Goal: Information Seeking & Learning: Learn about a topic

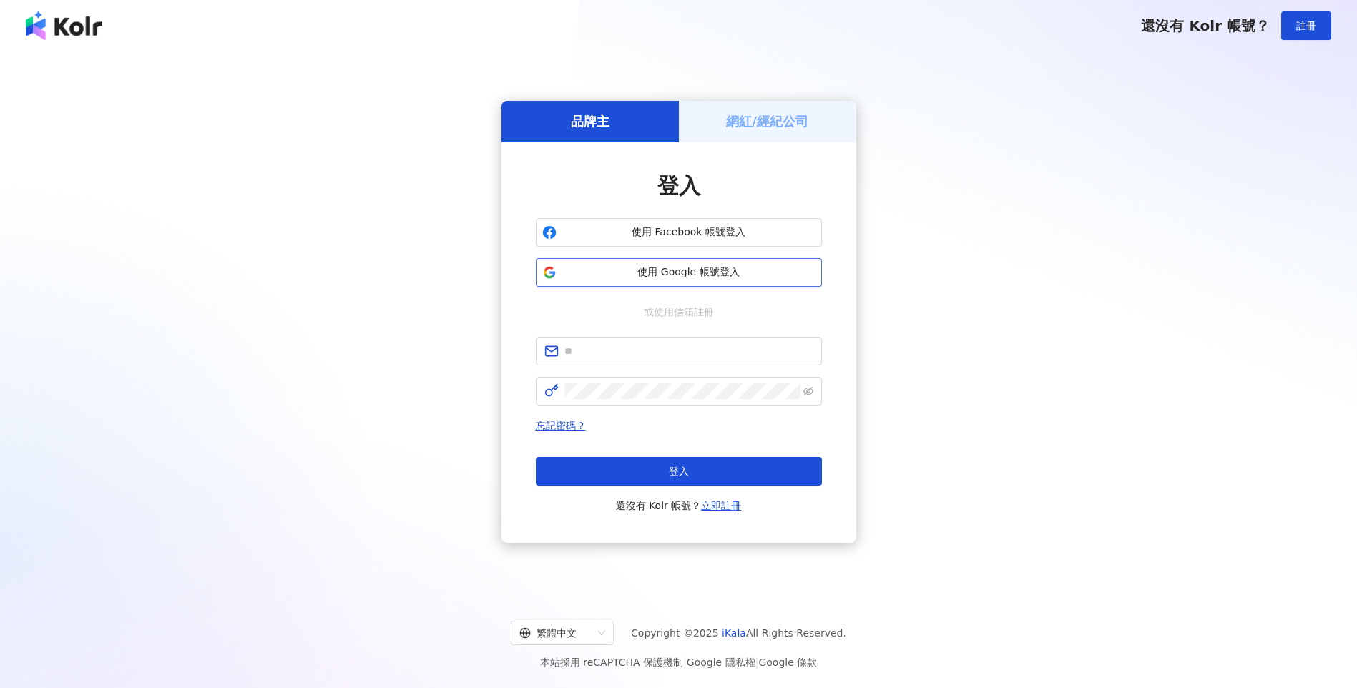
click at [687, 267] on span "使用 Google 帳號登入" at bounding box center [688, 272] width 253 height 14
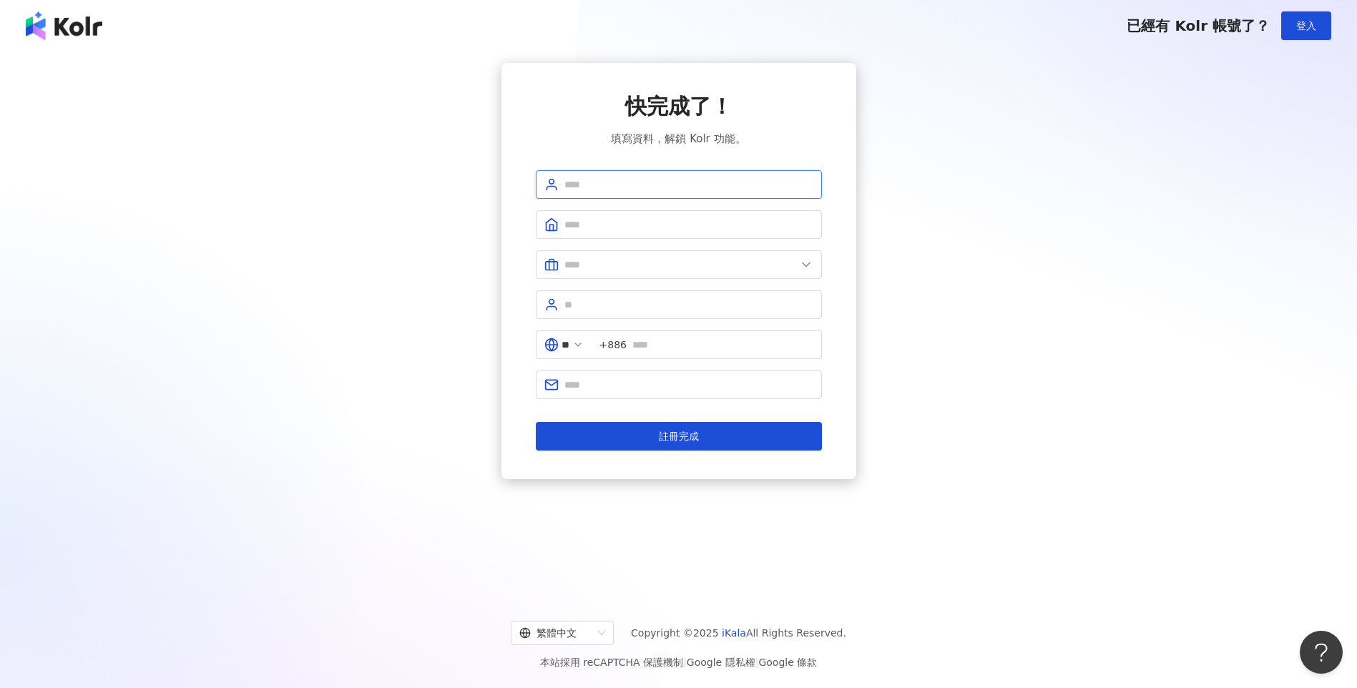
click at [629, 185] on input "text" at bounding box center [688, 185] width 249 height 16
drag, startPoint x: 629, startPoint y: 185, endPoint x: 539, endPoint y: 182, distance: 90.1
click at [539, 182] on span "******" at bounding box center [679, 184] width 286 height 29
type input "******"
click at [596, 227] on input "text" at bounding box center [688, 225] width 249 height 16
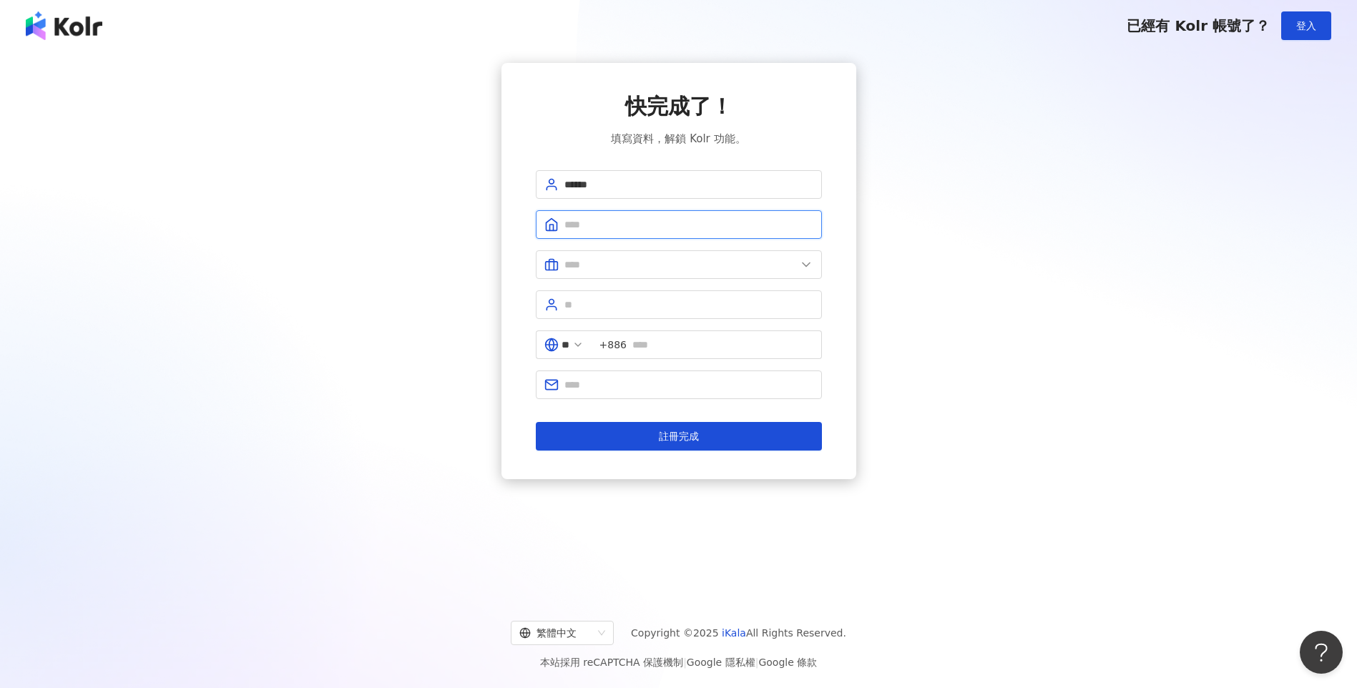
paste input "******"
type input "******"
drag, startPoint x: 606, startPoint y: 184, endPoint x: 488, endPoint y: 174, distance: 118.4
click at [488, 174] on div "快完成了！ 填寫資料，解鎖 Kolr 功能。 ****** ****** ** +886 註冊完成" at bounding box center [678, 271] width 1322 height 416
type input "*"
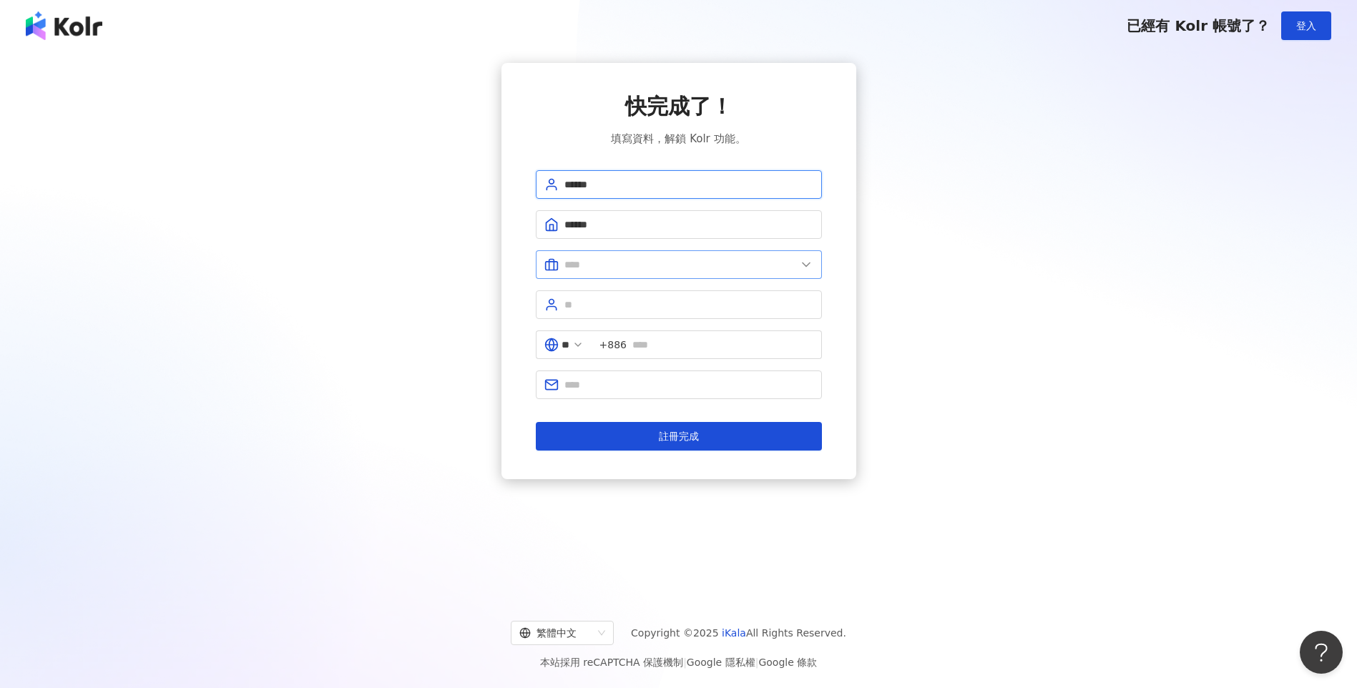
type input "******"
click at [599, 257] on input "text" at bounding box center [680, 265] width 232 height 16
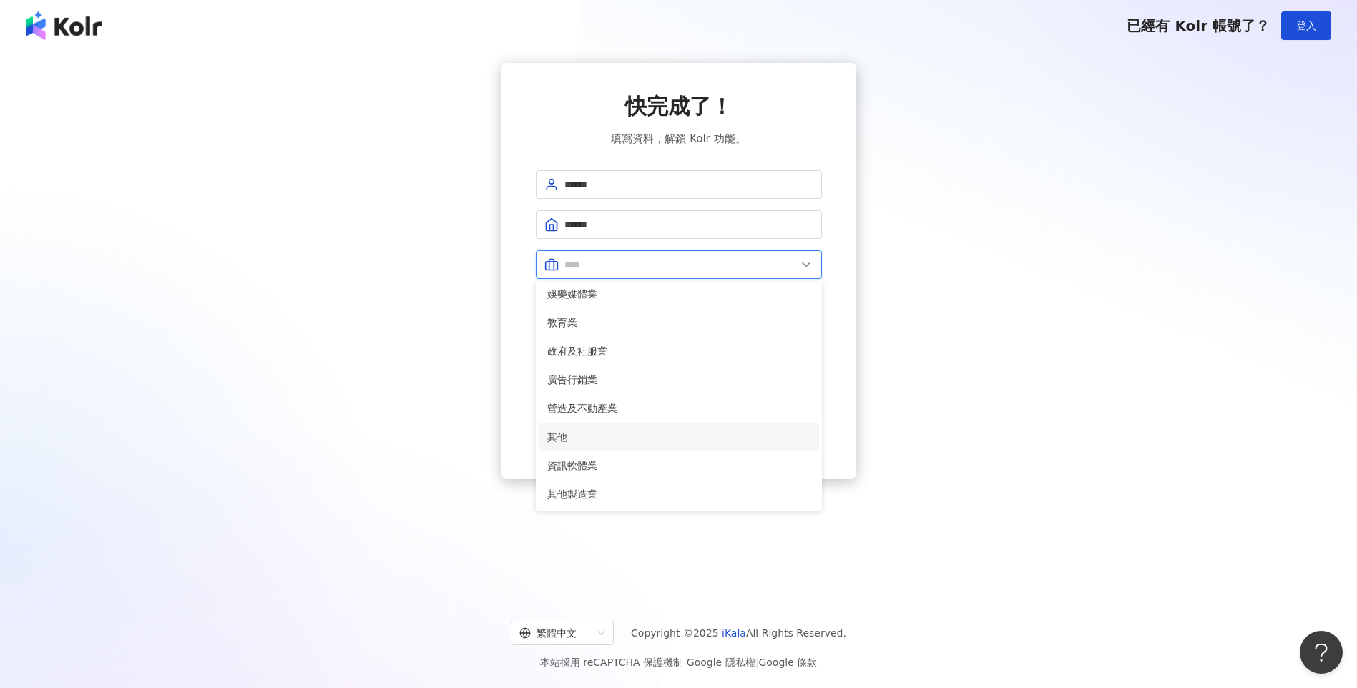
scroll to position [292, 0]
click at [612, 464] on span "資訊軟體業" at bounding box center [678, 465] width 263 height 16
type input "*****"
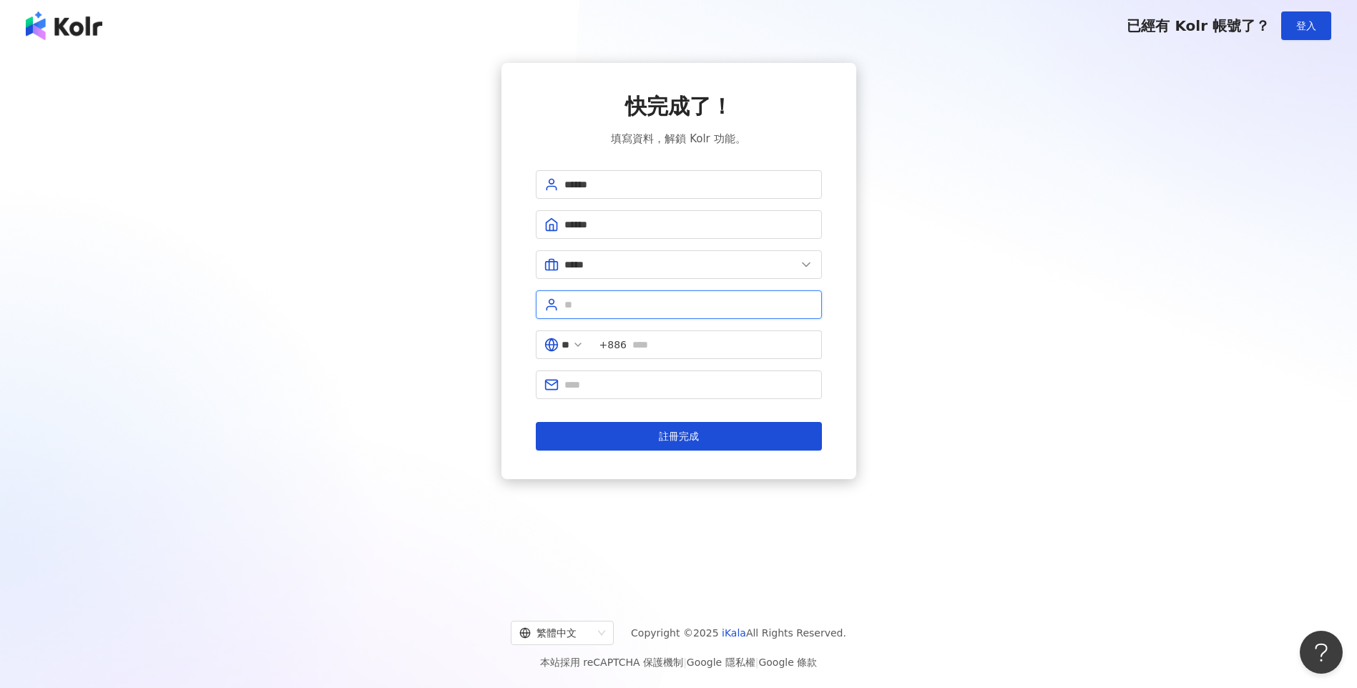
click at [616, 307] on input "text" at bounding box center [688, 305] width 249 height 16
type input "*********"
click at [624, 437] on button "註冊完成" at bounding box center [679, 436] width 286 height 29
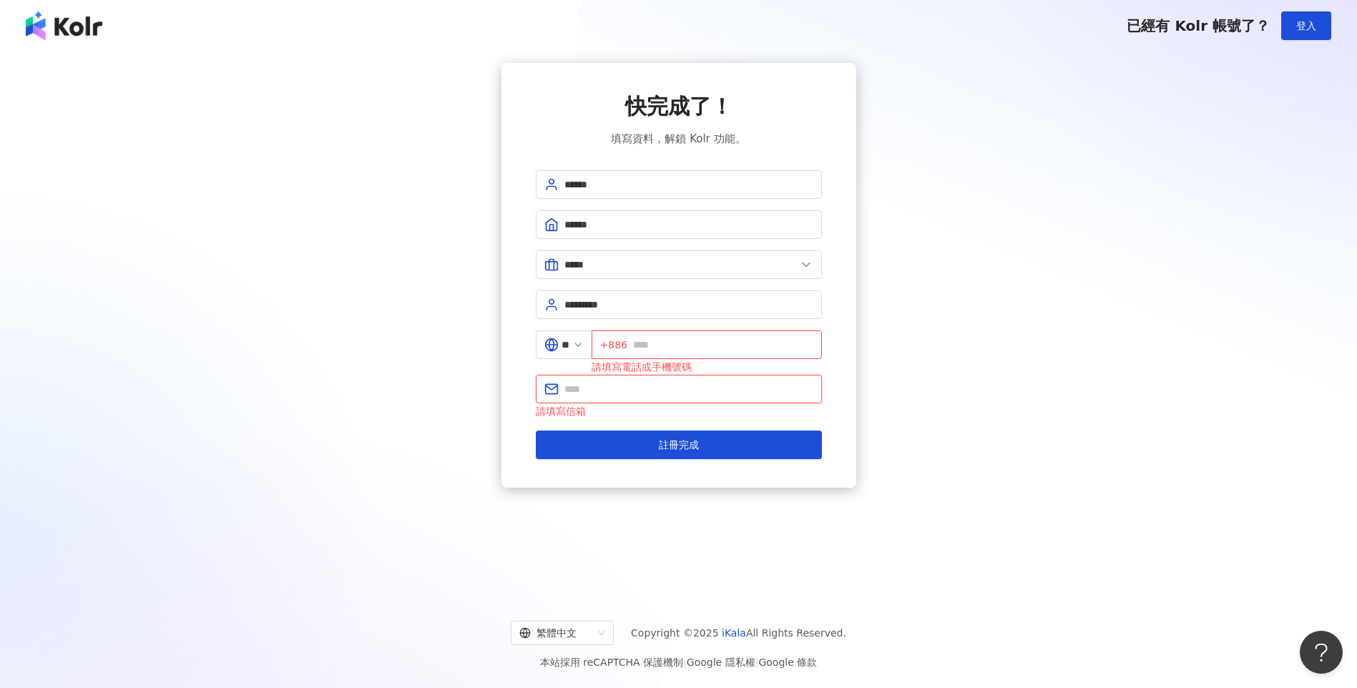
click at [632, 388] on input "text" at bounding box center [688, 389] width 249 height 16
type input "**********"
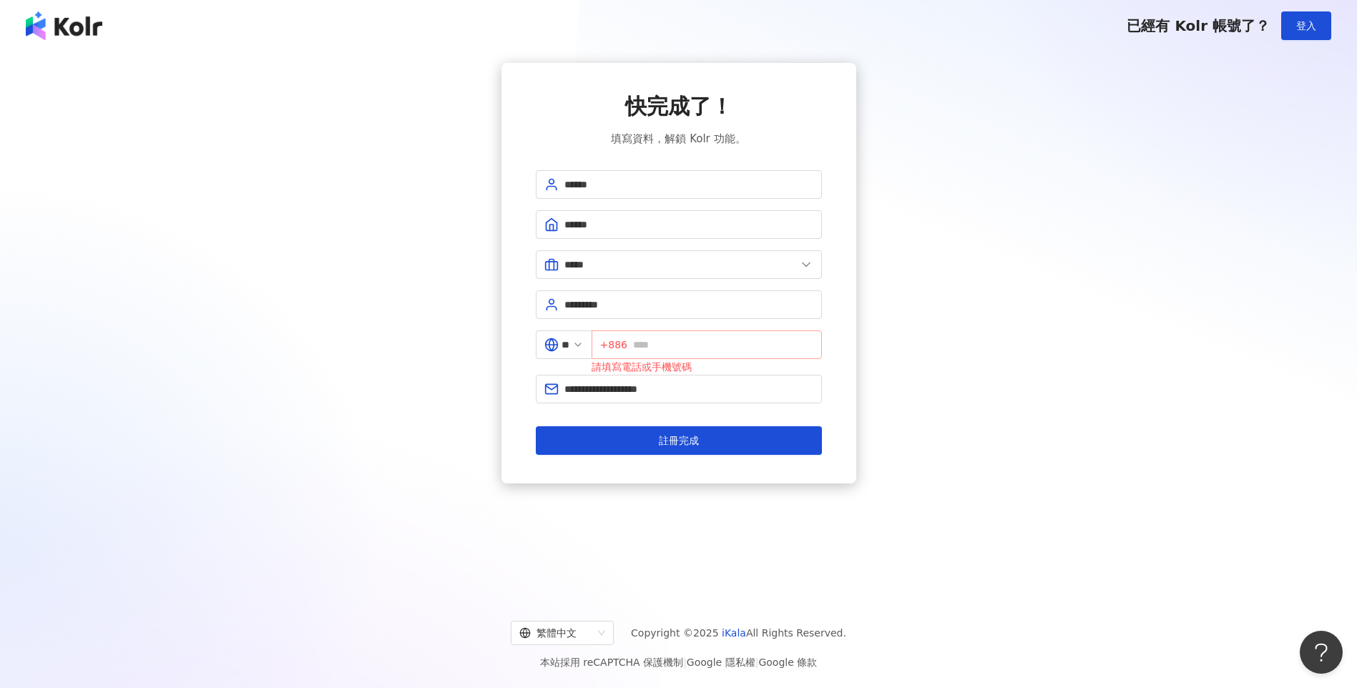
click at [648, 334] on span "+886" at bounding box center [706, 344] width 230 height 29
drag, startPoint x: 644, startPoint y: 344, endPoint x: 569, endPoint y: 333, distance: 75.9
click at [569, 333] on div "** +886 請填寫電話或手機號碼" at bounding box center [679, 352] width 286 height 44
click at [701, 449] on button "註冊完成" at bounding box center [679, 440] width 286 height 29
click at [724, 344] on input "*********" at bounding box center [723, 345] width 180 height 16
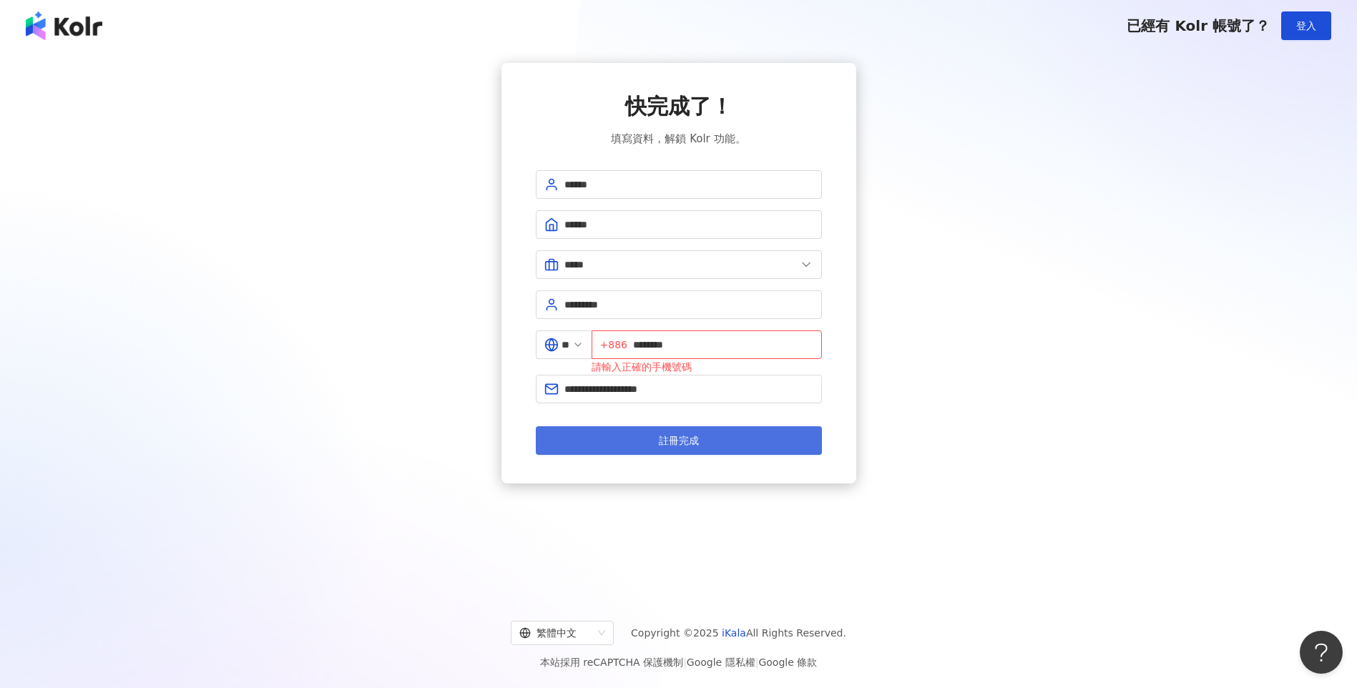
click at [704, 437] on button "註冊完成" at bounding box center [679, 440] width 286 height 29
drag, startPoint x: 684, startPoint y: 343, endPoint x: 641, endPoint y: 352, distance: 43.9
click at [641, 352] on input "********" at bounding box center [723, 345] width 180 height 16
click at [684, 343] on input "********" at bounding box center [723, 345] width 180 height 16
click at [657, 433] on button "註冊完成" at bounding box center [679, 440] width 286 height 29
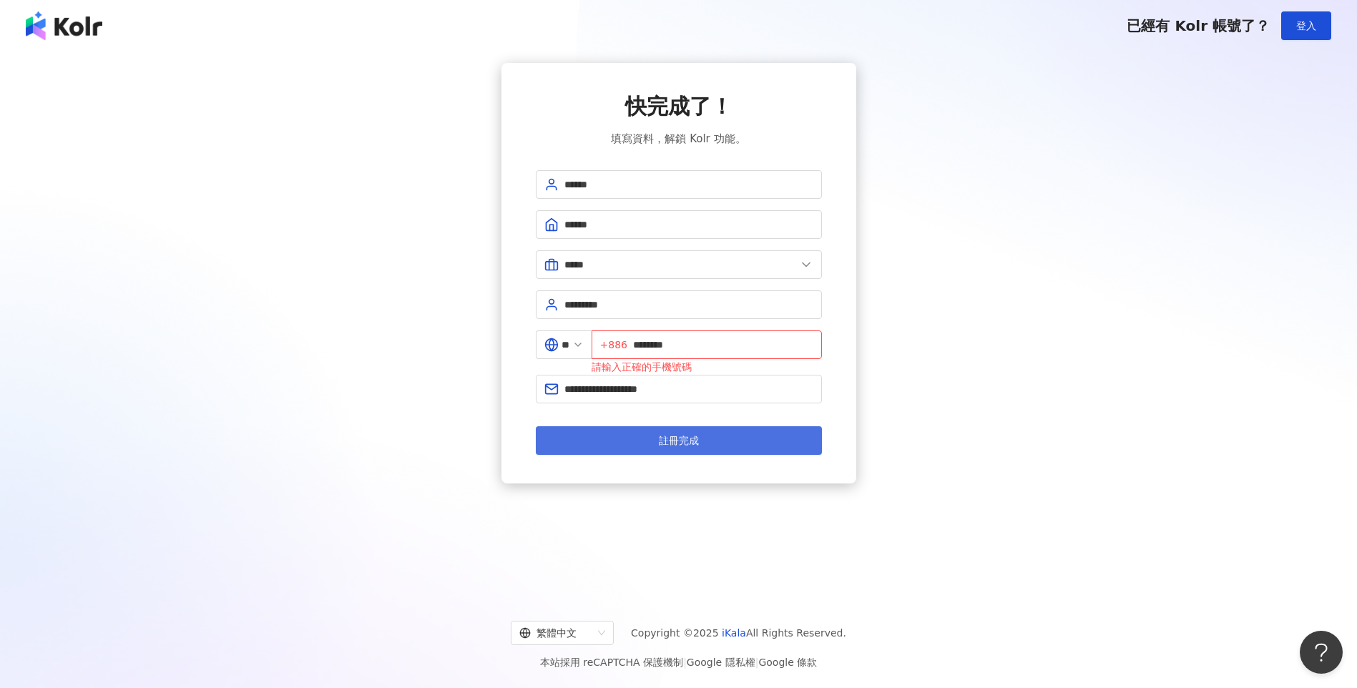
click at [644, 443] on button "註冊完成" at bounding box center [679, 440] width 286 height 29
click at [652, 345] on input "********" at bounding box center [723, 345] width 180 height 16
type input "********"
click at [659, 437] on span "註冊完成" at bounding box center [679, 440] width 40 height 11
click at [584, 343] on icon at bounding box center [577, 344] width 11 height 11
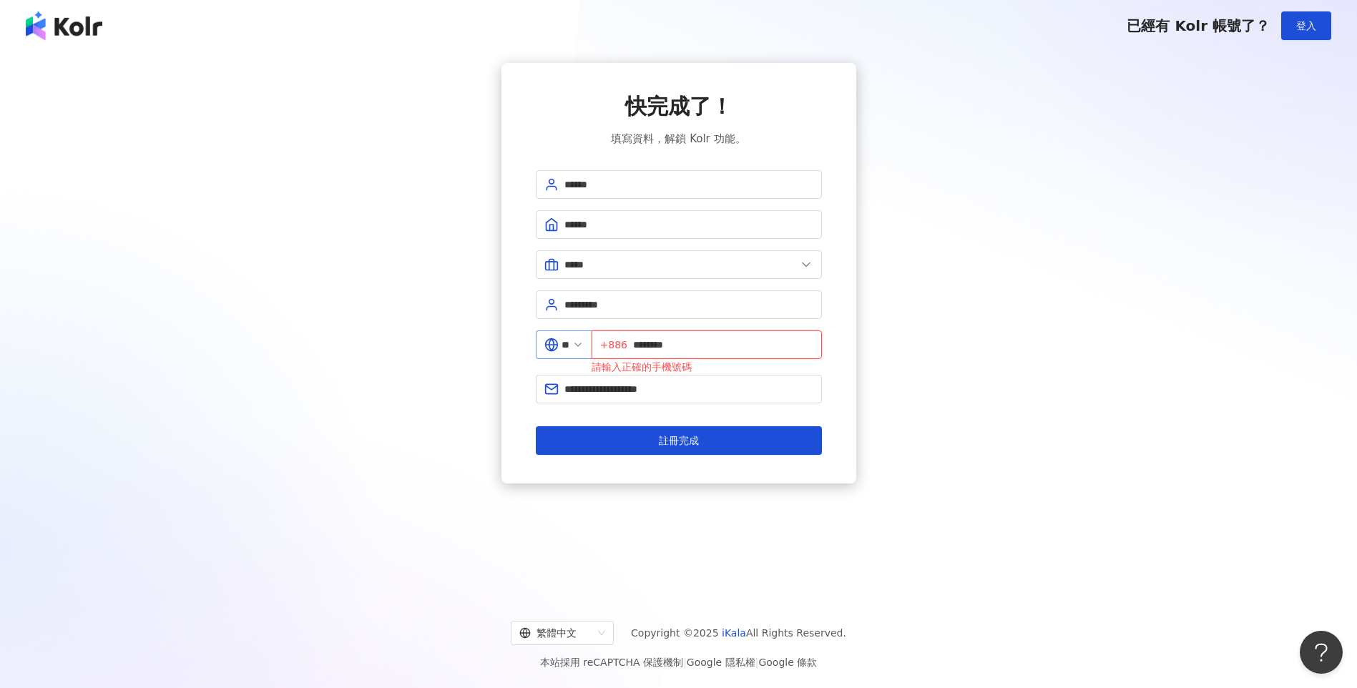
drag, startPoint x: 695, startPoint y: 352, endPoint x: 579, endPoint y: 348, distance: 116.6
click at [579, 348] on div "** +886 ******** 請輸入正確的手機號碼" at bounding box center [679, 352] width 286 height 44
click at [584, 345] on icon at bounding box center [577, 344] width 11 height 11
click at [565, 346] on input "**" at bounding box center [565, 345] width 8 height 16
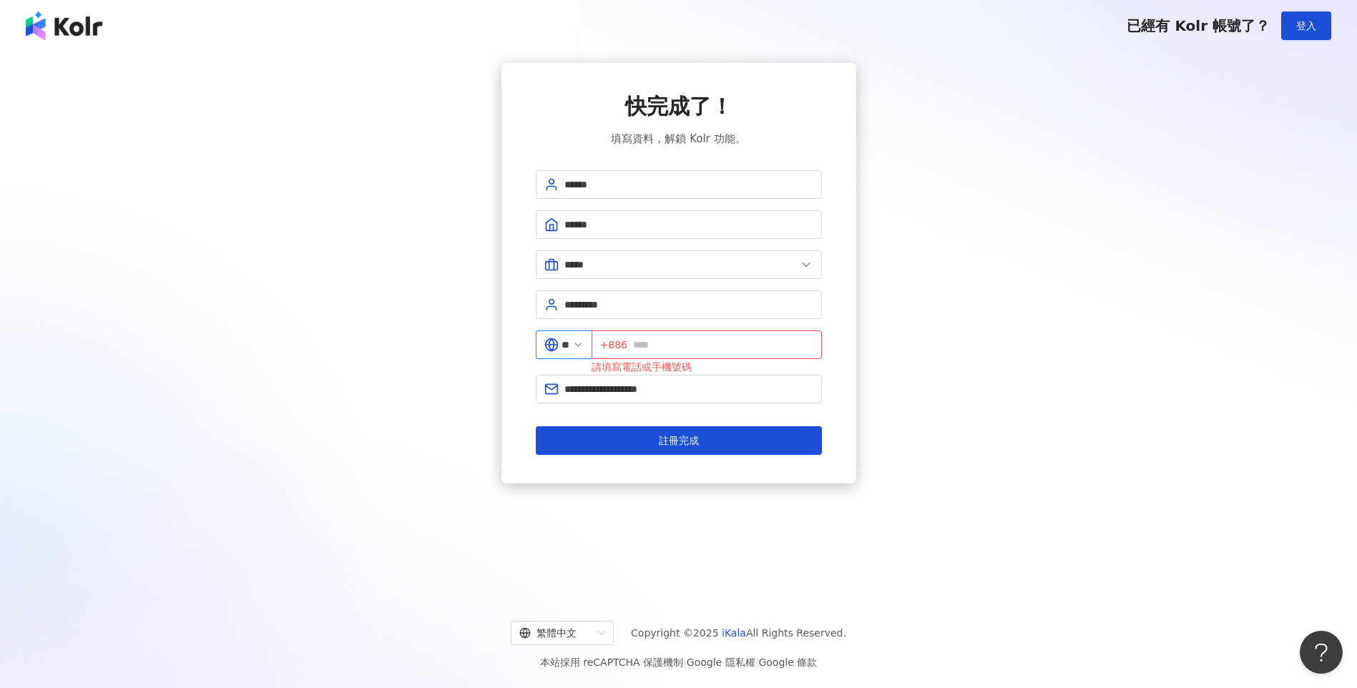
drag, startPoint x: 569, startPoint y: 346, endPoint x: 580, endPoint y: 346, distance: 11.4
click at [569, 346] on input "**" at bounding box center [565, 345] width 8 height 16
click at [581, 345] on polyline at bounding box center [578, 344] width 6 height 3
click at [569, 349] on input "**" at bounding box center [565, 345] width 8 height 16
click at [490, 486] on div "中國" at bounding box center [512, 495] width 137 height 26
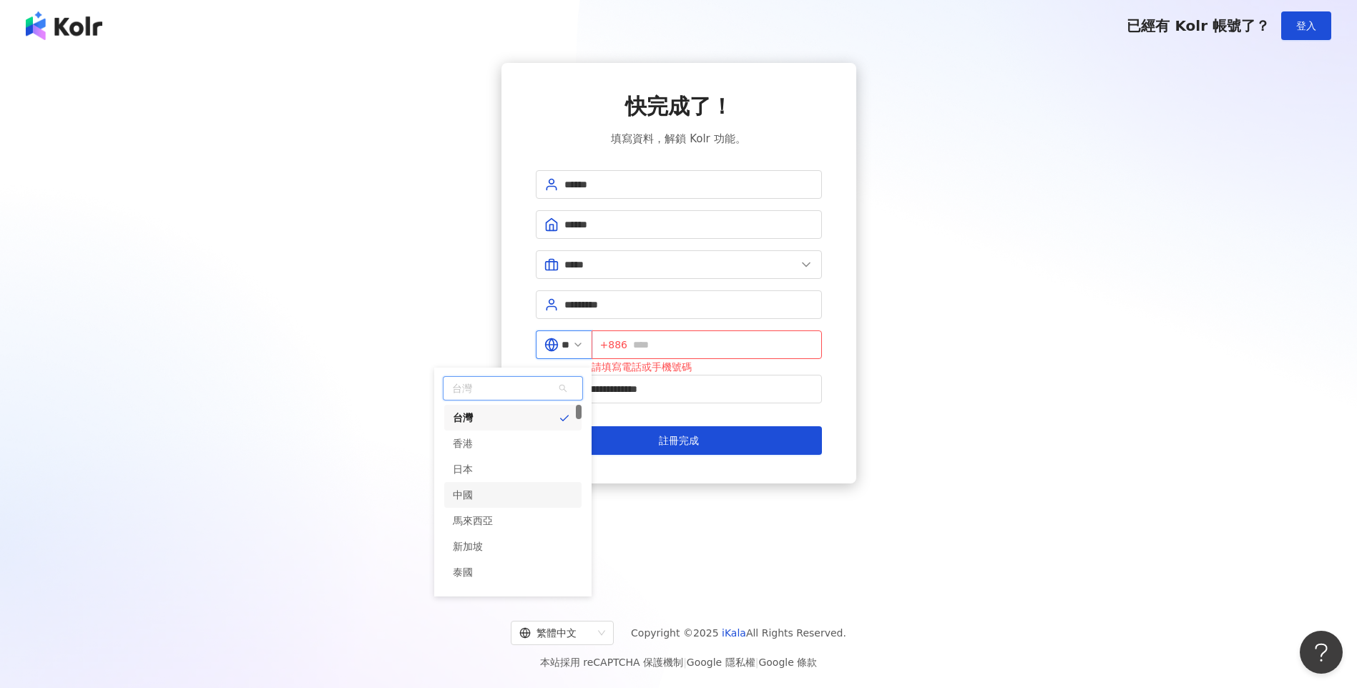
type input "**"
click at [663, 340] on input "text" at bounding box center [720, 345] width 186 height 16
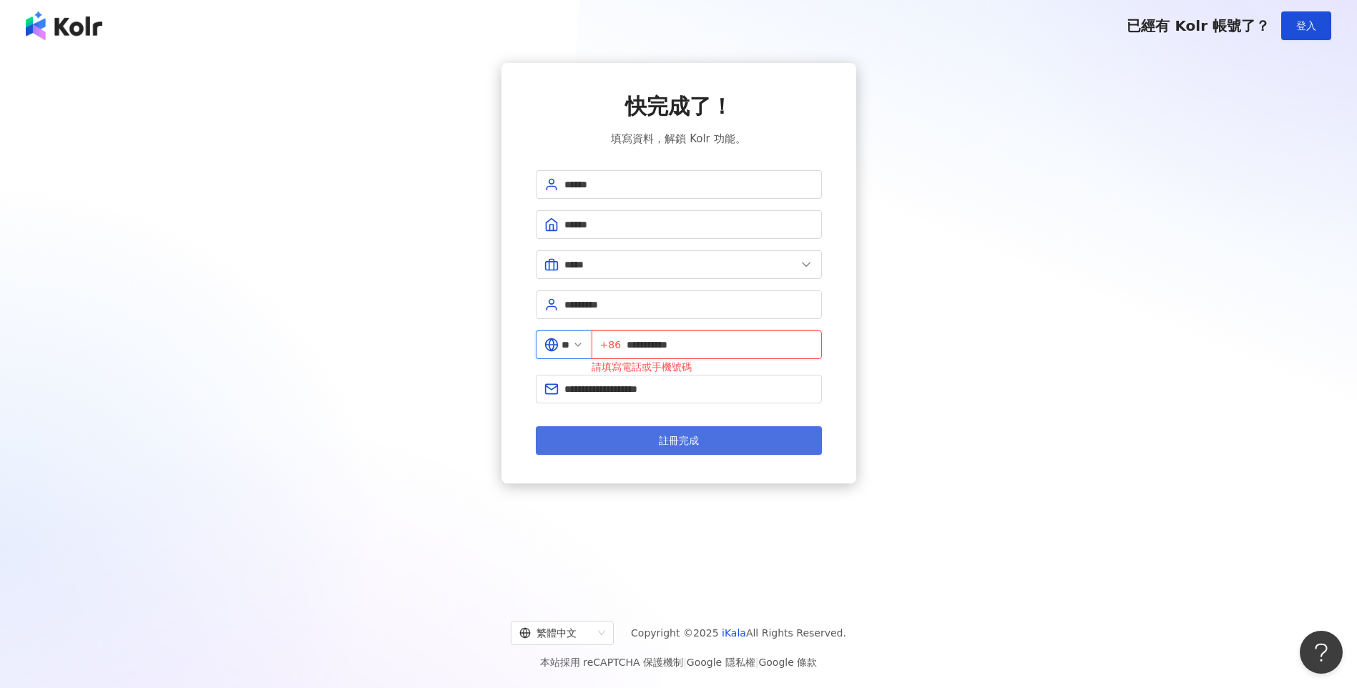
type input "**********"
click at [694, 438] on span "註冊完成" at bounding box center [679, 440] width 40 height 11
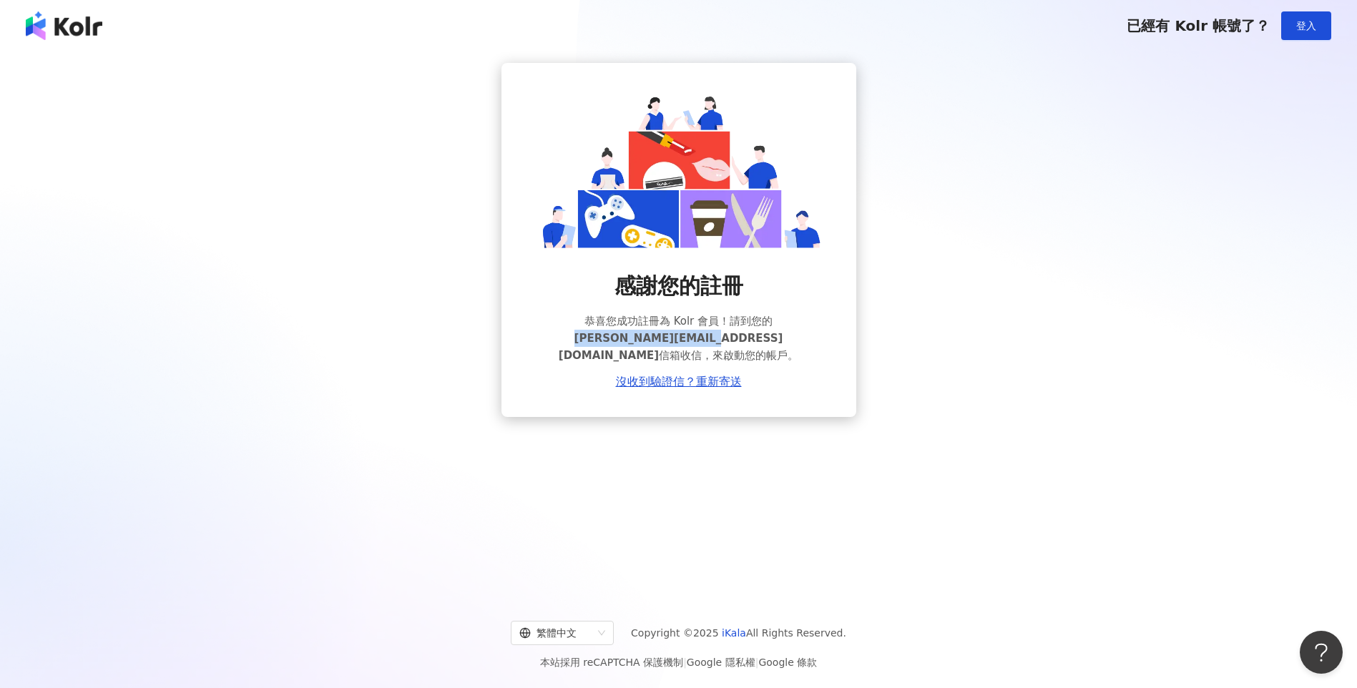
drag, startPoint x: 550, startPoint y: 338, endPoint x: 664, endPoint y: 343, distance: 113.8
click at [664, 343] on span "Sheldon@insaneew.com" at bounding box center [671, 347] width 225 height 30
copy span "Sheldon@insaneew.com"
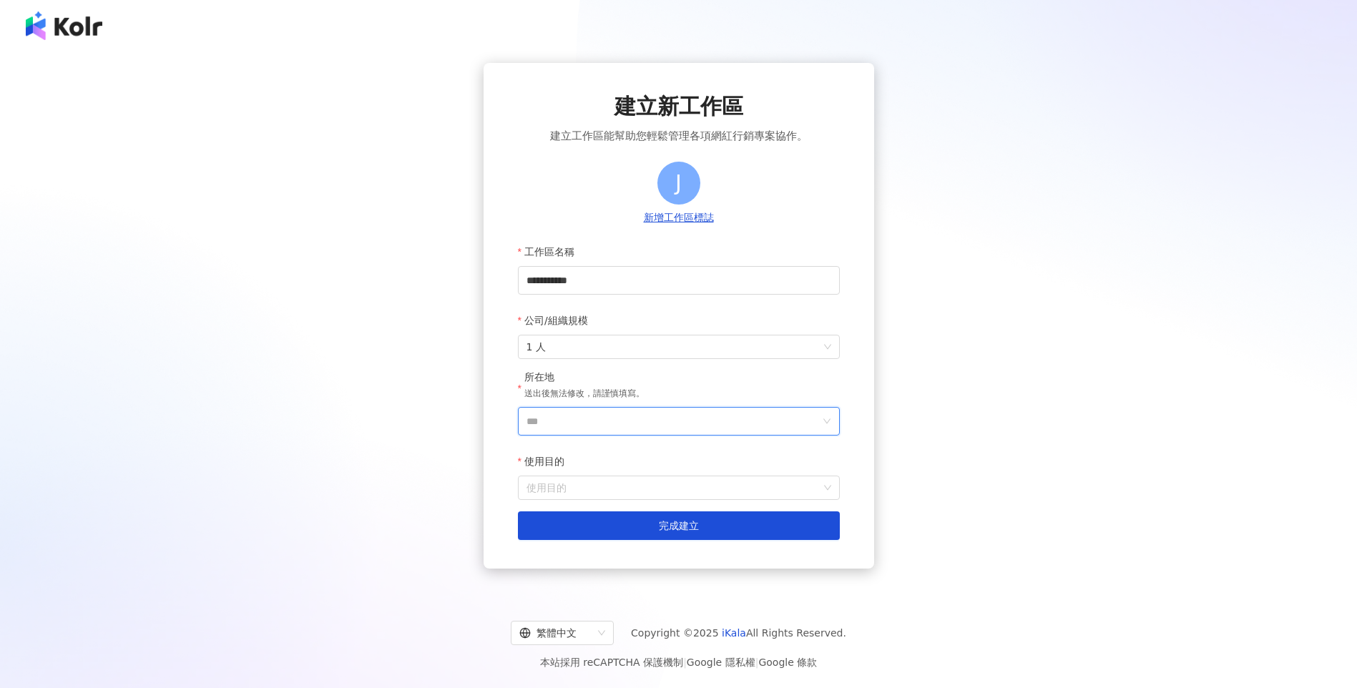
click at [624, 411] on input "***" at bounding box center [672, 421] width 293 height 27
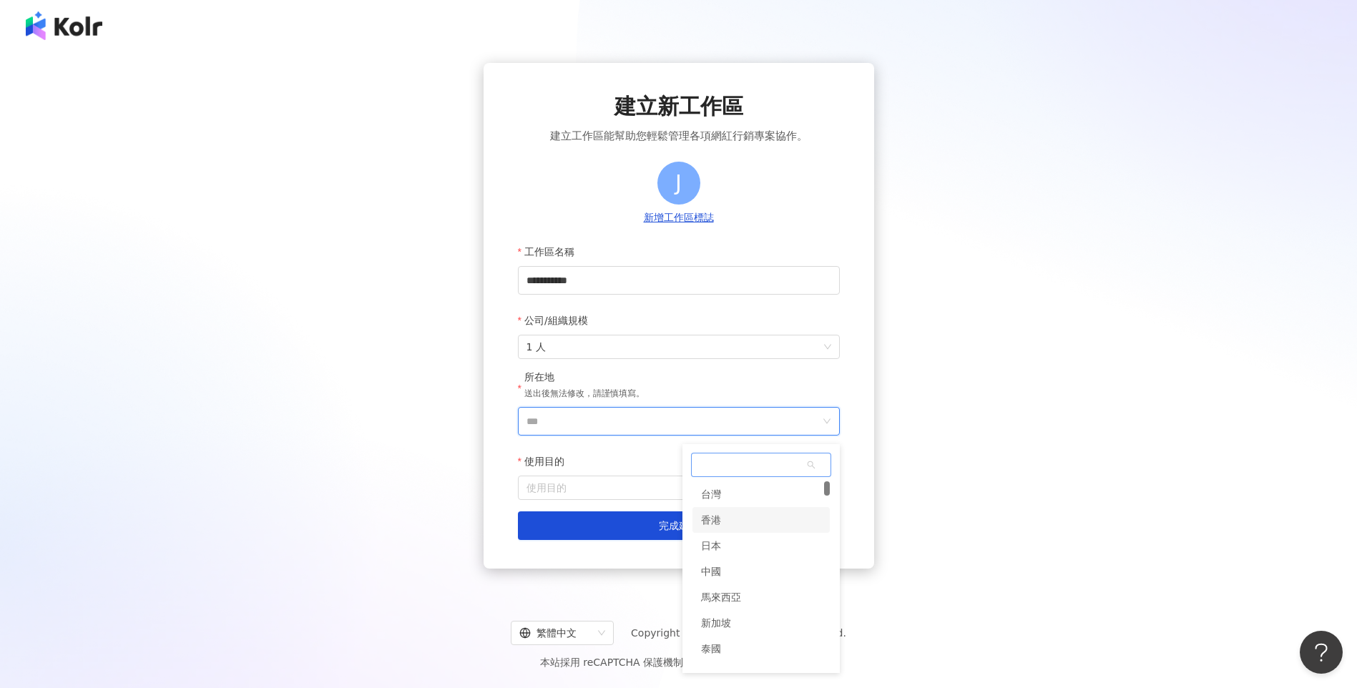
click at [719, 517] on div "香港" at bounding box center [711, 520] width 20 height 26
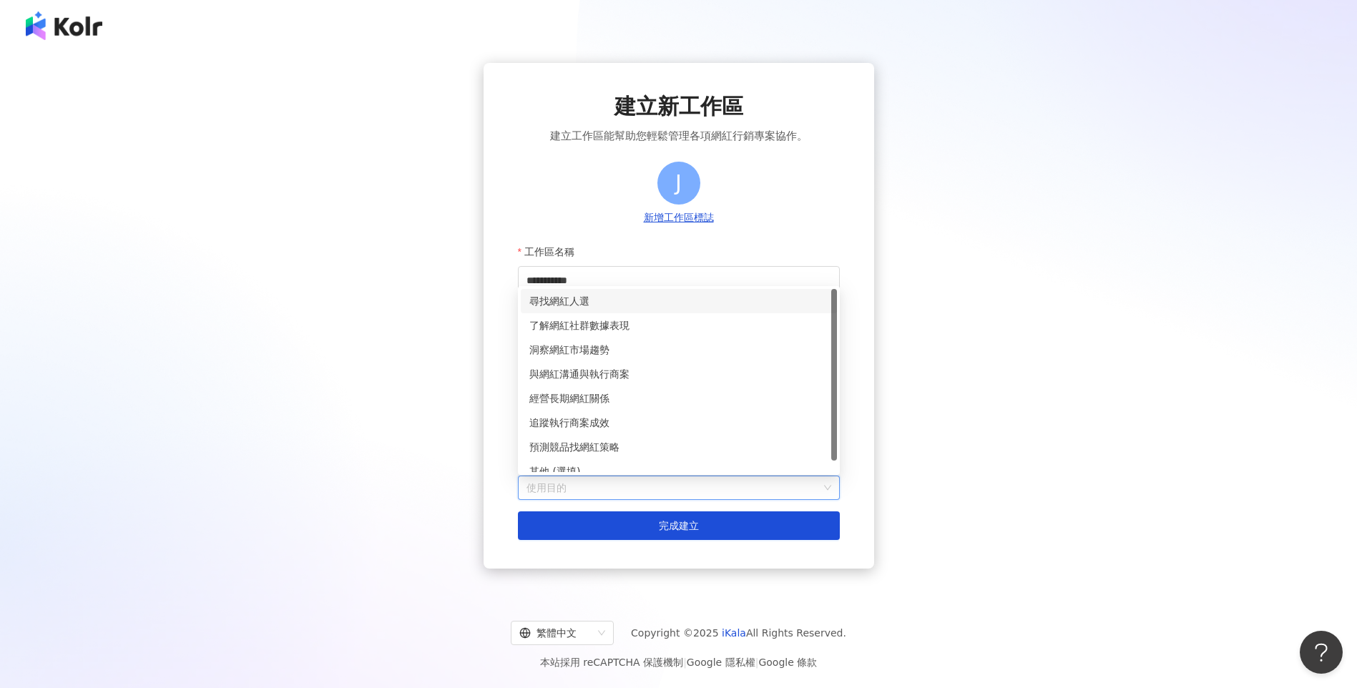
click at [706, 488] on input "使用目的" at bounding box center [678, 487] width 305 height 23
click at [633, 302] on div "尋找網紅人選" at bounding box center [678, 301] width 299 height 16
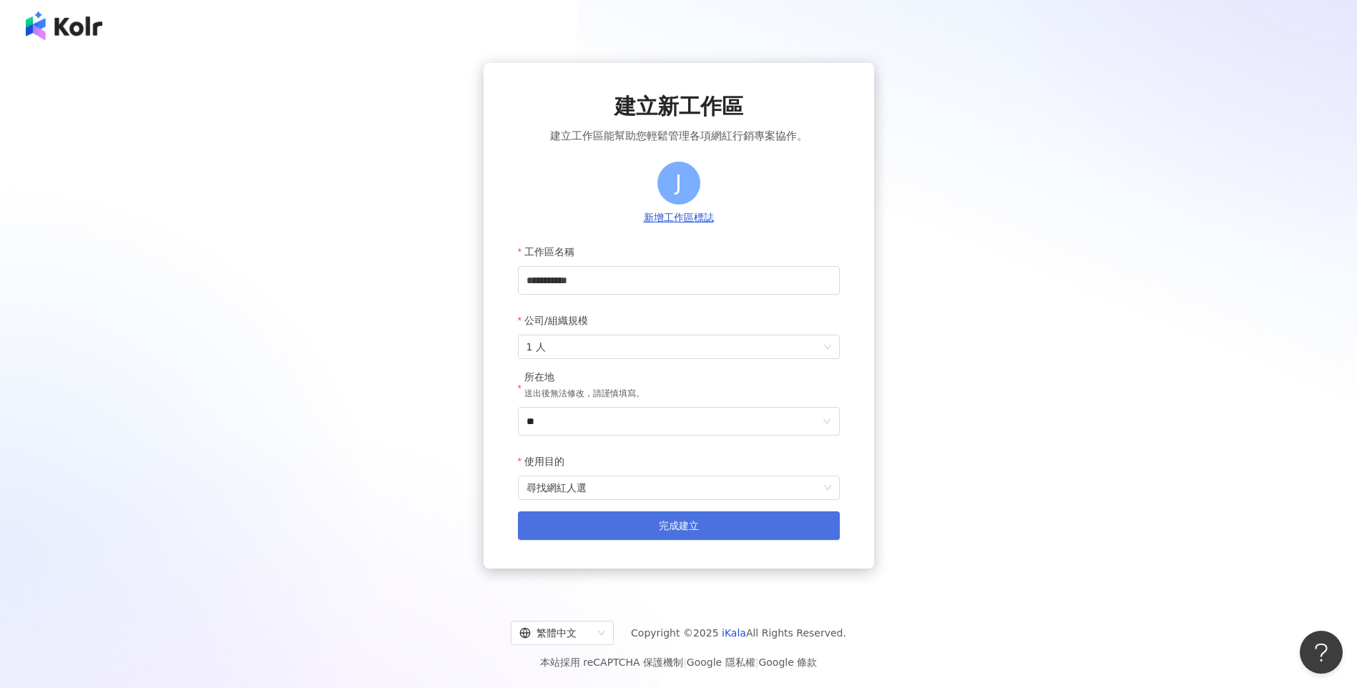
click at [637, 520] on button "完成建立" at bounding box center [679, 525] width 322 height 29
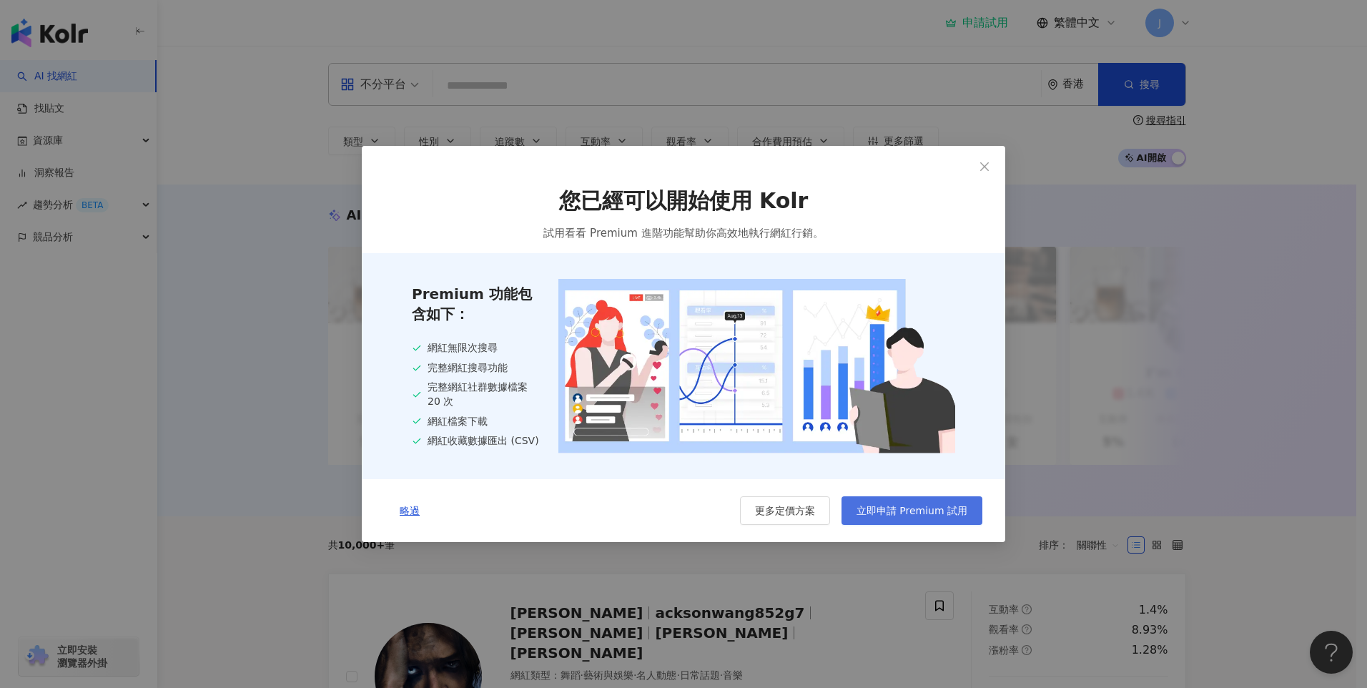
click at [935, 515] on span "立即申請 Premium 試用" at bounding box center [912, 510] width 111 height 11
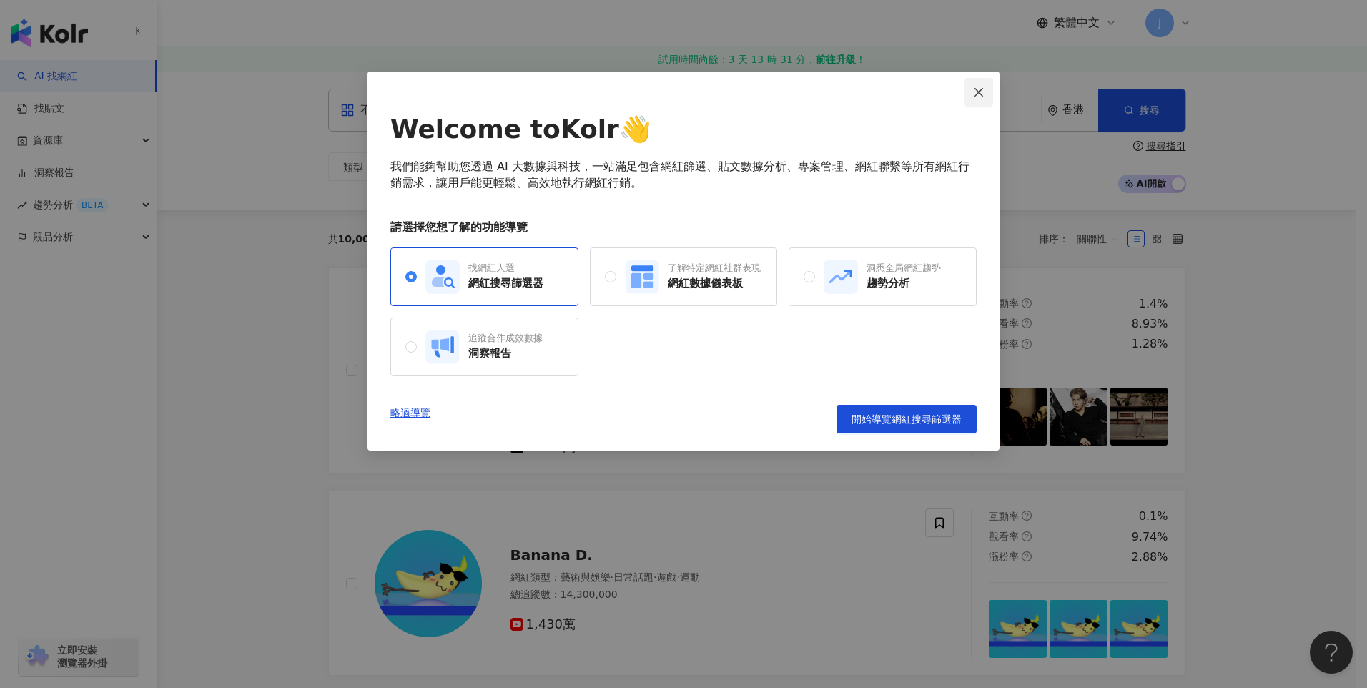
click at [978, 98] on button "Close" at bounding box center [979, 92] width 29 height 29
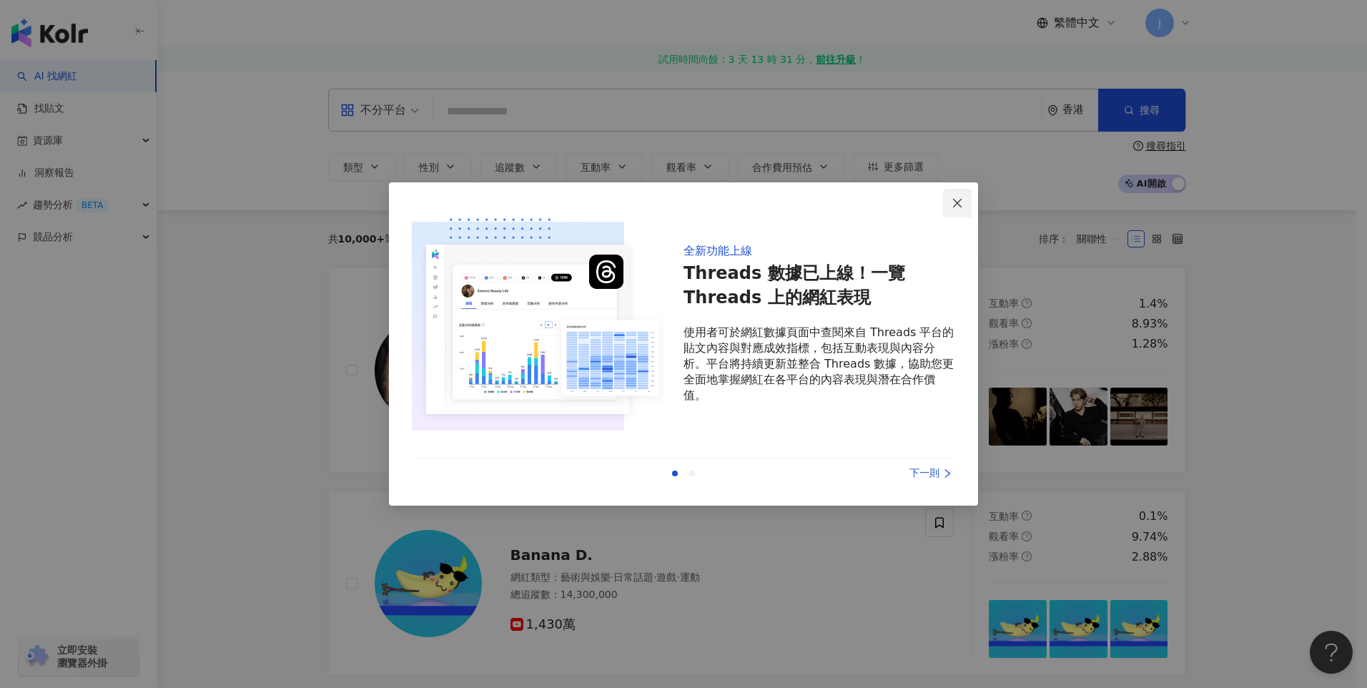
click at [960, 201] on icon "close" at bounding box center [957, 202] width 9 height 9
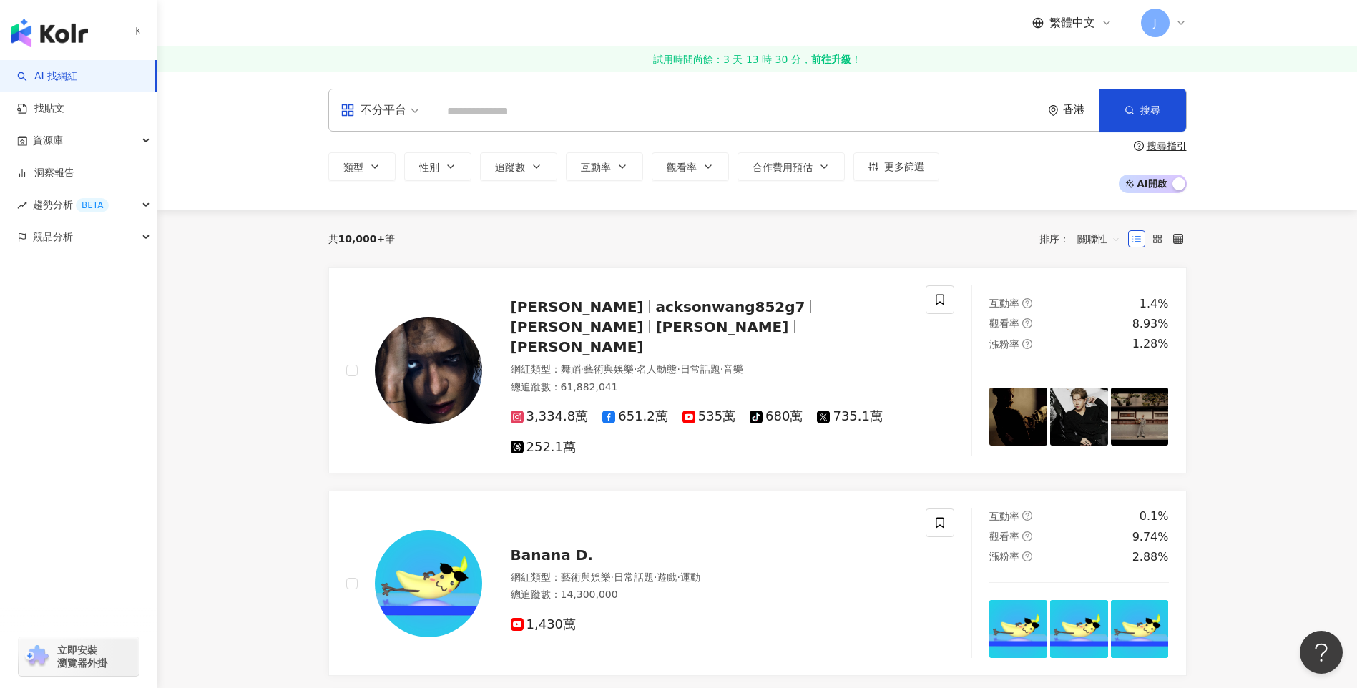
drag, startPoint x: 1278, startPoint y: 70, endPoint x: 945, endPoint y: 132, distance: 338.2
click at [1278, 70] on link "試用時間尚餘：3 天 13 時 30 分， 前往升級 ！" at bounding box center [756, 59] width 1199 height 26
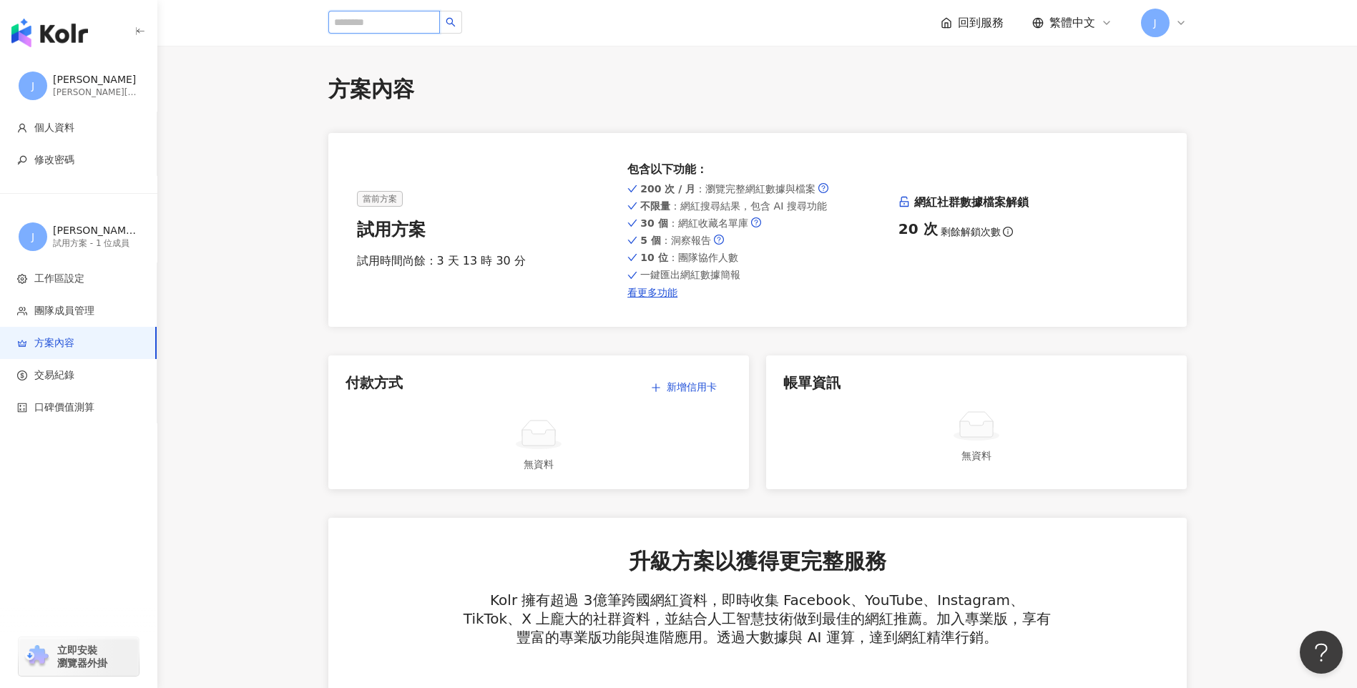
click at [418, 26] on input "search" at bounding box center [384, 22] width 112 height 23
paste input "**********"
type input "**********"
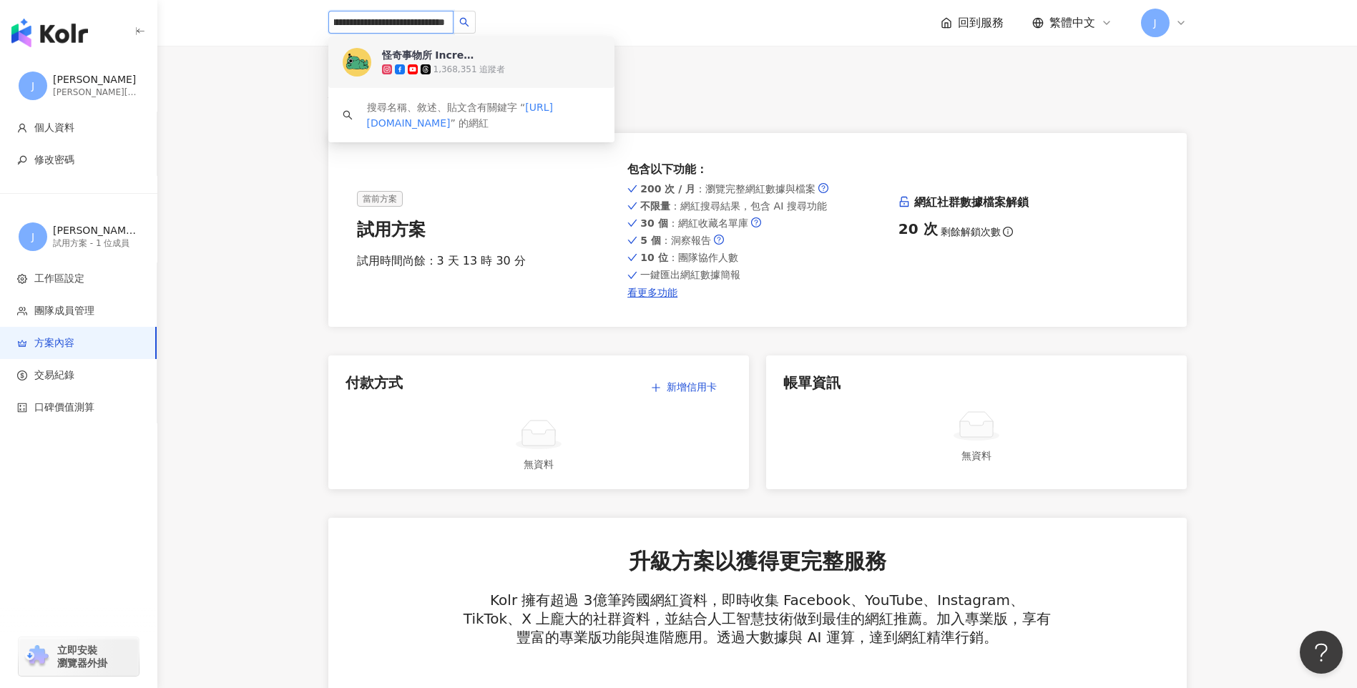
click at [451, 59] on div "怪奇事物所 Incrediville" at bounding box center [428, 55] width 93 height 14
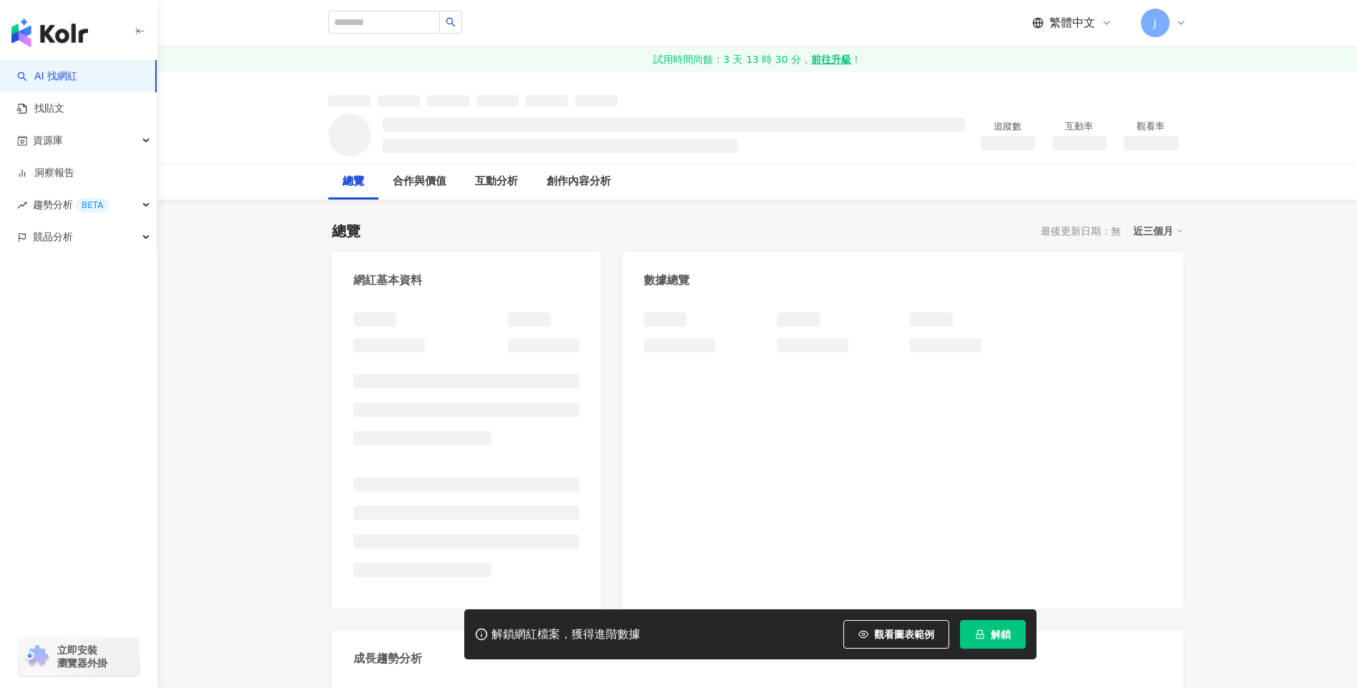
click at [1006, 637] on span "解鎖" at bounding box center [1001, 634] width 20 height 11
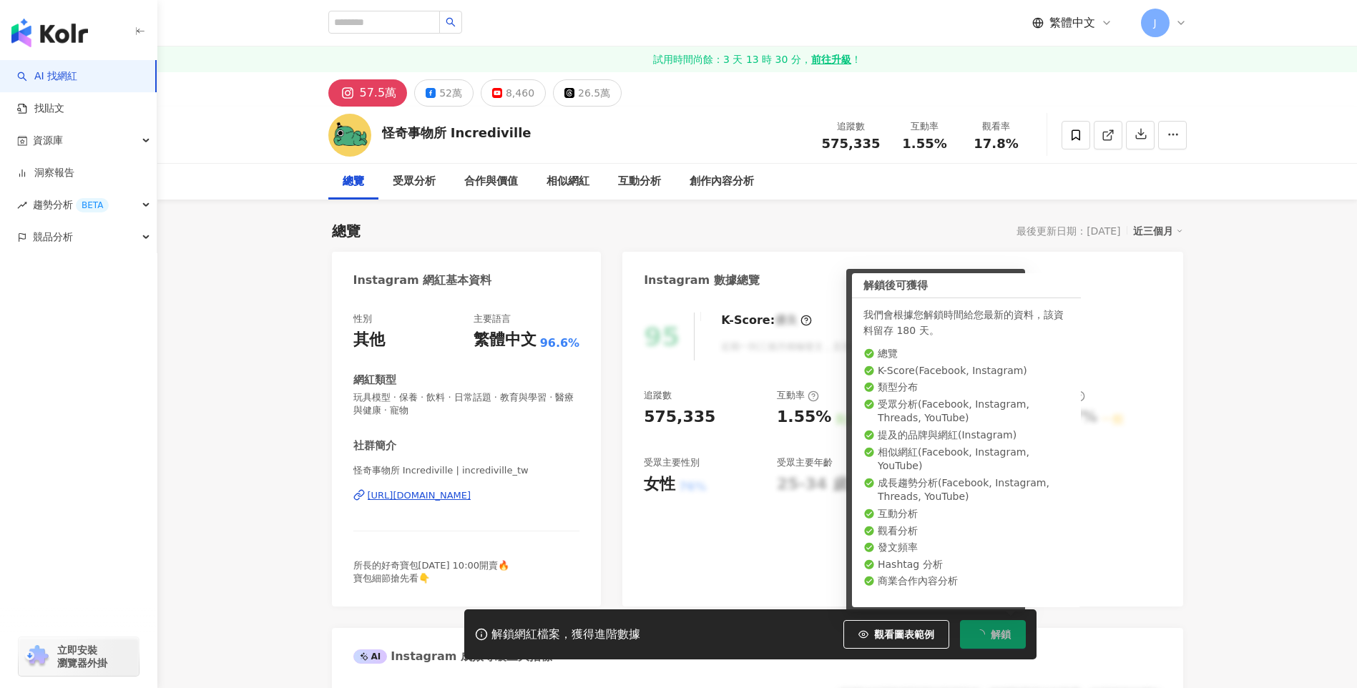
click at [992, 634] on span "解鎖" at bounding box center [1001, 634] width 20 height 11
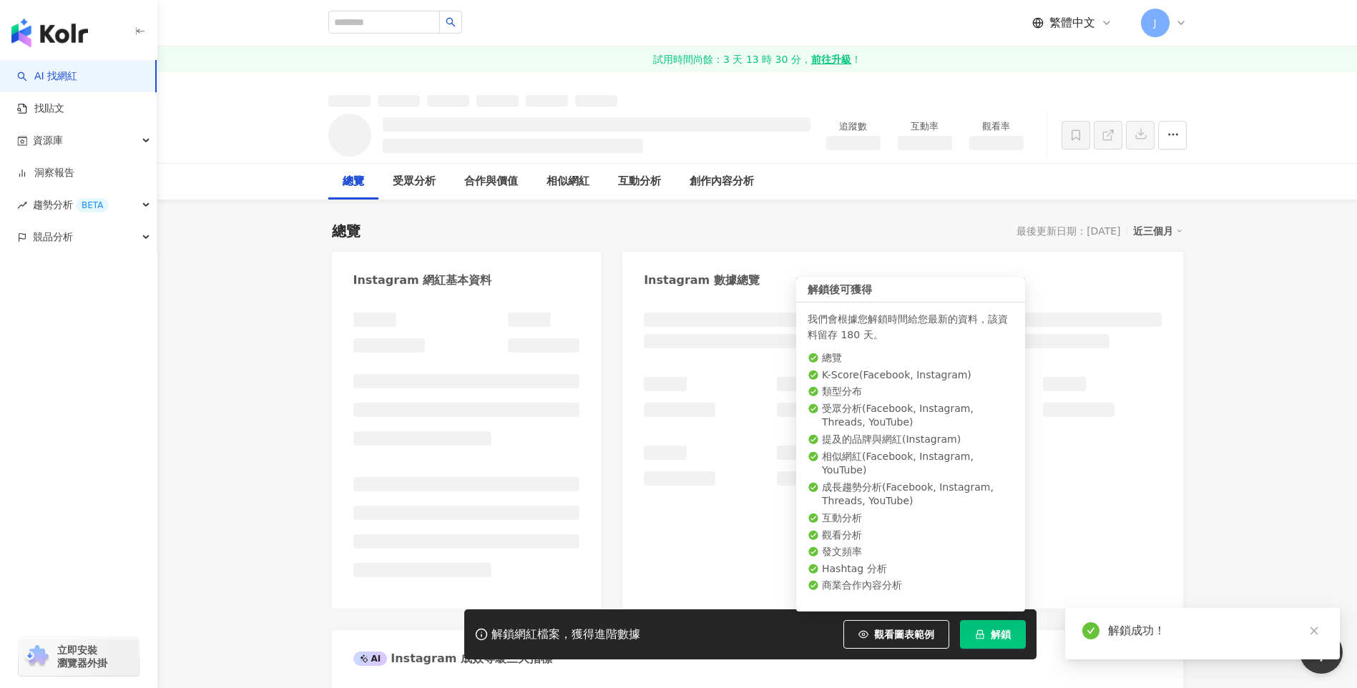
click at [991, 629] on span "解鎖" at bounding box center [1001, 634] width 20 height 11
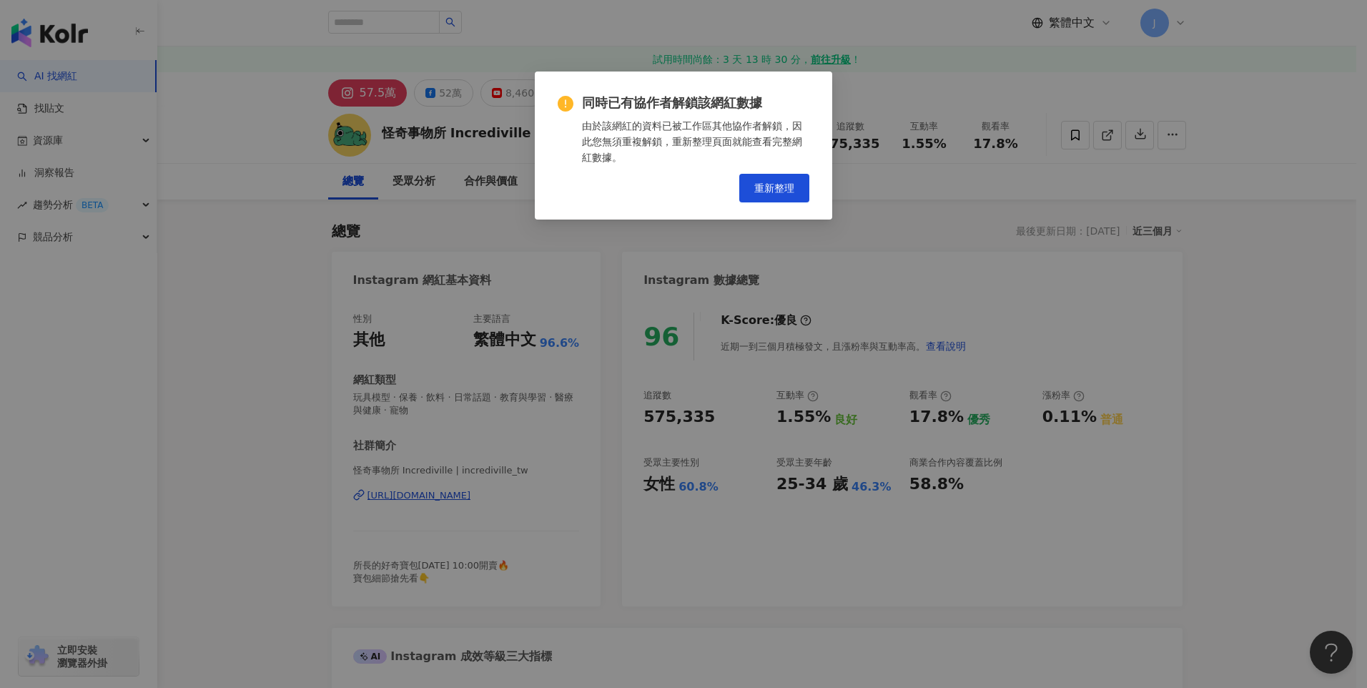
click at [993, 247] on div "同時已有協作者解鎖該網紅數據 由於該網紅的資料已被工作區其他協作者解鎖，因此您無須重複解鎖，重新整理頁面就能查看完整網紅數據。 重新整理" at bounding box center [683, 344] width 1367 height 688
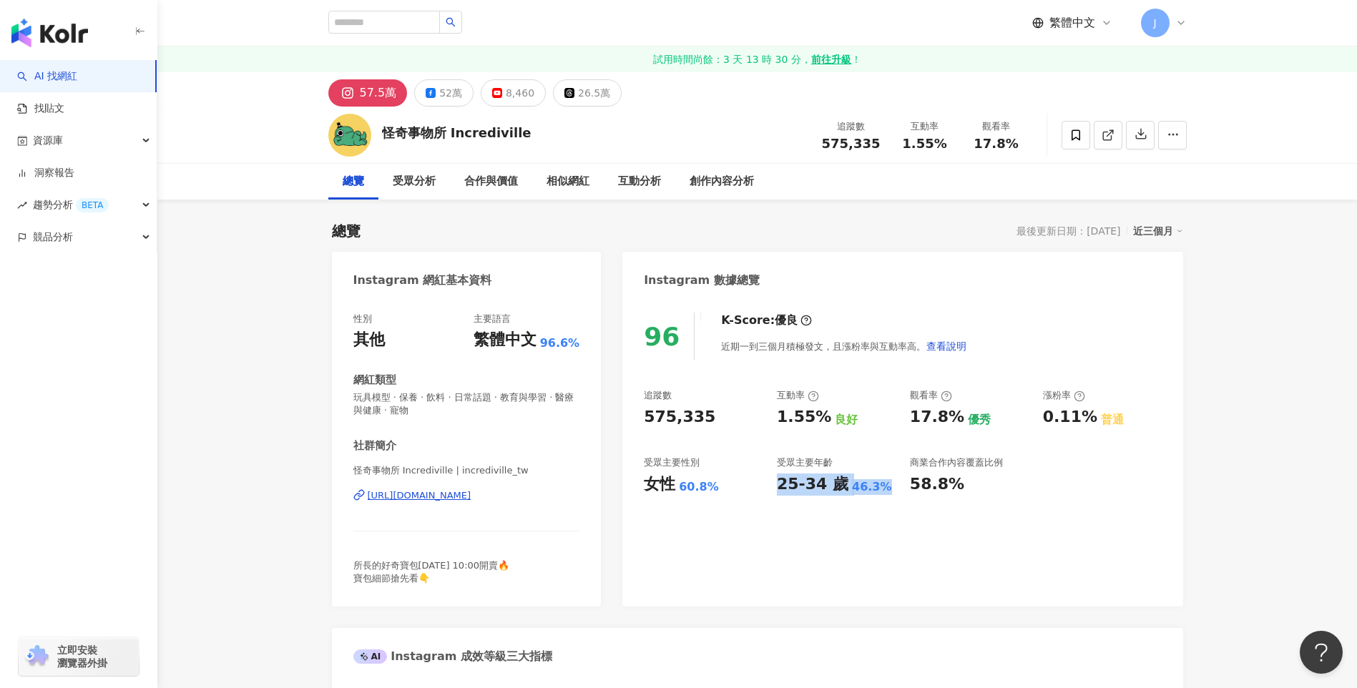
drag, startPoint x: 781, startPoint y: 483, endPoint x: 877, endPoint y: 487, distance: 95.9
click at [877, 487] on div "25-34 歲 46.3%" at bounding box center [836, 484] width 119 height 22
copy div "25-34 歲 46.3%"
click at [1084, 136] on span at bounding box center [1075, 135] width 29 height 29
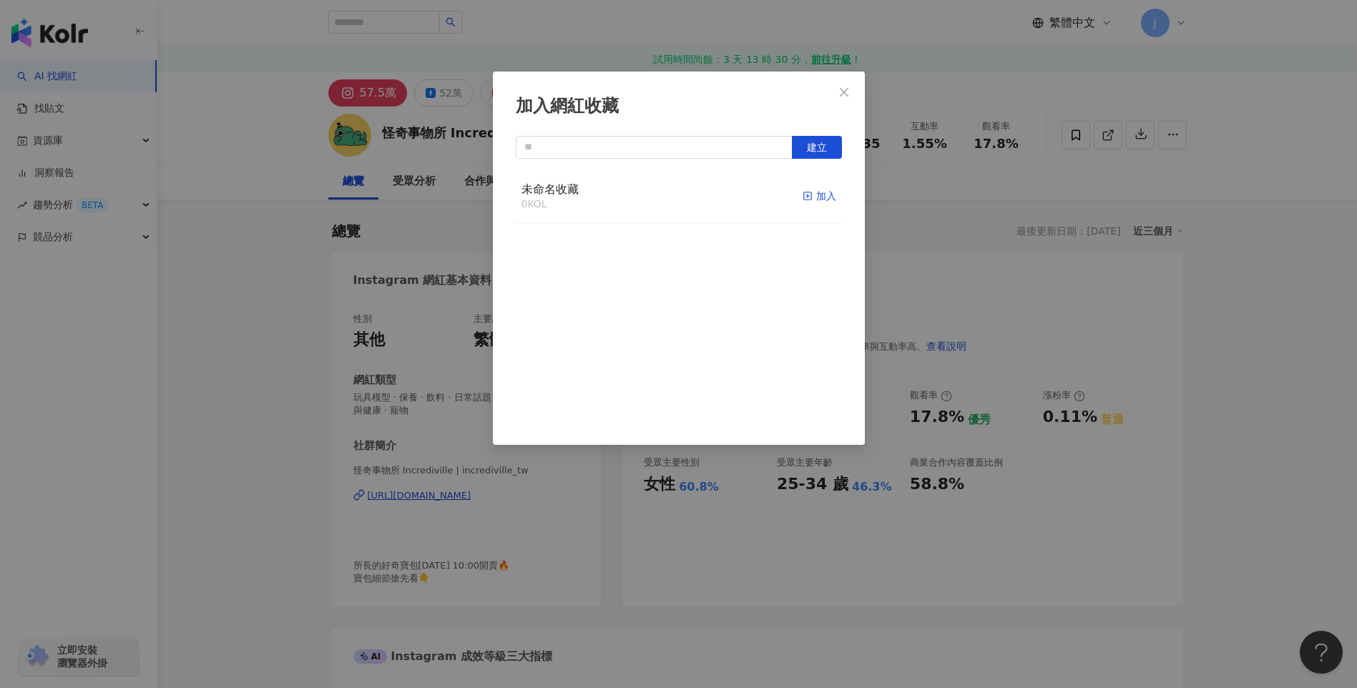
click at [810, 197] on div "加入" at bounding box center [819, 196] width 34 height 16
click at [848, 89] on icon "close" at bounding box center [843, 92] width 11 height 11
click at [845, 92] on div "加入網紅收藏 建立 未命名收藏 1 KOL 已加入" at bounding box center [678, 344] width 1357 height 688
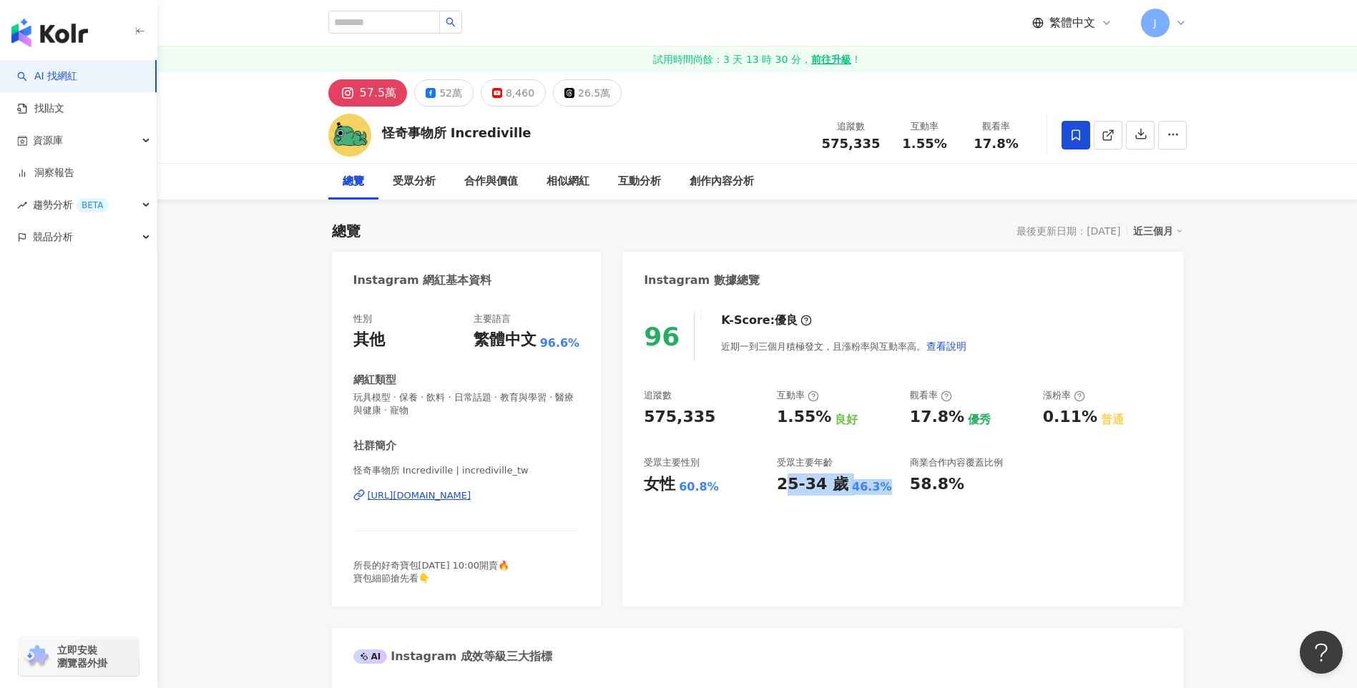
drag, startPoint x: 782, startPoint y: 483, endPoint x: 875, endPoint y: 486, distance: 92.3
click at [875, 486] on div "25-34 歲 46.3%" at bounding box center [836, 484] width 119 height 22
drag, startPoint x: 875, startPoint y: 486, endPoint x: 782, endPoint y: 481, distance: 92.4
click at [806, 479] on div "25-34 歲" at bounding box center [813, 484] width 72 height 22
drag, startPoint x: 771, startPoint y: 485, endPoint x: 900, endPoint y: 493, distance: 129.0
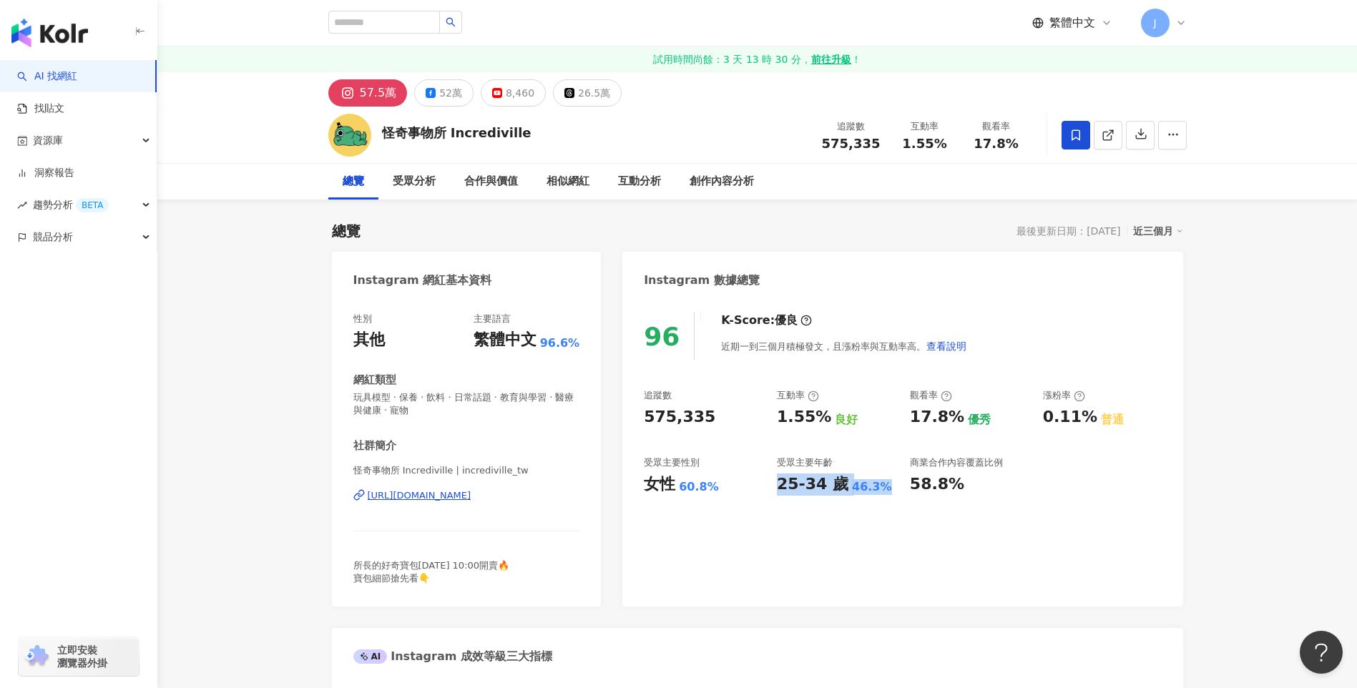
click at [900, 493] on div "追蹤數 575,335 互動率 1.55% 良好 觀看率 17.8% 優秀 漲粉率 0.11% 普通 受眾主要性別 女性 60.8% 受眾主要年齡 25-34…" at bounding box center [902, 442] width 517 height 106
copy div "25-34 歲 46.3%"
drag, startPoint x: 656, startPoint y: 485, endPoint x: 729, endPoint y: 488, distance: 73.0
click at [729, 488] on div "女性 60.8%" at bounding box center [703, 484] width 119 height 22
copy div "女性 60.8%"
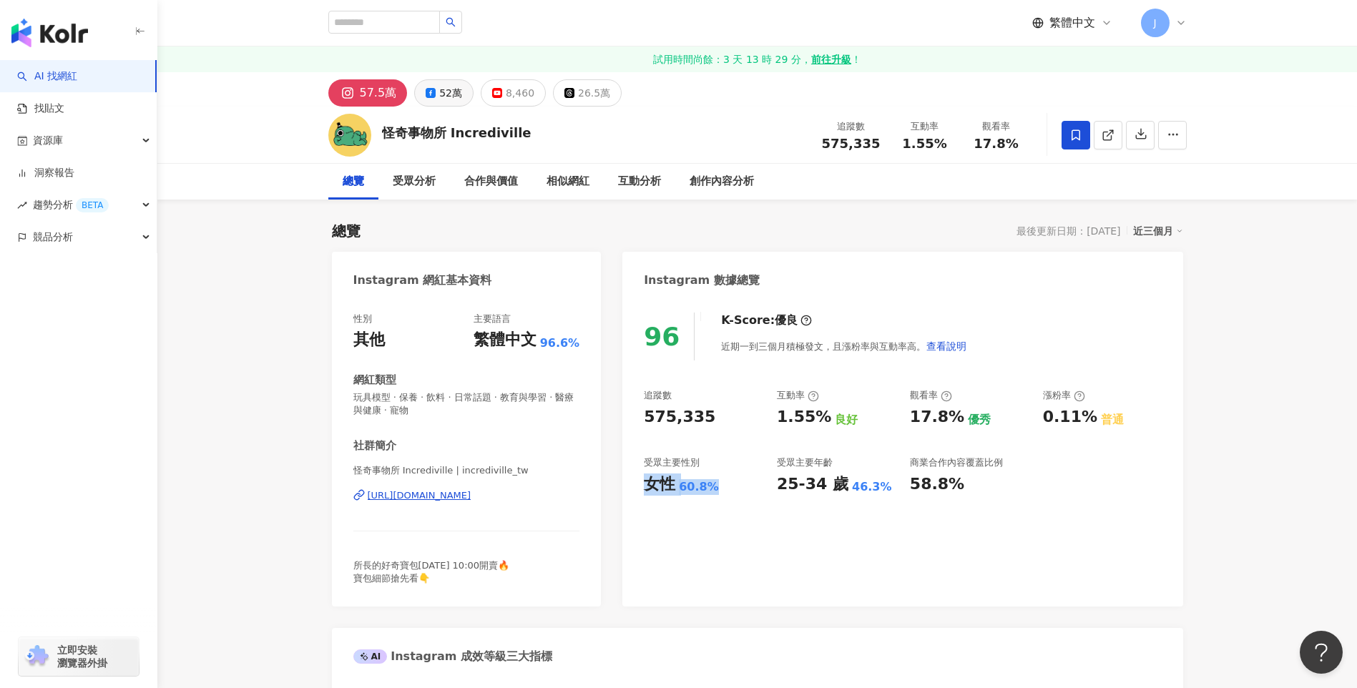
click at [431, 94] on icon at bounding box center [431, 93] width 10 height 10
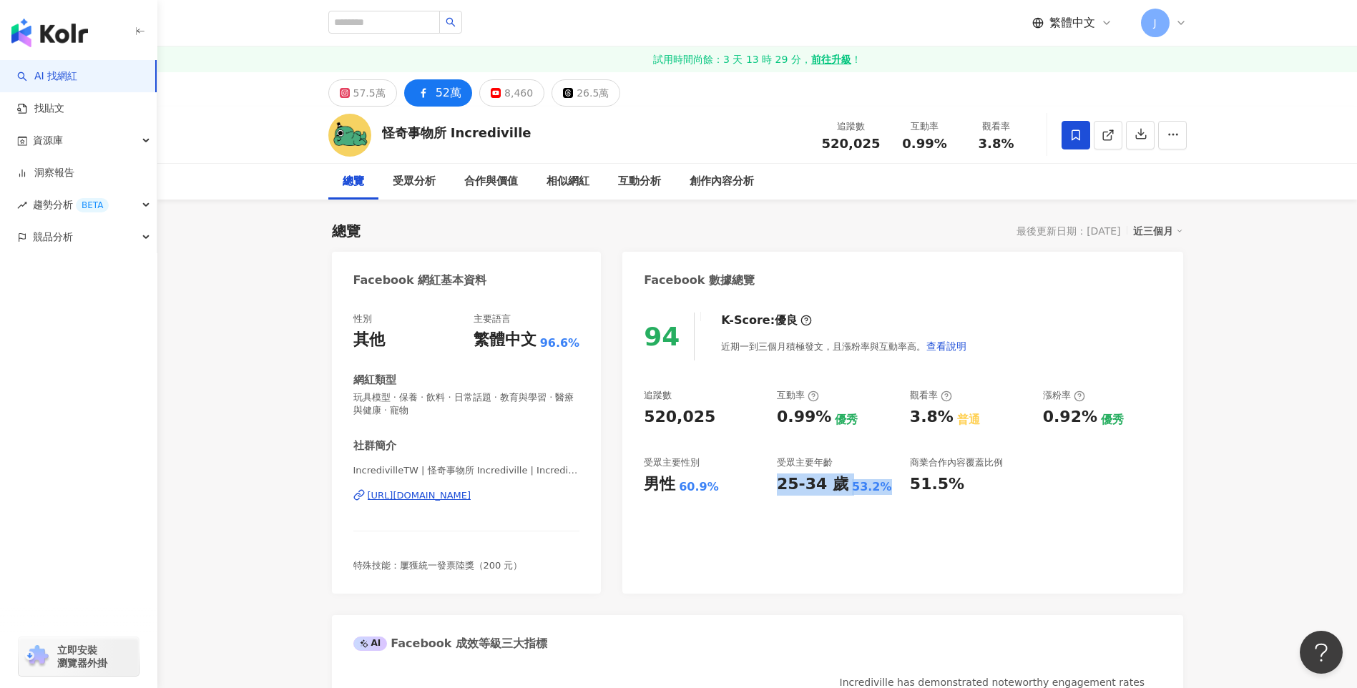
drag, startPoint x: 776, startPoint y: 484, endPoint x: 880, endPoint y: 483, distance: 103.7
click at [880, 483] on div "25-34 歲 53.2%" at bounding box center [836, 484] width 119 height 22
copy div "25-34 歲 53.2%"
drag, startPoint x: 718, startPoint y: 483, endPoint x: 634, endPoint y: 482, distance: 83.7
click at [634, 482] on div "94 K-Score : 優良 近期一到三個月積極發文，且漲粉率與互動率高。 查看說明 追蹤數 520,025 互動率 0.99% 優秀 觀看率 3.8% 普…" at bounding box center [902, 445] width 560 height 295
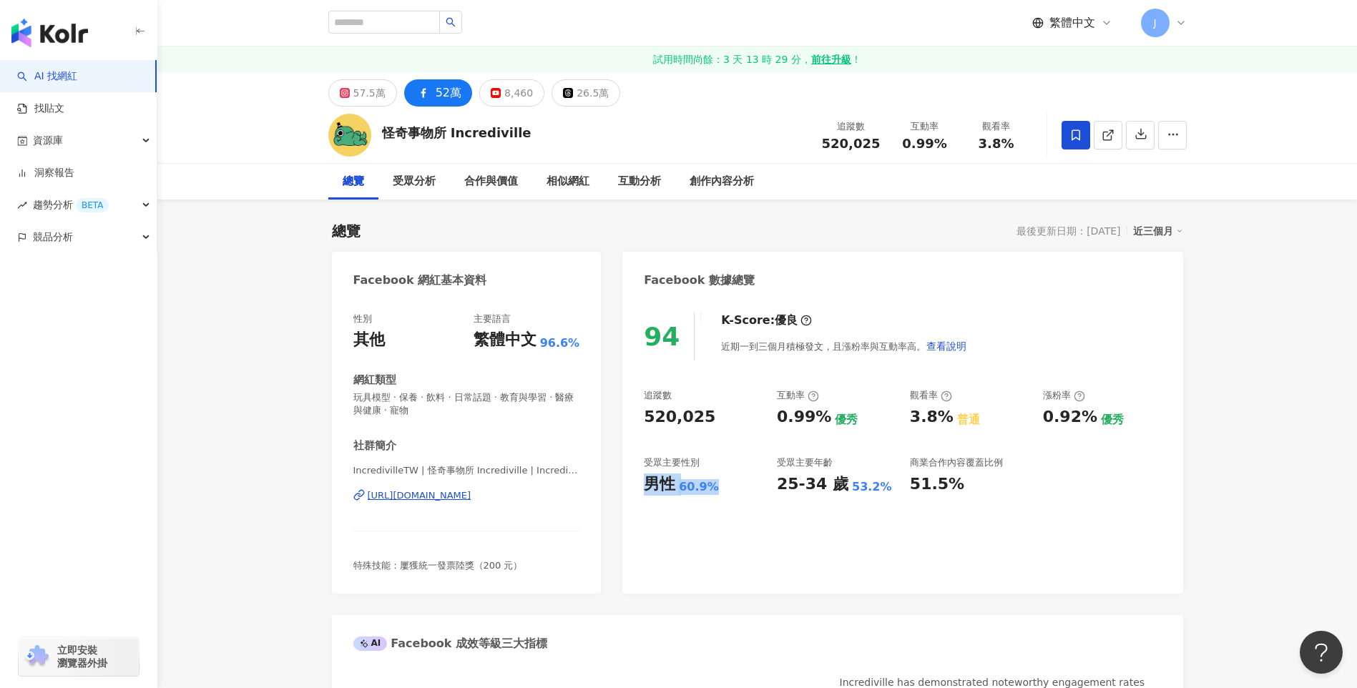
copy div "男性 60.9%"
click at [425, 18] on input "search" at bounding box center [384, 22] width 112 height 23
paste input "**"
type input "**"
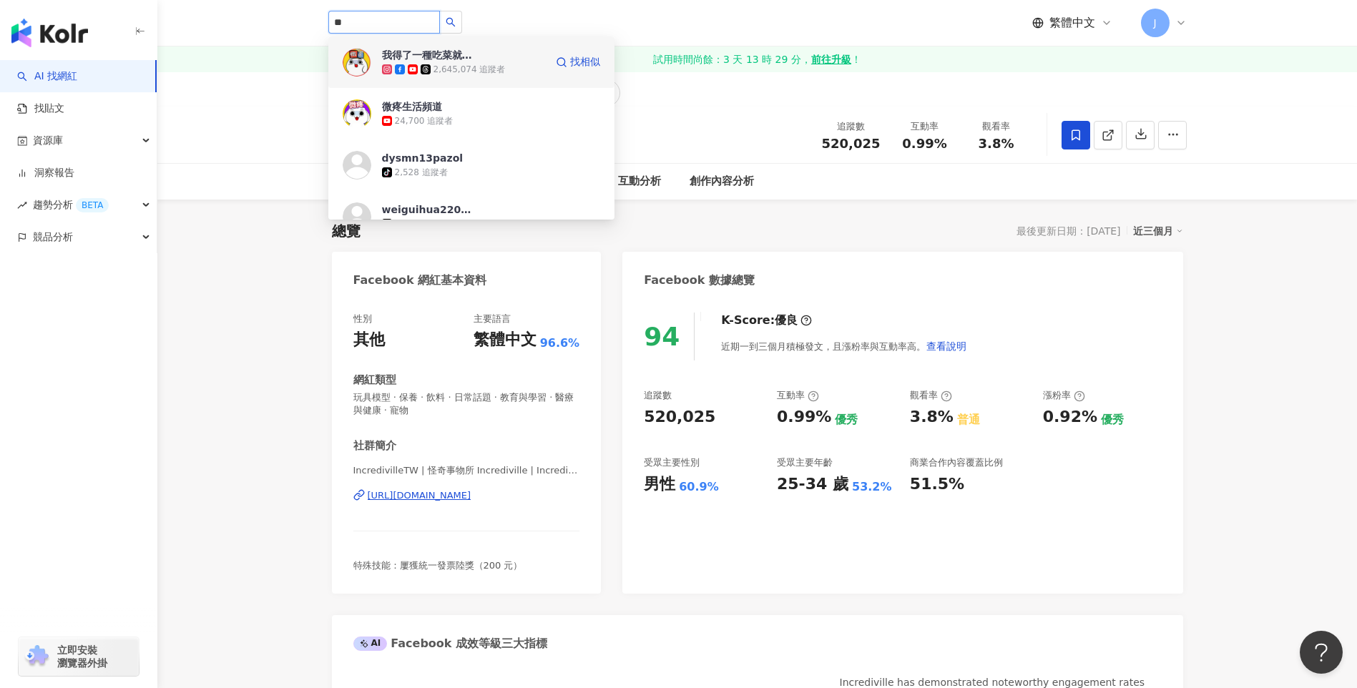
click at [465, 56] on div "我得了一種吃菜就會死的病-微疼" at bounding box center [428, 55] width 93 height 14
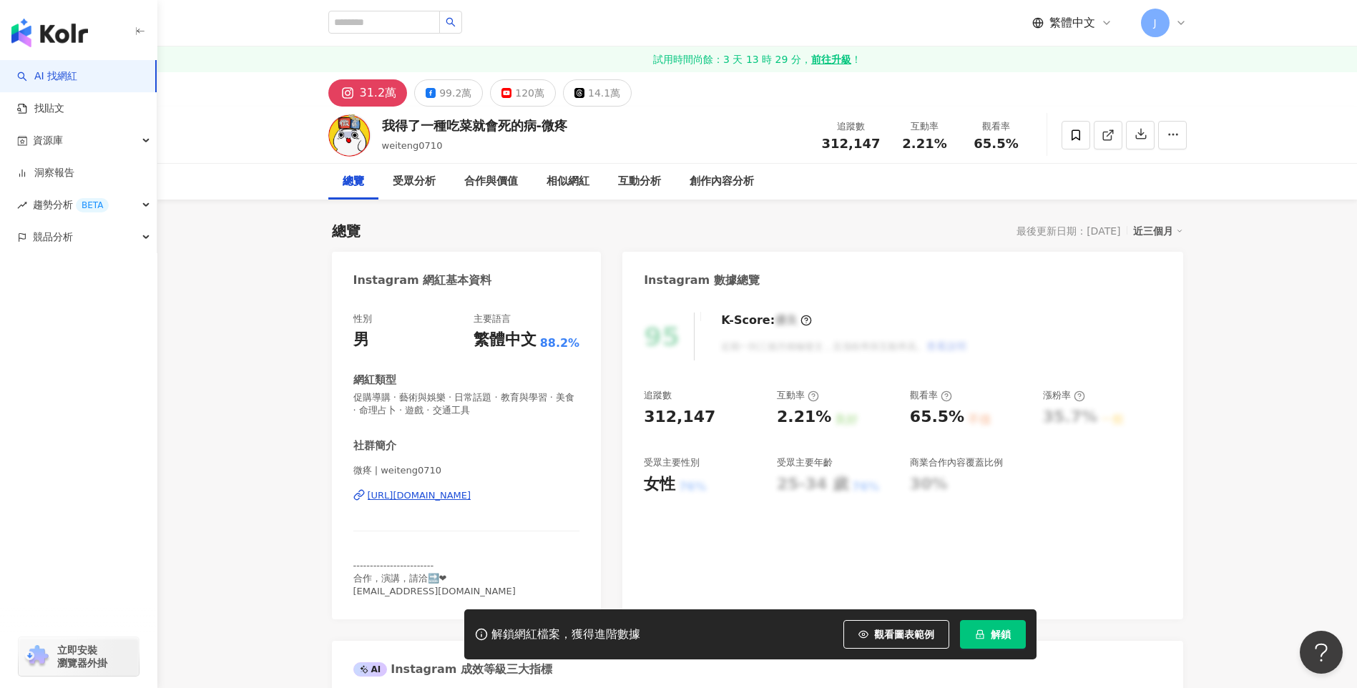
click at [1003, 633] on span "解鎖" at bounding box center [1001, 634] width 20 height 11
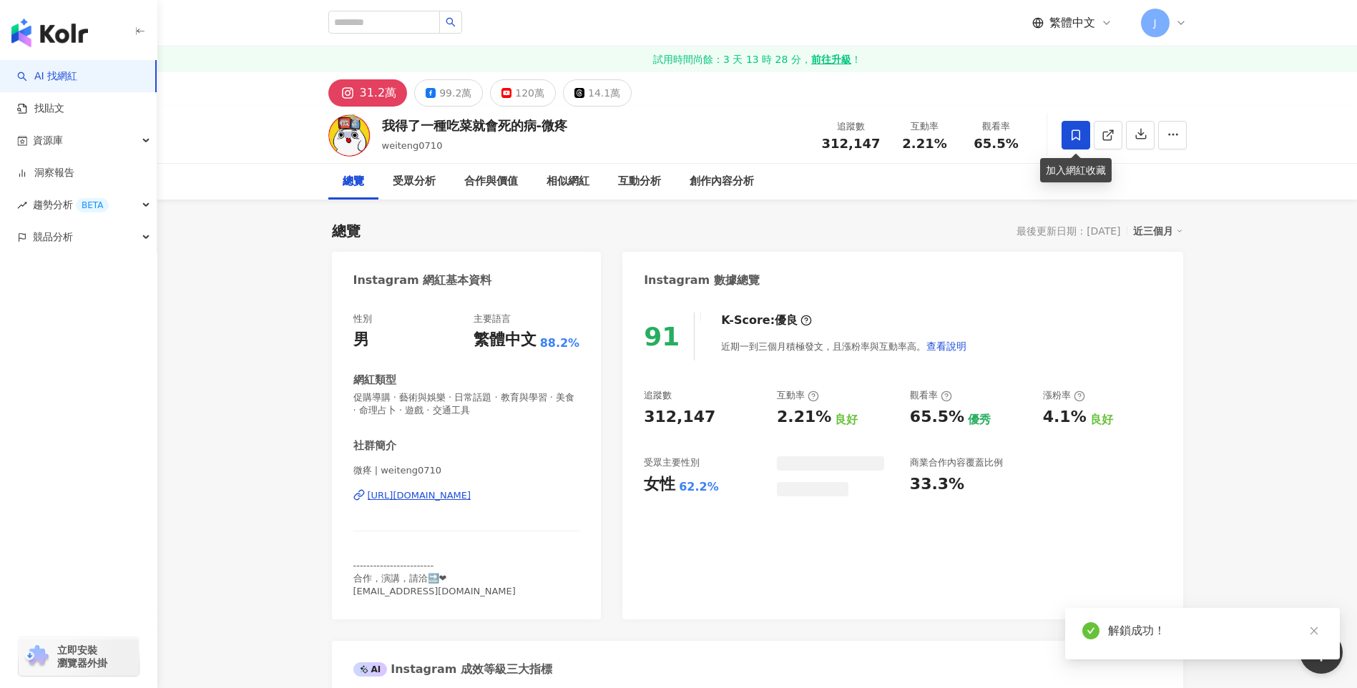
click at [1069, 138] on icon at bounding box center [1075, 135] width 13 height 13
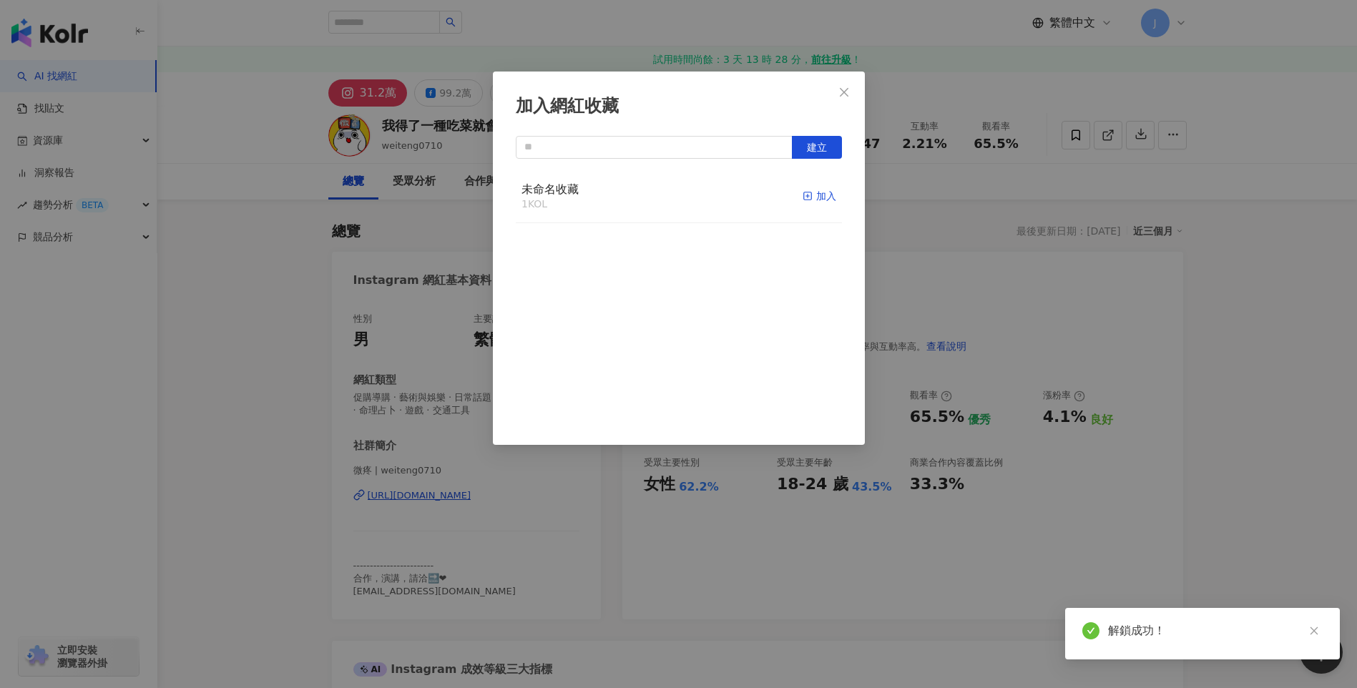
click at [805, 198] on div "加入" at bounding box center [819, 196] width 34 height 16
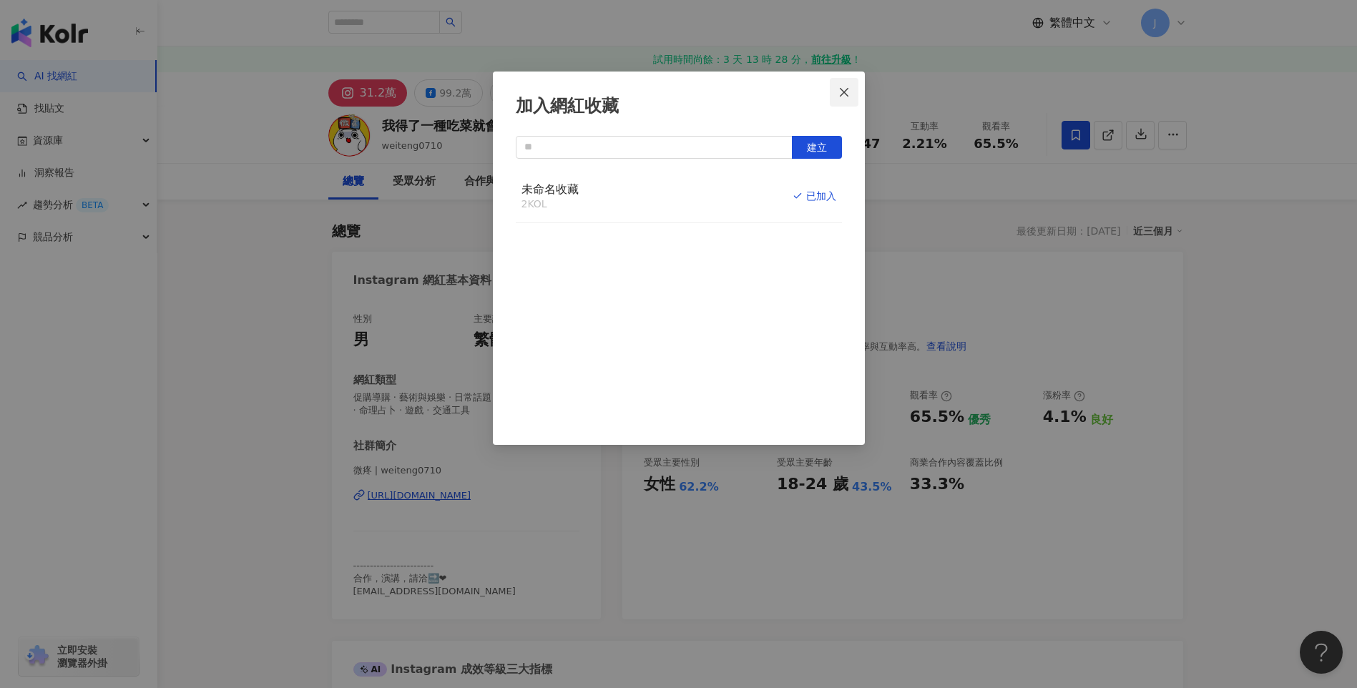
click at [844, 94] on icon "close" at bounding box center [843, 92] width 11 height 11
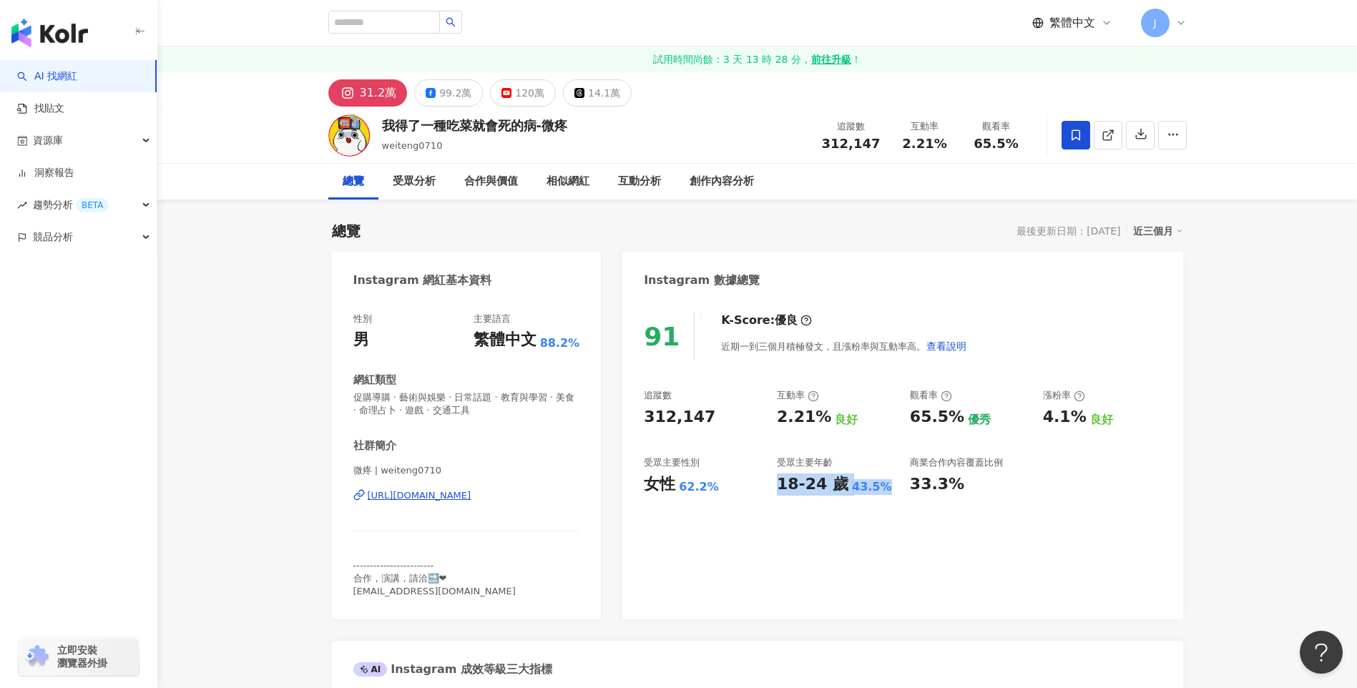
drag, startPoint x: 840, startPoint y: 482, endPoint x: 875, endPoint y: 483, distance: 34.3
click at [875, 483] on div "18-24 歲 43.5%" at bounding box center [836, 484] width 119 height 22
copy div "18-24 歲 43.5%"
drag, startPoint x: 711, startPoint y: 484, endPoint x: 636, endPoint y: 483, distance: 75.1
click at [636, 483] on div "91 K-Score : 優良 近期一到三個月積極發文，且漲粉率與互動率高。 查看說明 追蹤數 312,147 互動率 2.21% 良好 觀看率 65.5% …" at bounding box center [902, 458] width 560 height 321
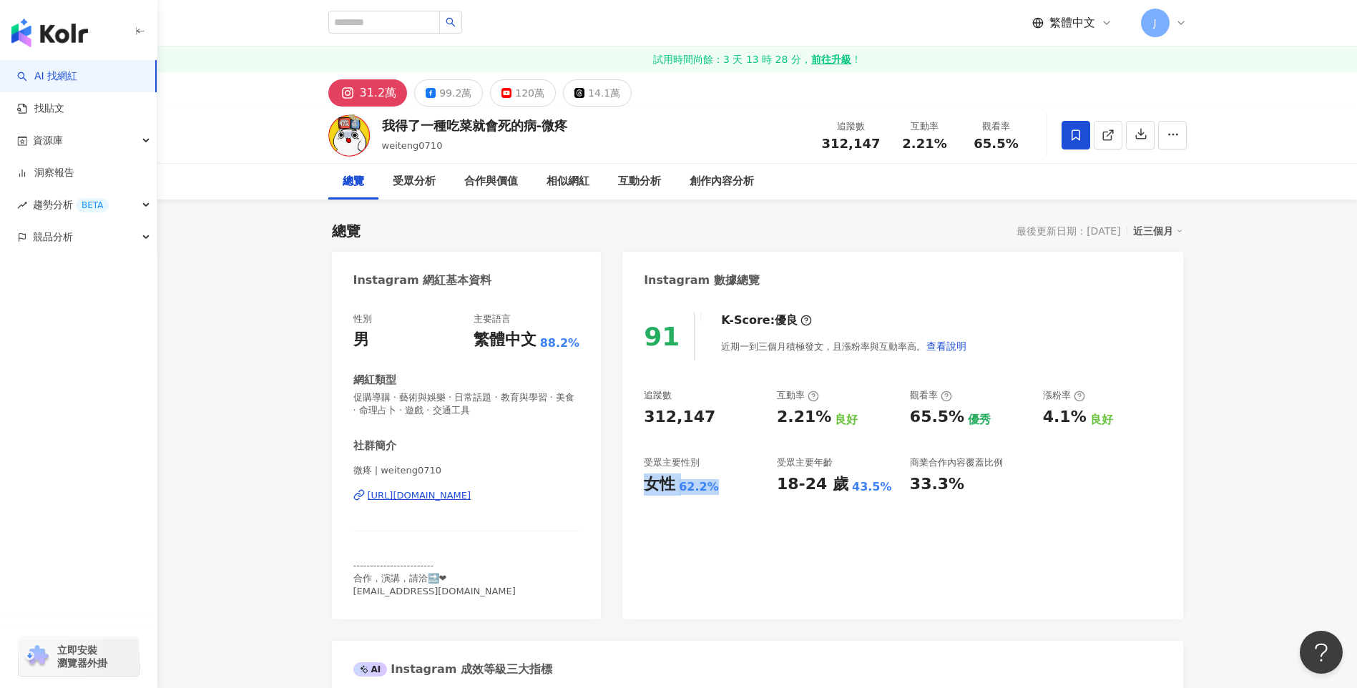
copy div "女性 62.2%"
click at [415, 28] on input "search" at bounding box center [384, 22] width 112 height 23
paste input "**"
type input "**"
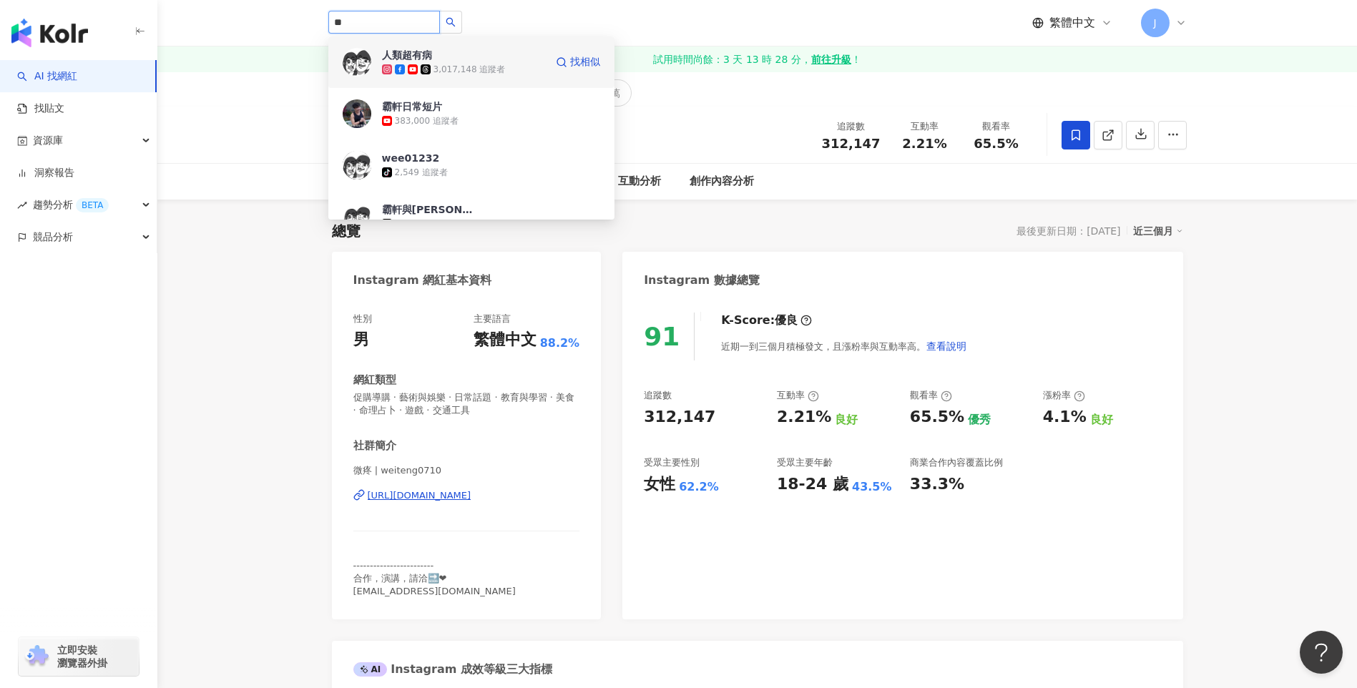
click at [442, 54] on span "人類超有病" at bounding box center [428, 55] width 93 height 14
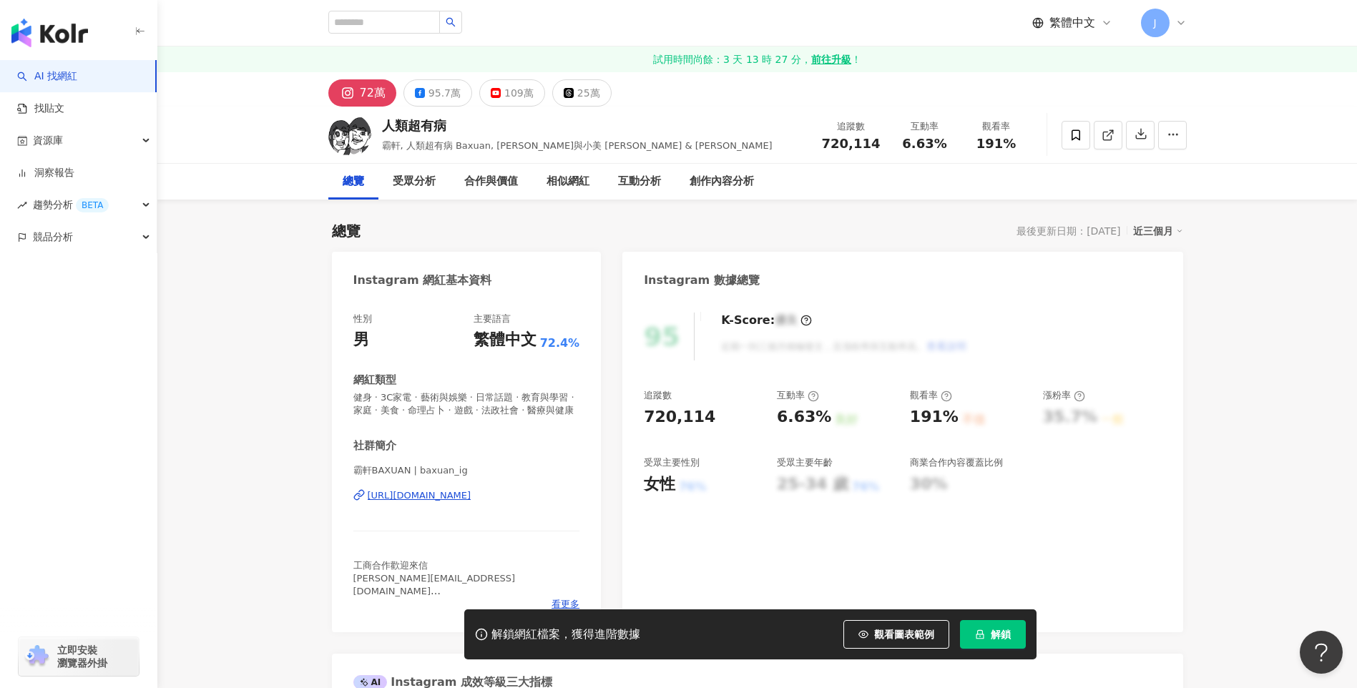
click at [998, 641] on button "解鎖" at bounding box center [993, 634] width 66 height 29
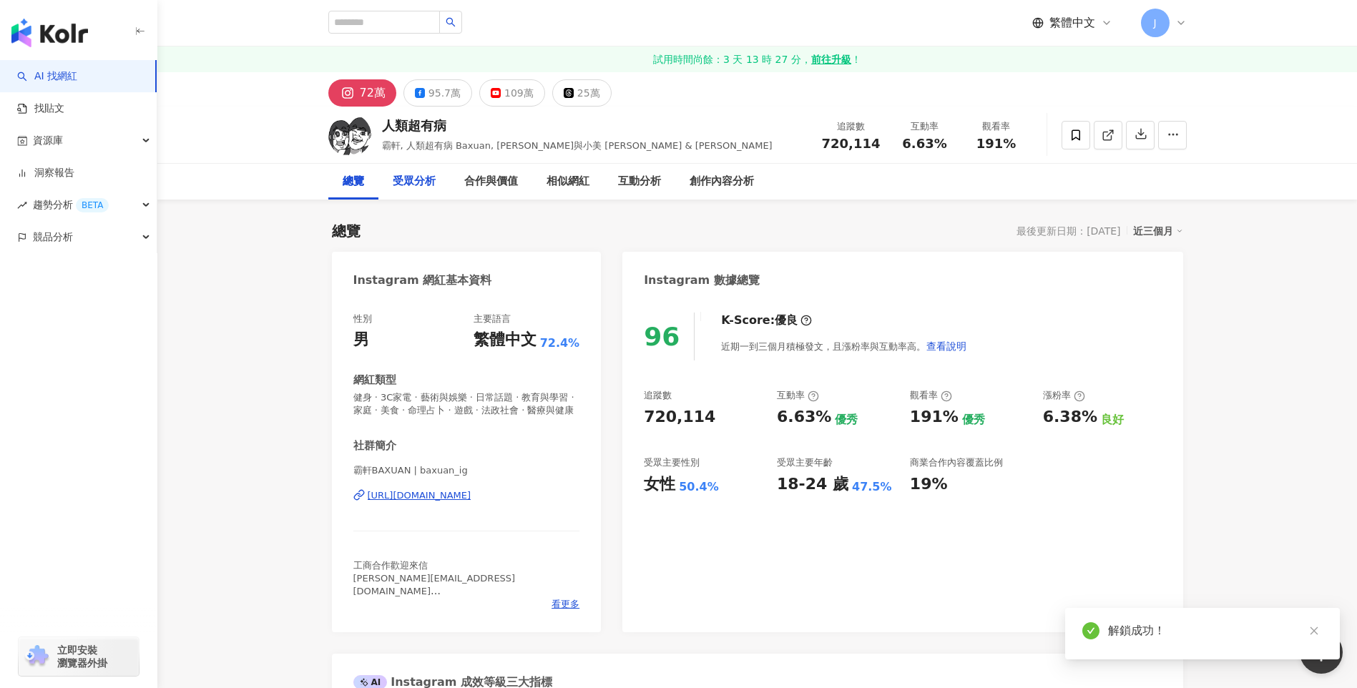
click at [416, 180] on div "受眾分析" at bounding box center [414, 181] width 43 height 17
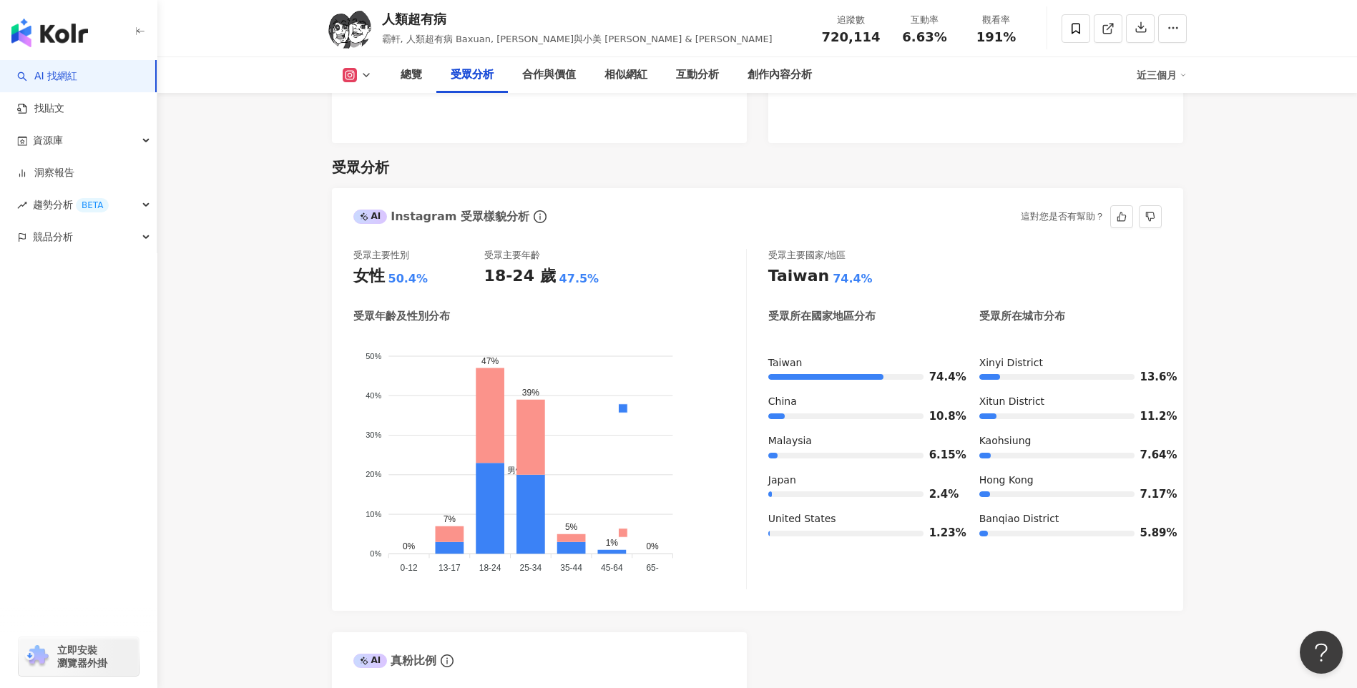
scroll to position [1129, 0]
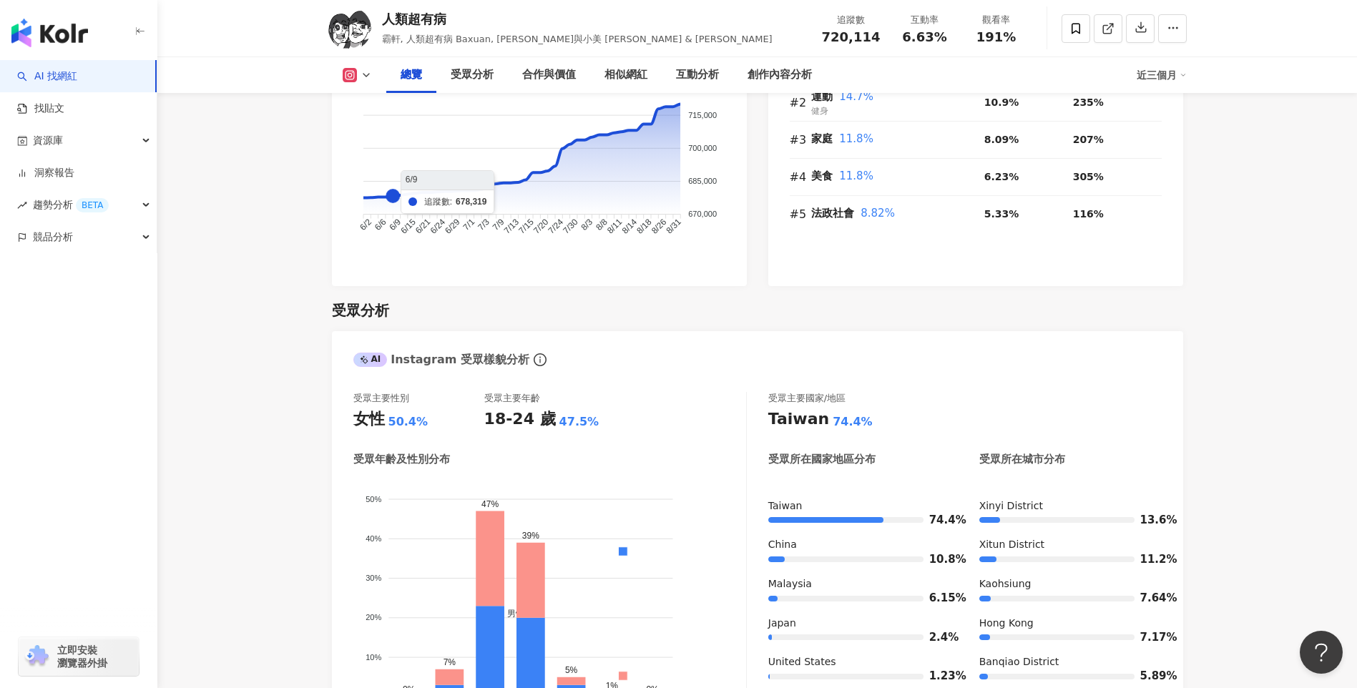
click at [370, 70] on icon at bounding box center [365, 74] width 11 height 11
click at [357, 72] on button at bounding box center [357, 75] width 58 height 14
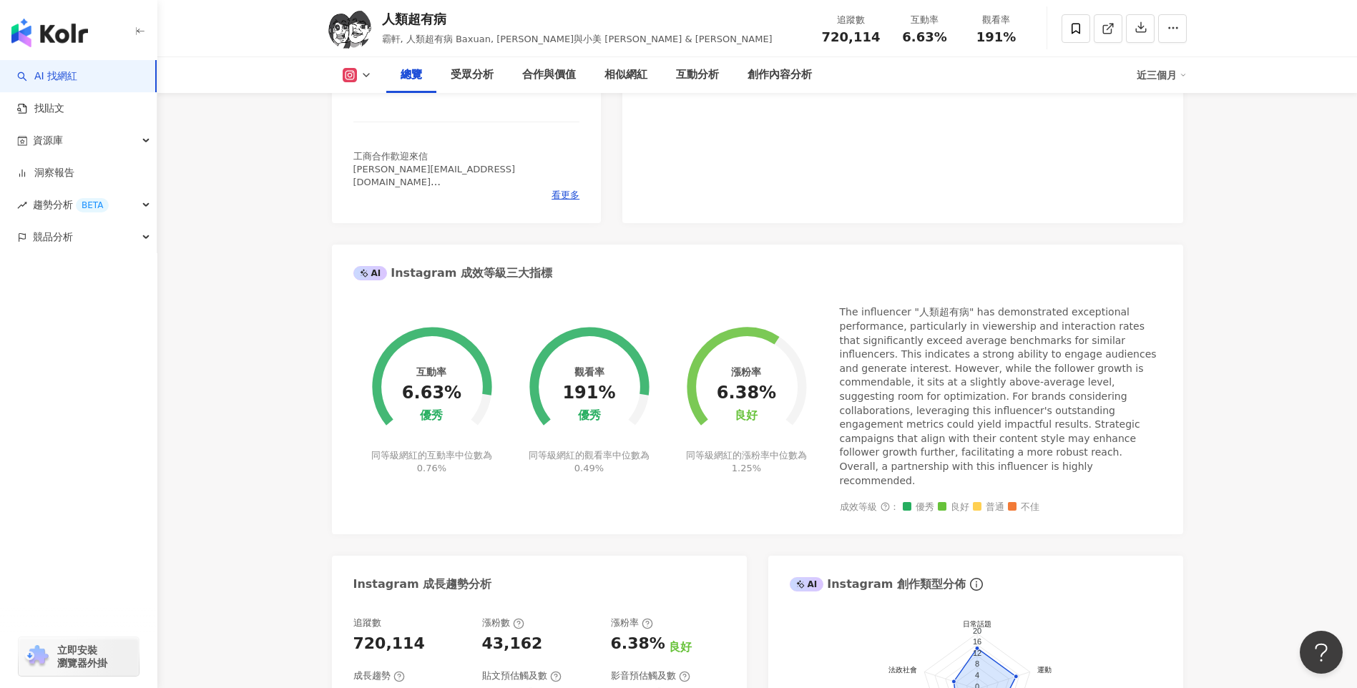
scroll to position [0, 0]
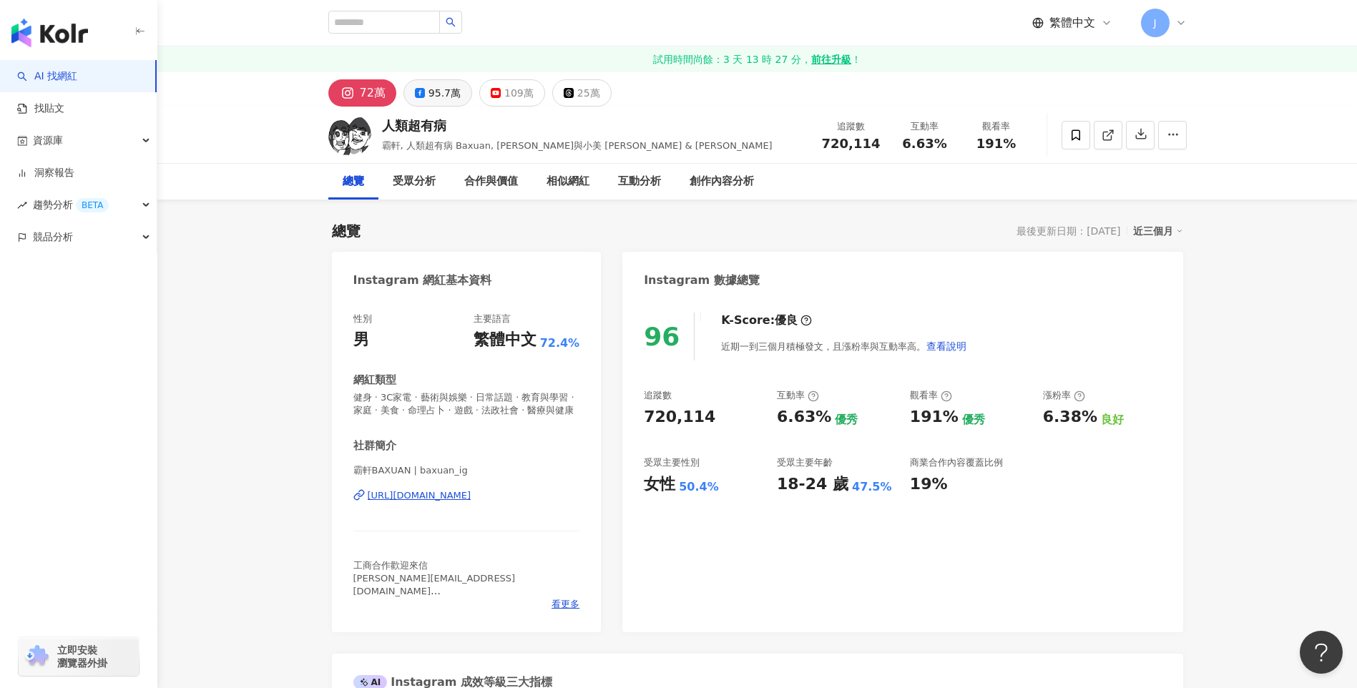
click at [428, 94] on div "95.7萬" at bounding box center [444, 93] width 32 height 20
click at [506, 94] on div "109萬" at bounding box center [520, 93] width 29 height 20
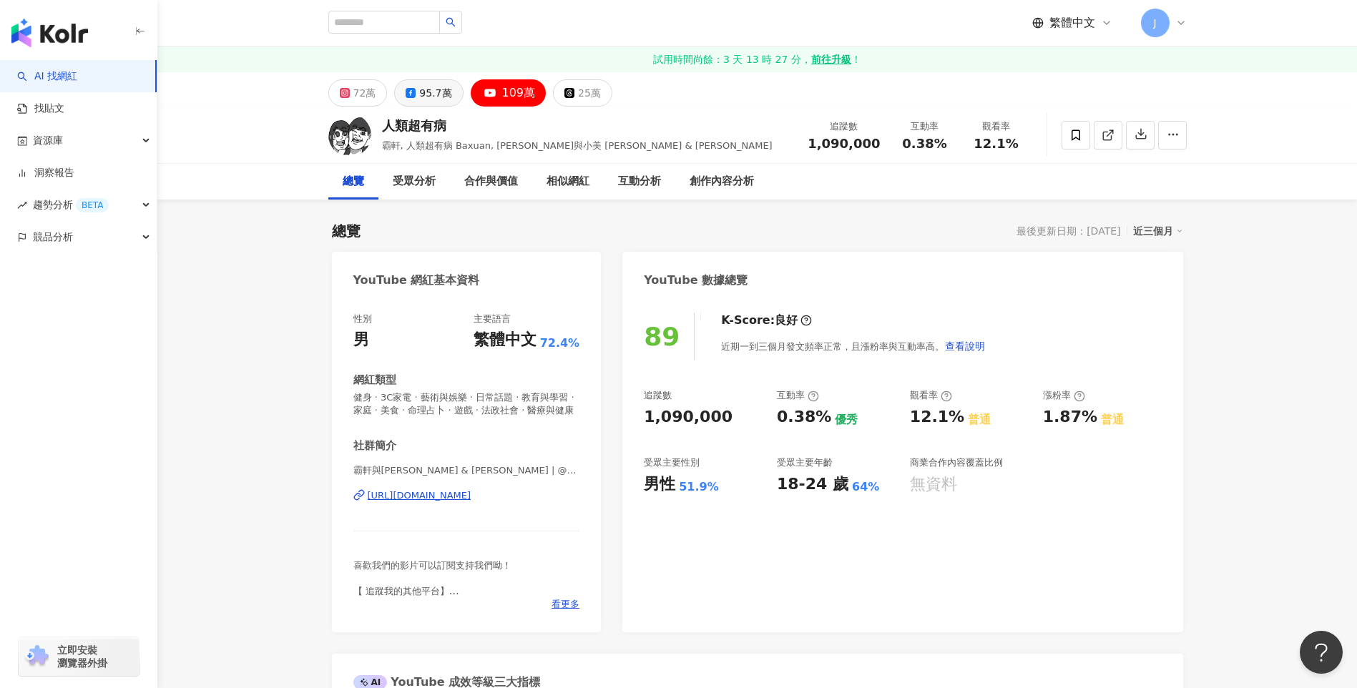
click at [362, 92] on div "72萬" at bounding box center [364, 93] width 23 height 20
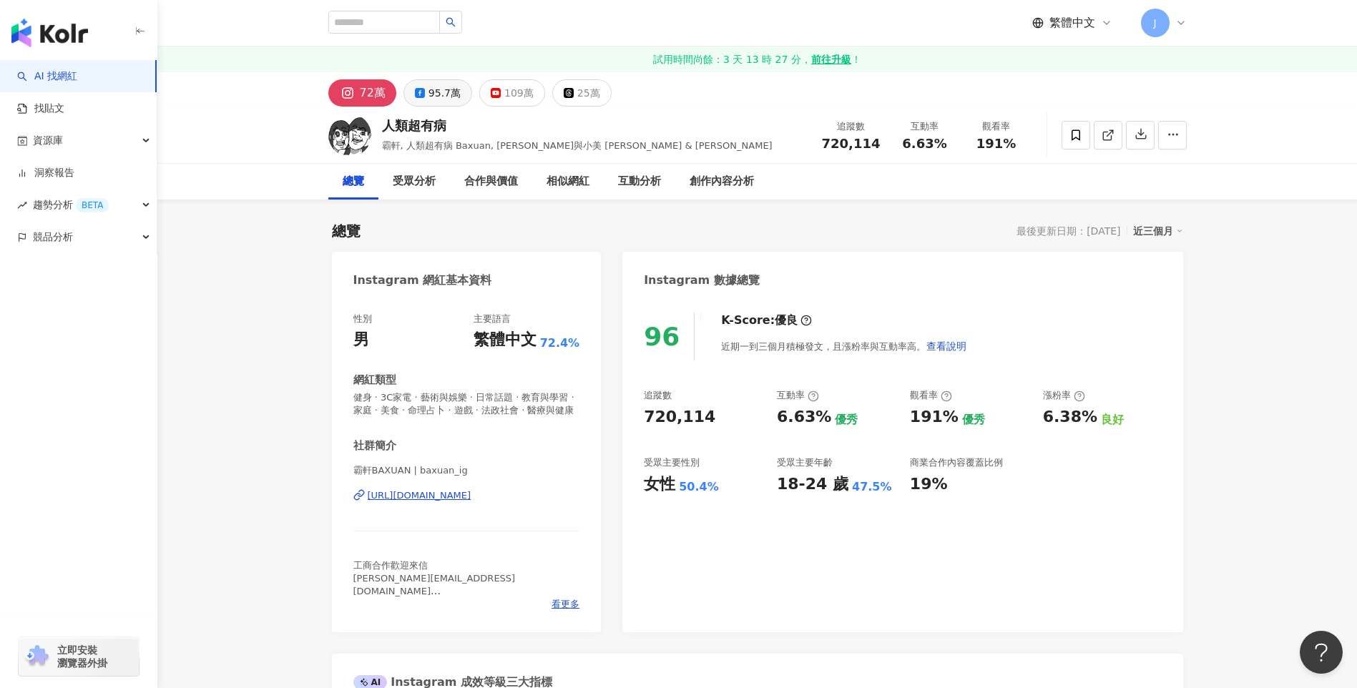
click at [428, 96] on div "95.7萬" at bounding box center [444, 93] width 32 height 20
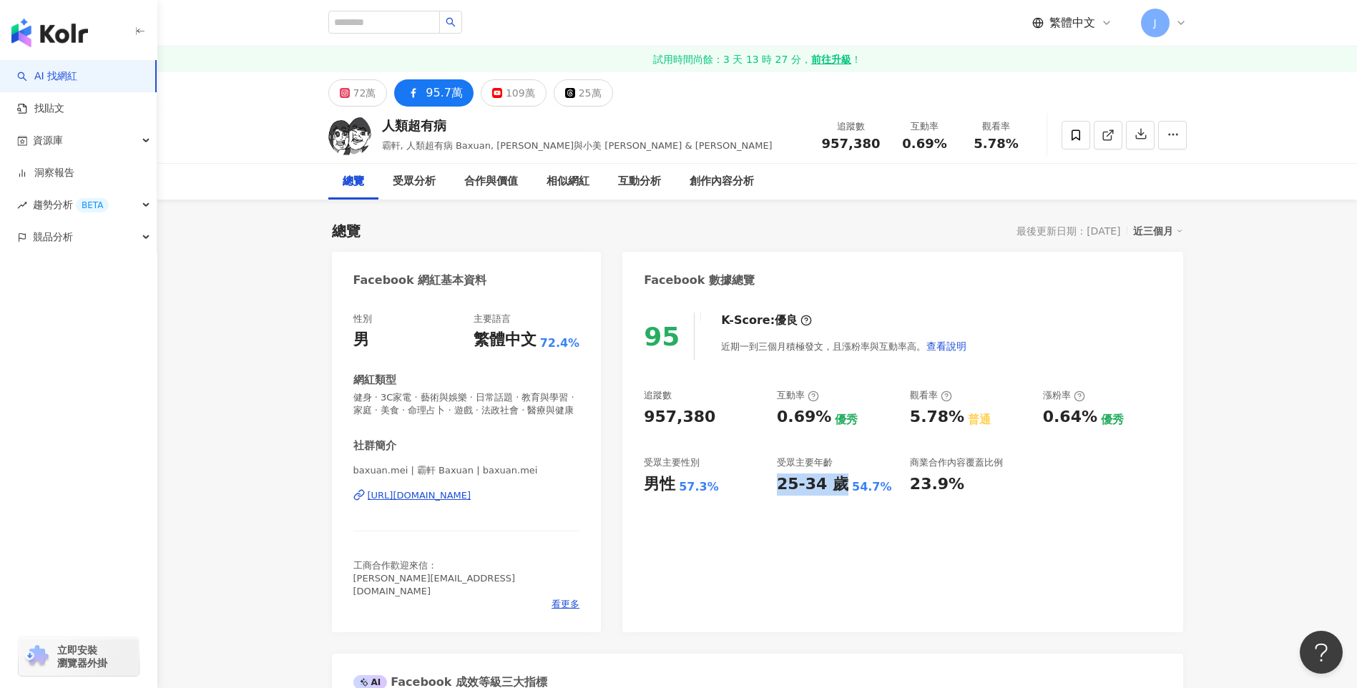
drag, startPoint x: 785, startPoint y: 481, endPoint x: 878, endPoint y: 487, distance: 93.2
click at [878, 487] on div "追蹤數 957,380 互動率 0.69% 優秀 觀看率 5.78% 普通 漲粉率 0.64% 優秀 受眾主要性別 男性 57.3% 受眾主要年齡 25-34…" at bounding box center [902, 442] width 517 height 106
copy div "25-34 歲 54.7%"
click at [506, 91] on div "109萬" at bounding box center [520, 93] width 29 height 20
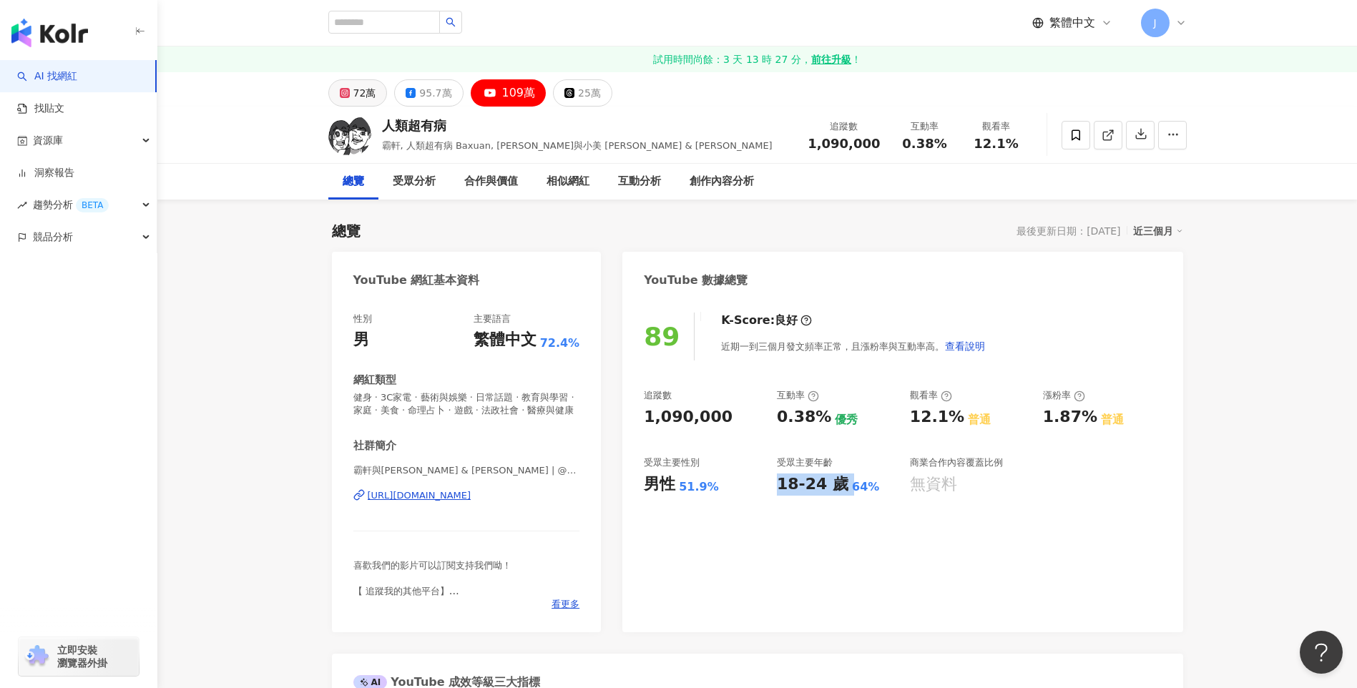
click at [354, 90] on div "72萬" at bounding box center [364, 93] width 23 height 20
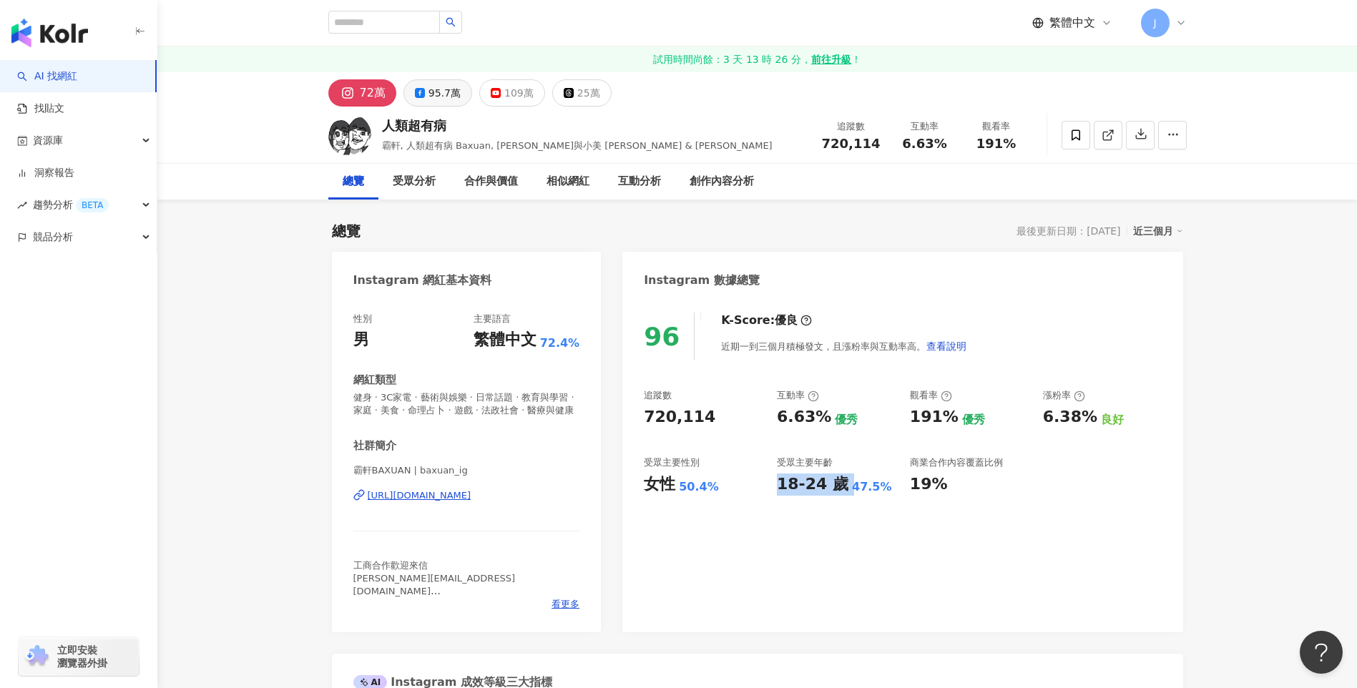
click at [437, 92] on div "95.7萬" at bounding box center [444, 93] width 32 height 20
click at [795, 488] on div "25-34 歲" at bounding box center [813, 484] width 72 height 22
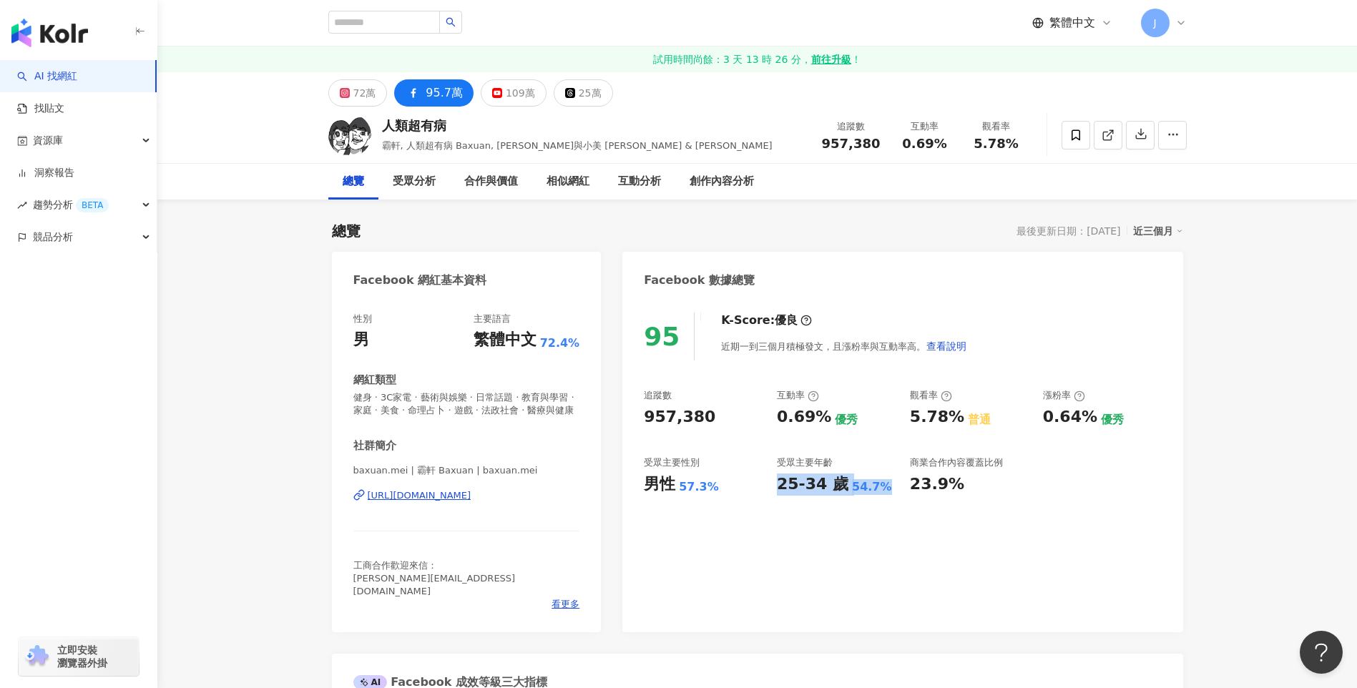
drag, startPoint x: 776, startPoint y: 490, endPoint x: 338, endPoint y: 687, distance: 480.8
click at [888, 493] on div "25-34 歲 54.7%" at bounding box center [836, 484] width 119 height 22
click at [391, 27] on input "search" at bounding box center [384, 22] width 112 height 23
paste input "***"
type input "***"
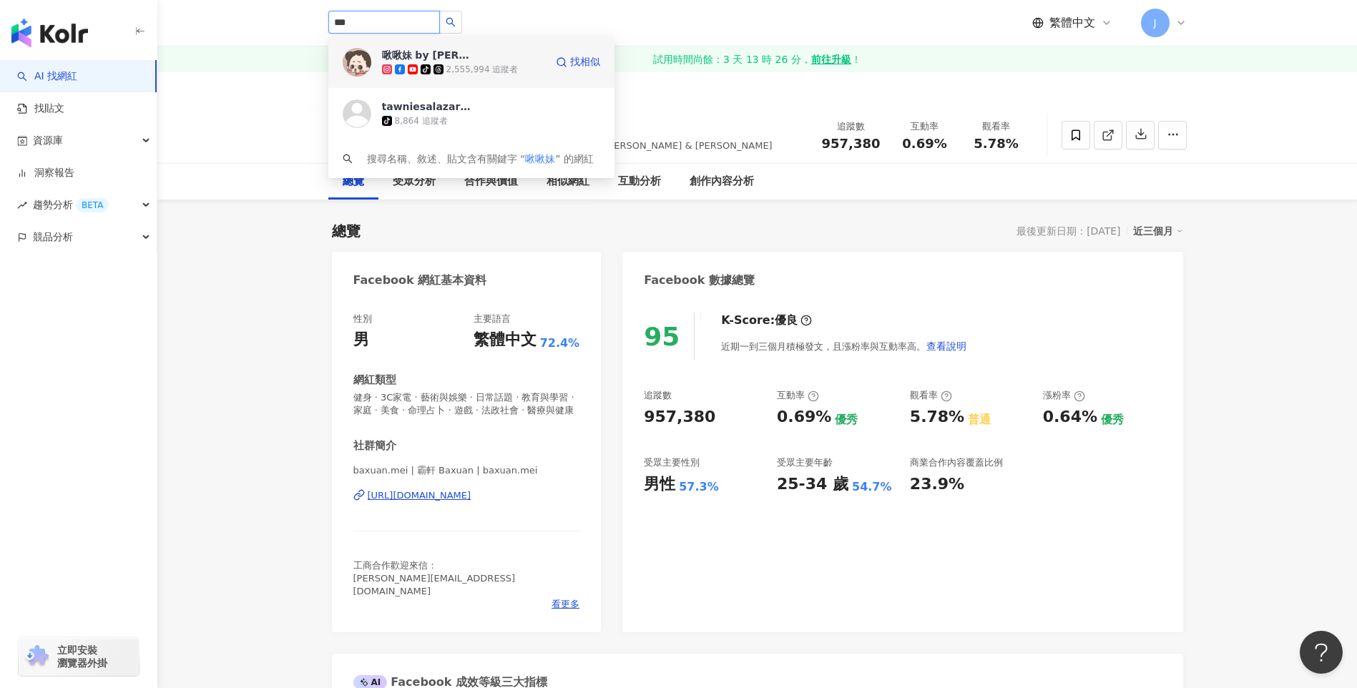
click at [414, 59] on div "啾啾妹 by [PERSON_NAME]" at bounding box center [428, 55] width 93 height 14
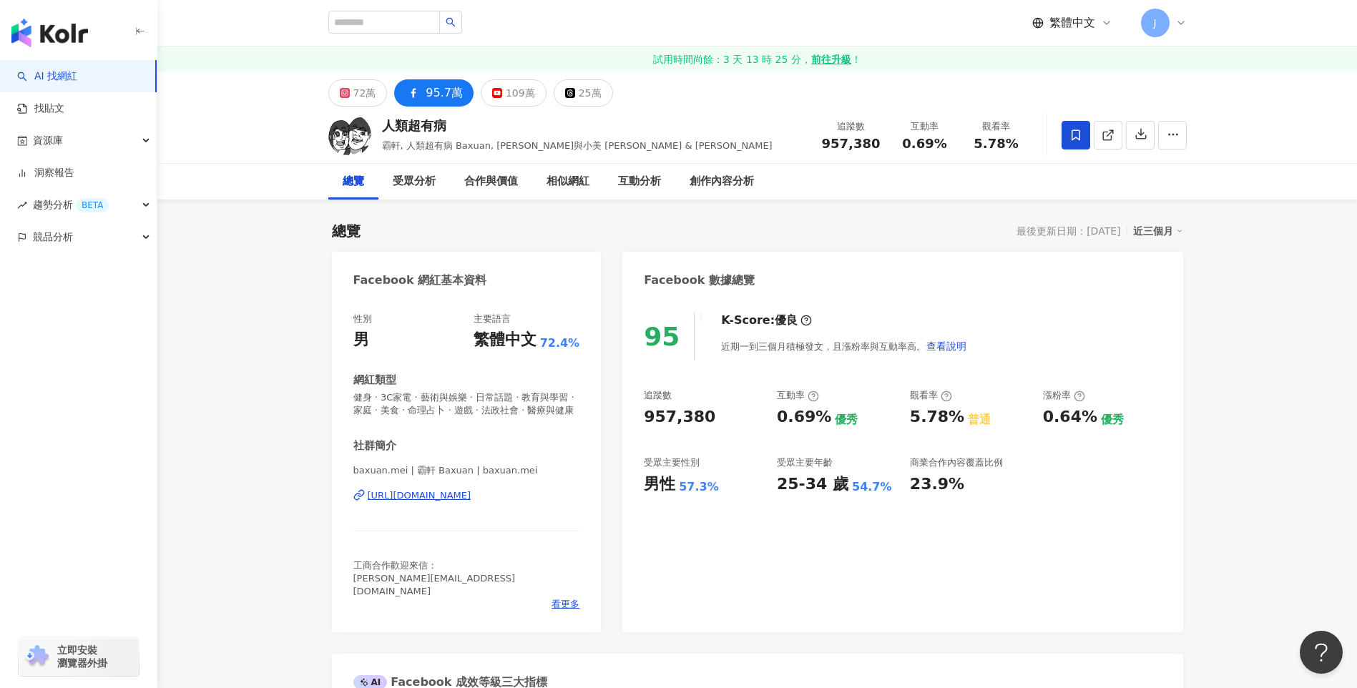
click at [1074, 137] on icon at bounding box center [1075, 134] width 9 height 11
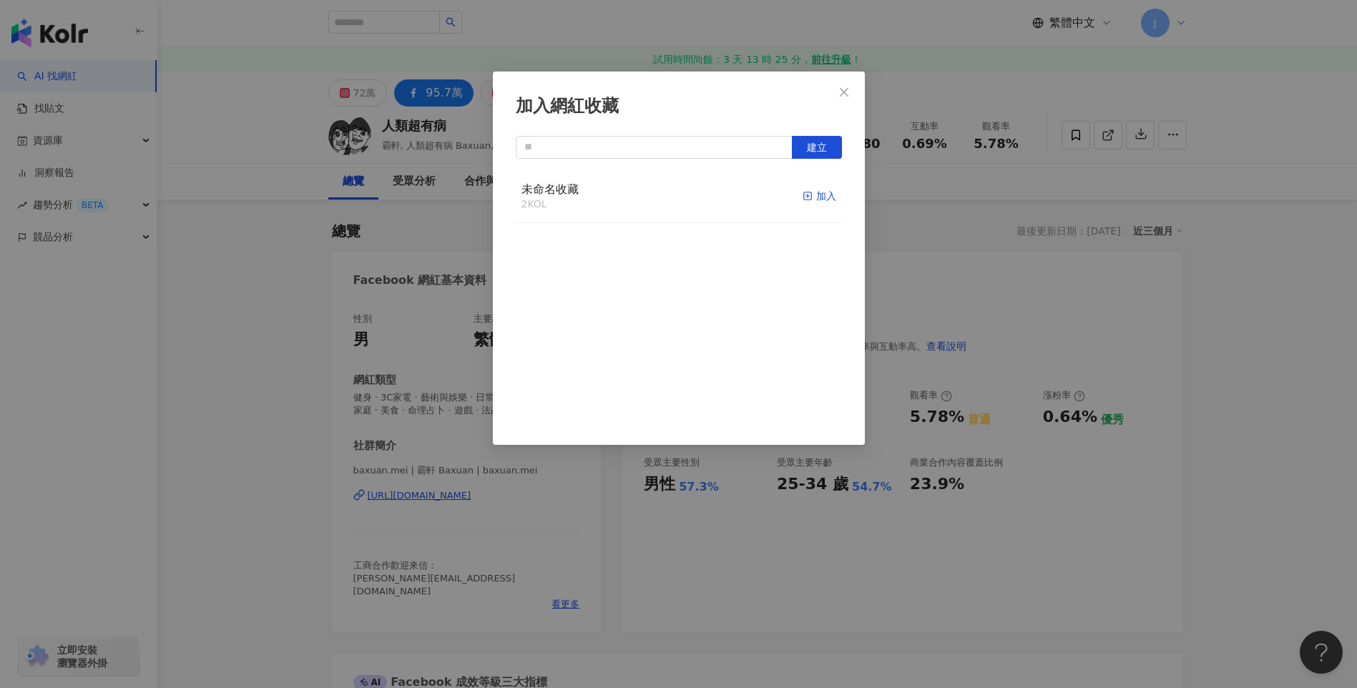
click at [803, 198] on div "加入" at bounding box center [819, 196] width 34 height 16
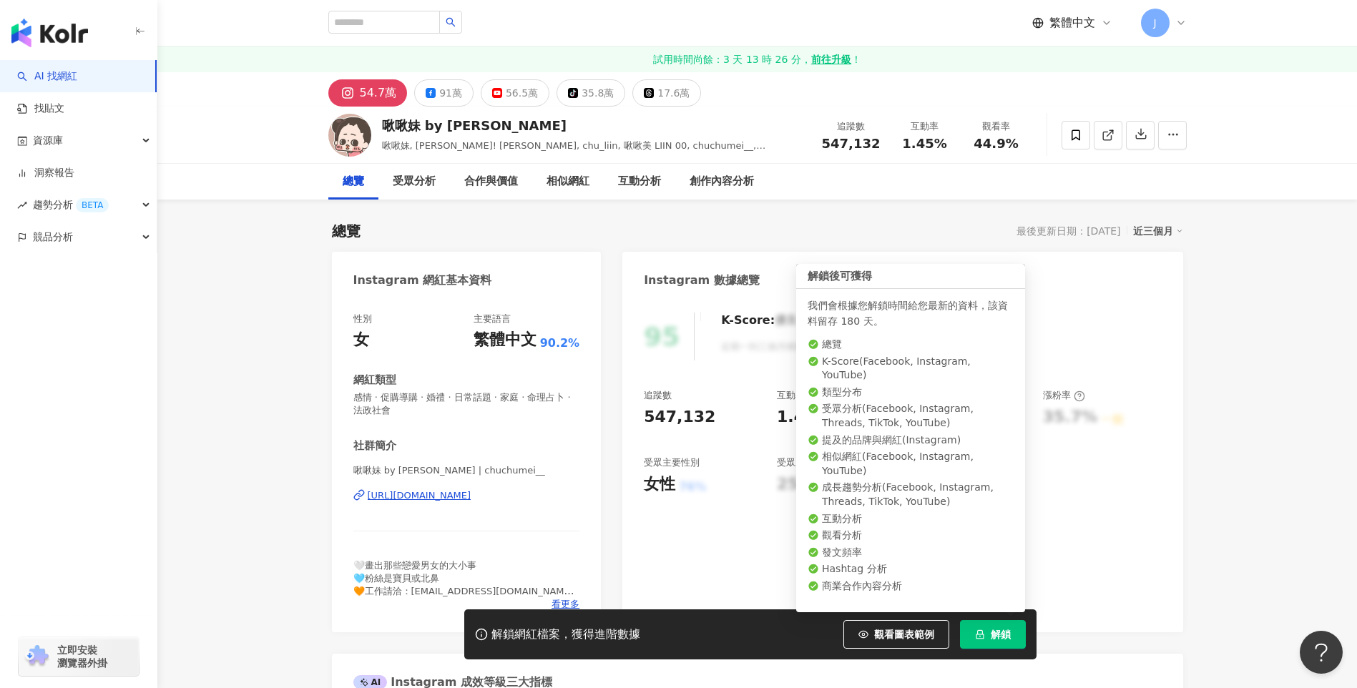
click at [991, 638] on span "解鎖" at bounding box center [1001, 634] width 20 height 11
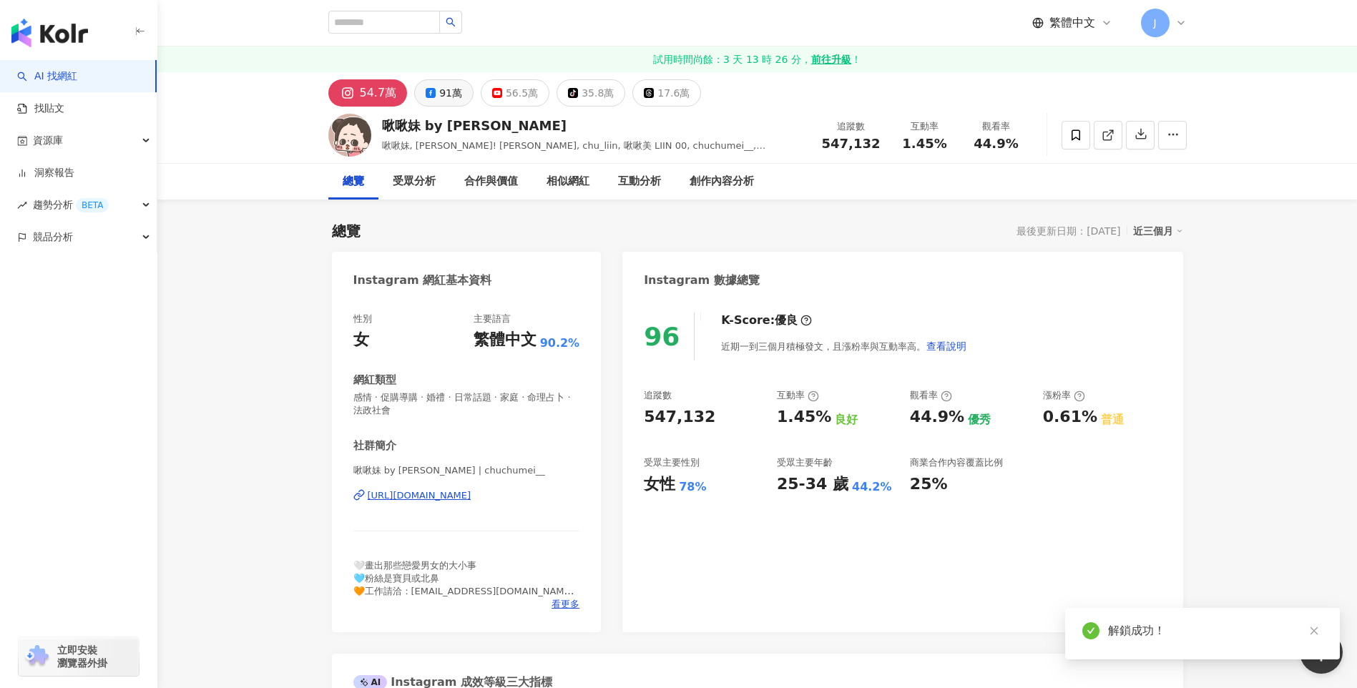
click at [429, 95] on icon at bounding box center [431, 93] width 10 height 10
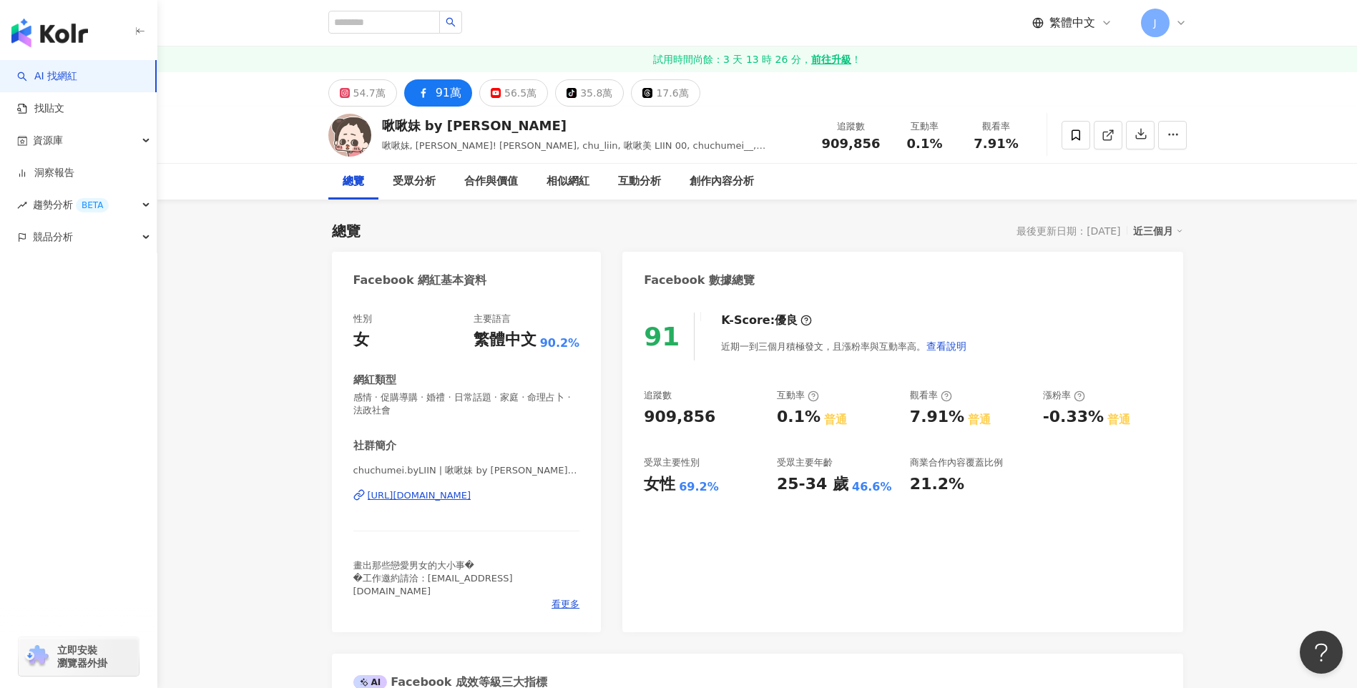
drag, startPoint x: 821, startPoint y: 488, endPoint x: 714, endPoint y: 510, distance: 108.7
click at [872, 488] on div "追蹤數 909,856 互動率 0.1% 普通 觀看率 7.91% 普通 漲粉率 -0.33% 普通 受眾主要性別 女性 69.2% 受眾主要年齡 25-34…" at bounding box center [902, 442] width 517 height 106
drag, startPoint x: 673, startPoint y: 483, endPoint x: 640, endPoint y: 478, distance: 33.3
click at [640, 478] on div "91 K-Score : 優良 近期一到三個月積極發文，且漲粉率與互動率高。 查看說明 追蹤數 909,856 互動率 0.1% 普通 觀看率 7.91% 普…" at bounding box center [902, 465] width 560 height 334
click at [1079, 134] on icon at bounding box center [1075, 134] width 9 height 11
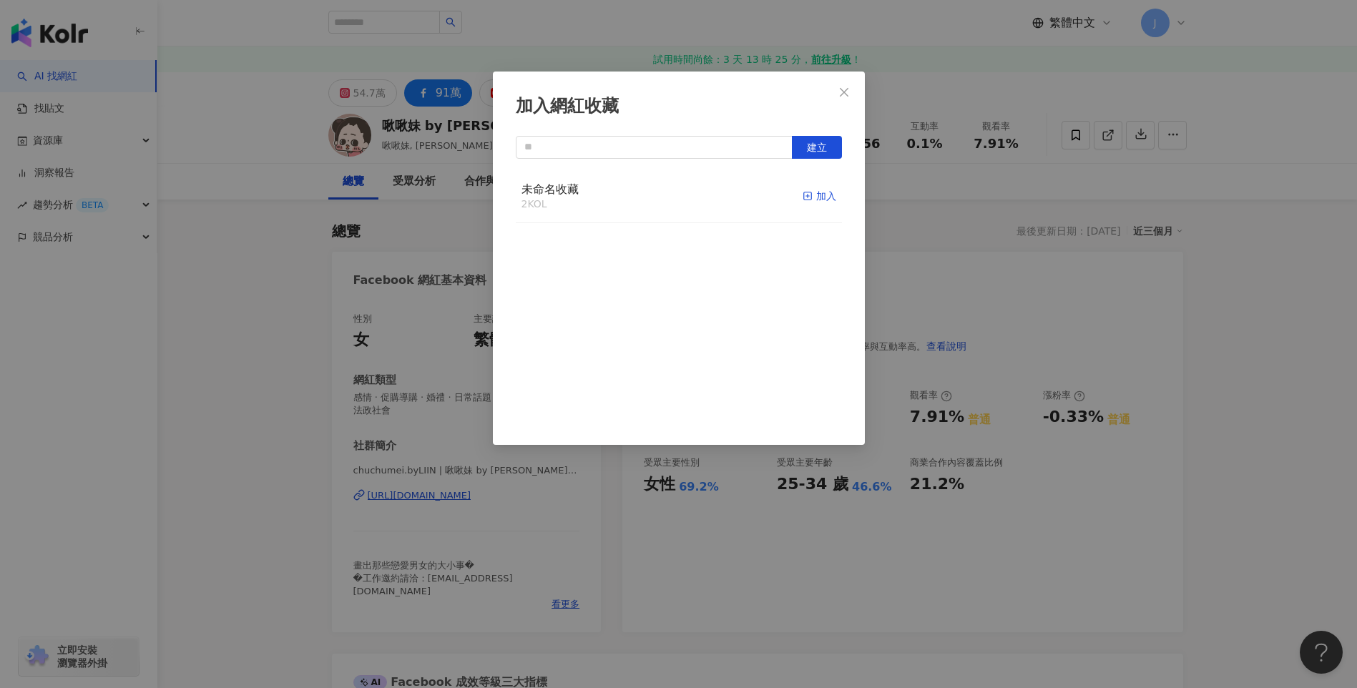
click at [803, 192] on div "加入" at bounding box center [819, 196] width 34 height 16
click at [843, 93] on icon "close" at bounding box center [844, 91] width 9 height 9
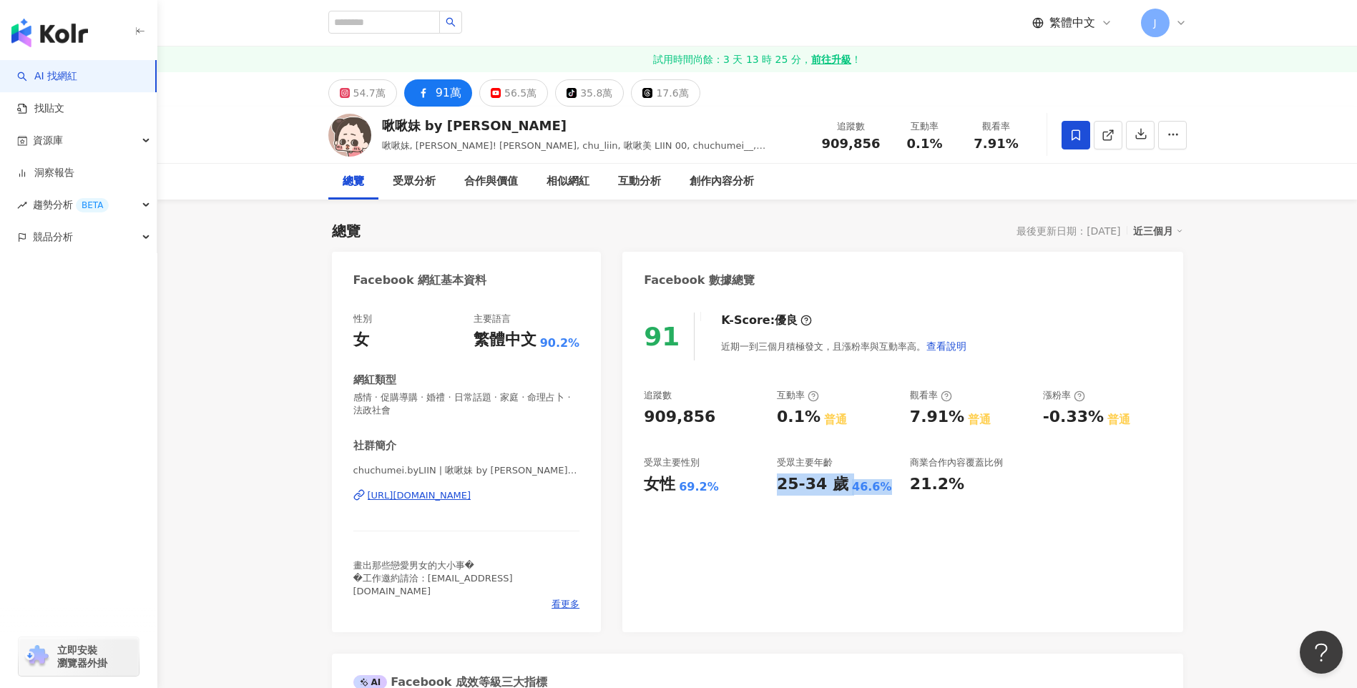
drag, startPoint x: 850, startPoint y: 483, endPoint x: 885, endPoint y: 484, distance: 35.8
click at [885, 484] on div "25-34 歲 46.6%" at bounding box center [836, 484] width 119 height 22
copy div "25-34 歲 46.6%"
click at [648, 479] on div "女性 69.2%" at bounding box center [703, 484] width 119 height 22
copy div "女性 69.2%"
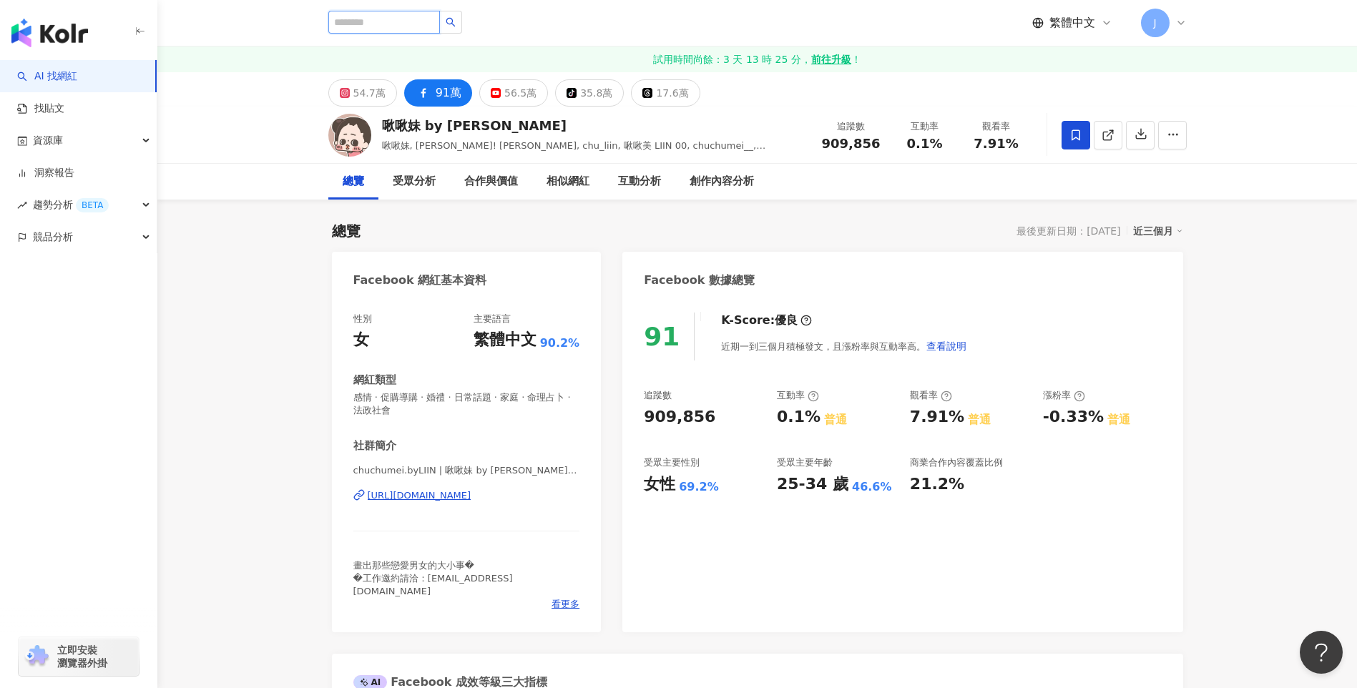
click at [388, 32] on input "search" at bounding box center [384, 22] width 112 height 23
paste input "***"
type input "***"
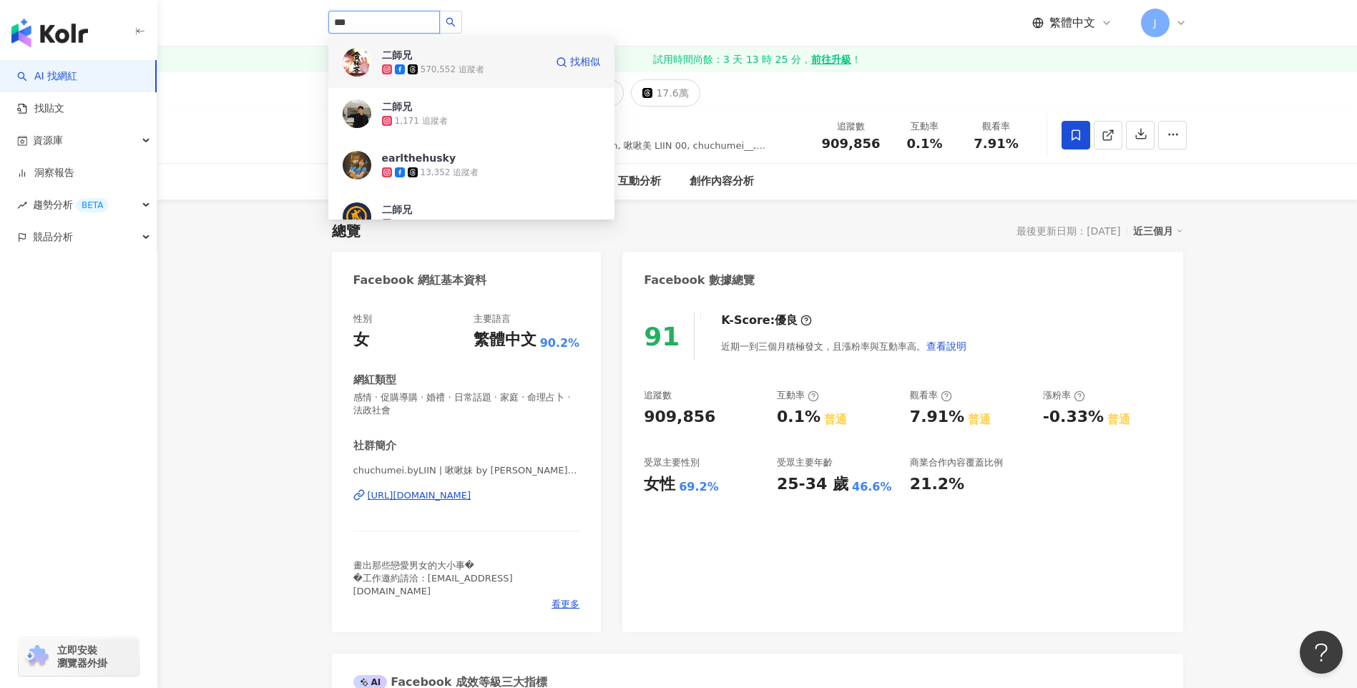
click at [463, 58] on span "二師兄" at bounding box center [428, 55] width 93 height 14
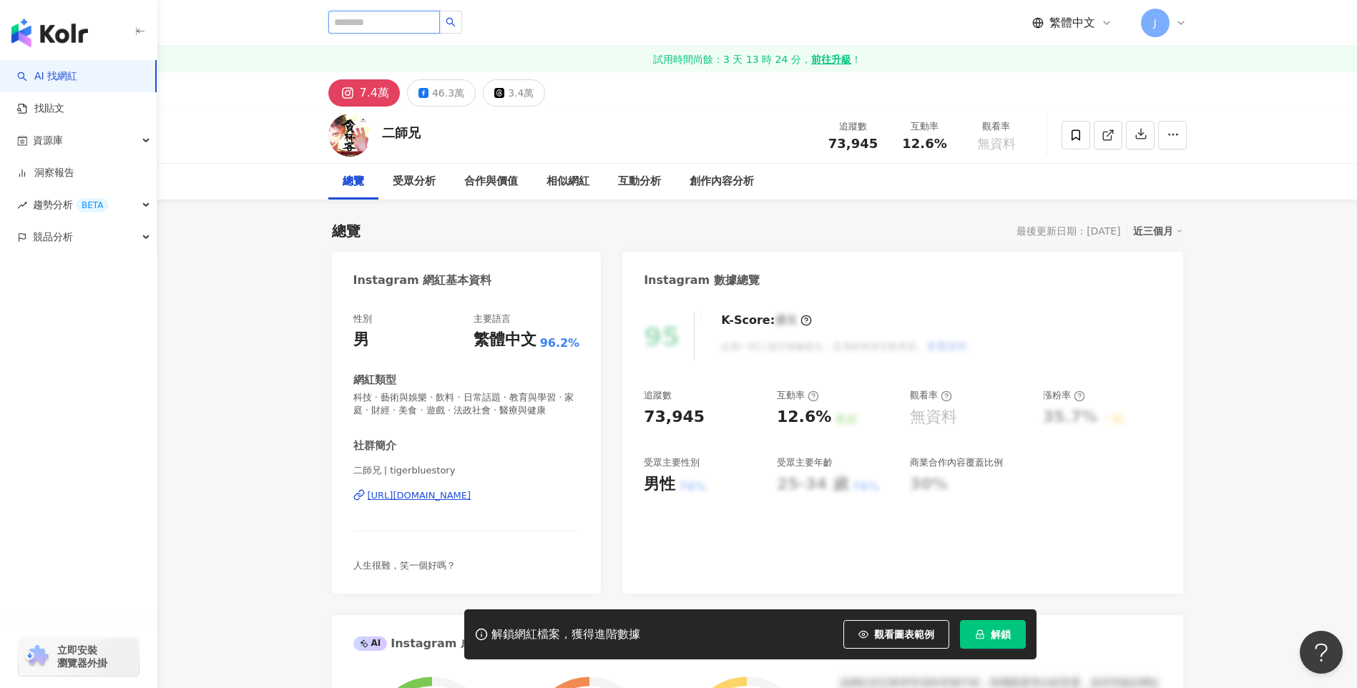
click at [382, 26] on input "search" at bounding box center [384, 22] width 112 height 23
paste input "****"
type input "****"
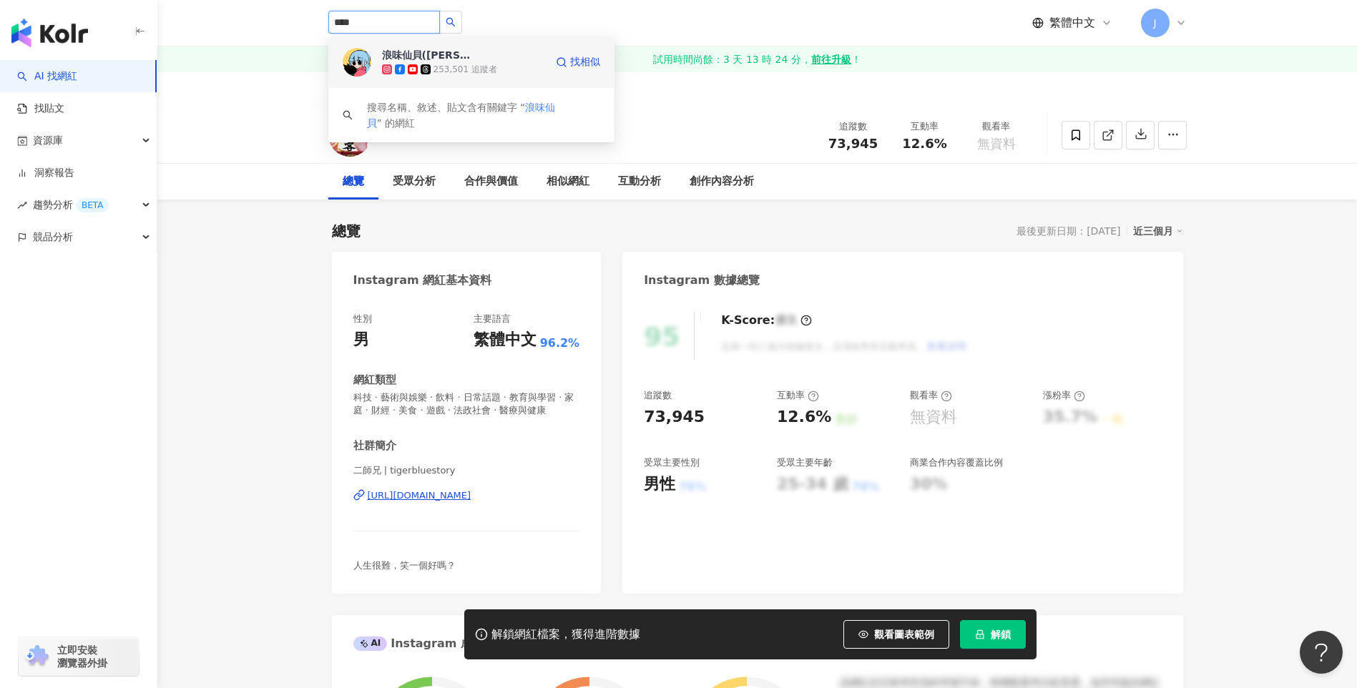
click at [438, 64] on div "253,501 追蹤者" at bounding box center [465, 70] width 64 height 12
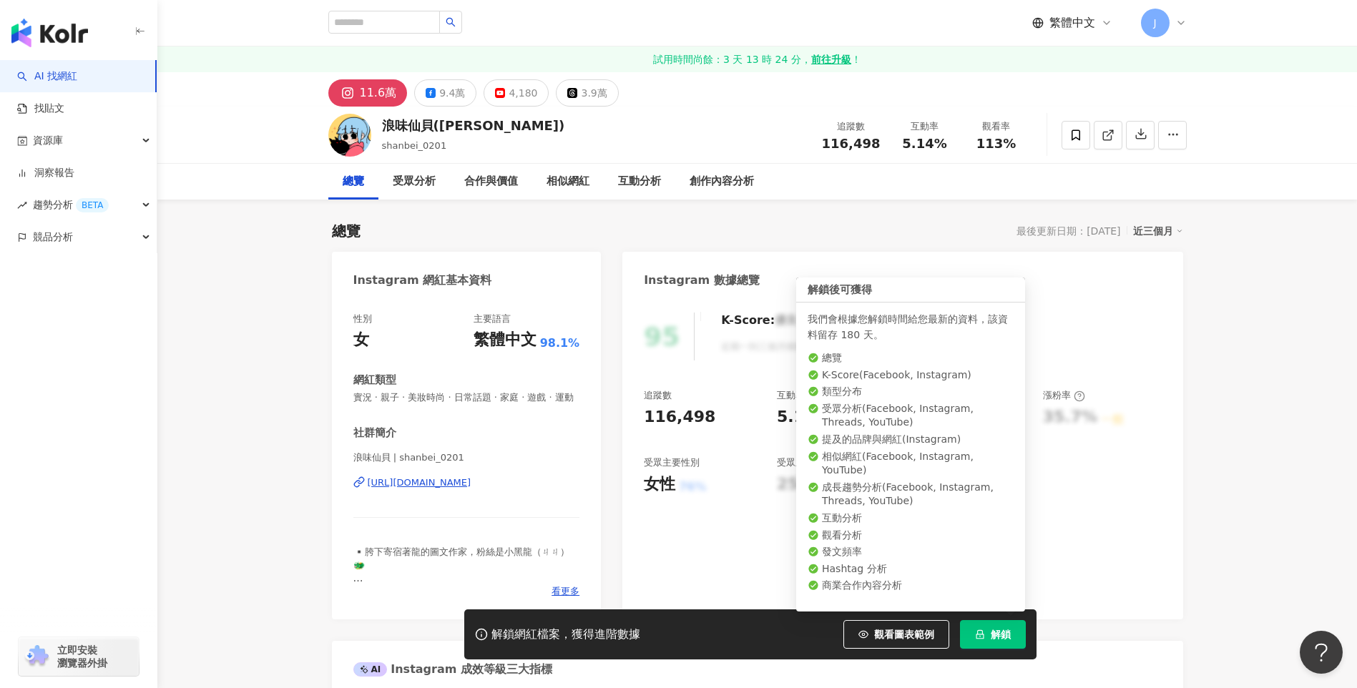
click at [985, 621] on button "解鎖" at bounding box center [993, 634] width 66 height 29
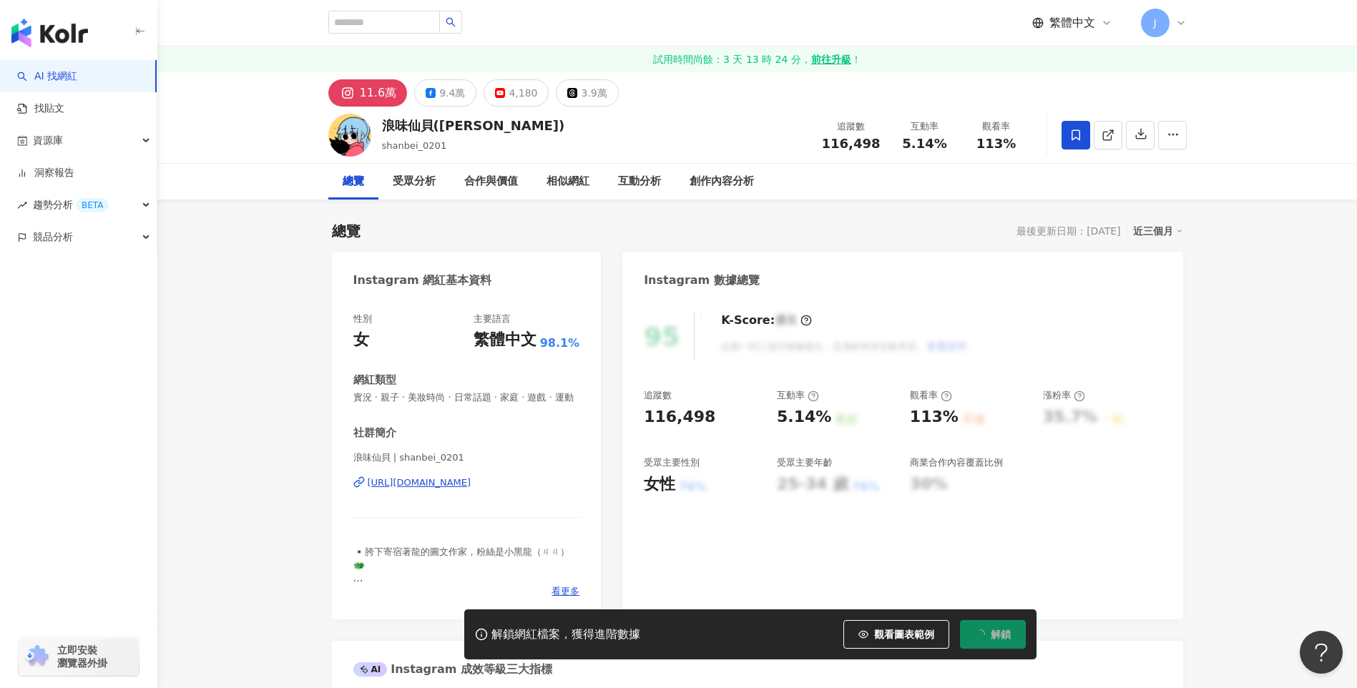
click at [1074, 133] on icon at bounding box center [1075, 135] width 13 height 13
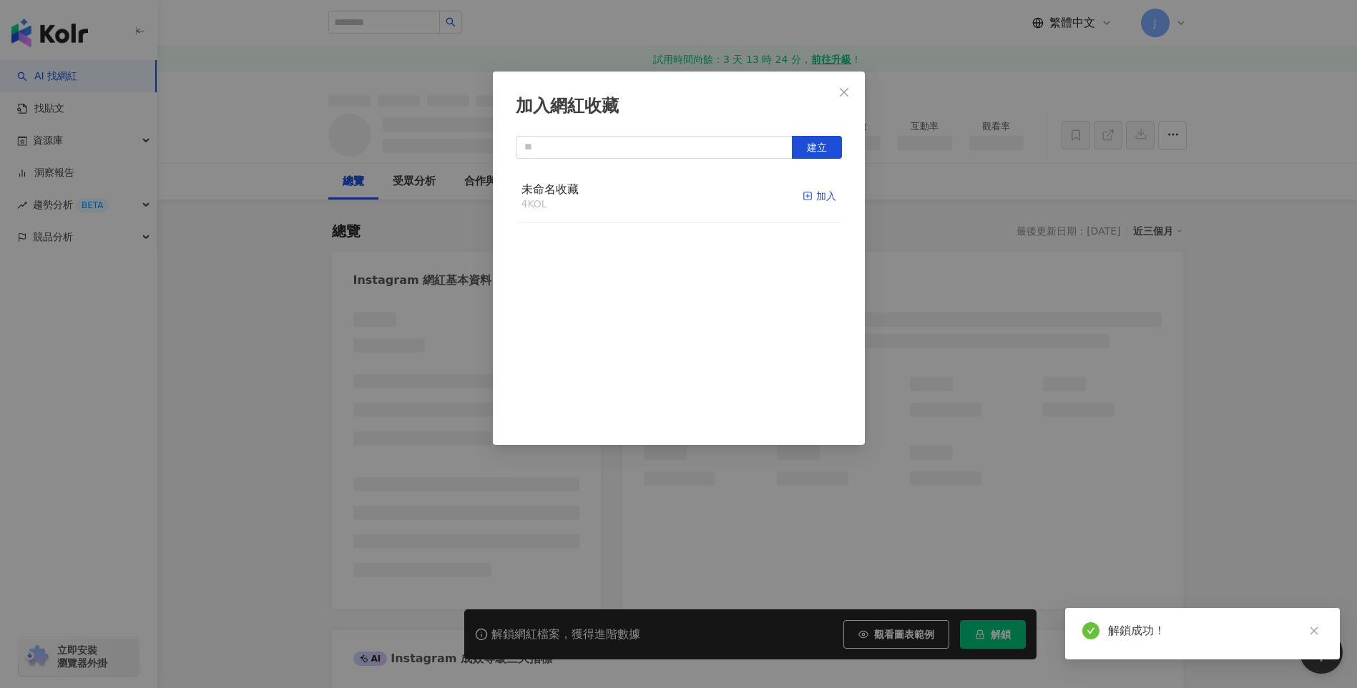
click at [805, 197] on div "加入" at bounding box center [819, 196] width 34 height 16
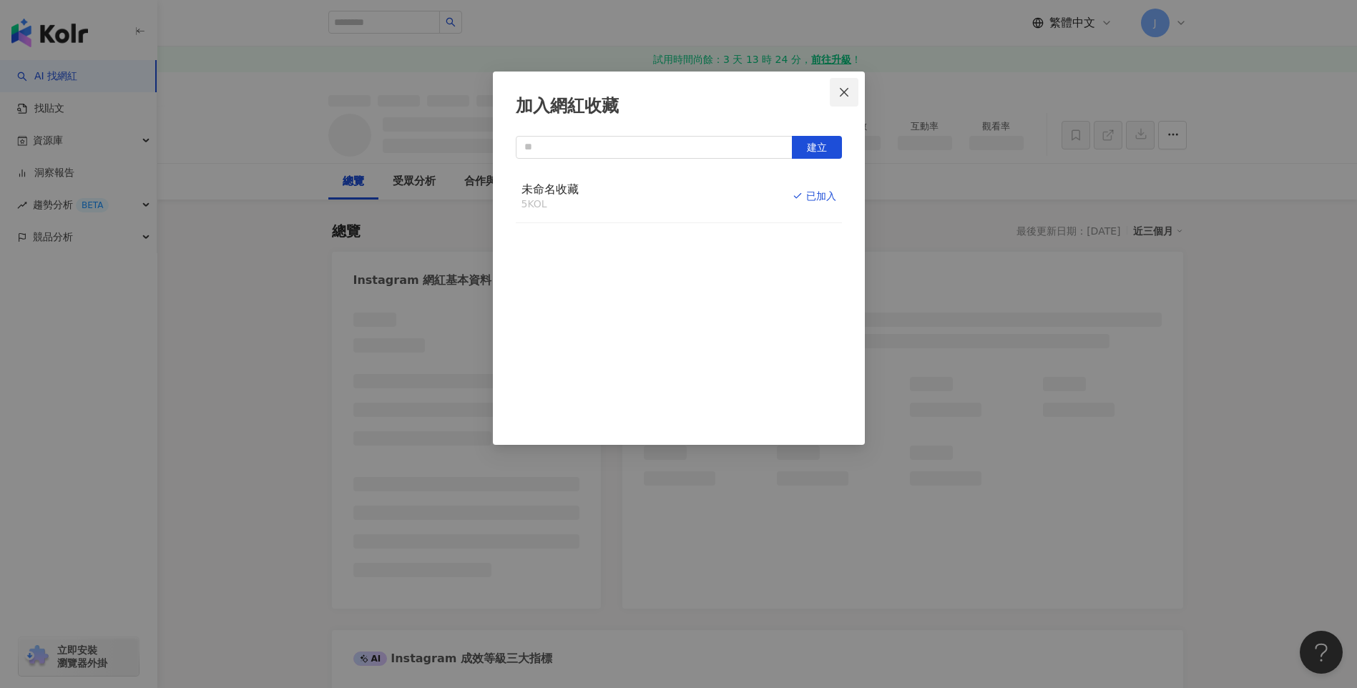
click at [842, 93] on icon "close" at bounding box center [843, 92] width 11 height 11
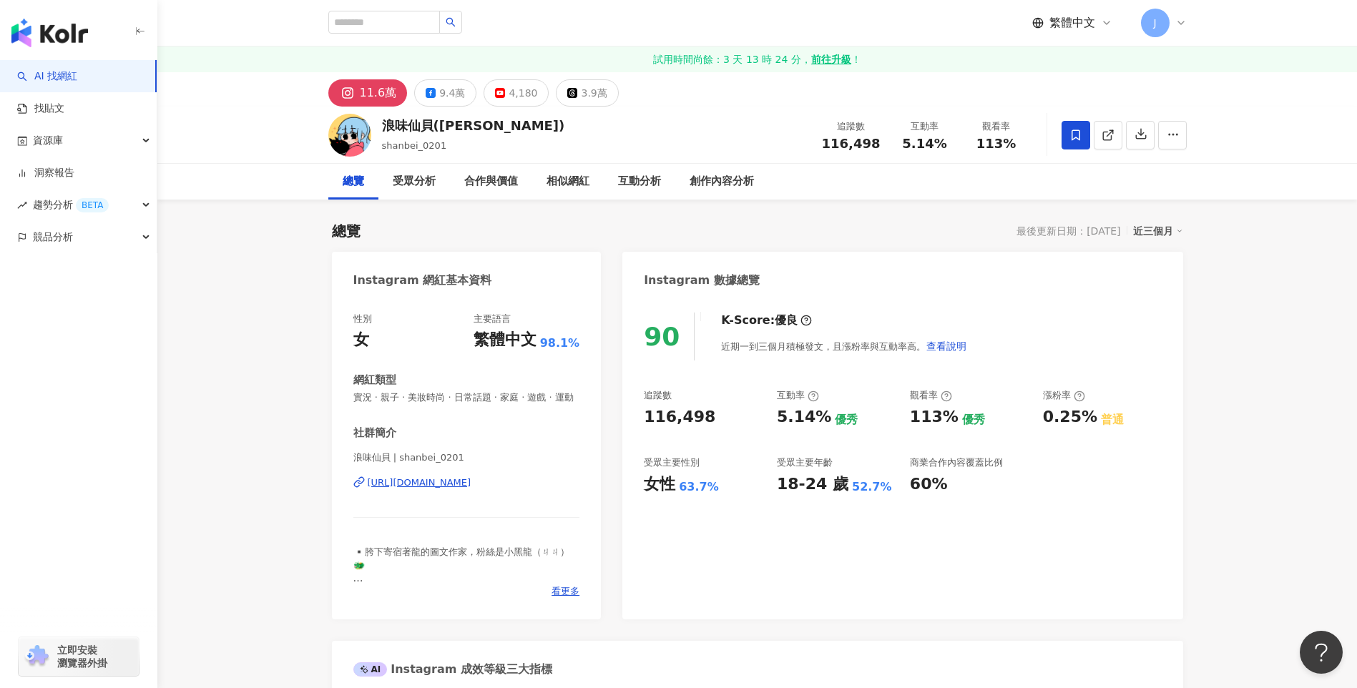
click at [873, 488] on div "18-24 歲 52.7%" at bounding box center [836, 484] width 119 height 22
click at [442, 94] on div "9.4萬" at bounding box center [452, 93] width 26 height 20
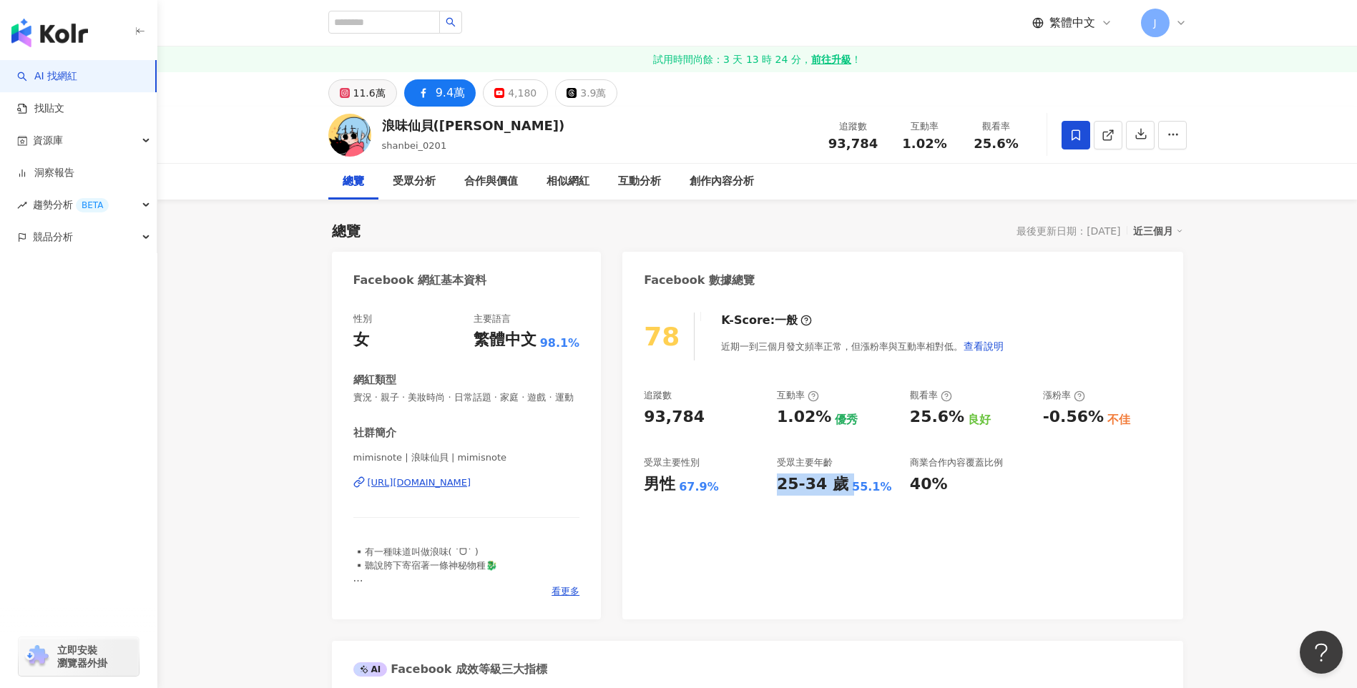
click at [356, 96] on div "11.6萬" at bounding box center [369, 93] width 32 height 20
click at [385, 92] on button "11.6萬" at bounding box center [362, 92] width 69 height 27
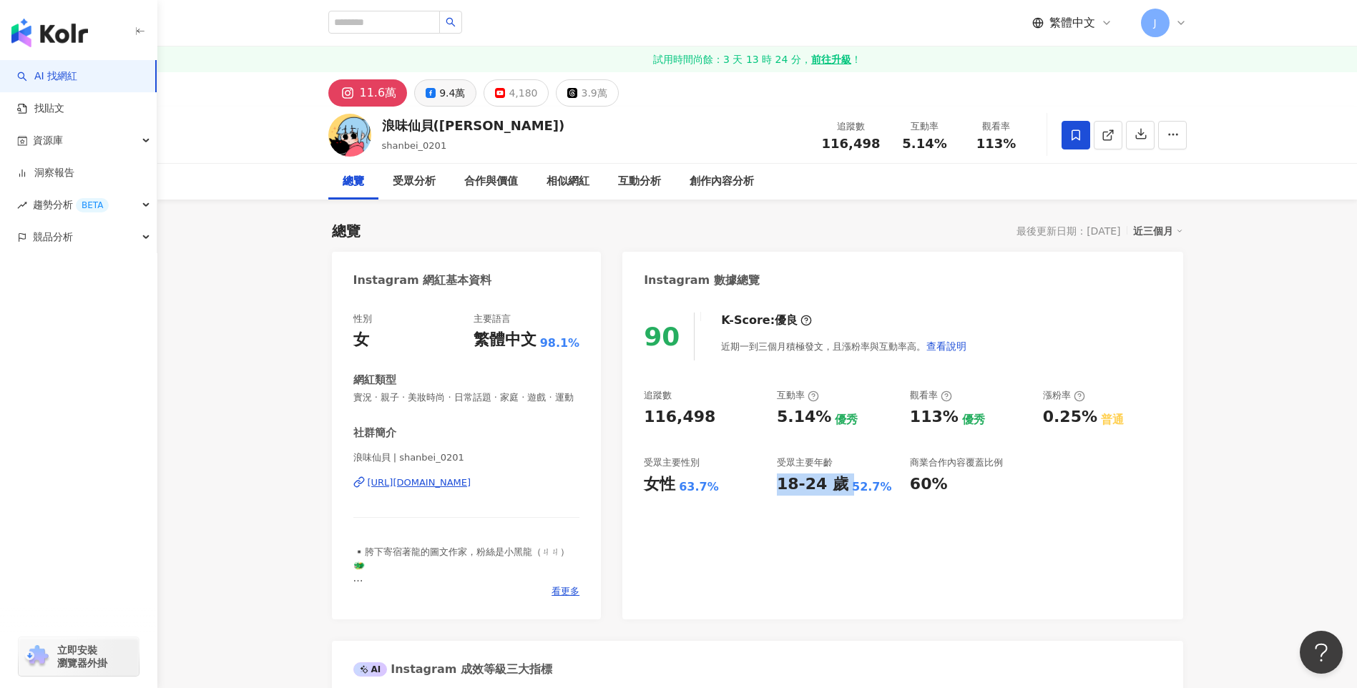
click at [449, 92] on div "9.4萬" at bounding box center [452, 93] width 26 height 20
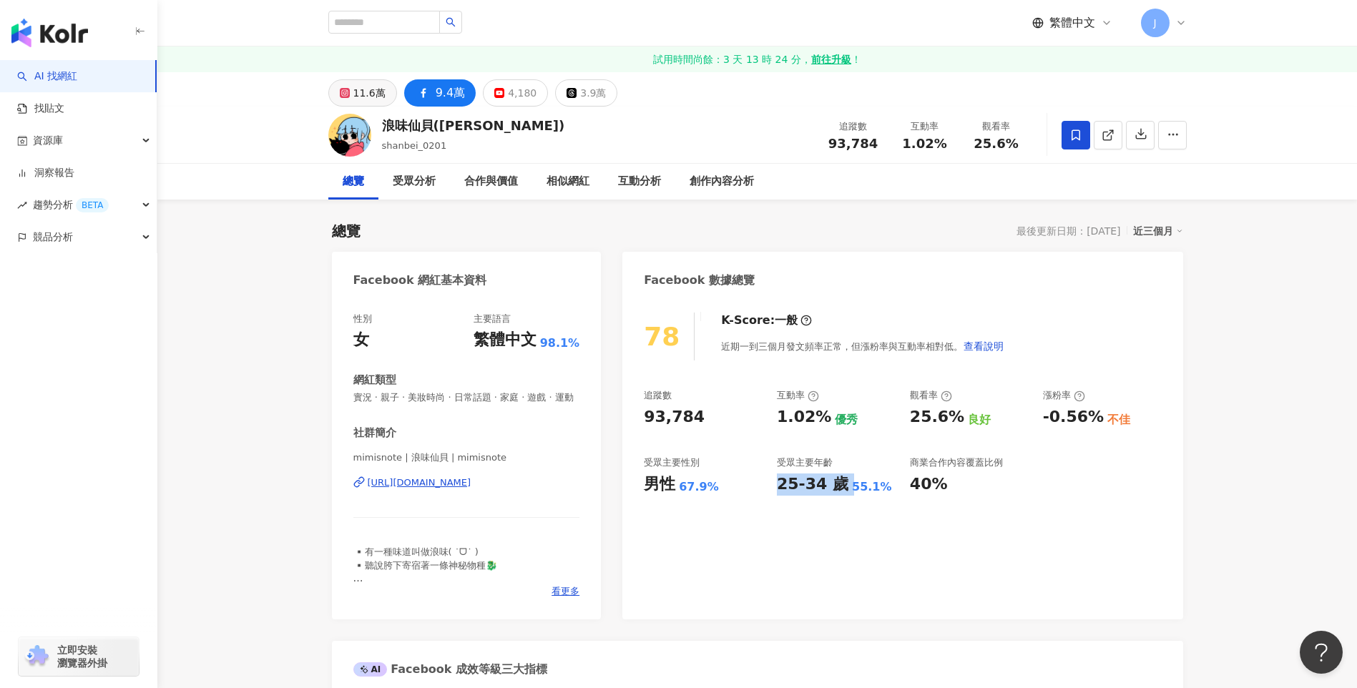
click at [365, 90] on div "11.6萬" at bounding box center [369, 93] width 32 height 20
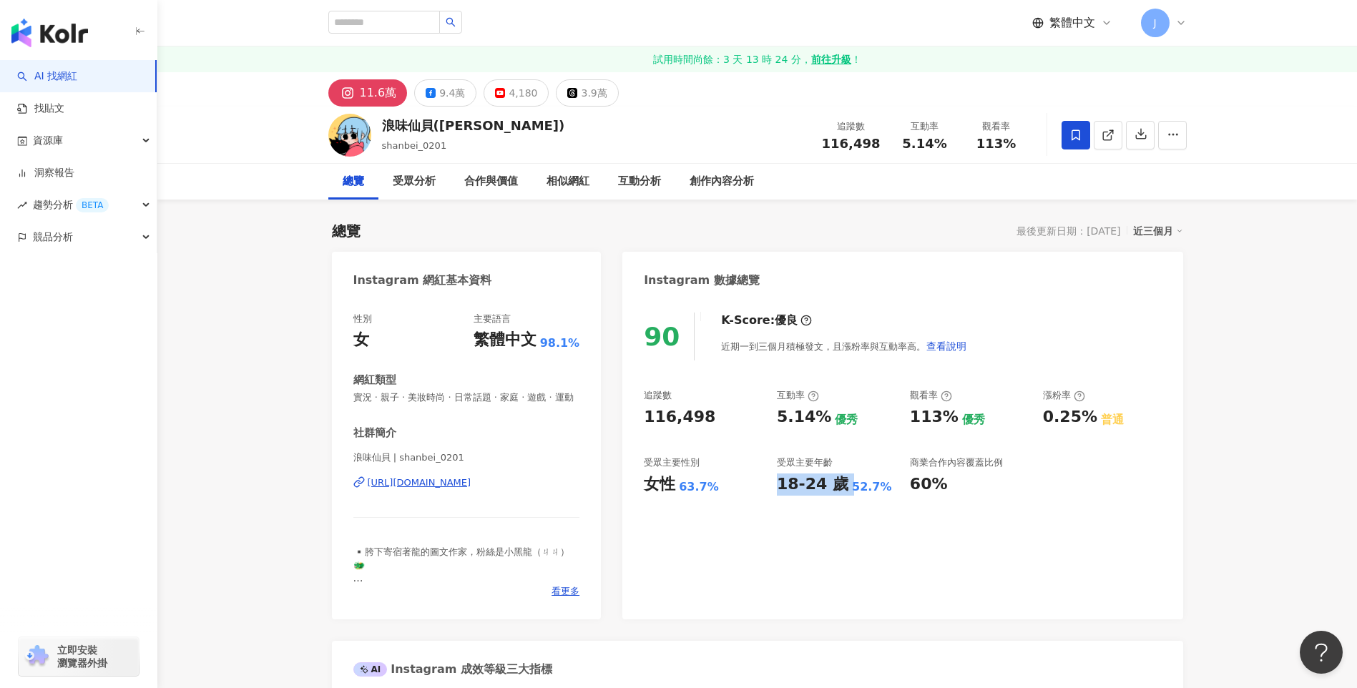
click at [807, 521] on div "90 K-Score : 優良 近期一到三個月積極發文，且漲粉率與互動率高。 查看說明 追蹤數 116,498 互動率 5.14% 優秀 觀看率 113% 優…" at bounding box center [902, 458] width 560 height 321
drag, startPoint x: 775, startPoint y: 482, endPoint x: 886, endPoint y: 488, distance: 111.0
click at [886, 488] on div "追蹤數 116,498 互動率 5.14% 優秀 觀看率 113% 優秀 漲粉率 0.25% 普通 受眾主要性別 女性 63.7% 受眾主要年齡 18-24 …" at bounding box center [902, 442] width 517 height 106
copy div "18-24 歲 52.7%"
drag, startPoint x: 710, startPoint y: 484, endPoint x: 719, endPoint y: 483, distance: 9.3
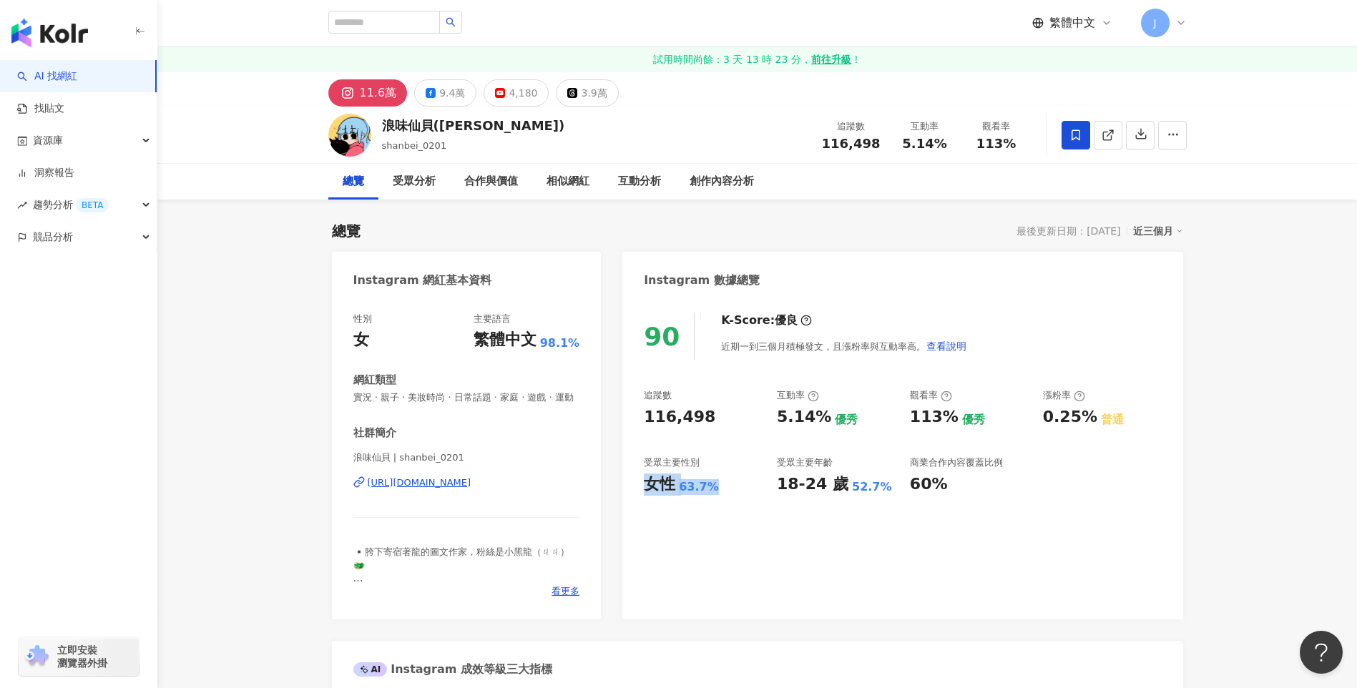
click at [722, 484] on div "90 K-Score : 優良 近期一到三個月積極發文，且漲粉率與互動率高。 查看說明 追蹤數 116,498 互動率 5.14% 優秀 觀看率 113% 優…" at bounding box center [902, 458] width 560 height 321
copy div "女性 63.7%"
click at [901, 555] on div "90 K-Score : 優良 近期一到三個月積極發文，且漲粉率與互動率高。 查看說明 追蹤數 116,498 互動率 5.14% 優秀 觀看率 113% 優…" at bounding box center [902, 458] width 560 height 321
click at [433, 13] on input "search" at bounding box center [384, 22] width 112 height 23
paste input "*****"
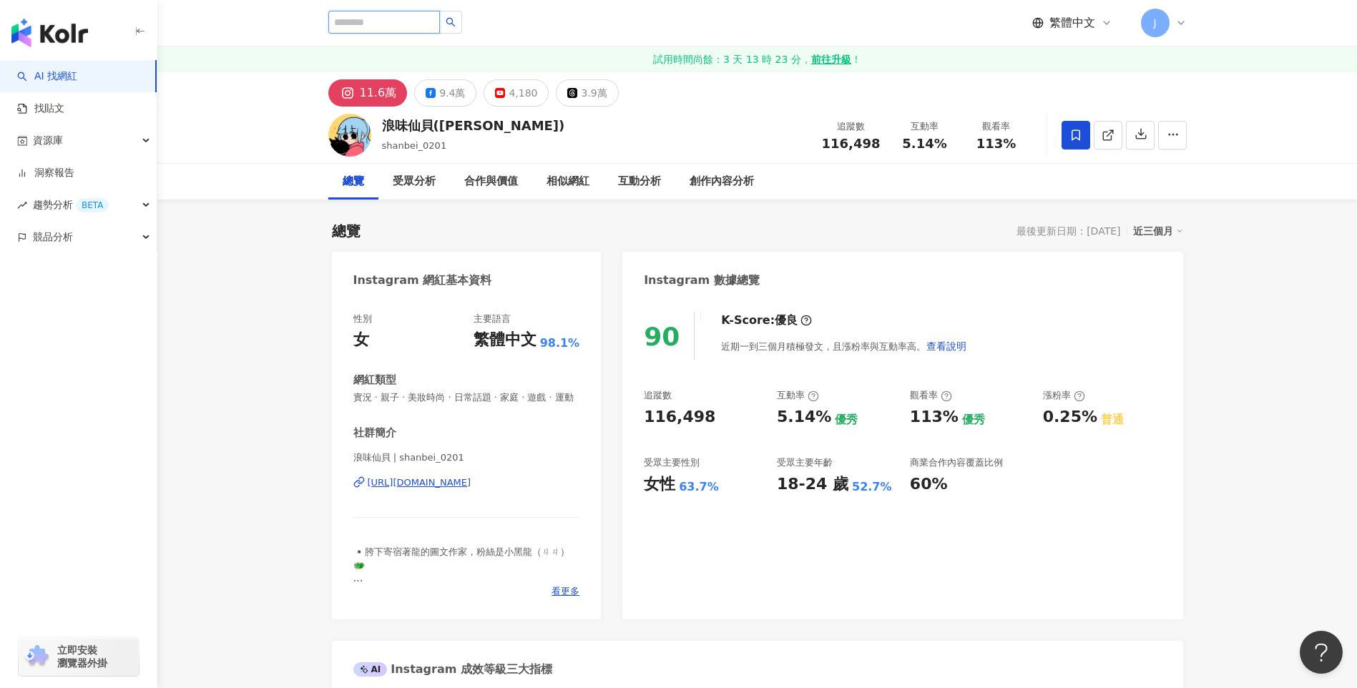
type input "*****"
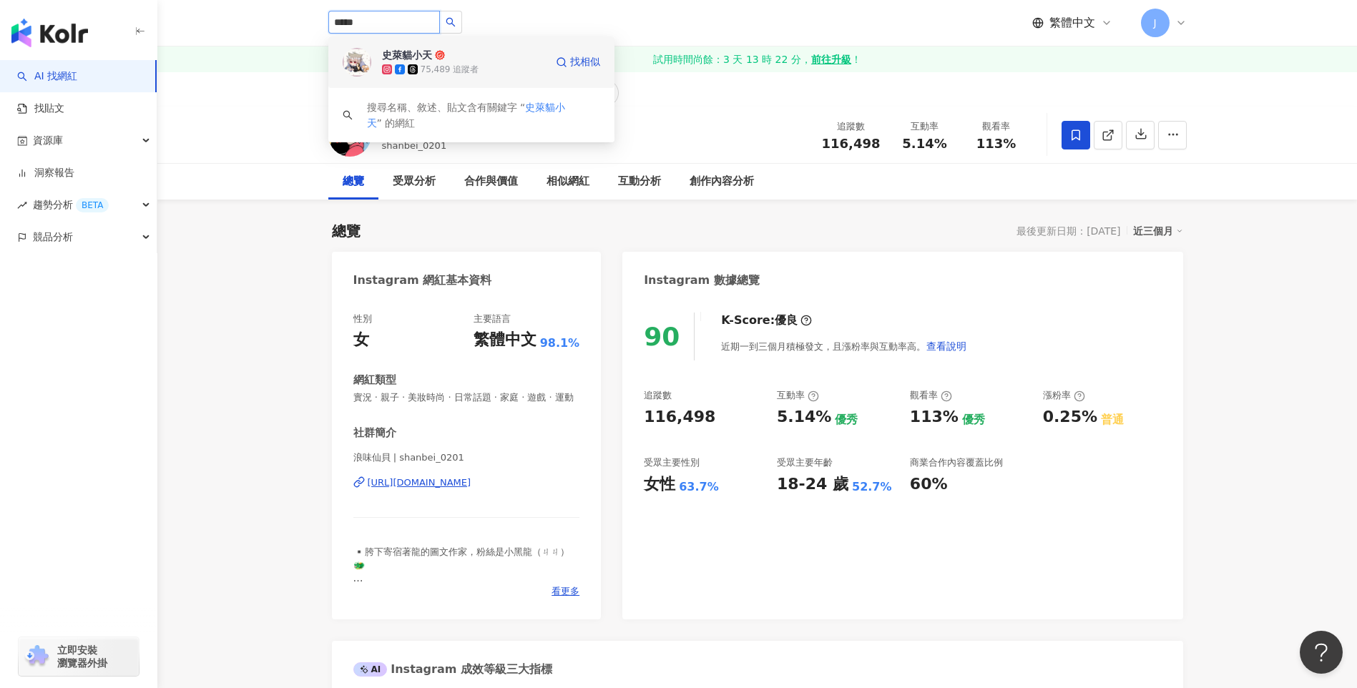
click at [432, 64] on div "75,489 追蹤者" at bounding box center [450, 70] width 59 height 12
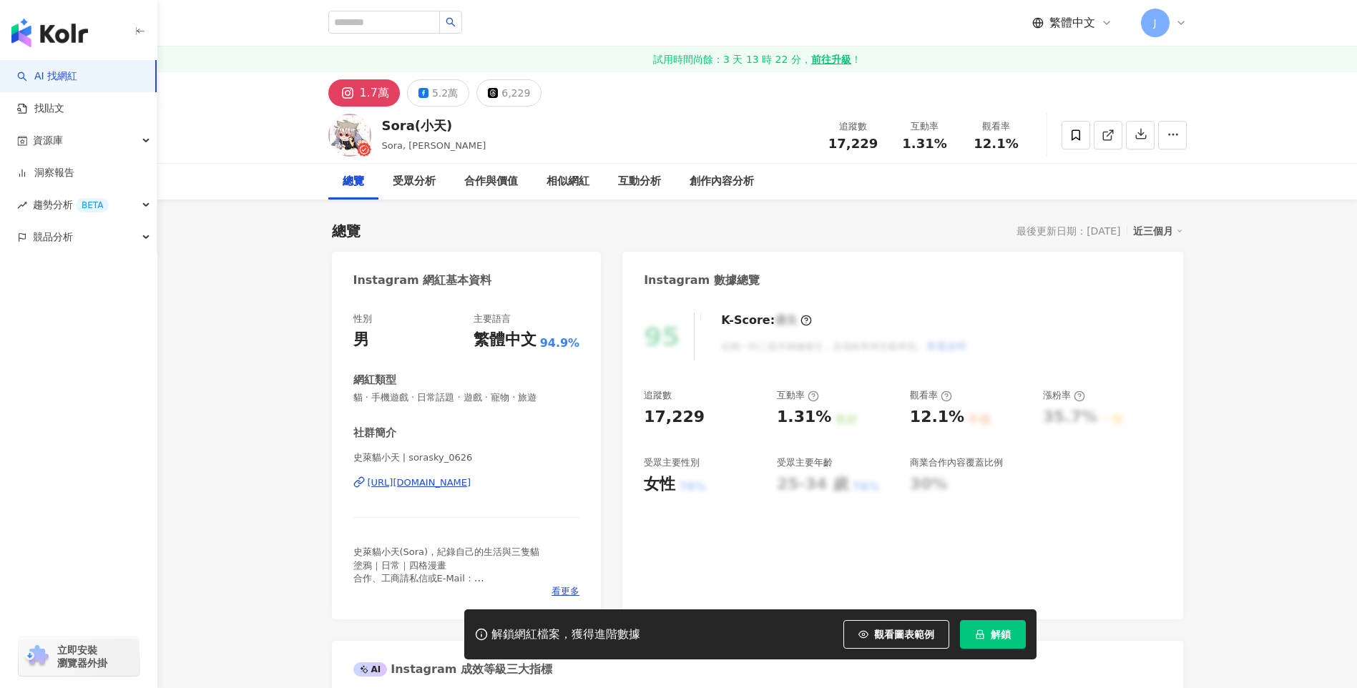
click at [997, 632] on span "解鎖" at bounding box center [1001, 634] width 20 height 11
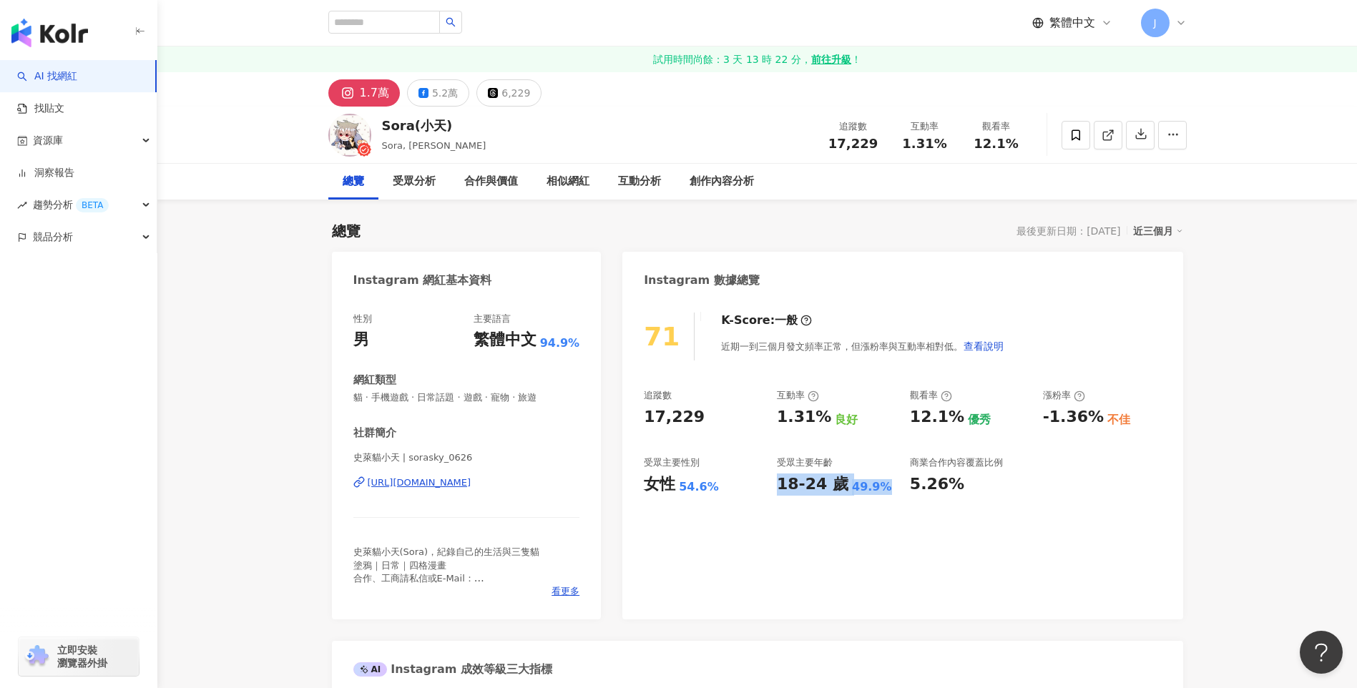
drag, startPoint x: 772, startPoint y: 485, endPoint x: 878, endPoint y: 477, distance: 106.1
click at [878, 477] on div "追蹤數 17,229 互動率 1.31% 良好 觀看率 12.1% 優秀 漲粉率 -1.36% 不佳 受眾主要性別 女性 54.6% 受眾主要年齡 18-24…" at bounding box center [902, 442] width 517 height 106
copy div "18-24 歲 49.9%"
click at [443, 97] on div "5.2萬" at bounding box center [445, 93] width 26 height 20
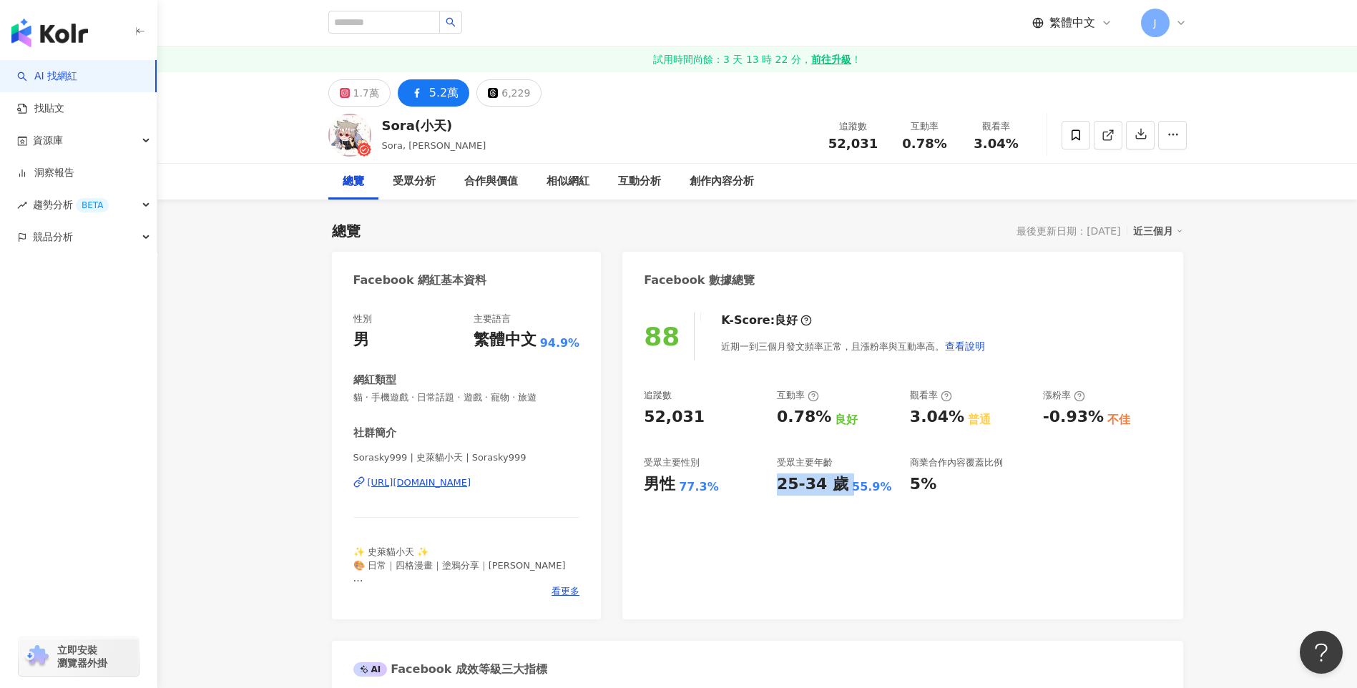
click at [775, 475] on div "追蹤數 52,031 互動率 0.78% 良好 觀看率 3.04% 普通 漲粉率 -0.93% 不佳 受眾主要性別 男性 77.3% 受眾主要年齡 25-34…" at bounding box center [902, 442] width 517 height 106
drag, startPoint x: 776, startPoint y: 487, endPoint x: 536, endPoint y: 665, distance: 299.1
click at [881, 486] on div "25-34 歲 55.9%" at bounding box center [836, 484] width 119 height 22
drag, startPoint x: 642, startPoint y: 485, endPoint x: 711, endPoint y: 486, distance: 68.7
click at [711, 486] on div "88 K-Score : 良好 近期一到三個月發文頻率正常，且漲粉率與互動率高。 查看說明 追蹤數 52,031 互動率 0.78% 良好 觀看率 3.04%…" at bounding box center [902, 458] width 560 height 321
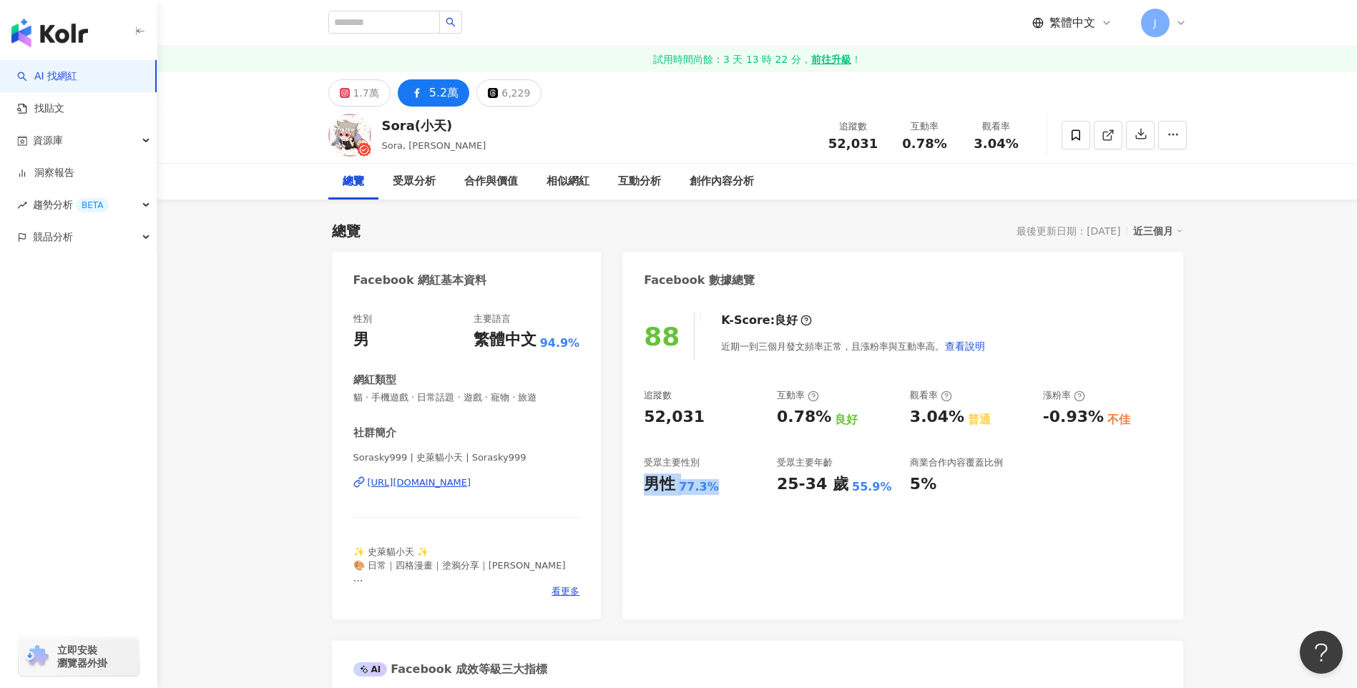
copy div "男性 77.3%"
click at [421, 27] on input "search" at bounding box center [384, 22] width 112 height 23
paste input "**"
type input "**"
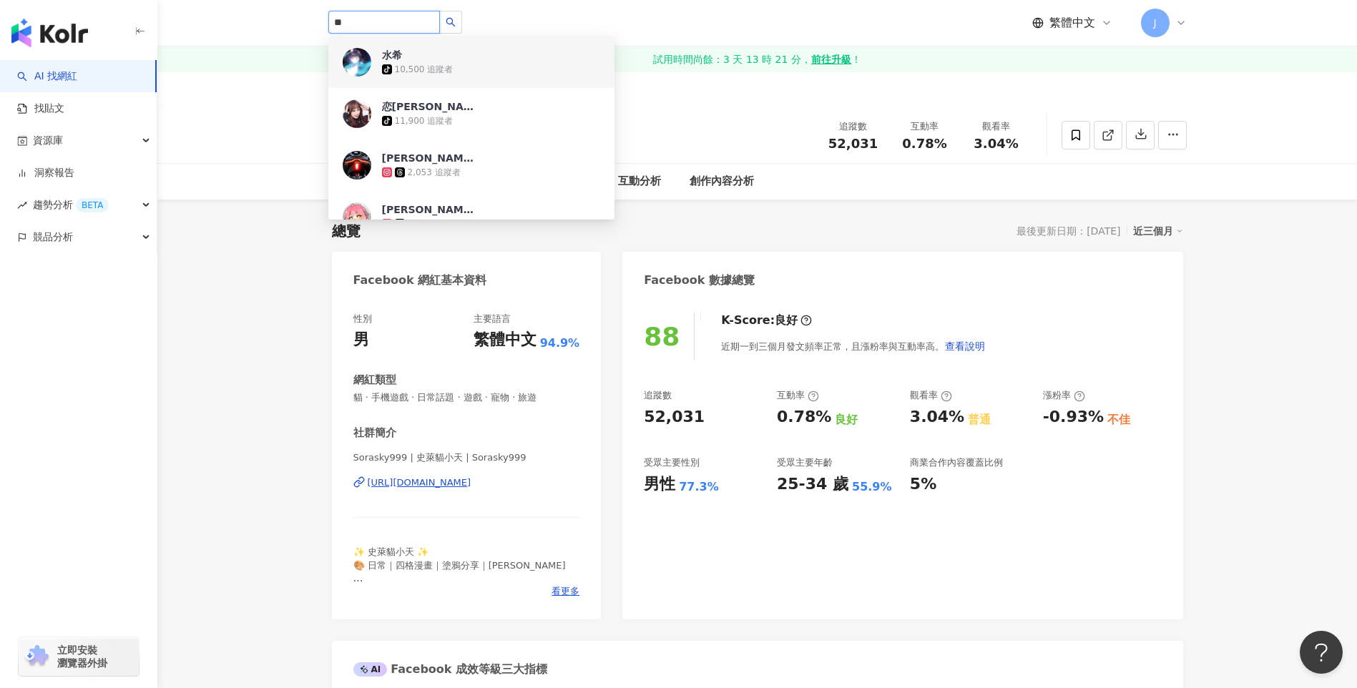
scroll to position [72, 0]
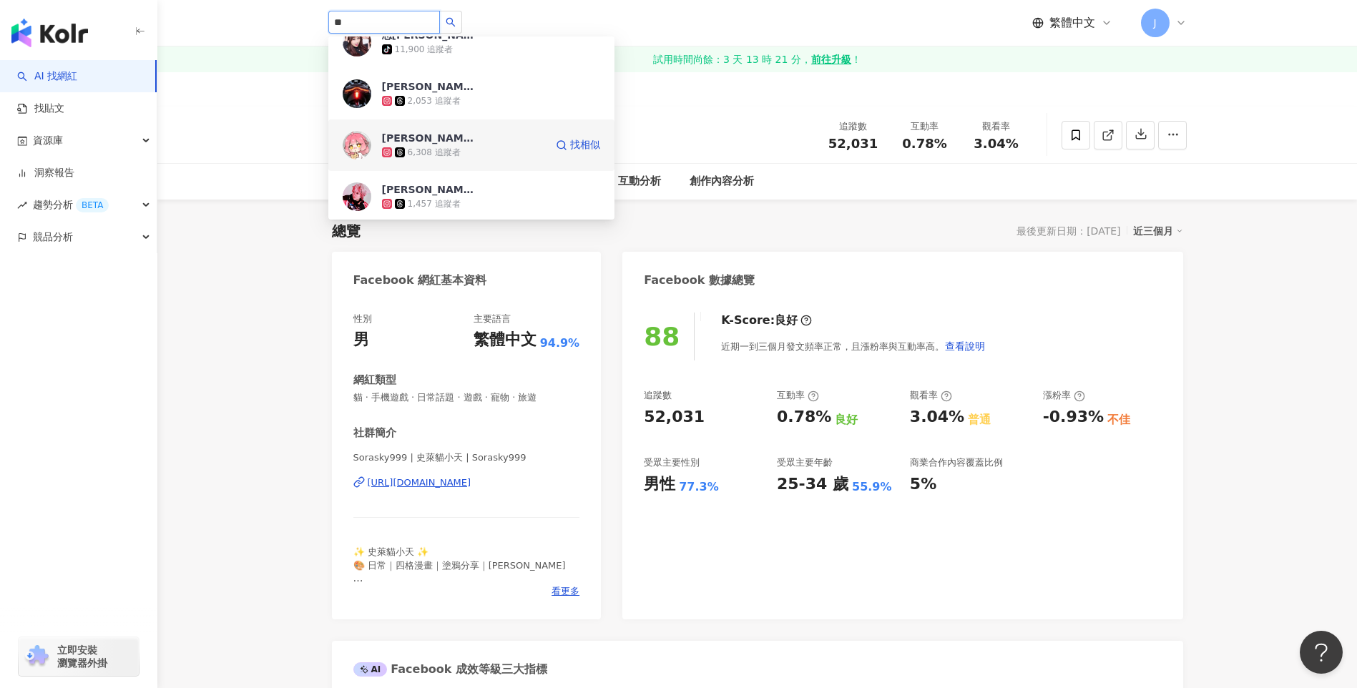
click at [448, 159] on div "6,308 追蹤者" at bounding box center [463, 152] width 163 height 14
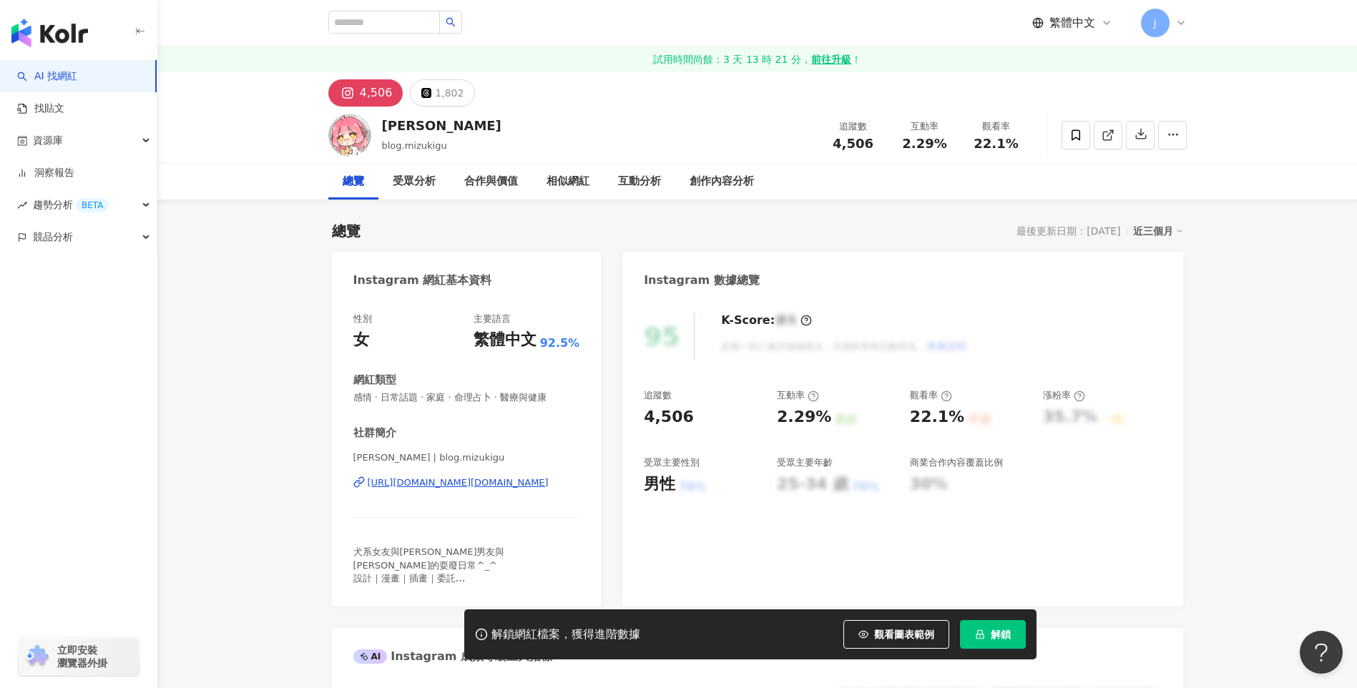
click at [409, 493] on div "水希Mizuki | blog.mizukigu https://www.instagram.com/blog.mizukigu/" at bounding box center [466, 493] width 227 height 84
click at [418, 484] on div "[URL][DOMAIN_NAME][DOMAIN_NAME]" at bounding box center [458, 482] width 181 height 13
click at [400, 17] on input "search" at bounding box center [384, 22] width 112 height 23
drag, startPoint x: 388, startPoint y: 122, endPoint x: 407, endPoint y: 124, distance: 19.4
click at [407, 124] on div "[PERSON_NAME]" at bounding box center [441, 126] width 119 height 18
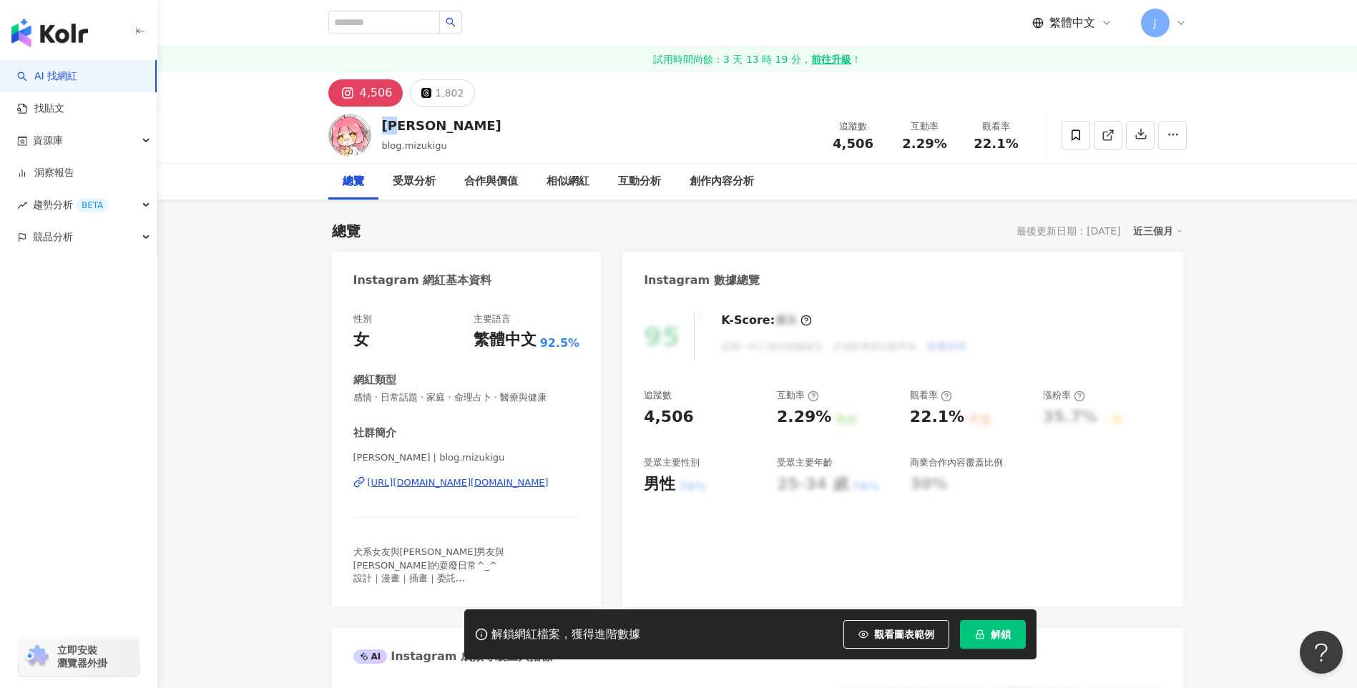
copy div "水希"
click at [374, 22] on input "search" at bounding box center [384, 22] width 112 height 23
paste input "**"
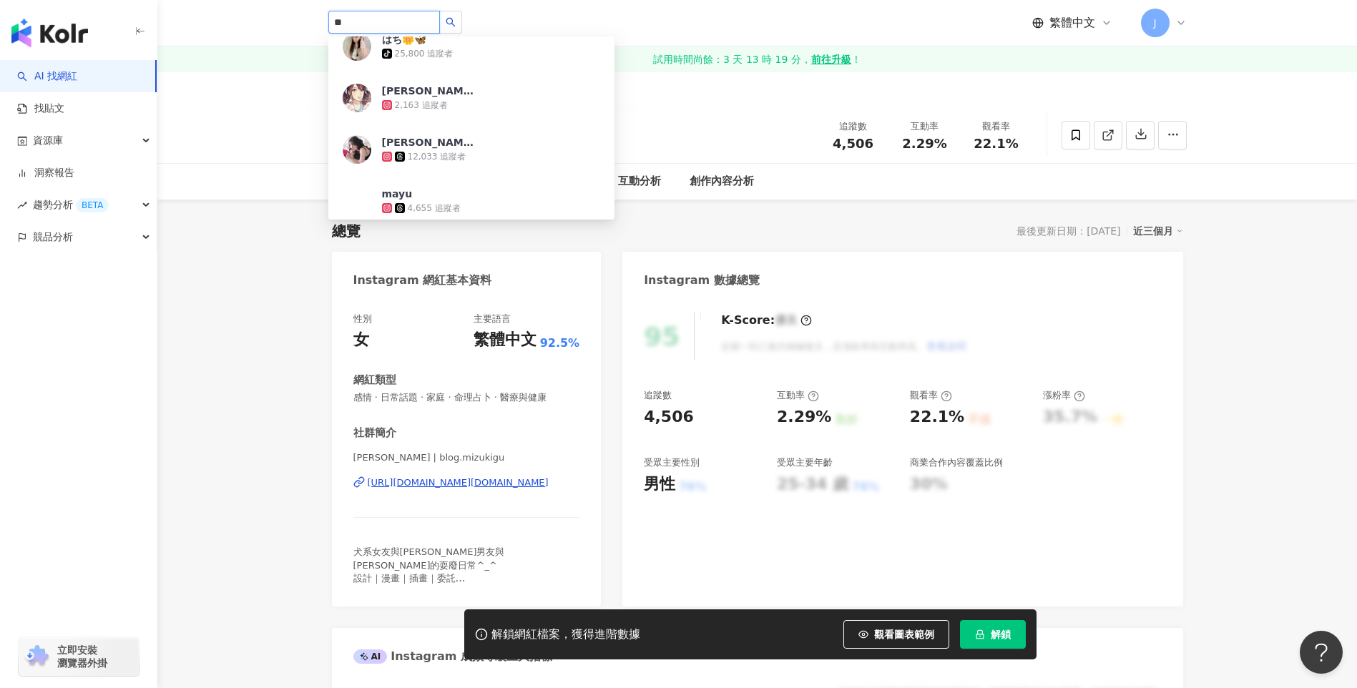
scroll to position [429, 0]
drag, startPoint x: 388, startPoint y: 23, endPoint x: 263, endPoint y: 14, distance: 125.5
click at [263, 14] on header "** 水希 tiktok-icon 10,500 追蹤者 恋水 希姫👑💖 tiktok-icon 11,900 追蹤者 水希 聡 2,053 追蹤者 水希Mi…" at bounding box center [756, 23] width 1199 height 46
paste input "**********"
type input "**********"
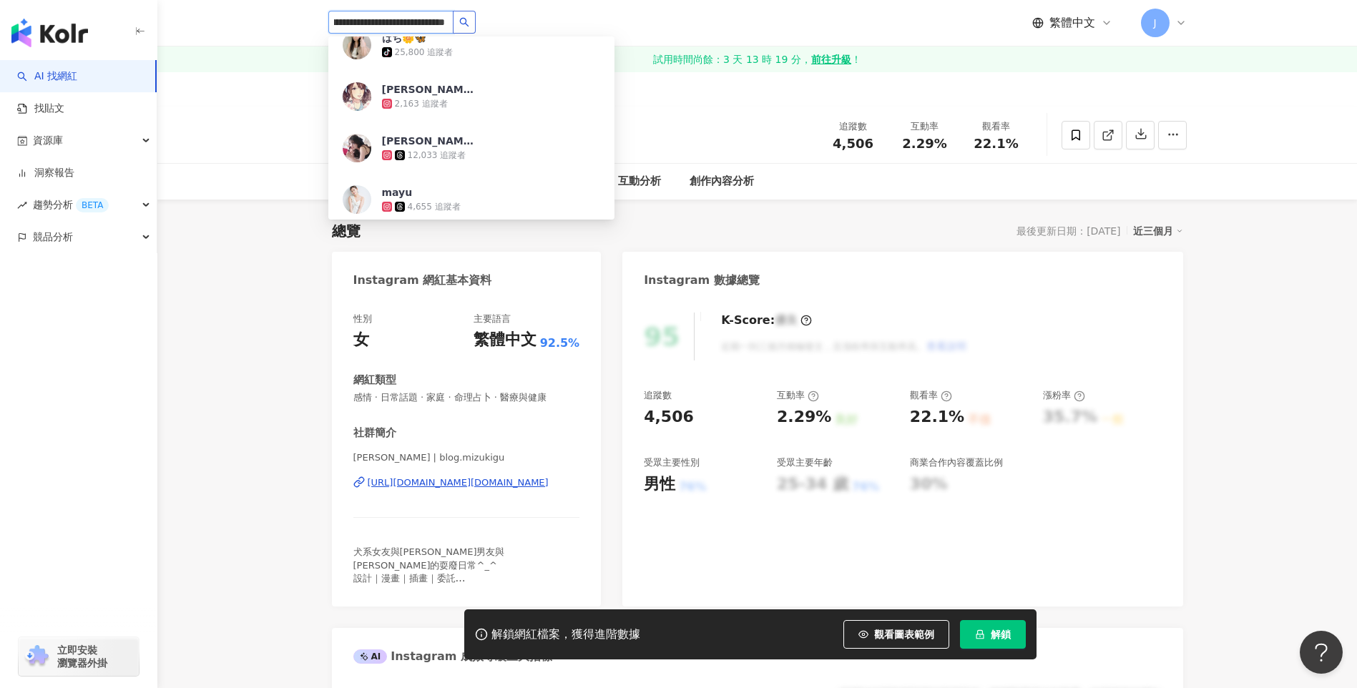
scroll to position [0, 0]
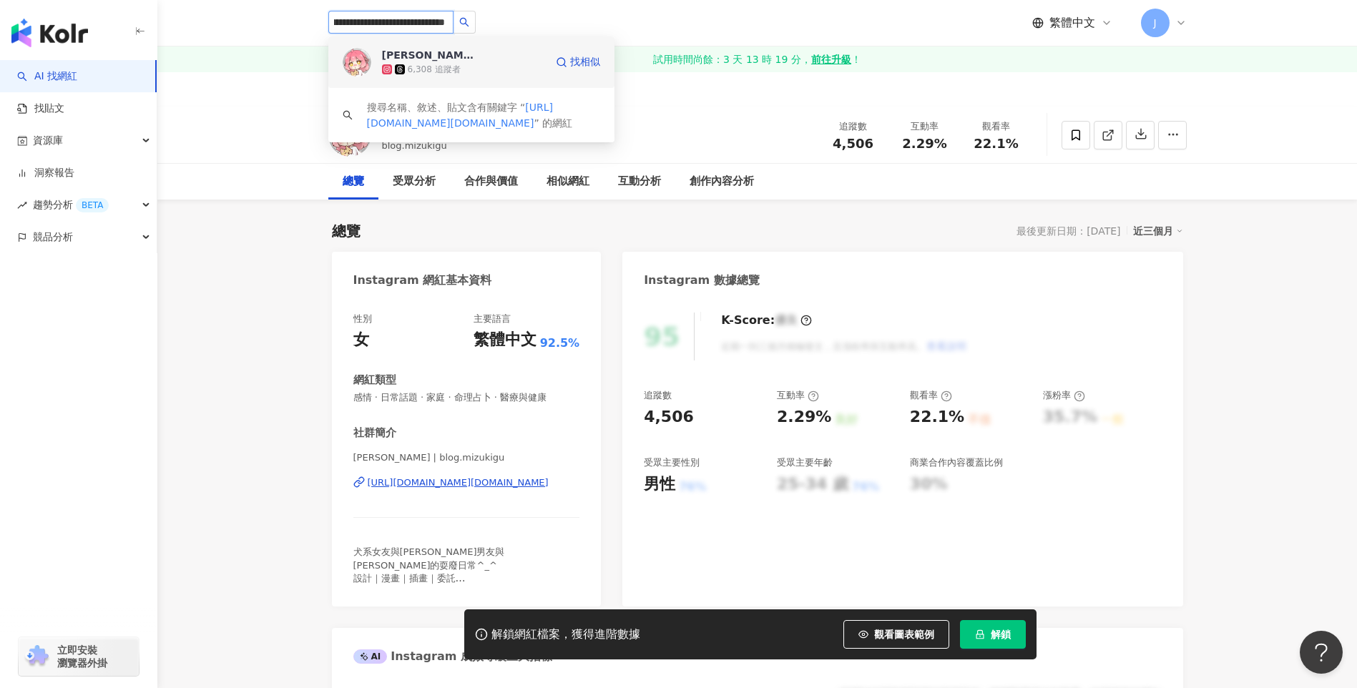
click at [458, 52] on span "水希Mizuki" at bounding box center [428, 55] width 93 height 14
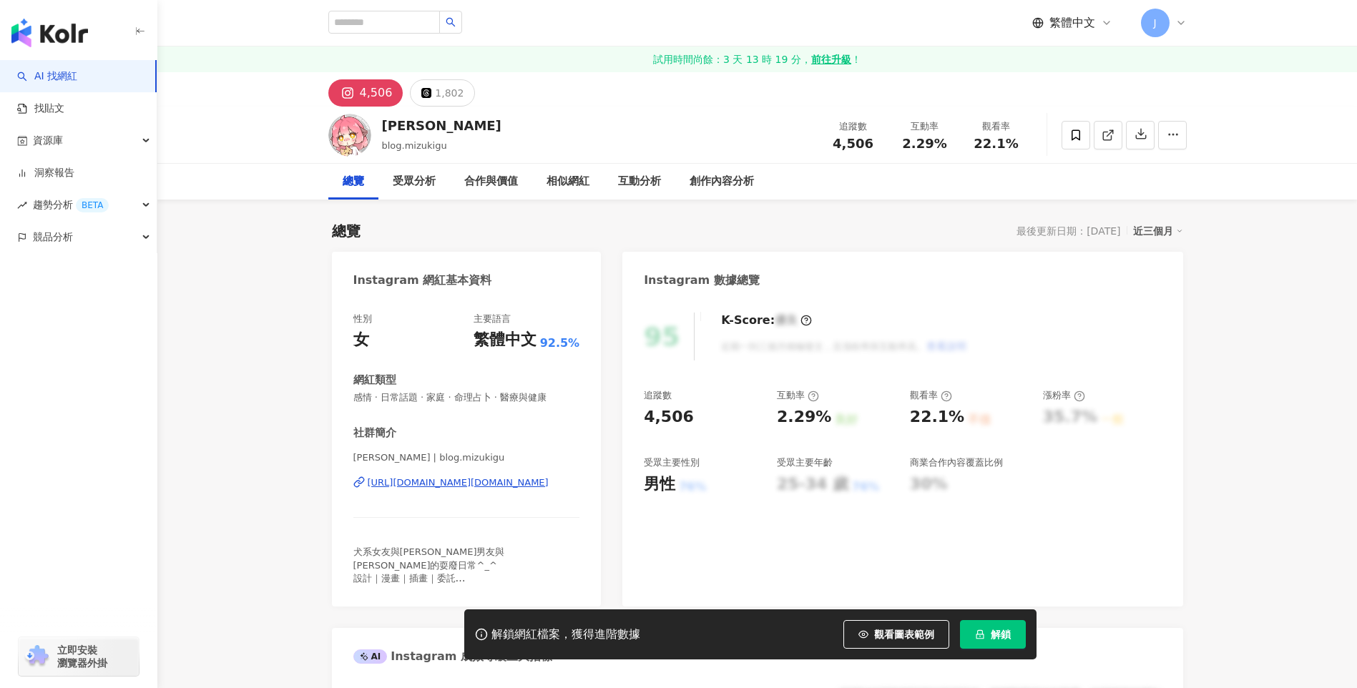
click at [1005, 623] on button "解鎖" at bounding box center [993, 634] width 66 height 29
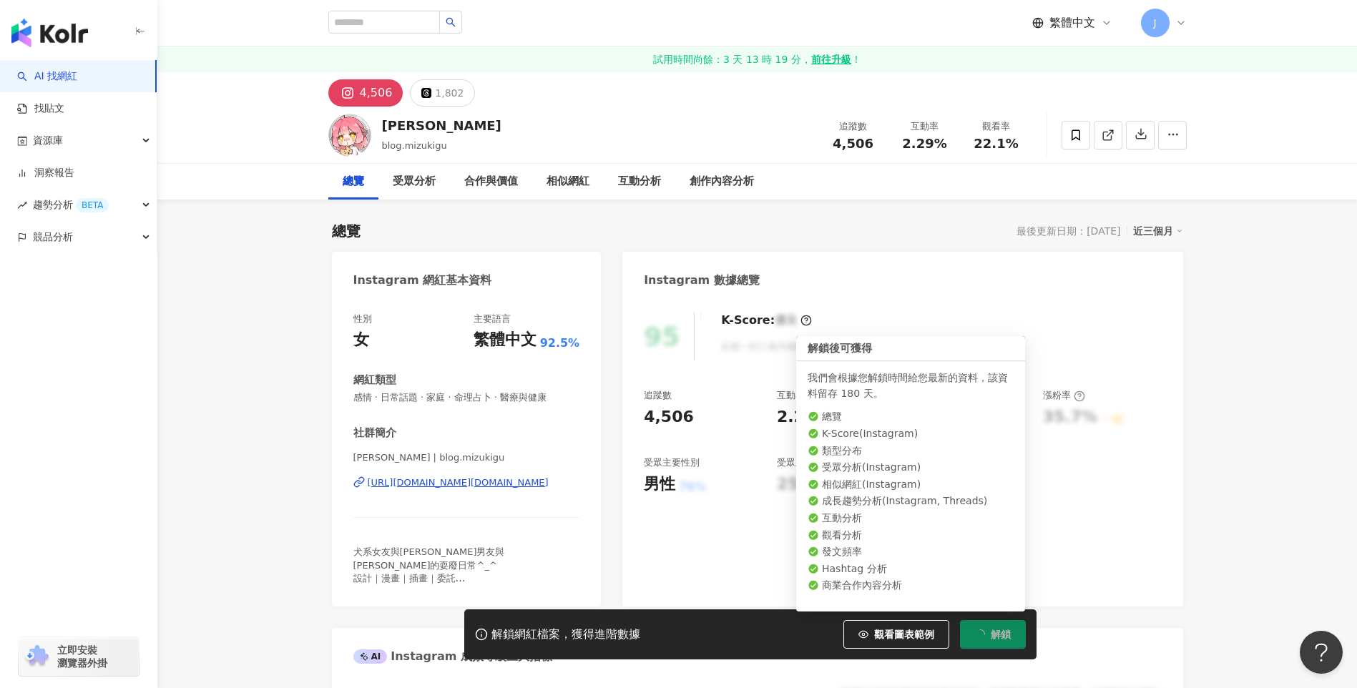
click at [1134, 566] on div "95 K-Score : 優良 近期一到三個月積極發文，且漲粉率與互動率高。 查看說明 追蹤數 4,506 互動率 2.29% 良好 觀看率 22.1% 不佳…" at bounding box center [902, 452] width 560 height 308
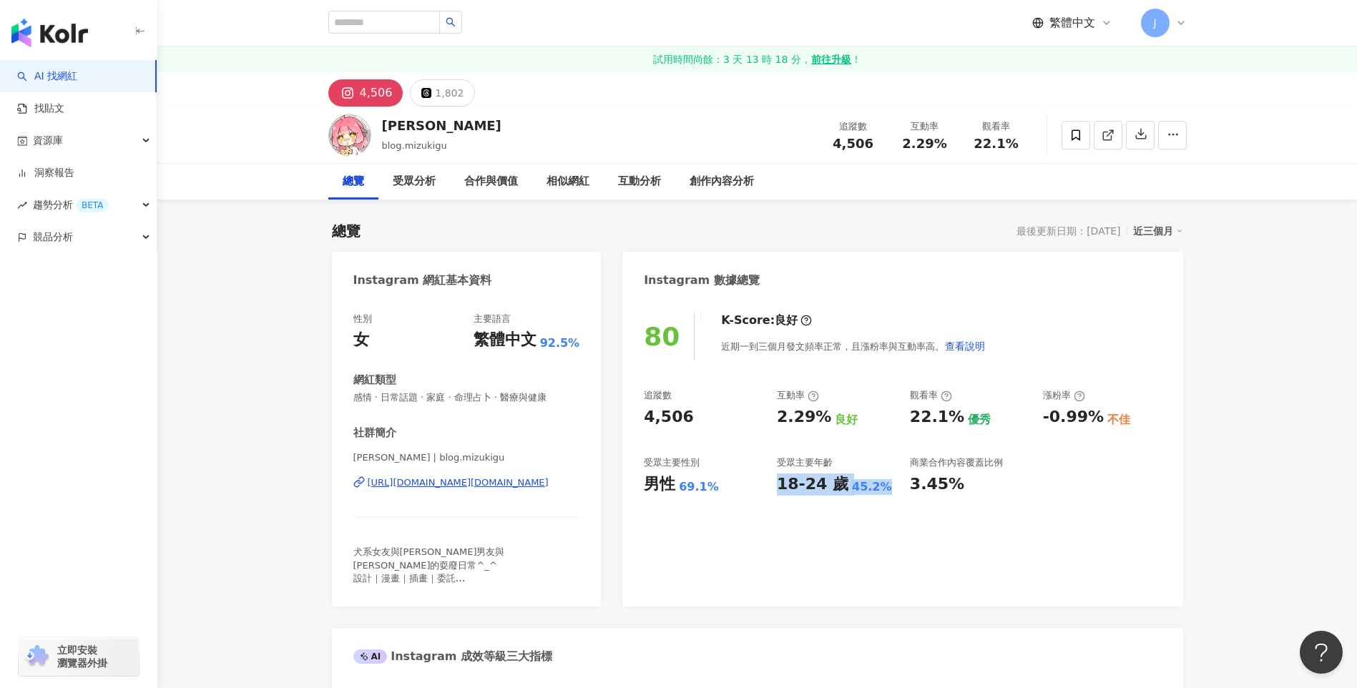
drag, startPoint x: 777, startPoint y: 489, endPoint x: 871, endPoint y: 491, distance: 93.7
click at [871, 491] on div "18-24 歲 45.2%" at bounding box center [836, 484] width 119 height 22
drag, startPoint x: 648, startPoint y: 483, endPoint x: 712, endPoint y: 486, distance: 63.7
click at [712, 486] on div "男性 69.1%" at bounding box center [703, 484] width 119 height 22
copy div "男性 69.1%"
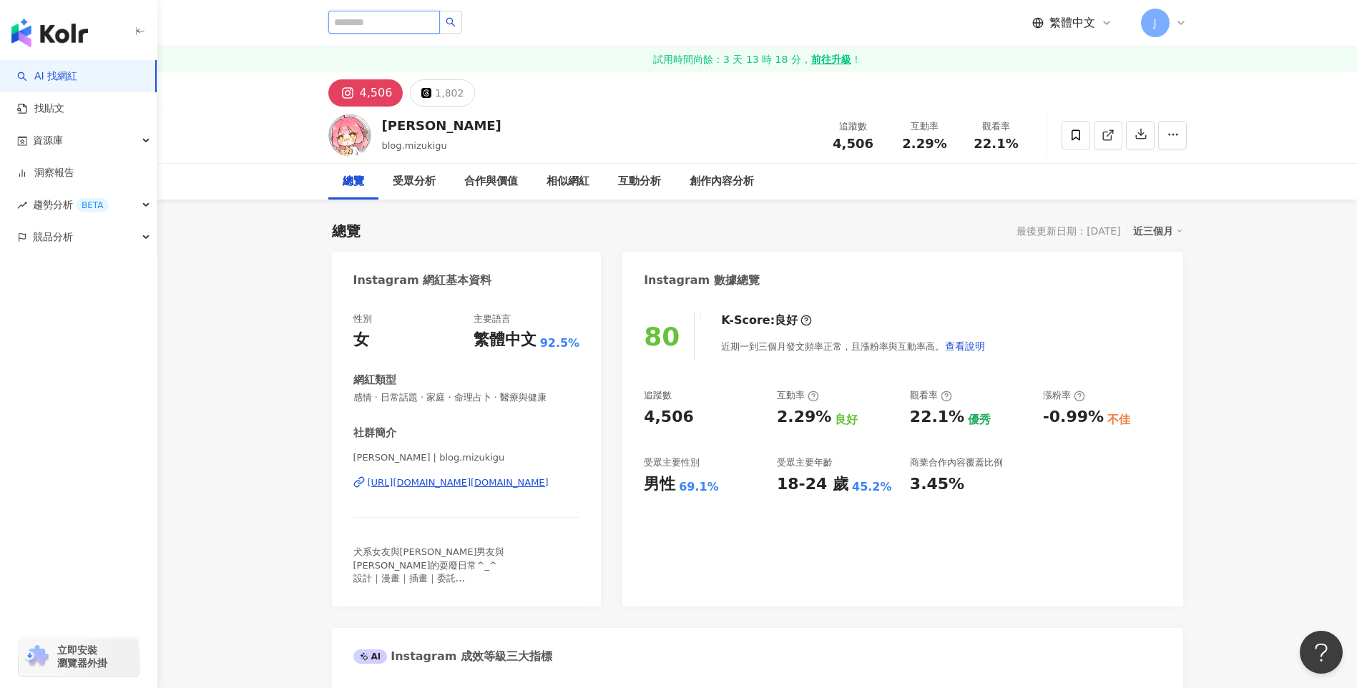
click at [389, 14] on input "search" at bounding box center [384, 22] width 112 height 23
paste input "***"
type input "***"
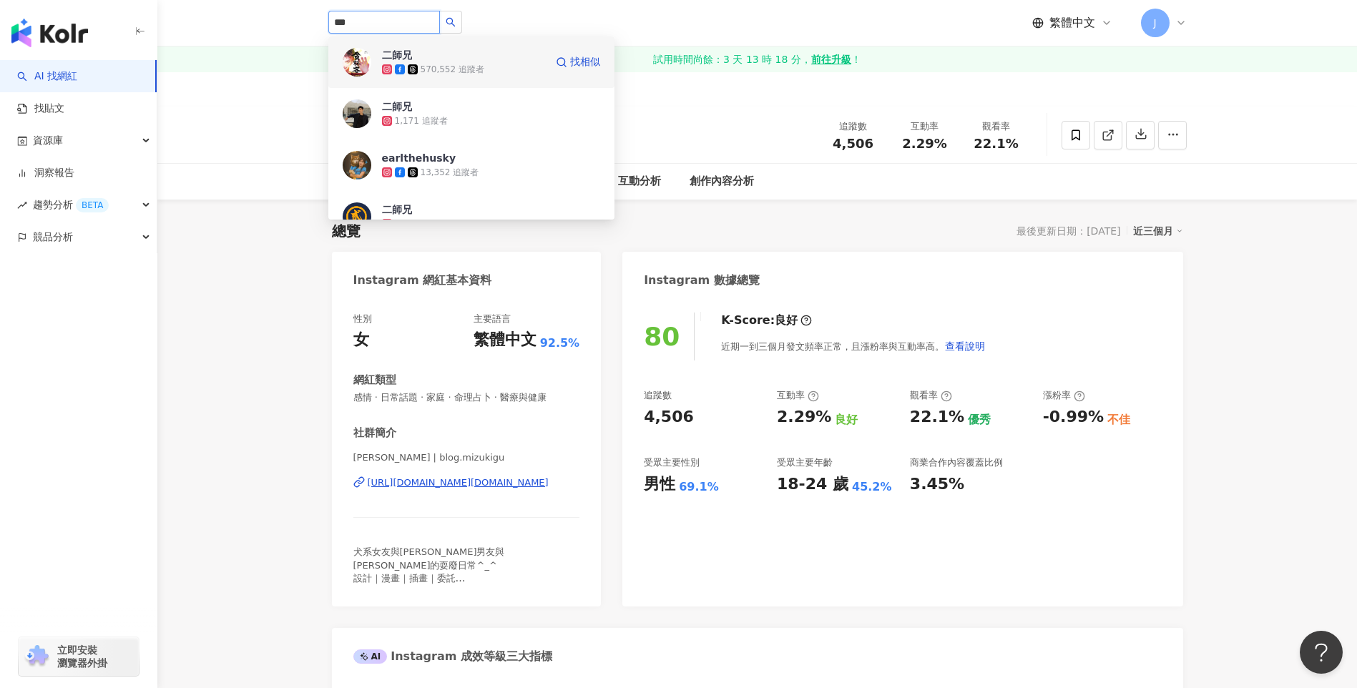
click at [451, 53] on span "二師兄" at bounding box center [428, 55] width 93 height 14
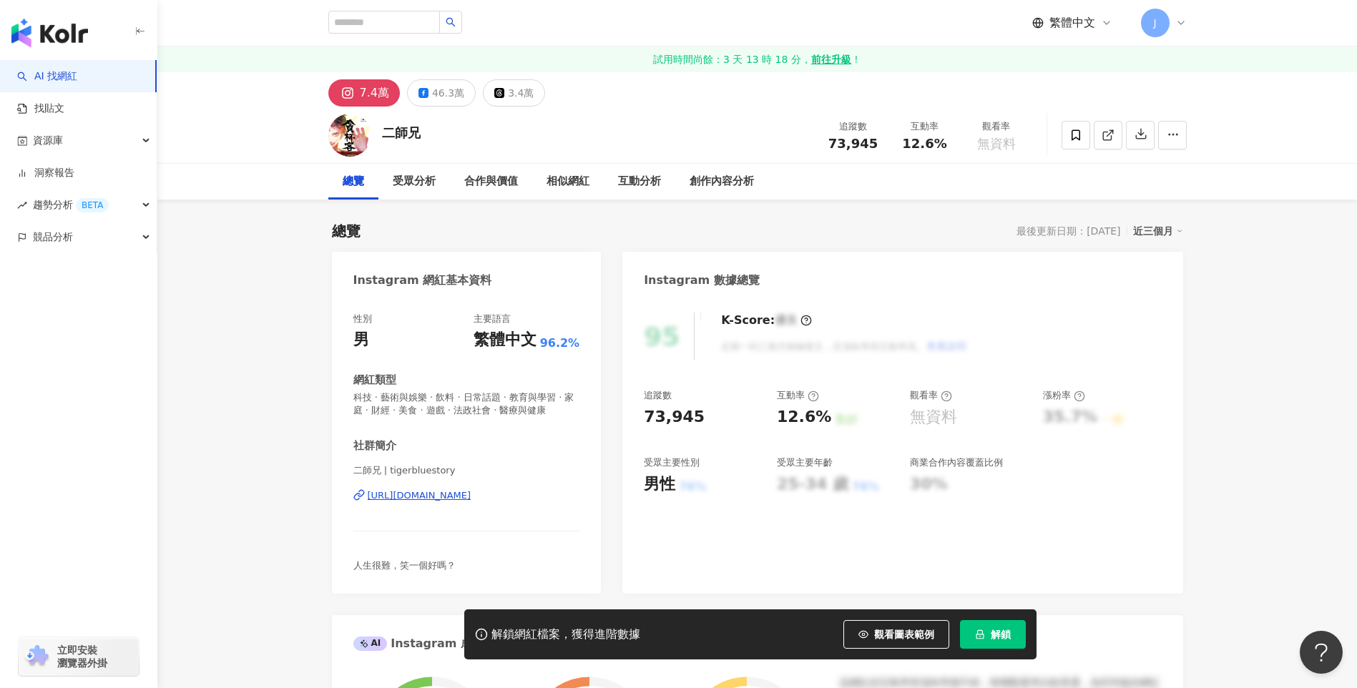
click at [471, 499] on div "[URL][DOMAIN_NAME]" at bounding box center [420, 495] width 104 height 13
click at [439, 89] on div "46.3萬" at bounding box center [448, 93] width 32 height 20
click at [996, 639] on span "解鎖" at bounding box center [1001, 634] width 20 height 11
click at [1000, 634] on span "解鎖" at bounding box center [1001, 634] width 20 height 11
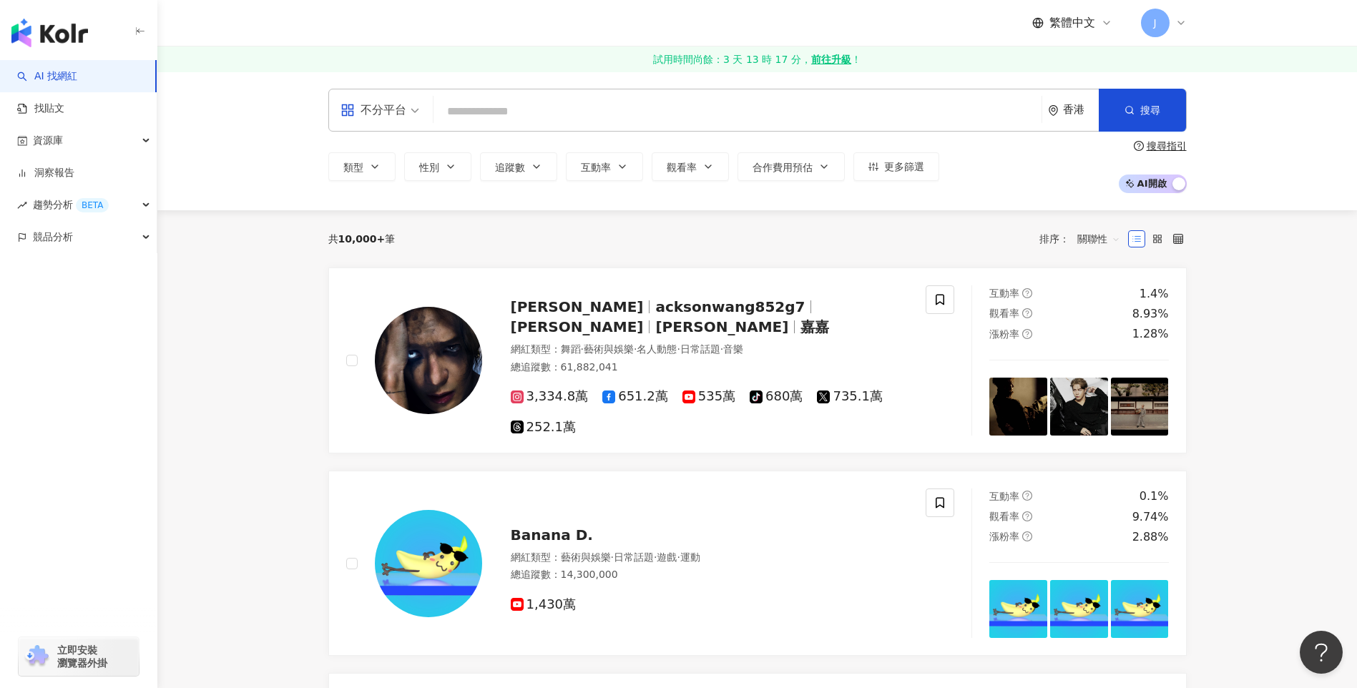
click at [467, 99] on input "search" at bounding box center [737, 111] width 596 height 27
type input "***"
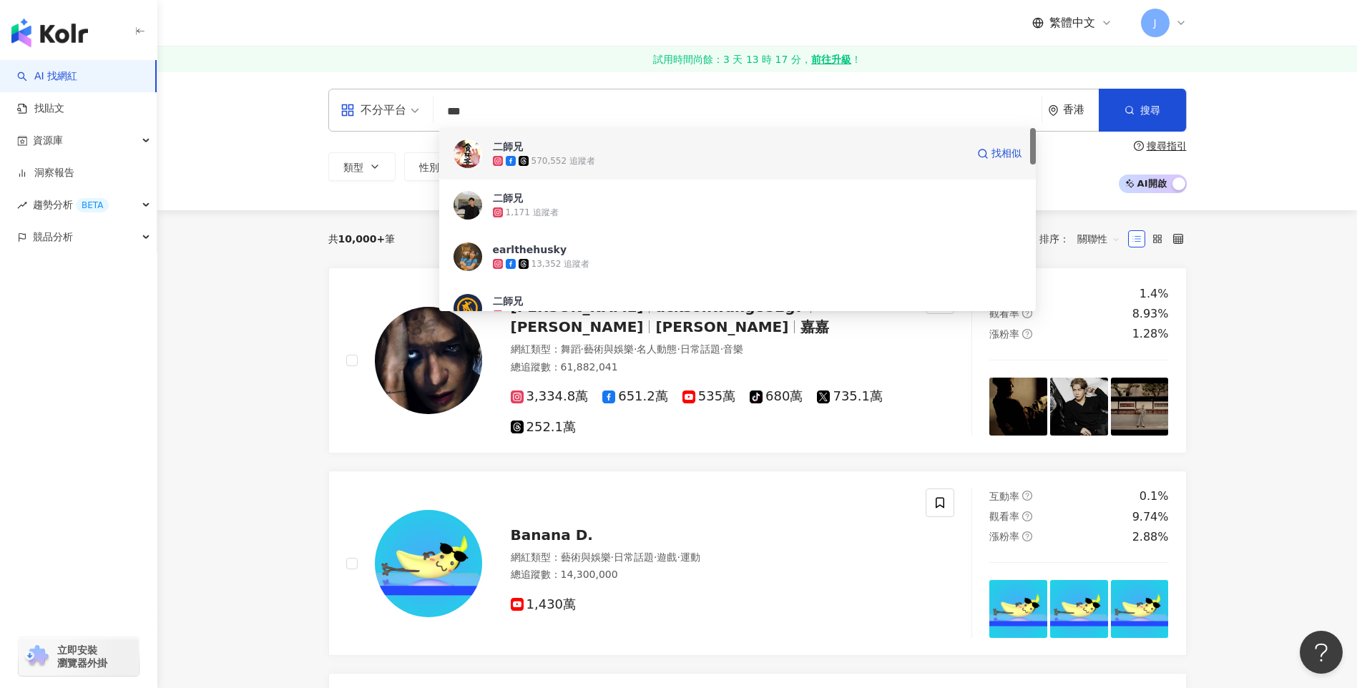
click at [493, 144] on div "二師兄" at bounding box center [508, 146] width 30 height 14
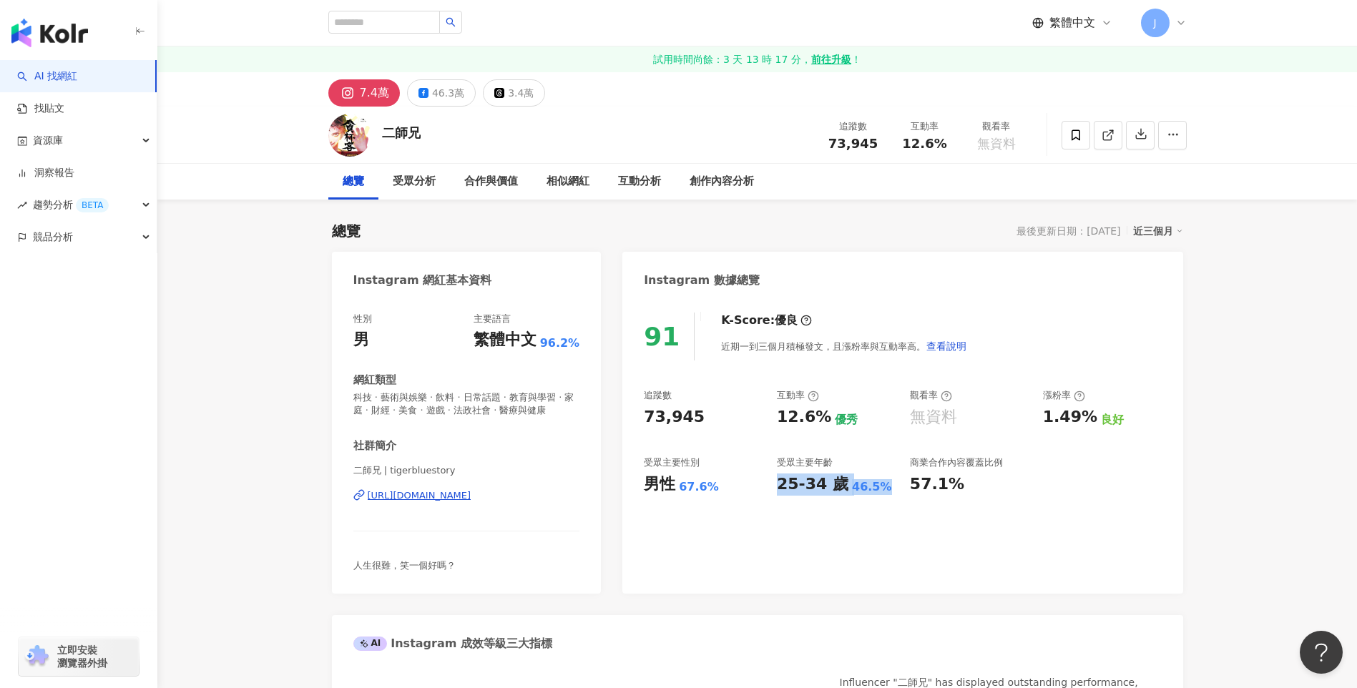
drag, startPoint x: 780, startPoint y: 478, endPoint x: 879, endPoint y: 490, distance: 100.2
click at [879, 490] on div "25-34 歲 46.5%" at bounding box center [836, 484] width 119 height 22
copy div "25-34 歲 46.5%"
click at [433, 87] on div "46.3萬" at bounding box center [448, 93] width 32 height 20
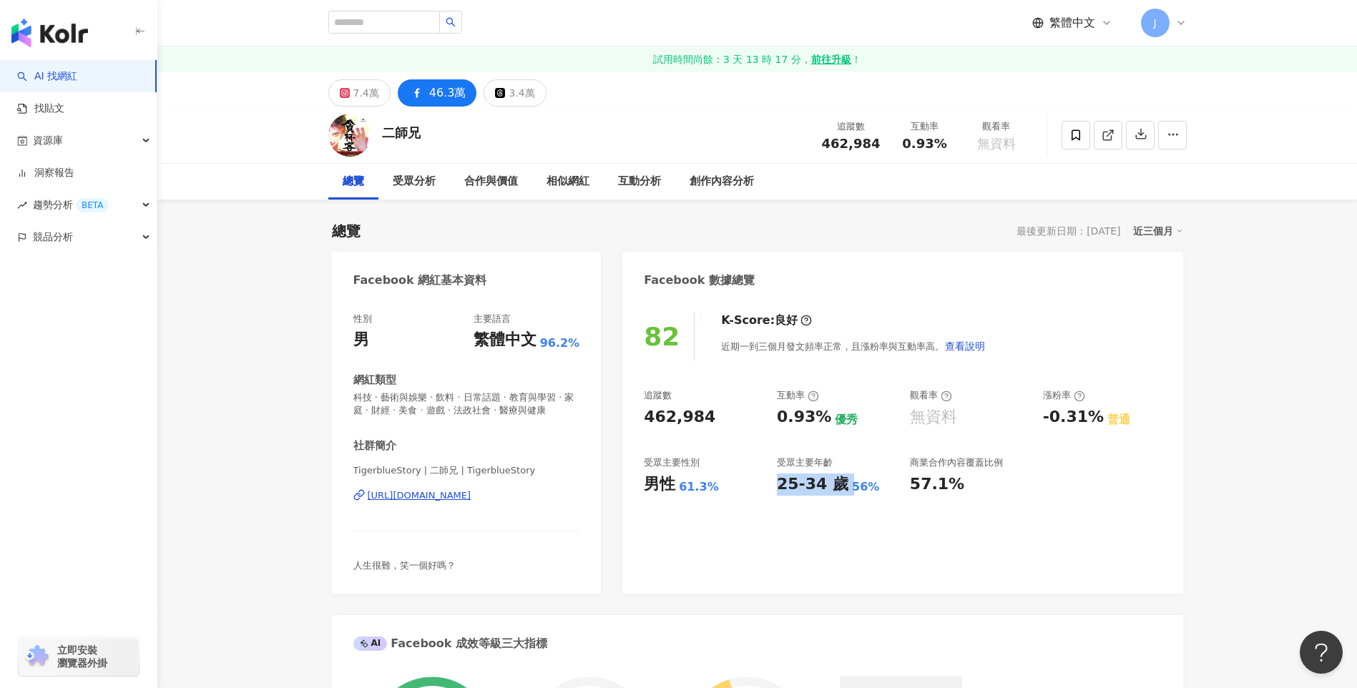
click at [787, 490] on div "25-34 歲" at bounding box center [813, 484] width 72 height 22
drag, startPoint x: 773, startPoint y: 487, endPoint x: 802, endPoint y: 480, distance: 30.2
click at [883, 494] on div "追蹤數 462,984 互動率 0.93% 優秀 觀看率 無資料 漲粉率 -0.31% 普通 受眾主要性別 男性 61.3% 受眾主要年齡 25-34 歲 5…" at bounding box center [902, 442] width 517 height 106
drag, startPoint x: 644, startPoint y: 489, endPoint x: 712, endPoint y: 489, distance: 68.7
click at [712, 489] on div "男性 61.3%" at bounding box center [703, 484] width 119 height 22
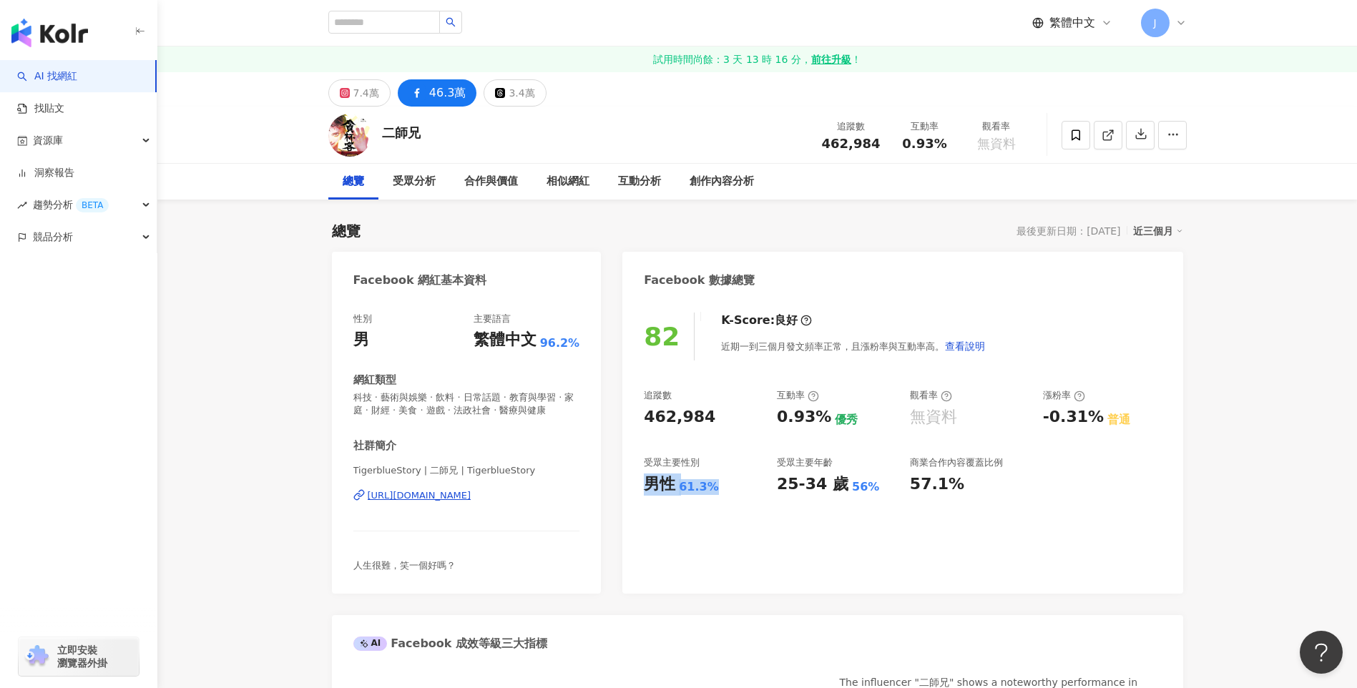
drag, startPoint x: 712, startPoint y: 489, endPoint x: 667, endPoint y: 484, distance: 46.0
copy div "男性 61.3%"
click at [403, 20] on input "search" at bounding box center [384, 22] width 112 height 23
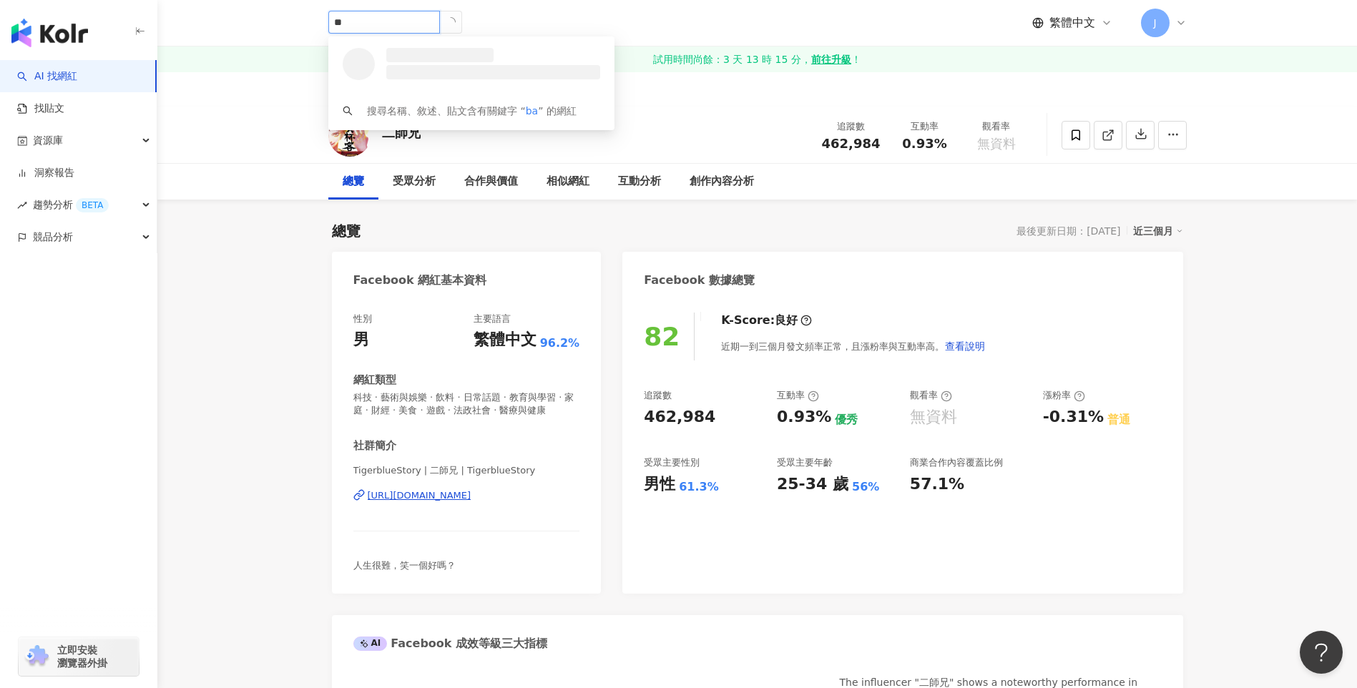
type input "*"
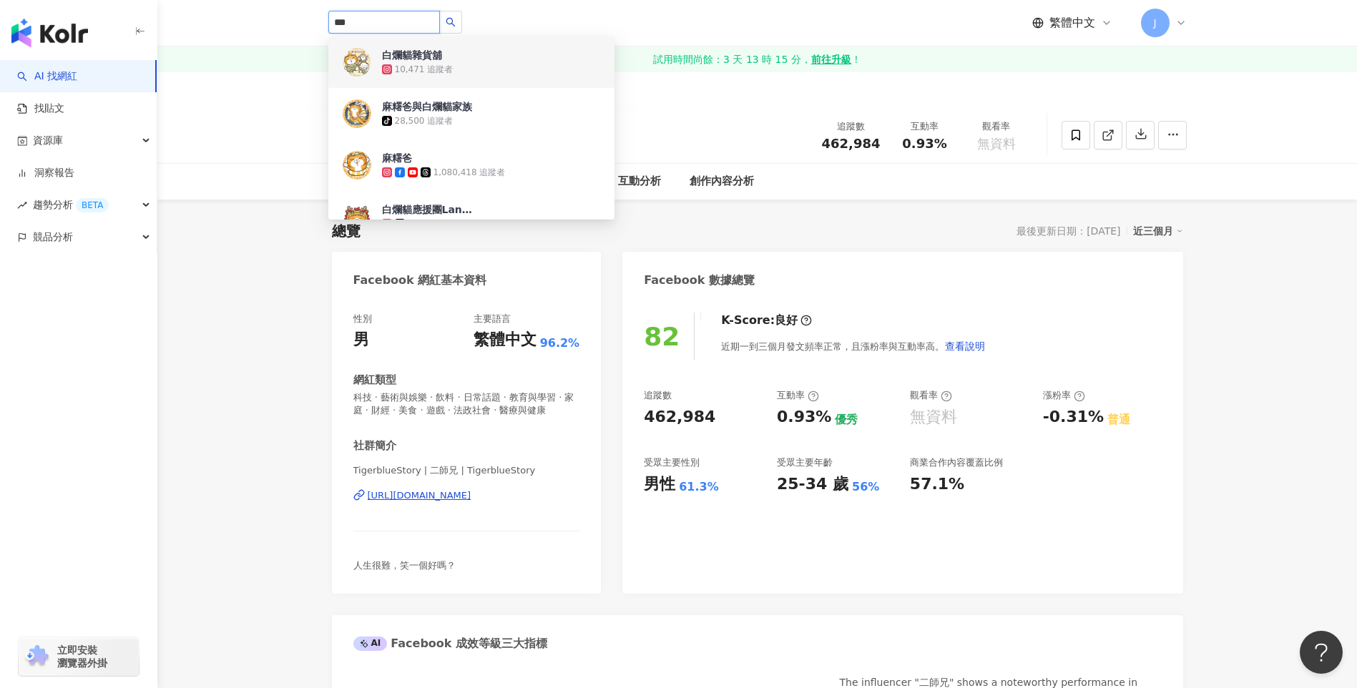
drag, startPoint x: 378, startPoint y: 29, endPoint x: 275, endPoint y: 21, distance: 103.2
click at [275, 21] on header "*** 白爛貓雜貨舖 10,471 追蹤者 麻糬爸與白爛貓家族 tiktok-icon 28,500 追蹤者 麻糬爸 1,080,418 追蹤者 白爛貓應援團…" at bounding box center [756, 23] width 1199 height 46
paste input "**********"
type input "**********"
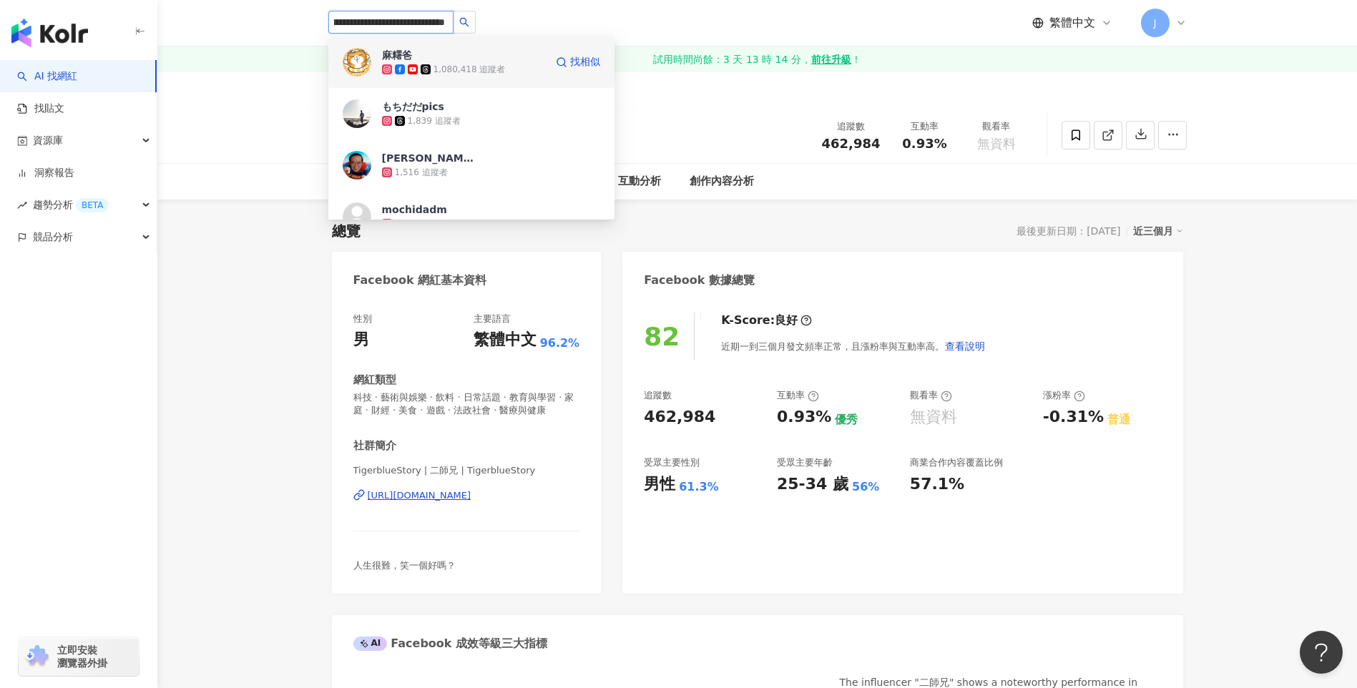
click at [429, 51] on span "麻糬爸" at bounding box center [428, 55] width 93 height 14
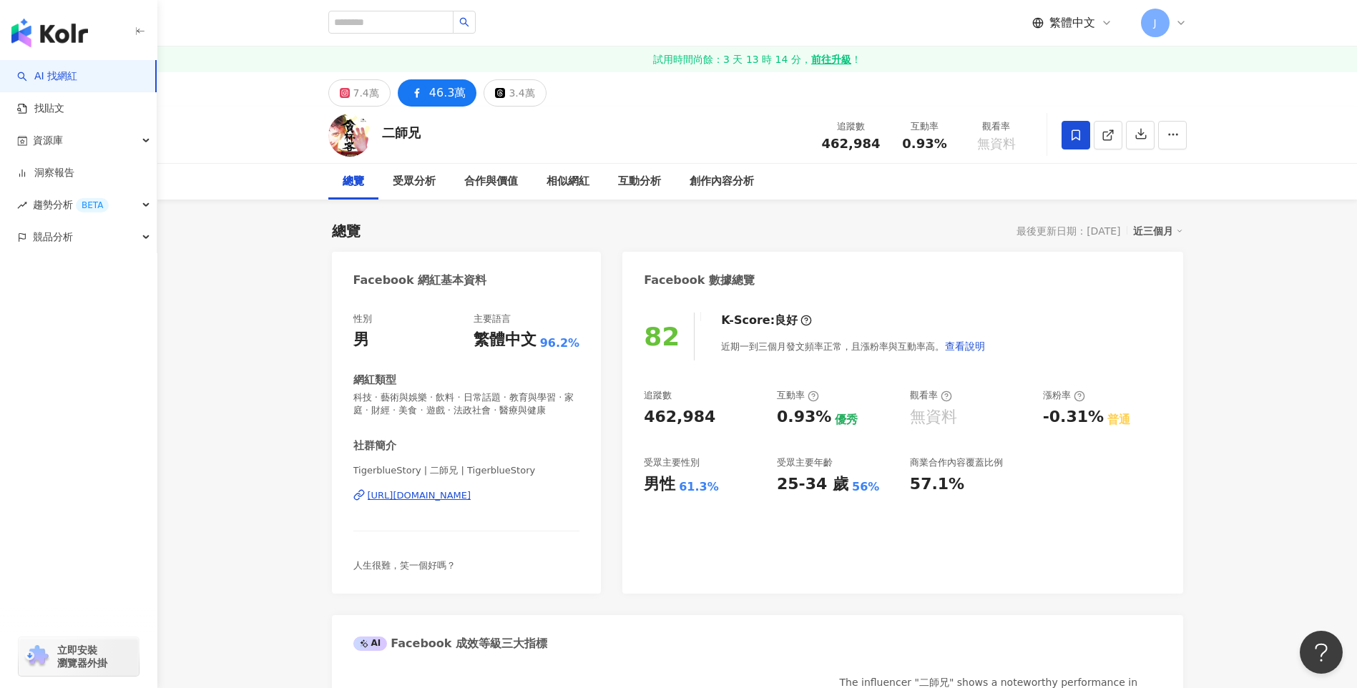
click at [1073, 136] on icon at bounding box center [1075, 135] width 13 height 13
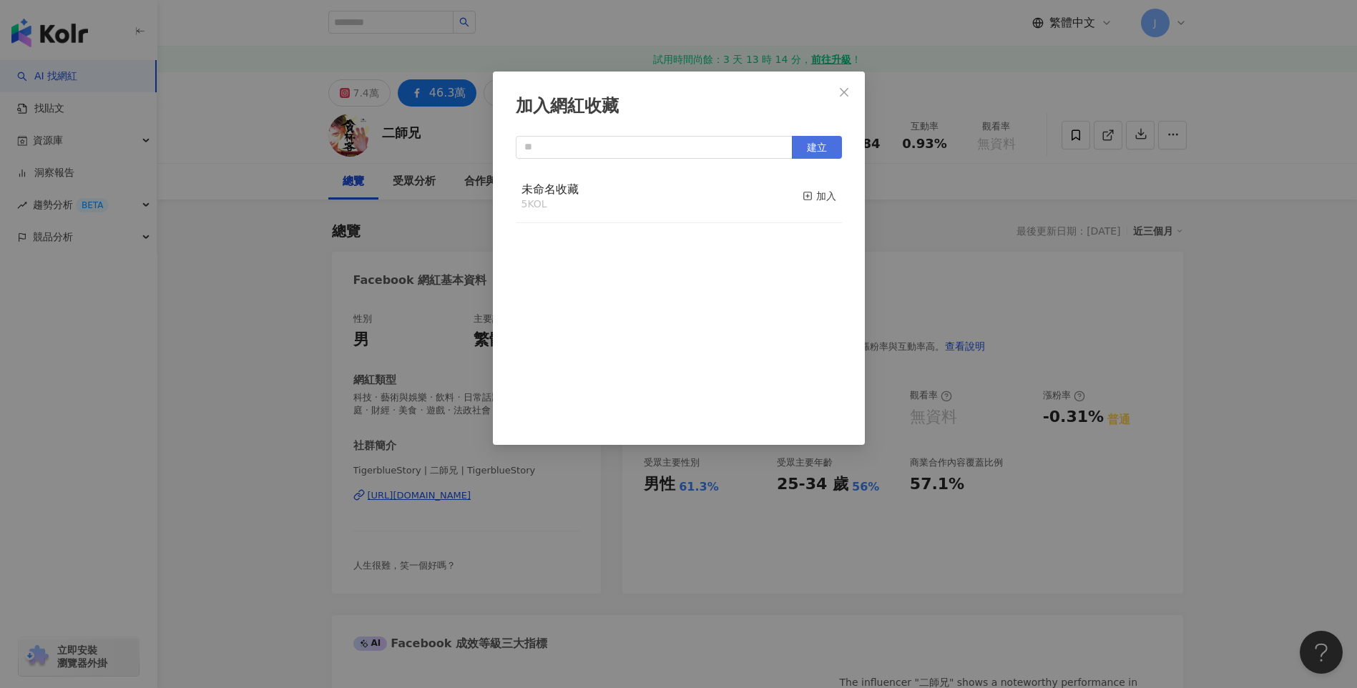
click at [817, 148] on span "建立" at bounding box center [817, 147] width 20 height 11
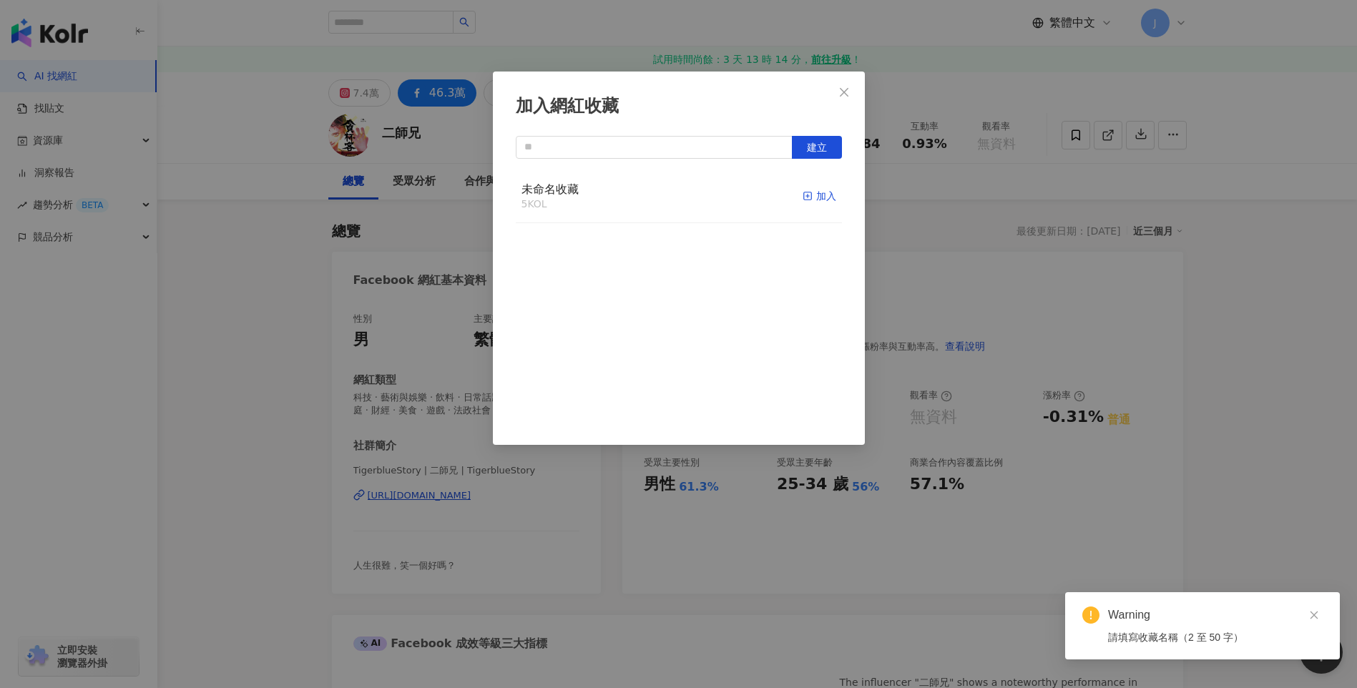
click at [803, 200] on rect "button" at bounding box center [807, 196] width 8 height 8
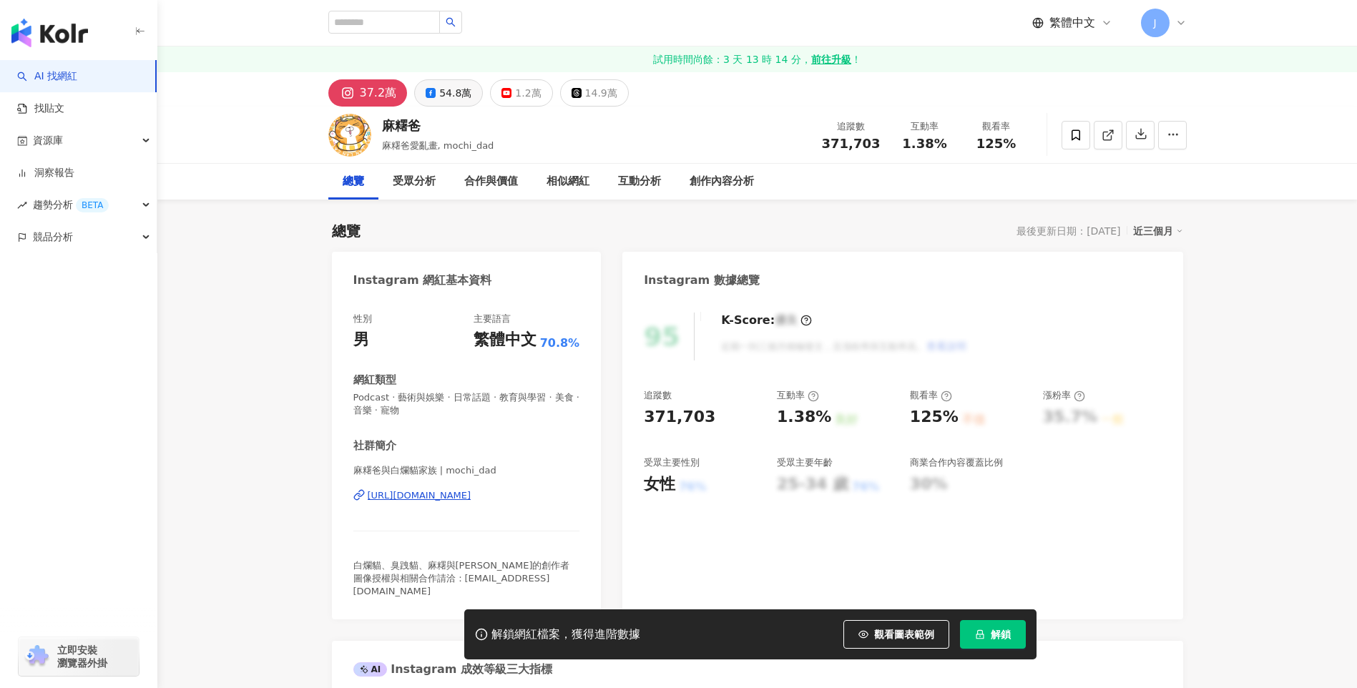
click at [444, 87] on div "54.8萬" at bounding box center [455, 93] width 32 height 20
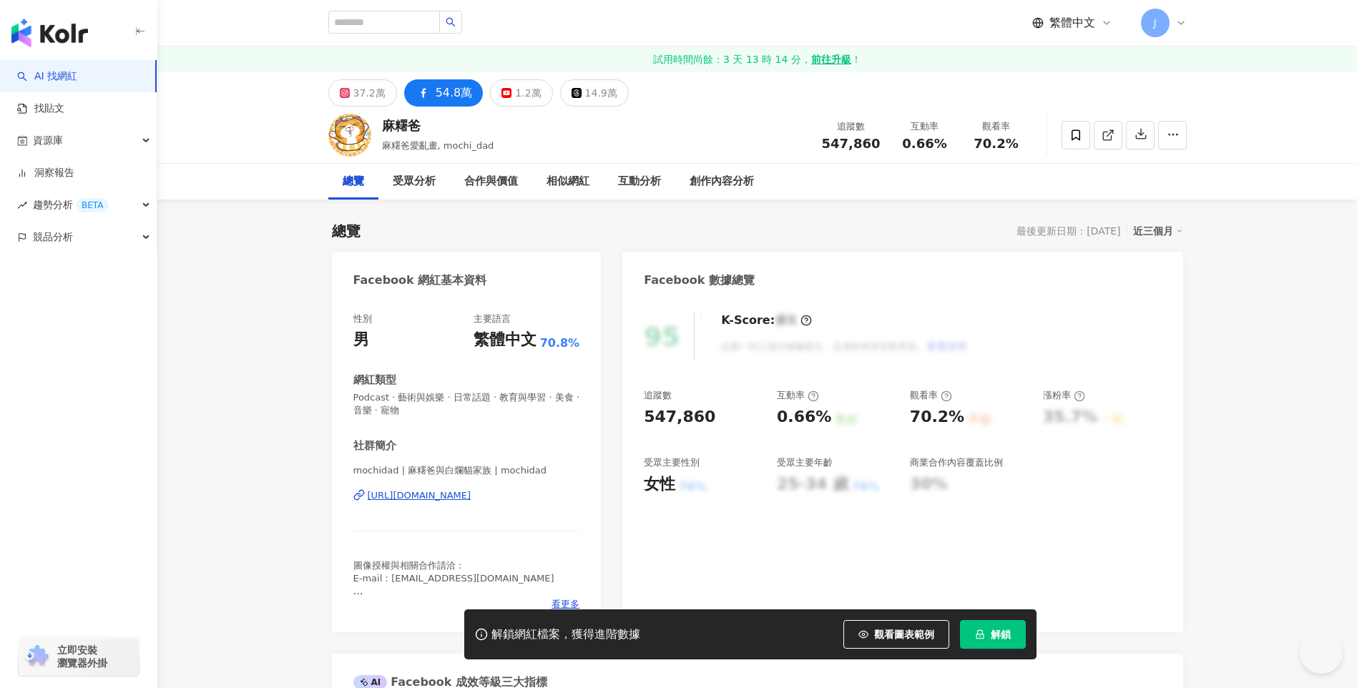
click at [976, 635] on icon "lock" at bounding box center [980, 634] width 8 height 9
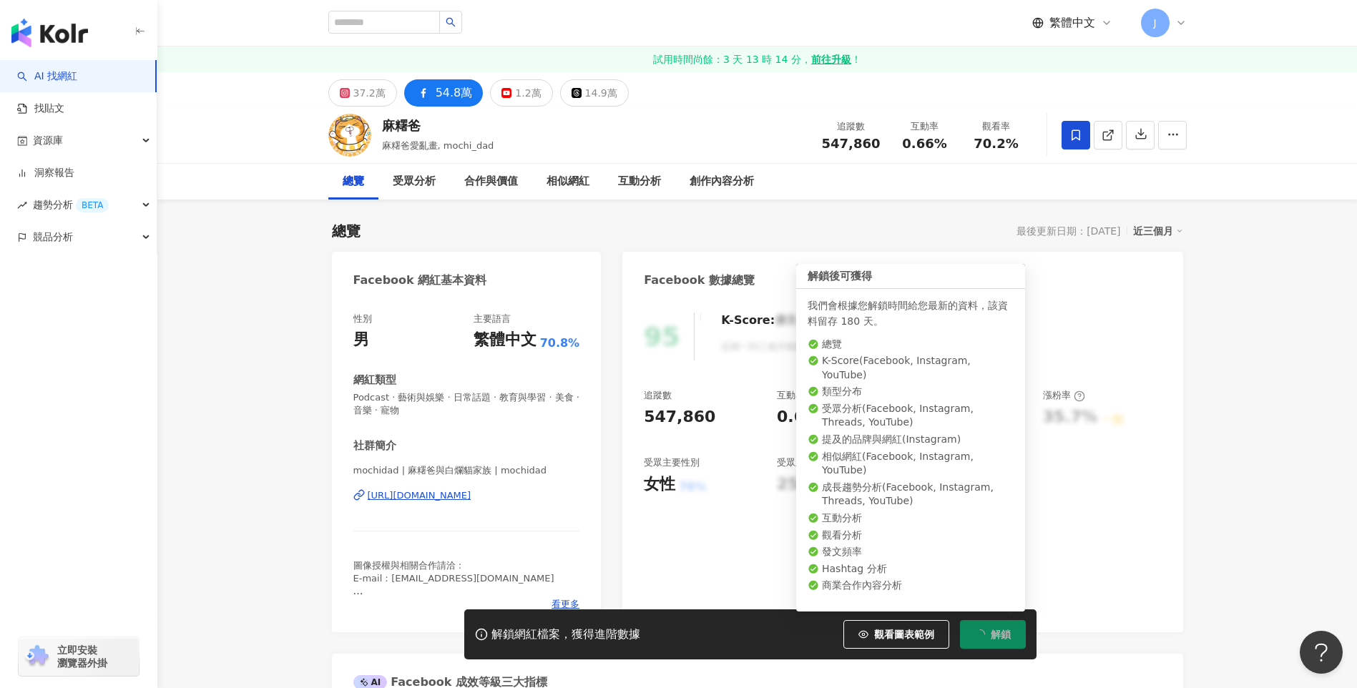
click at [1078, 137] on icon at bounding box center [1075, 135] width 13 height 13
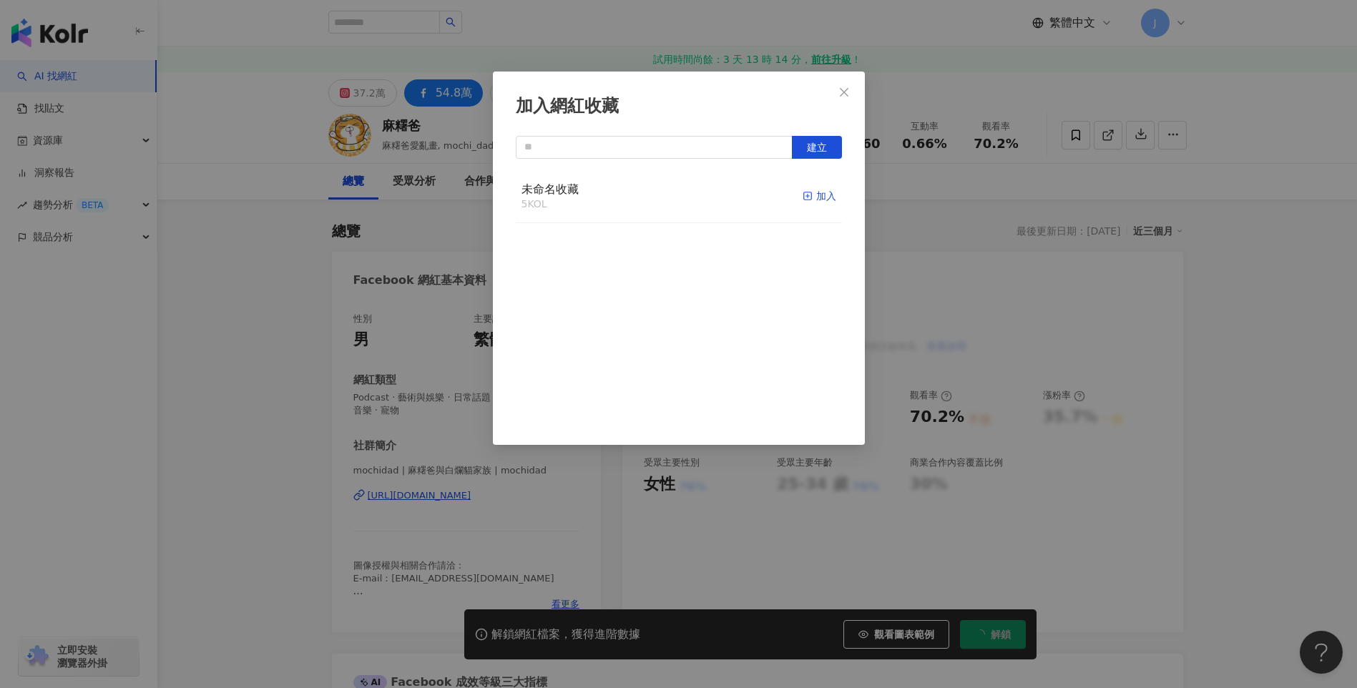
click at [810, 200] on div "加入" at bounding box center [819, 196] width 34 height 16
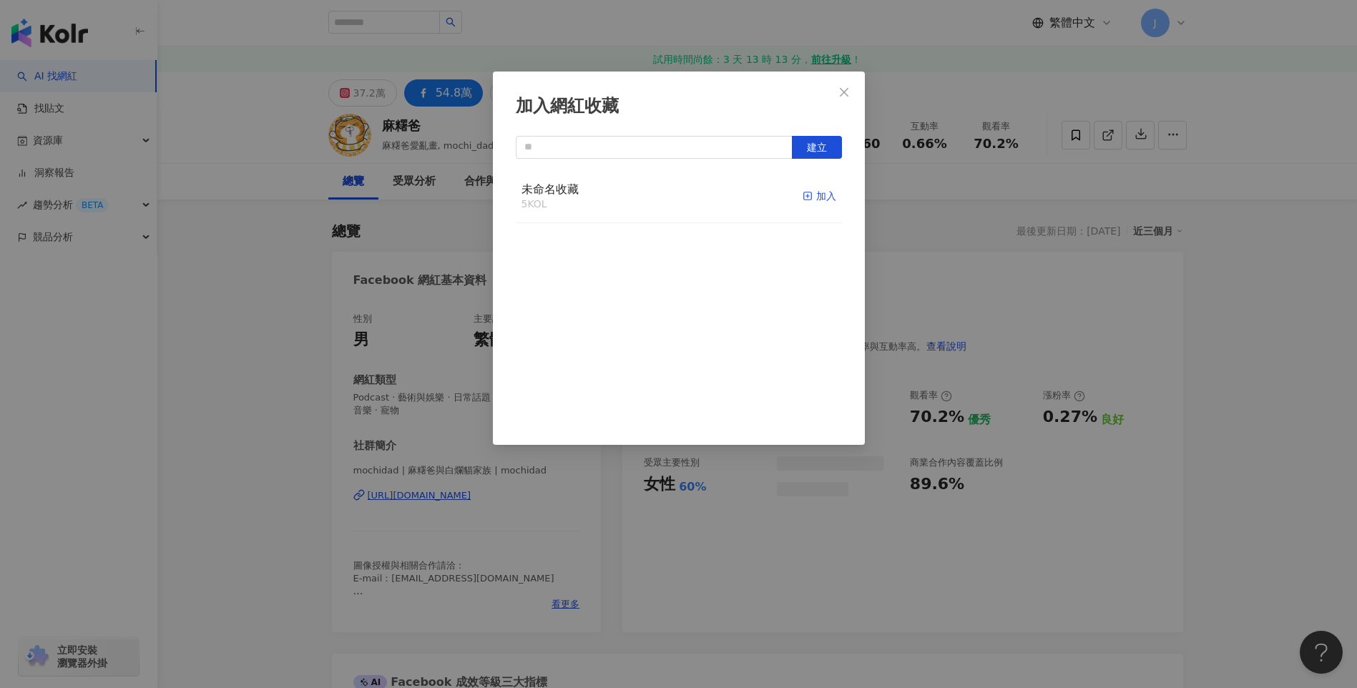
click at [813, 199] on div "加入" at bounding box center [819, 196] width 34 height 16
click at [847, 90] on icon "close" at bounding box center [843, 92] width 11 height 11
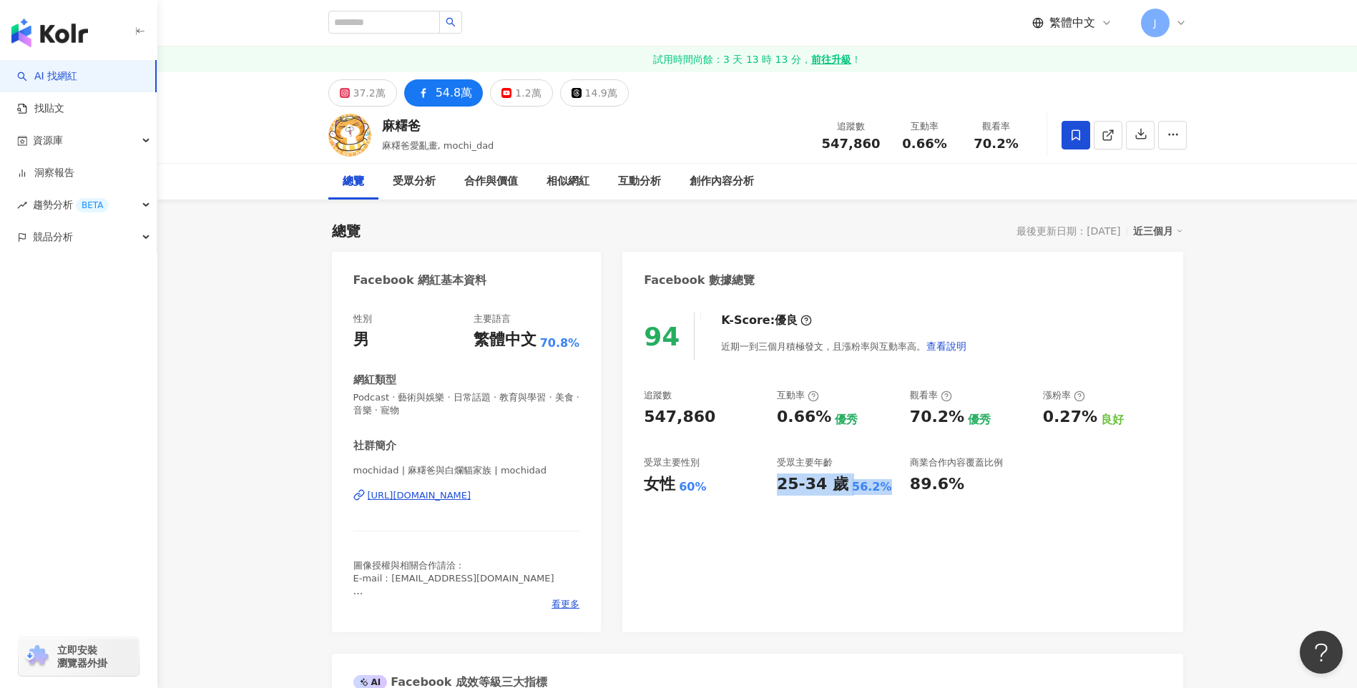
drag, startPoint x: 775, startPoint y: 478, endPoint x: 876, endPoint y: 481, distance: 101.6
click at [876, 481] on div "追蹤數 547,860 互動率 0.66% 優秀 觀看率 70.2% 優秀 漲粉率 0.27% 良好 受眾主要性別 女性 60% 受眾主要年齡 25-34 歲…" at bounding box center [902, 442] width 517 height 106
copy div "25-34 歲 56.2%"
drag, startPoint x: 686, startPoint y: 486, endPoint x: 619, endPoint y: 483, distance: 66.6
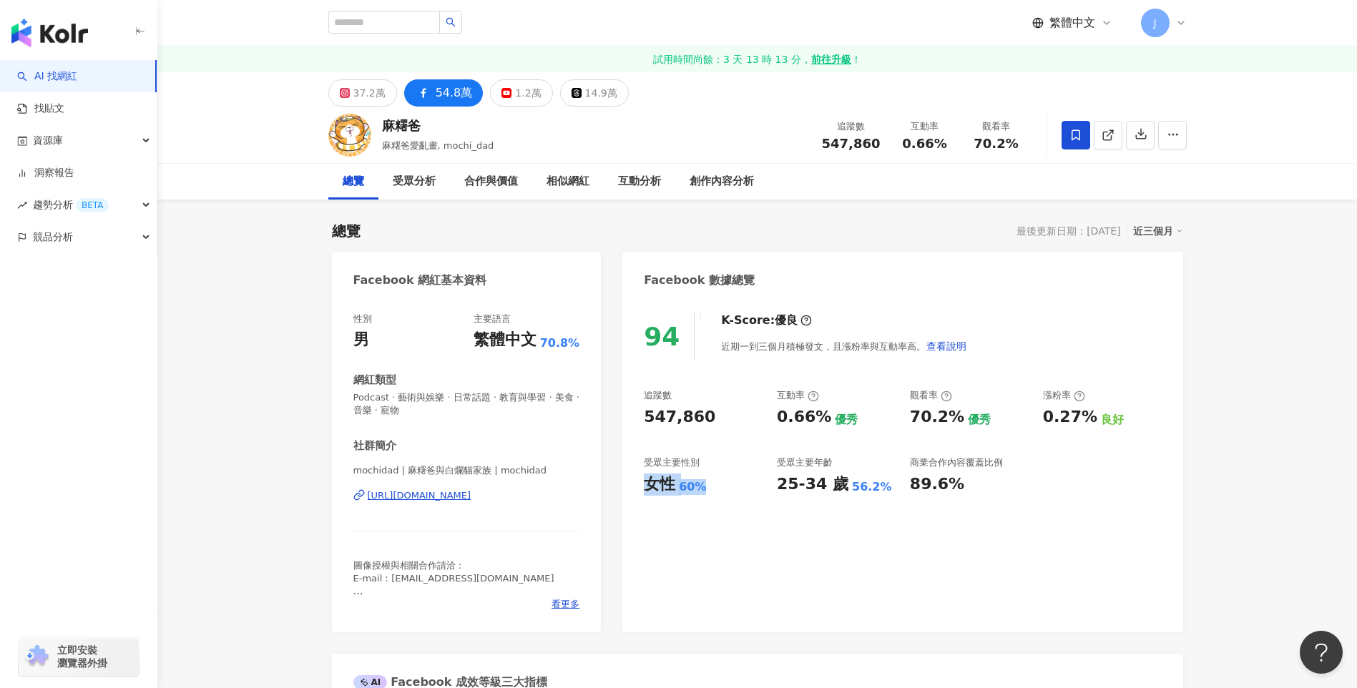
copy div "女性 60%"
click at [1076, 141] on icon at bounding box center [1075, 135] width 13 height 13
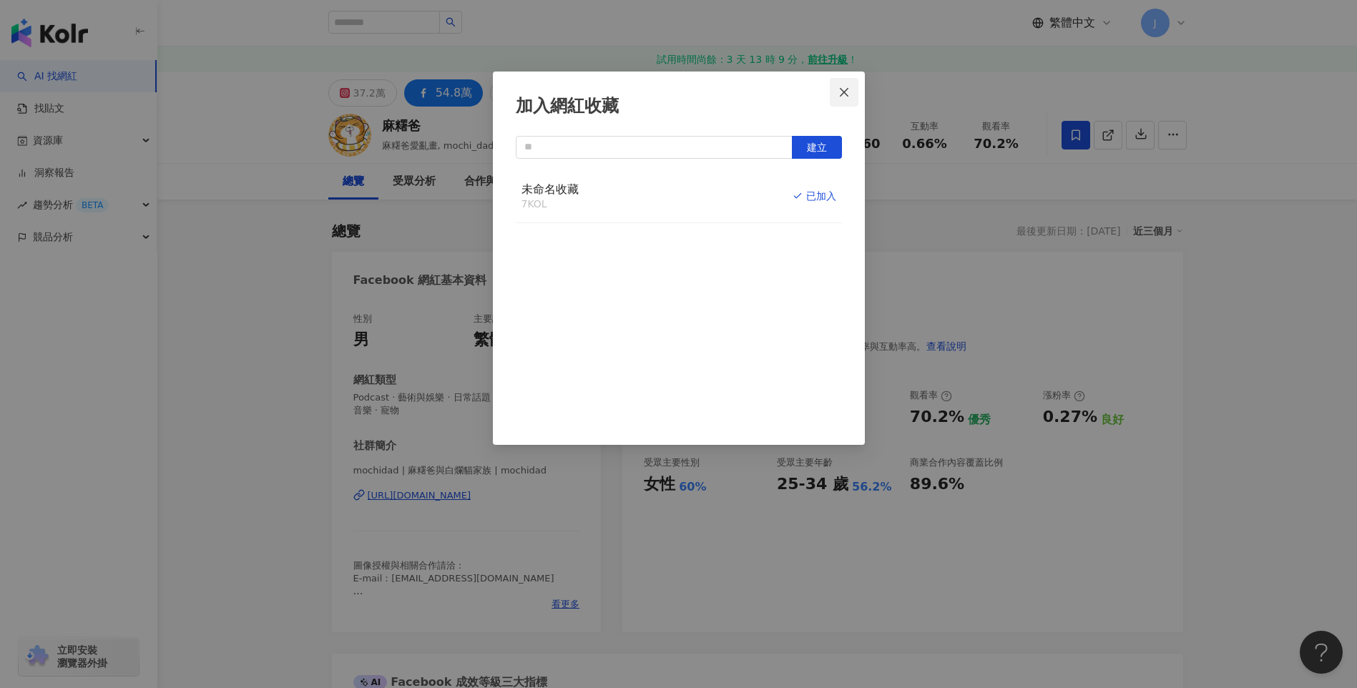
click at [846, 90] on icon "close" at bounding box center [844, 91] width 9 height 9
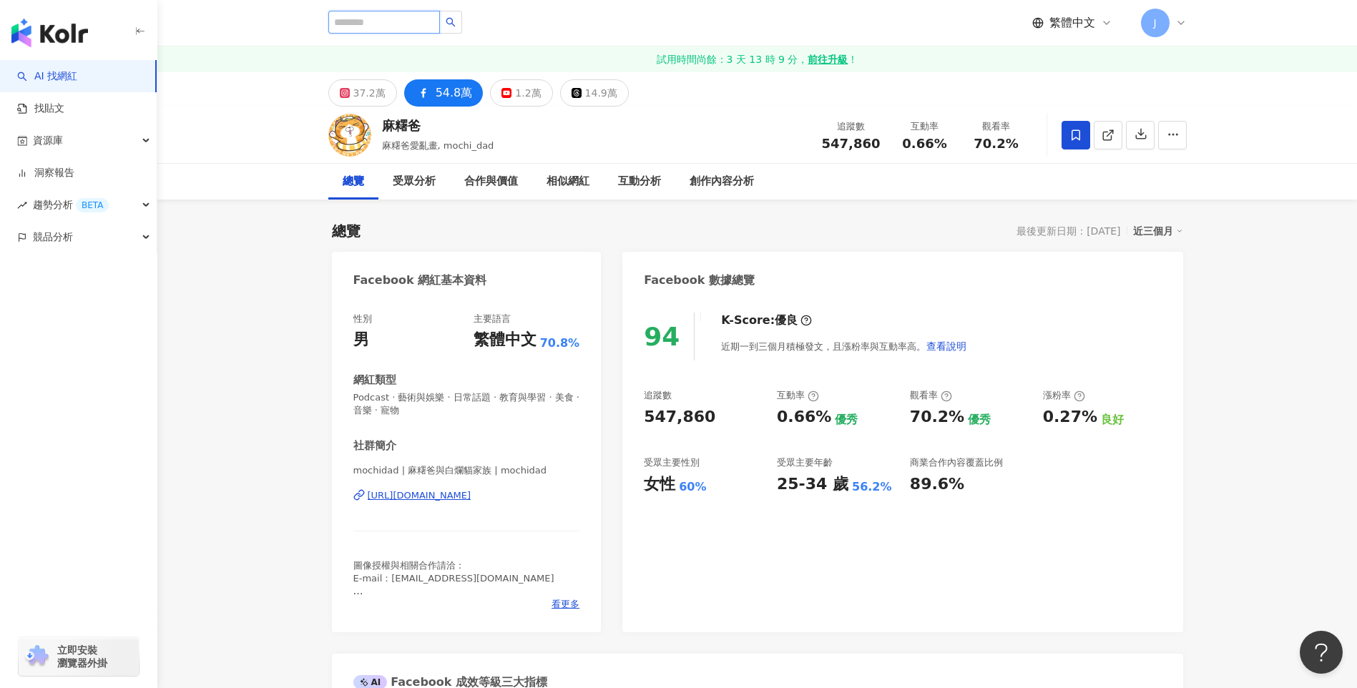
click at [423, 28] on input "search" at bounding box center [384, 22] width 112 height 23
paste input "*****"
type input "*****"
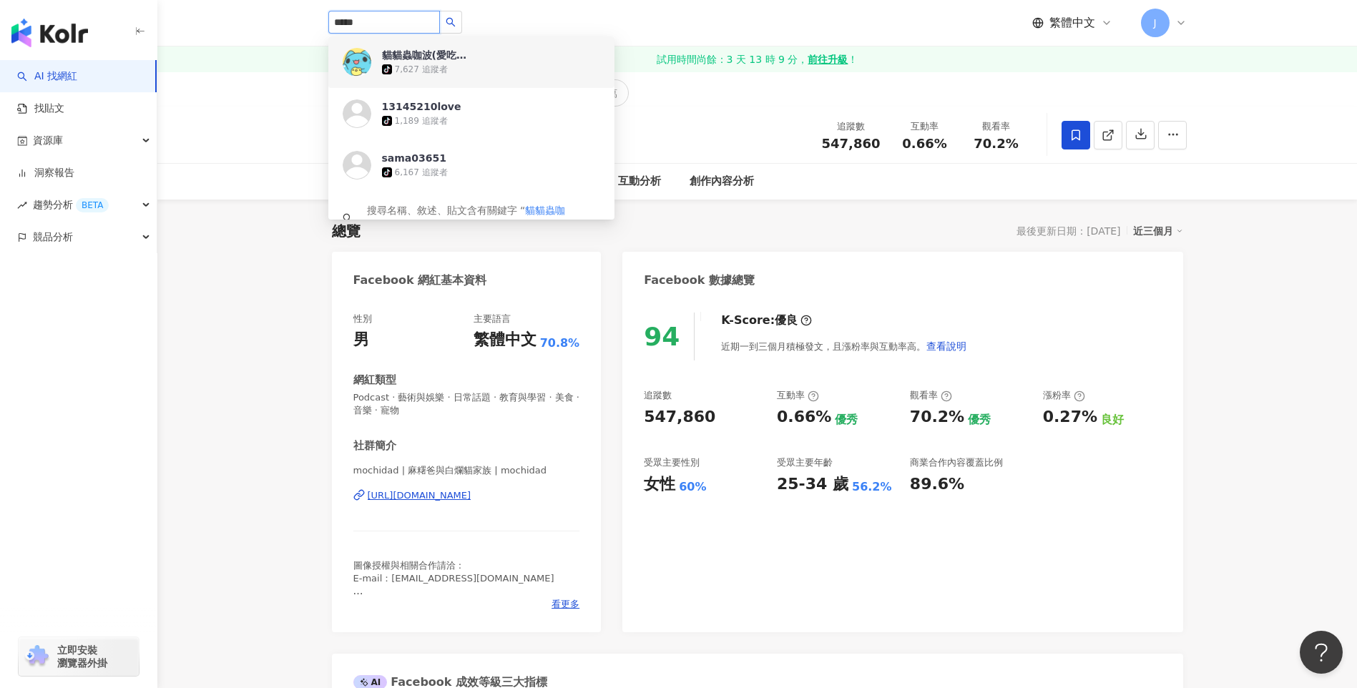
click at [449, 59] on div "貓貓蟲咖波(愛吃瓜🍉)" at bounding box center [428, 55] width 93 height 14
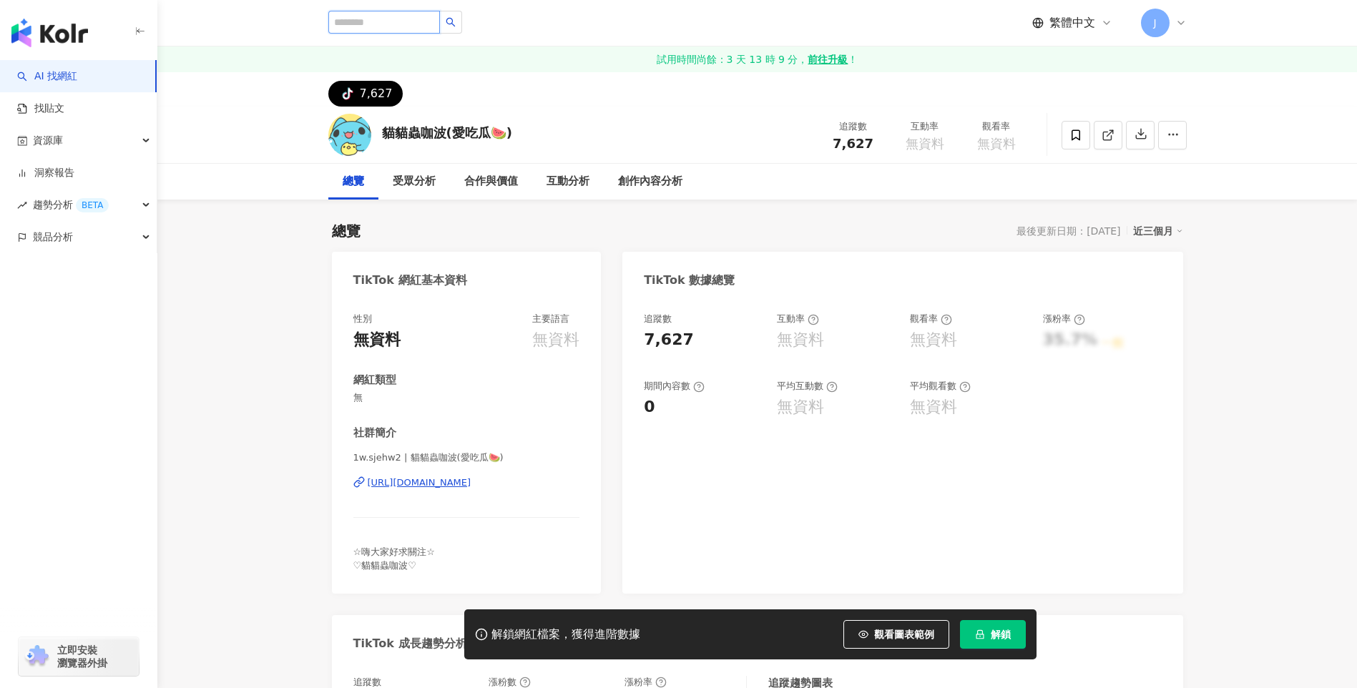
click at [407, 22] on input "search" at bounding box center [384, 22] width 112 height 23
paste input "*****"
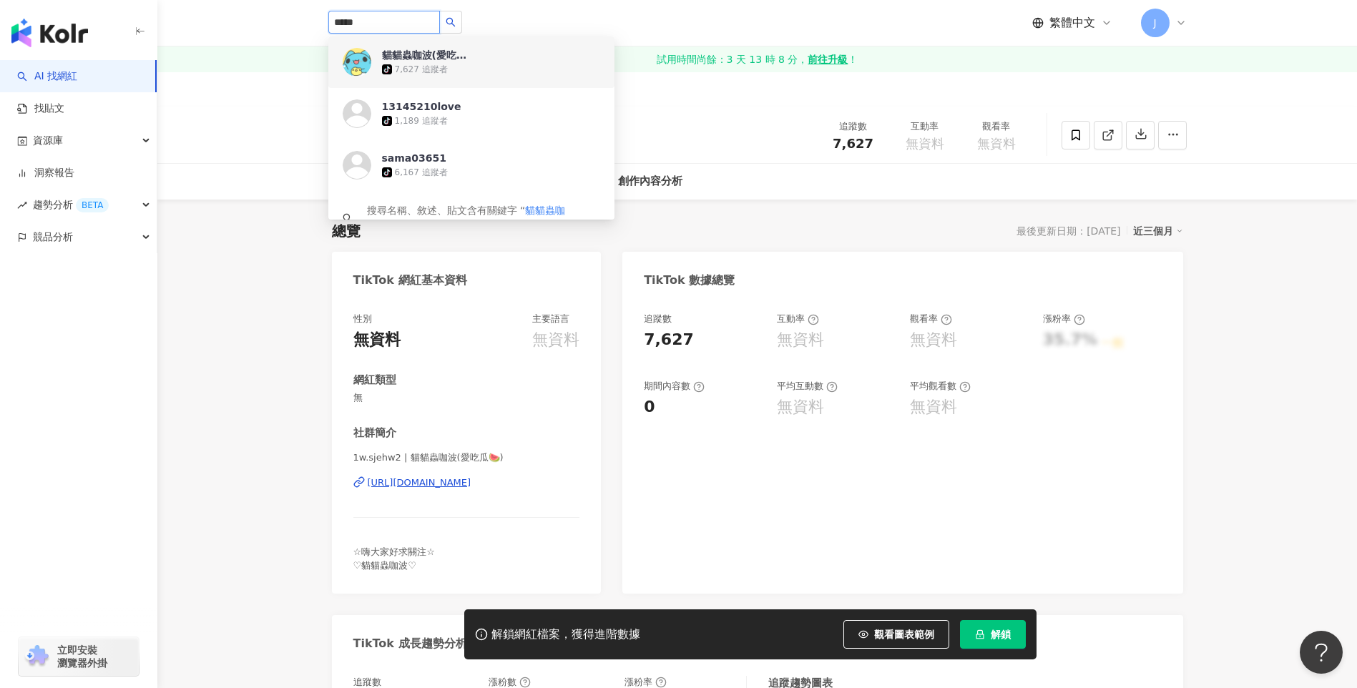
drag, startPoint x: 405, startPoint y: 14, endPoint x: 231, endPoint y: 1, distance: 174.3
click at [231, 1] on header "***** 貓貓蟲咖波(愛吃瓜🍉) tiktok-icon 7,627 追蹤者 13145210love tiktok-icon 1,189 追蹤者 sama…" at bounding box center [756, 23] width 1199 height 46
paste input "**********"
type input "**********"
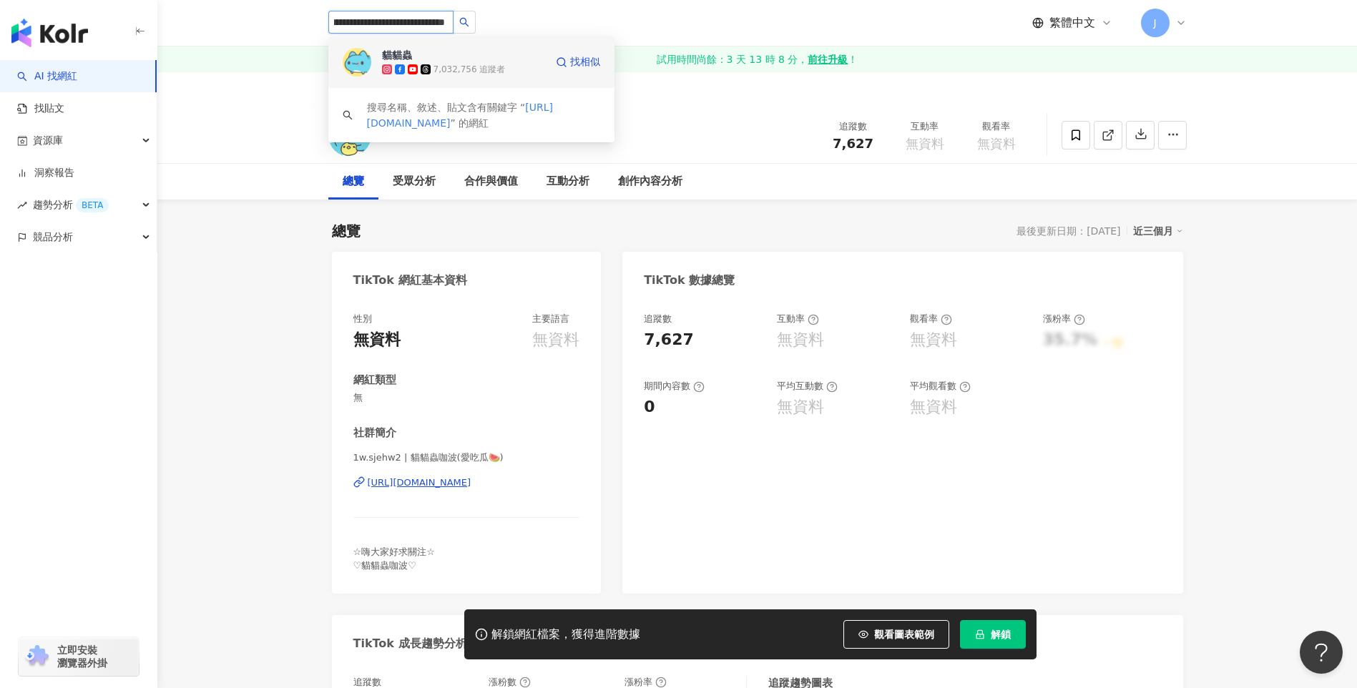
click at [424, 46] on div "貓貓蟲 7,032,756 追蹤者 找相似" at bounding box center [471, 61] width 286 height 51
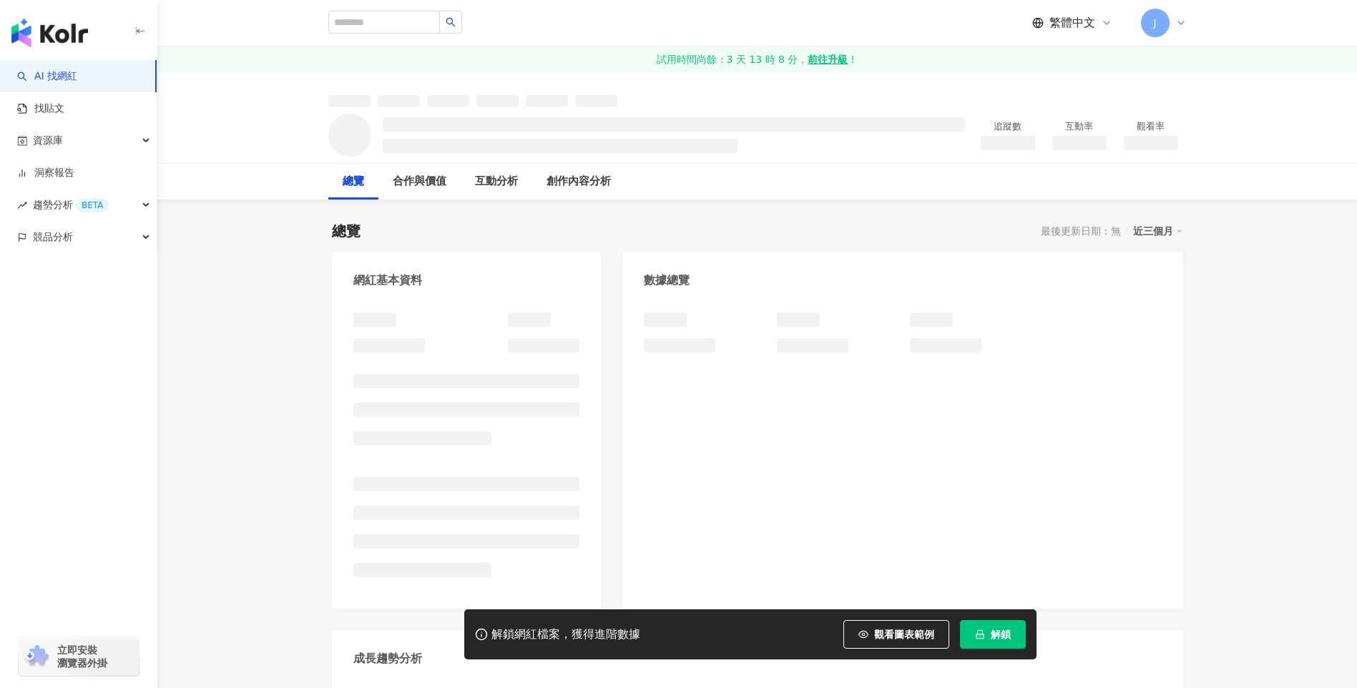
click at [1004, 639] on span "解鎖" at bounding box center [1001, 634] width 20 height 11
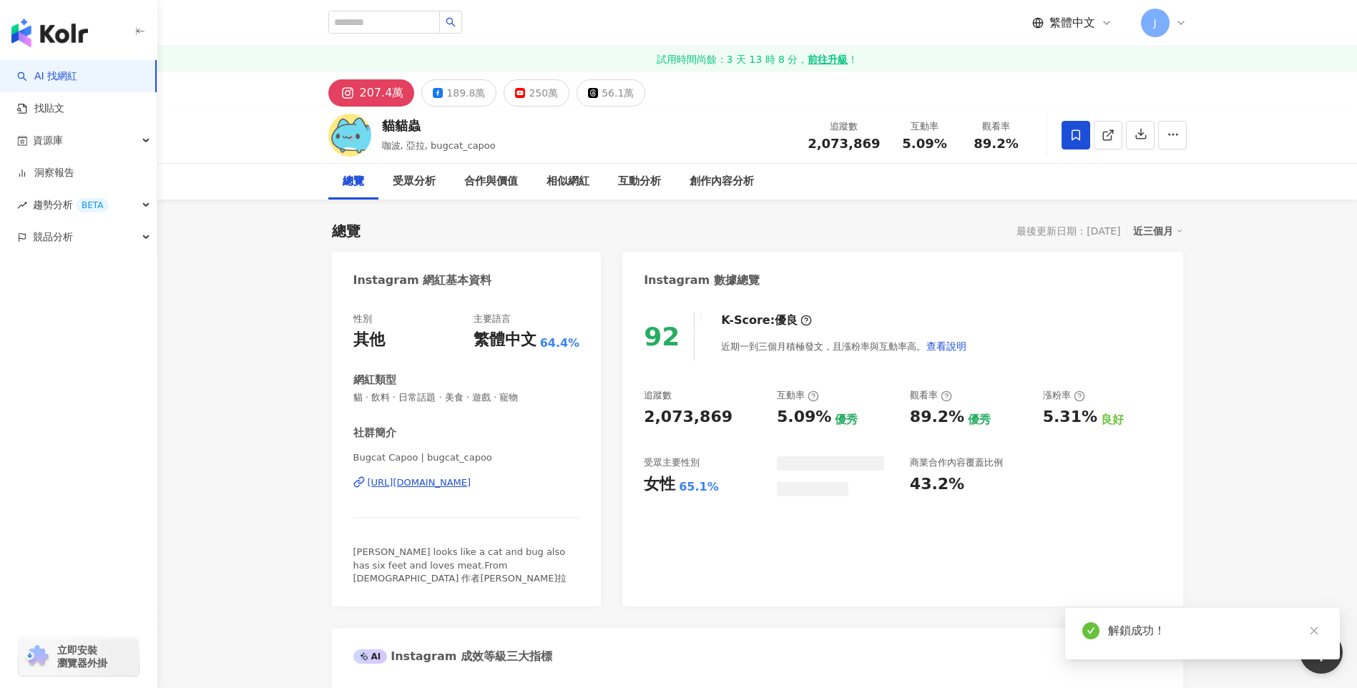
click at [1072, 139] on icon at bounding box center [1075, 134] width 9 height 11
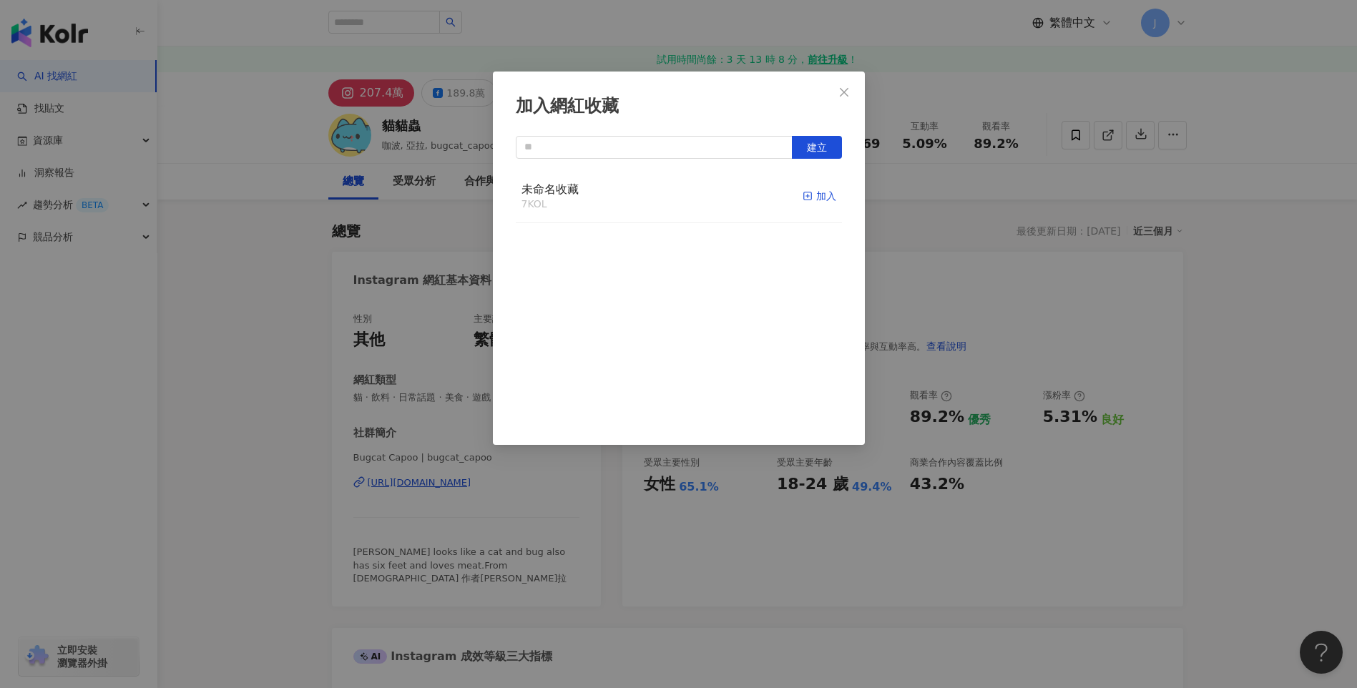
click at [816, 199] on div "加入" at bounding box center [819, 196] width 34 height 16
click at [843, 94] on icon "close" at bounding box center [843, 92] width 11 height 11
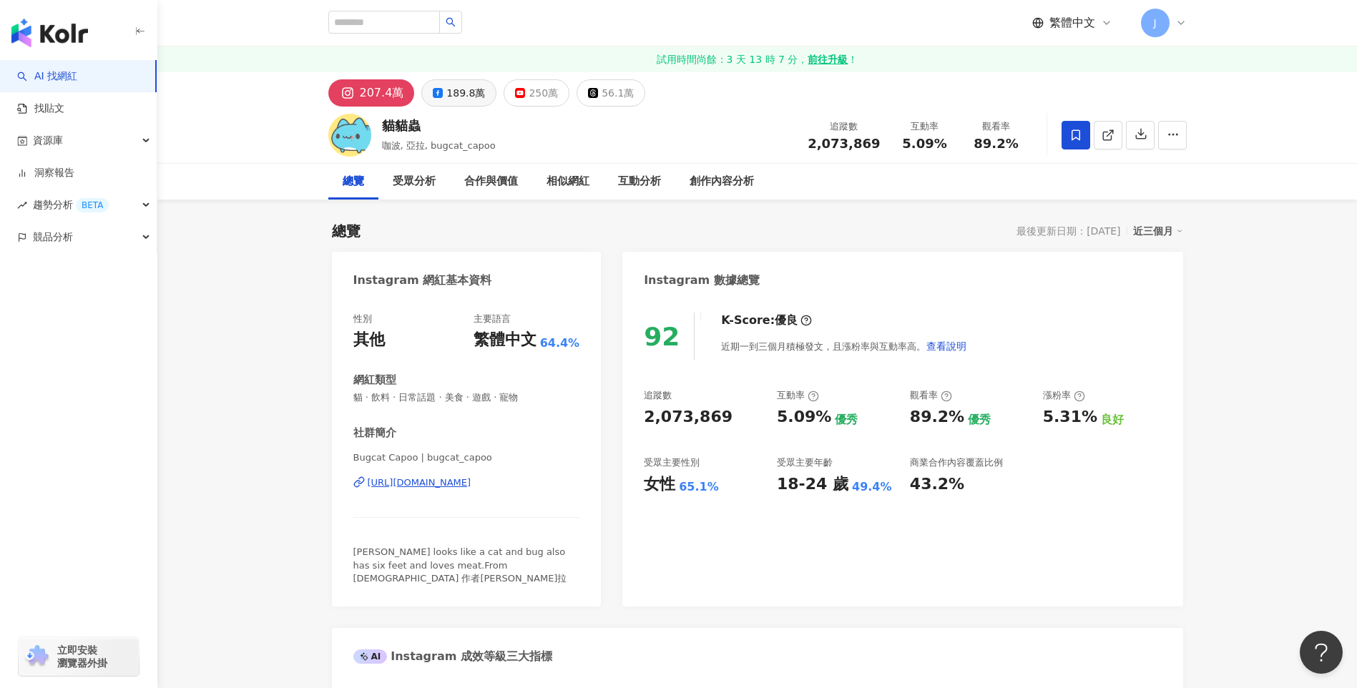
click at [451, 92] on div "189.8萬" at bounding box center [465, 93] width 39 height 20
click at [452, 93] on div "189.8萬" at bounding box center [465, 93] width 39 height 20
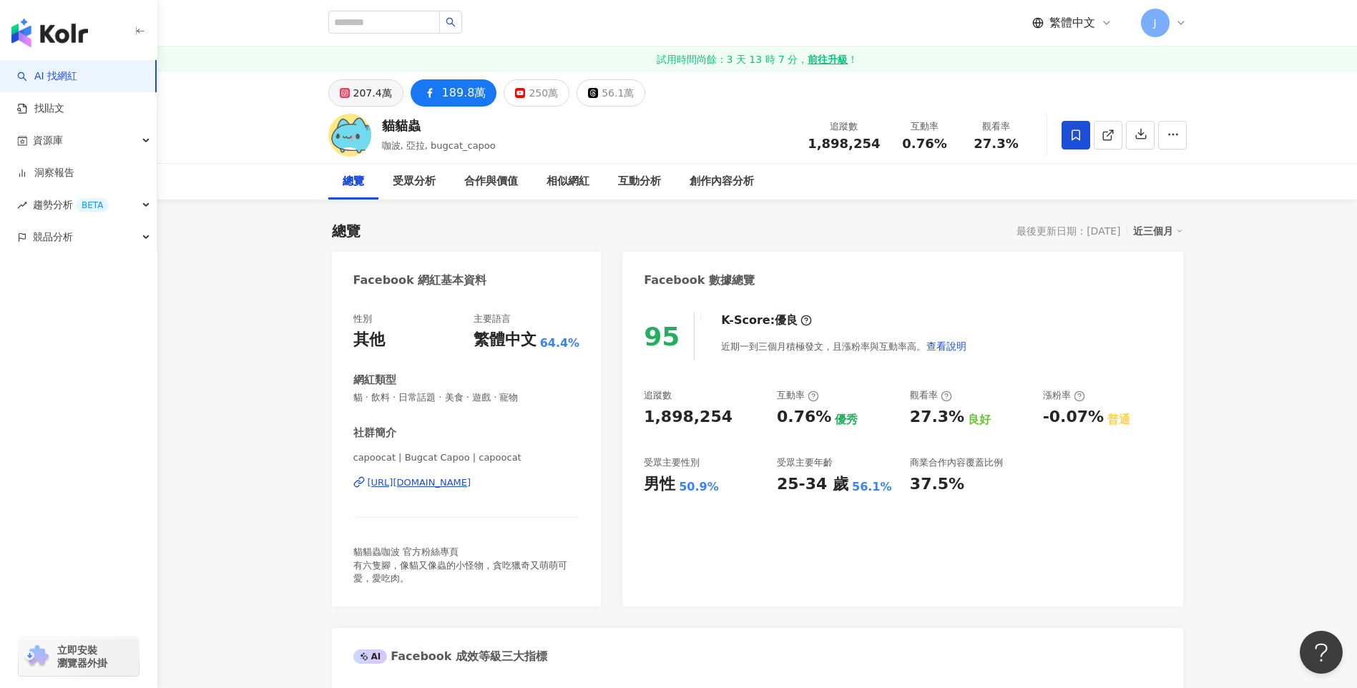
click at [365, 92] on div "207.4萬" at bounding box center [372, 93] width 39 height 20
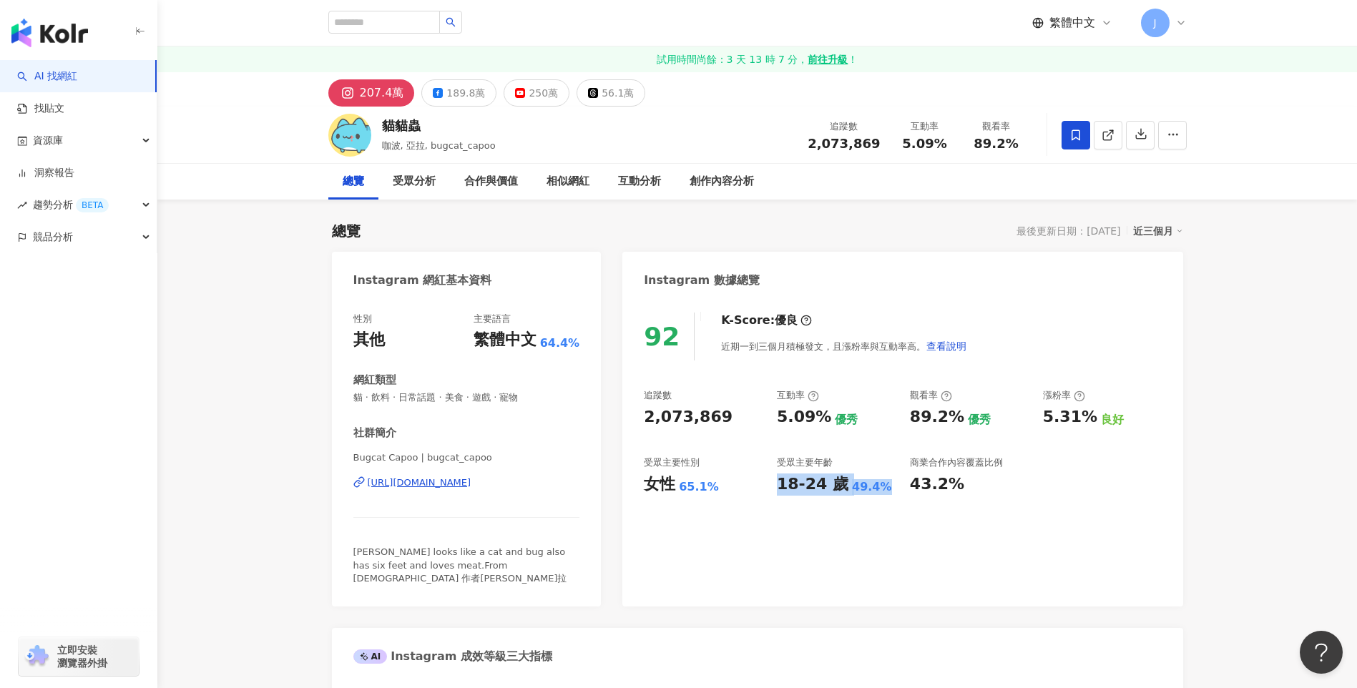
drag, startPoint x: 780, startPoint y: 483, endPoint x: 873, endPoint y: 483, distance: 93.0
click at [873, 483] on div "18-24 歲 49.4%" at bounding box center [836, 484] width 119 height 22
click at [453, 95] on div "189.8萬" at bounding box center [465, 93] width 39 height 20
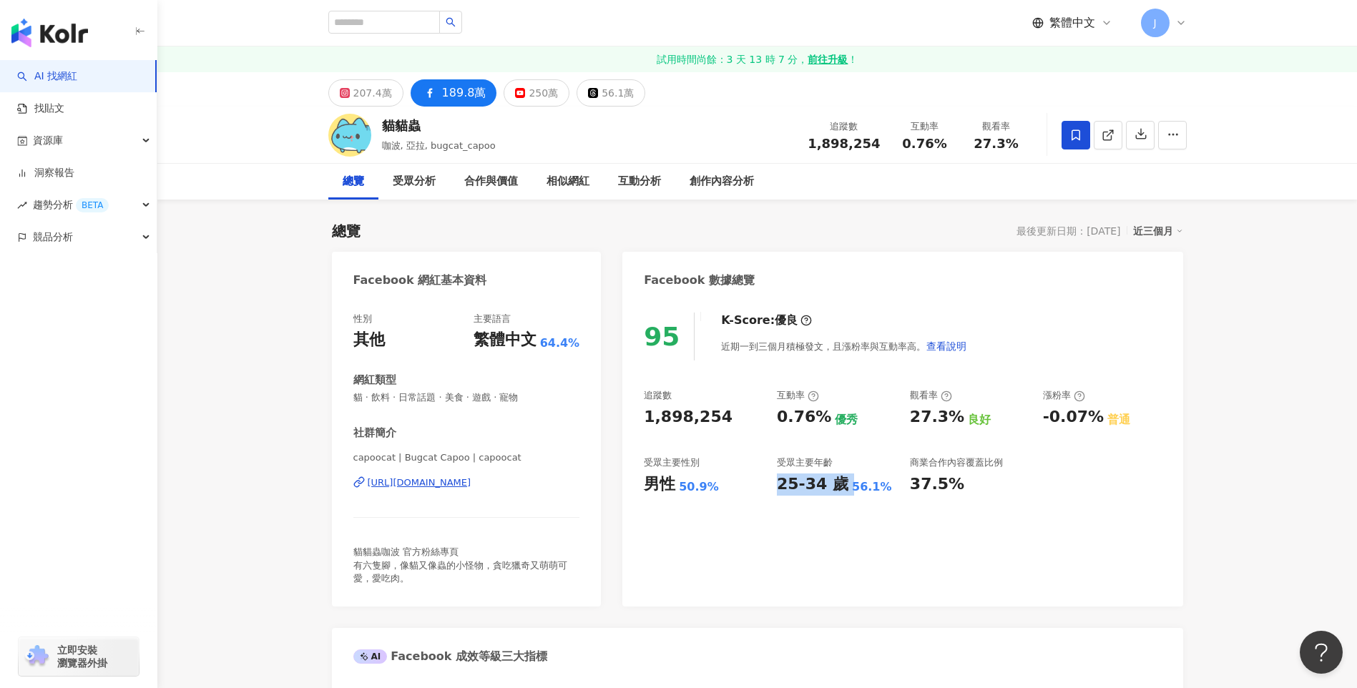
click at [829, 518] on div "95 K-Score : 優良 近期一到三個月積極發文，且漲粉率與互動率高。 查看說明 追蹤數 1,898,254 互動率 0.76% 優秀 觀看率 27.3…" at bounding box center [902, 452] width 560 height 308
click at [772, 482] on div "追蹤數 1,898,254 互動率 0.76% 優秀 觀看率 27.3% 良好 漲粉率 -0.07% 普通 受眾主要性別 男性 50.9% 受眾主要年齡 25…" at bounding box center [902, 442] width 517 height 106
drag, startPoint x: 777, startPoint y: 483, endPoint x: 877, endPoint y: 480, distance: 99.5
click at [877, 480] on div "25-34 歲 56.1%" at bounding box center [836, 484] width 119 height 22
copy div "25-34 歲 56.1%"
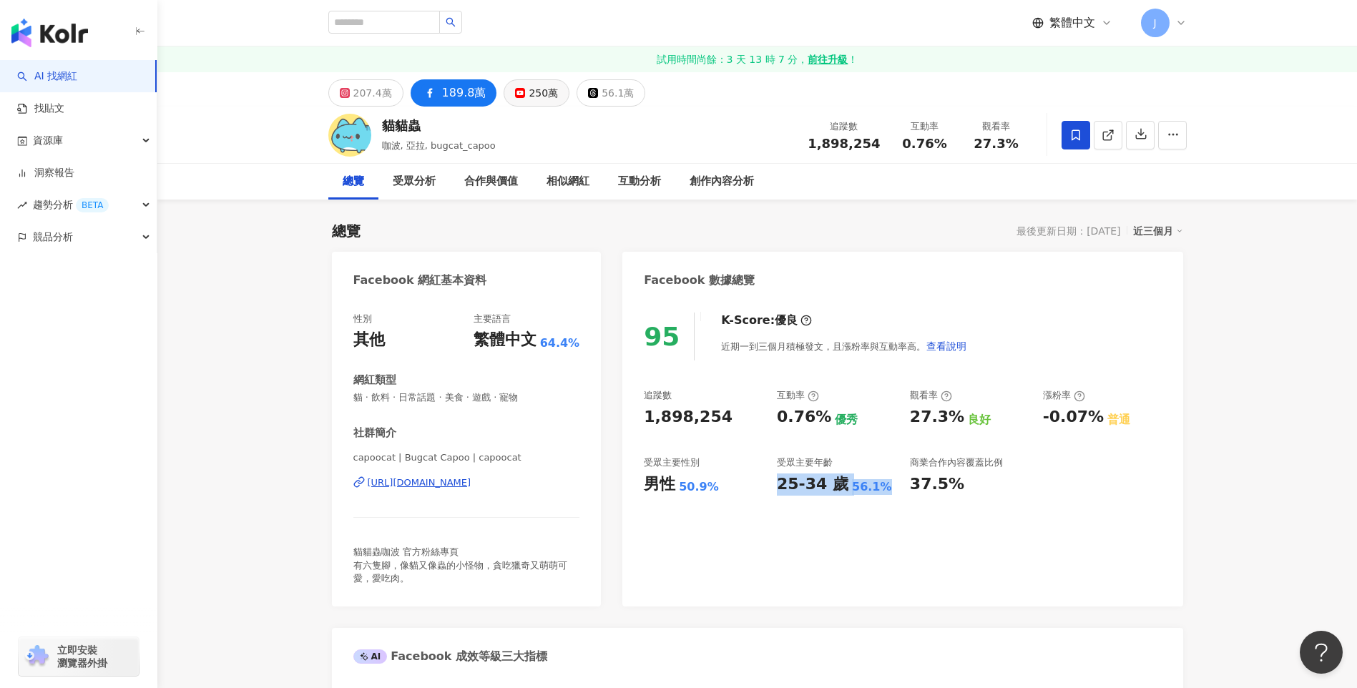
click at [529, 93] on div "250萬" at bounding box center [543, 93] width 29 height 20
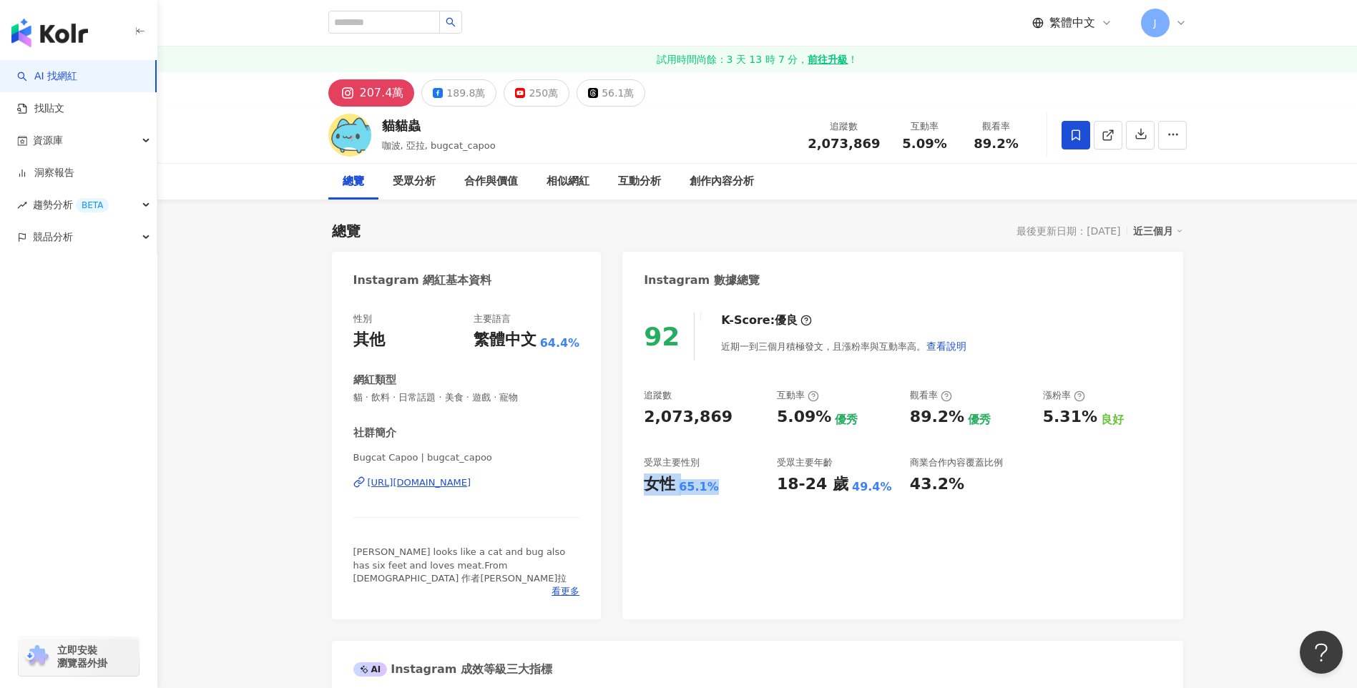
drag, startPoint x: 715, startPoint y: 486, endPoint x: 643, endPoint y: 482, distance: 72.3
click at [643, 482] on div "92 K-Score : 優良 近期一到三個月積極發文，且漲粉率與互動率高。 查看說明 追蹤數 2,073,869 互動率 5.09% 優秀 觀看率 89.2…" at bounding box center [902, 458] width 560 height 321
click at [459, 97] on div "189.8萬" at bounding box center [465, 93] width 39 height 20
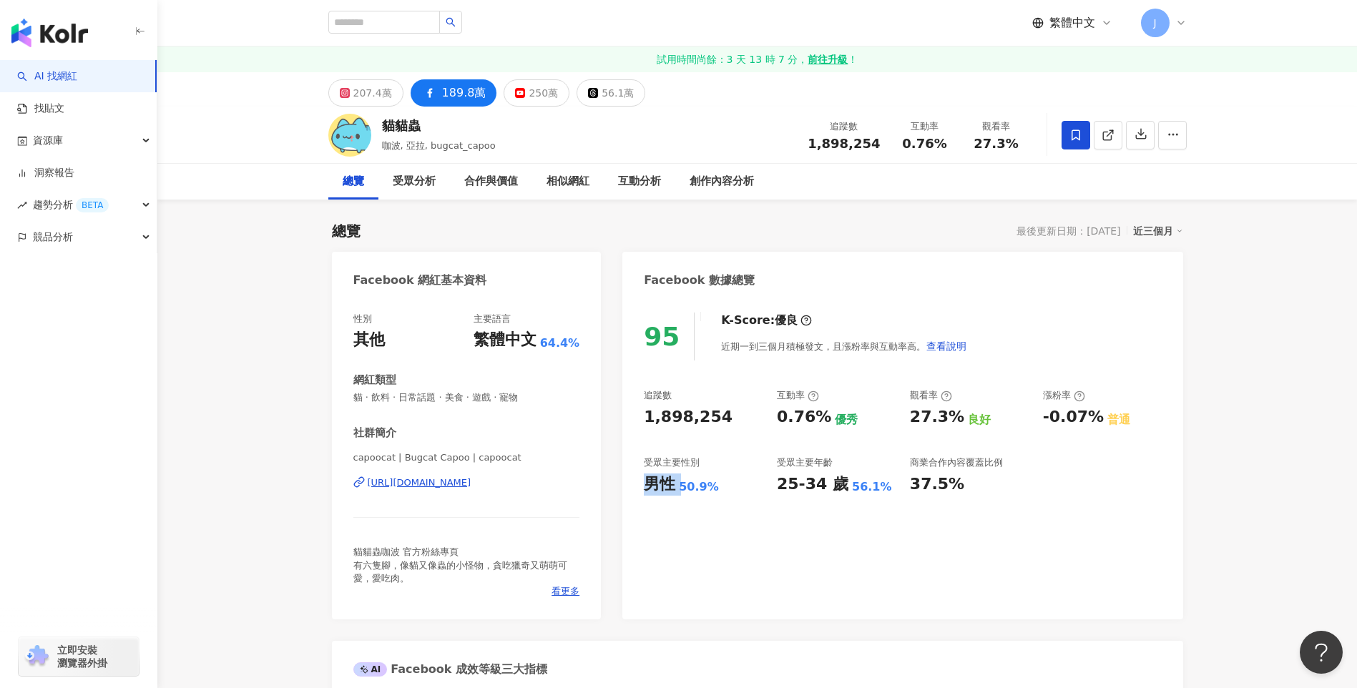
click at [665, 519] on div "95 K-Score : 優良 近期一到三個月積極發文，且漲粉率與互動率高。 查看說明 追蹤數 1,898,254 互動率 0.76% 優秀 觀看率 27.3…" at bounding box center [902, 458] width 560 height 321
click at [399, 31] on input "search" at bounding box center [384, 22] width 112 height 23
paste input "**********"
type input "**********"
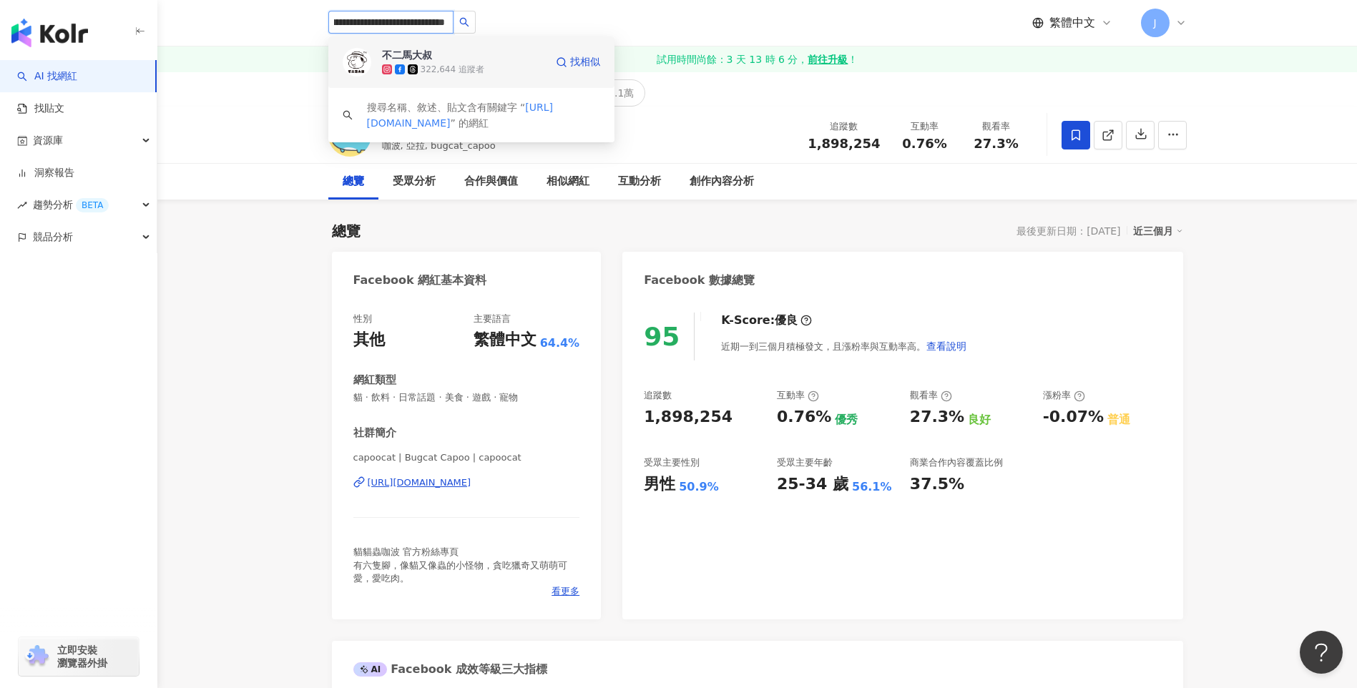
click at [415, 52] on div "不二馬大叔" at bounding box center [407, 55] width 50 height 14
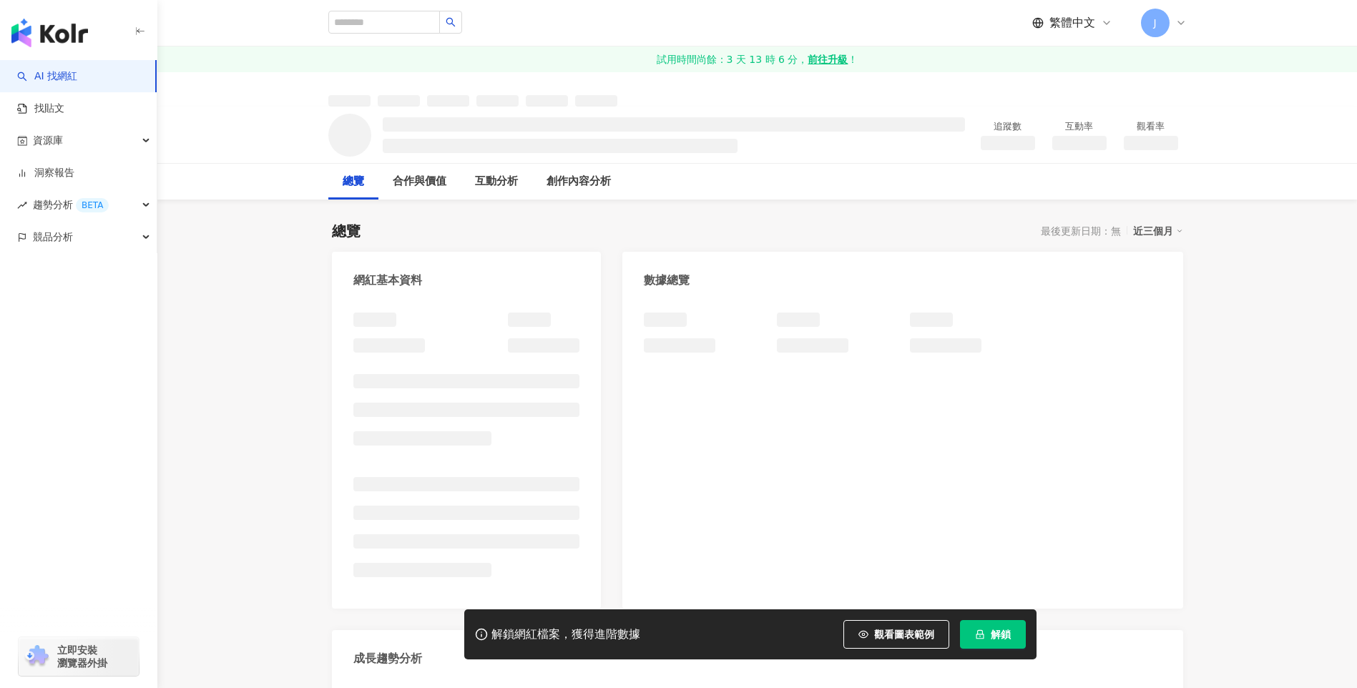
click at [1002, 639] on span "解鎖" at bounding box center [1001, 634] width 20 height 11
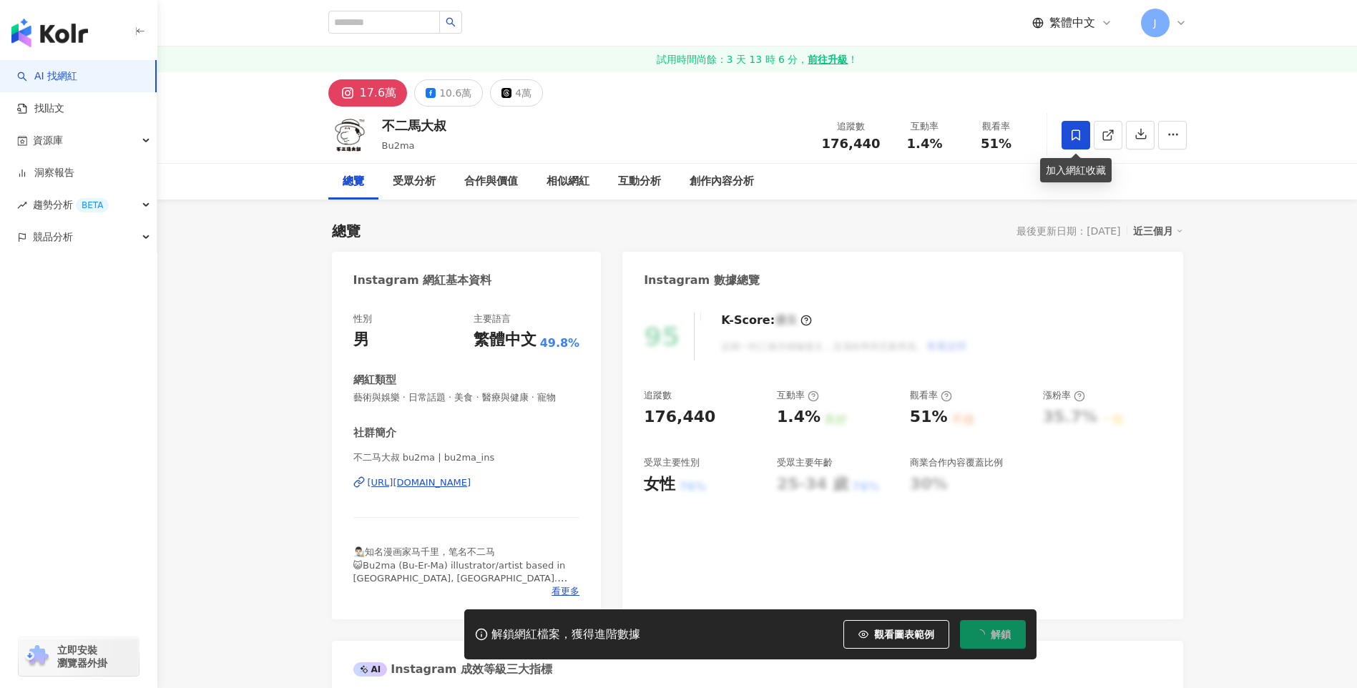
click at [1076, 139] on icon at bounding box center [1075, 135] width 13 height 13
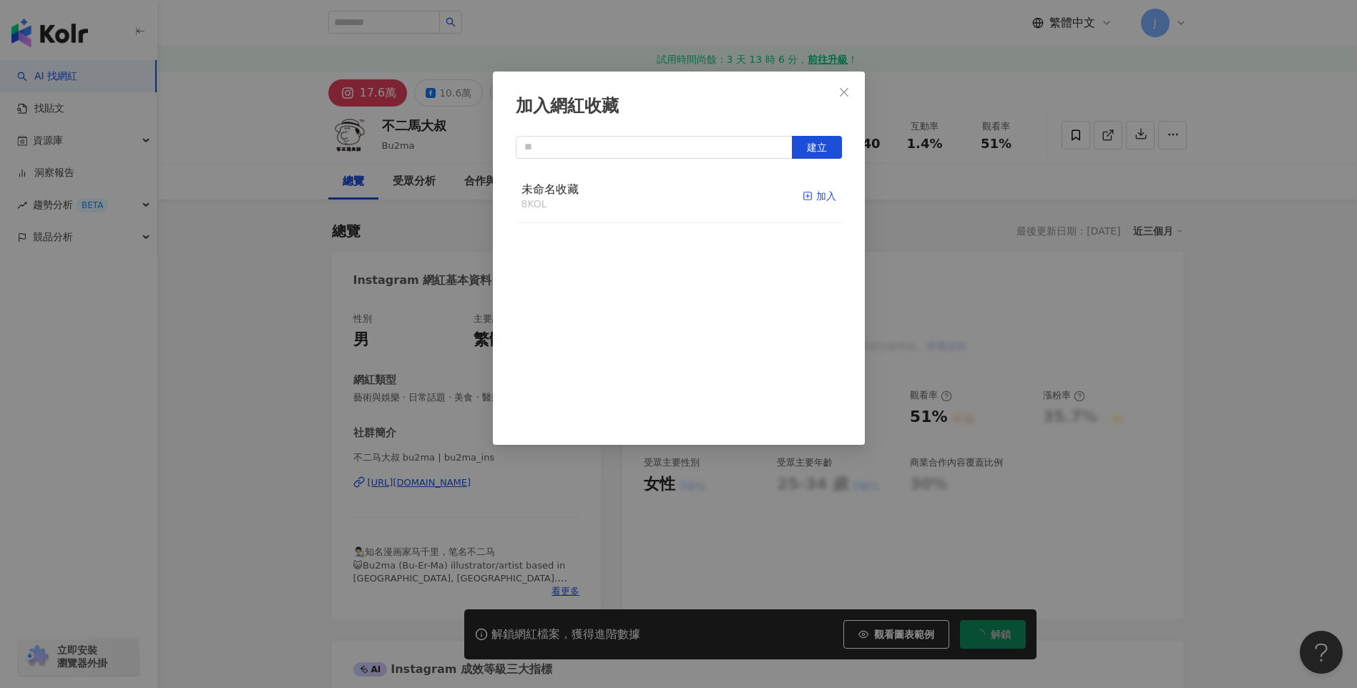
click at [817, 193] on div "加入" at bounding box center [819, 196] width 34 height 16
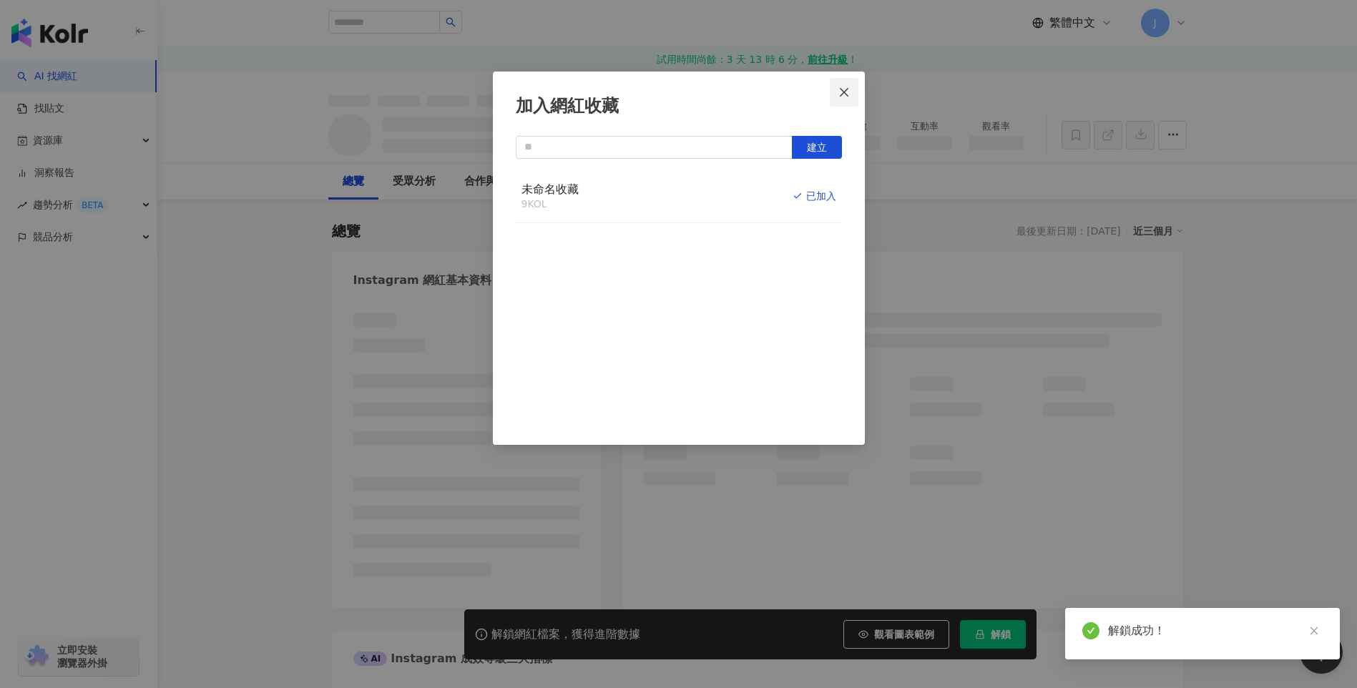
click at [841, 91] on icon "close" at bounding box center [843, 92] width 11 height 11
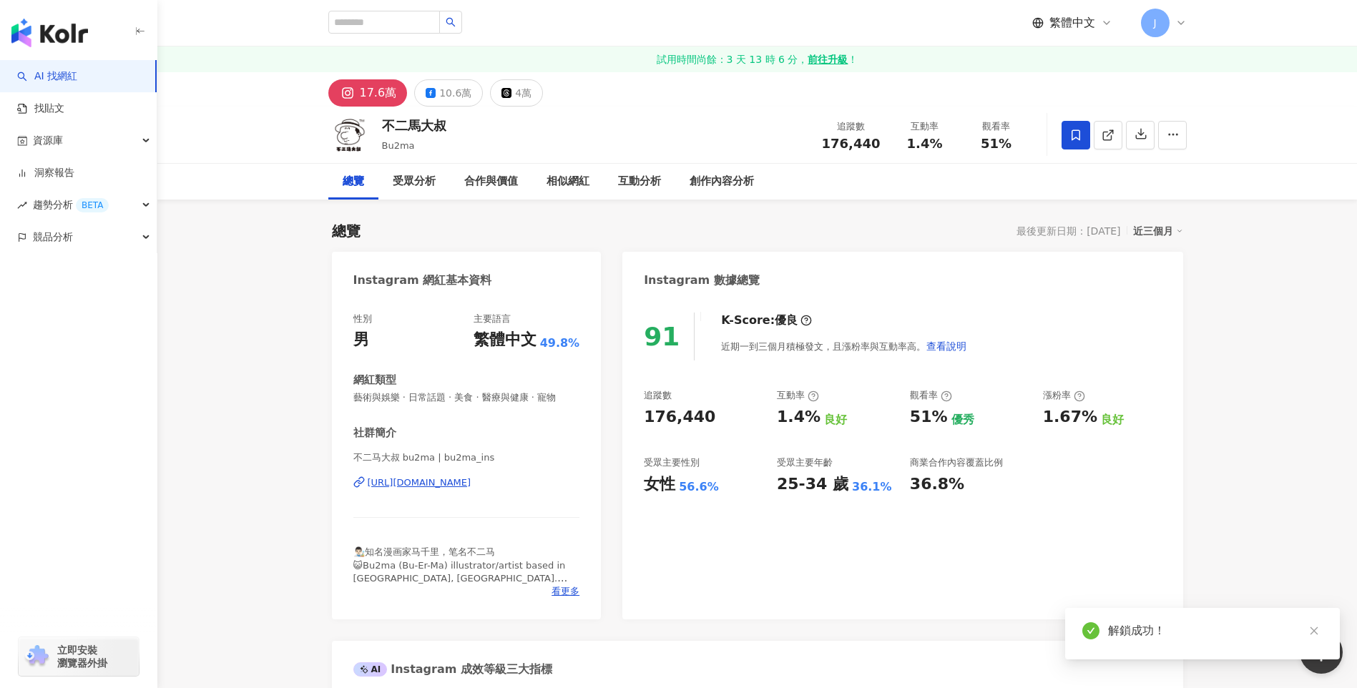
drag, startPoint x: 790, startPoint y: 486, endPoint x: 313, endPoint y: 687, distance: 517.9
click at [873, 489] on div "追蹤數 176,440 互動率 1.4% 良好 觀看率 51% 優秀 漲粉率 1.67% 良好 受眾主要性別 女性 56.6% 受眾主要年齡 25-34 歲 …" at bounding box center [902, 442] width 517 height 106
drag, startPoint x: 718, startPoint y: 491, endPoint x: 640, endPoint y: 488, distance: 78.0
click at [640, 488] on div "91 K-Score : 優良 近期一到三個月積極發文，且漲粉率與互動率高。 查看說明 追蹤數 176,440 互動率 1.4% 良好 觀看率 51% 優秀 …" at bounding box center [902, 458] width 560 height 321
copy div "女性 56.6%"
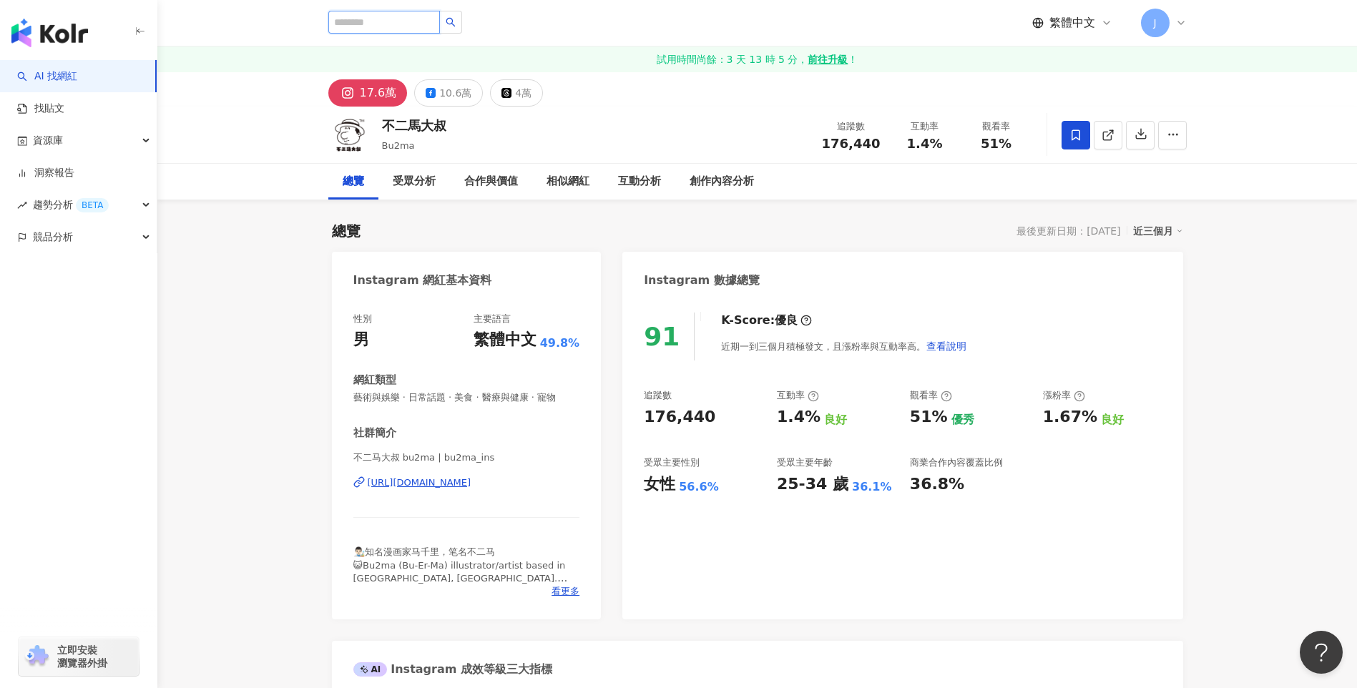
click at [407, 26] on input "search" at bounding box center [384, 22] width 112 height 23
paste input "**********"
type input "**********"
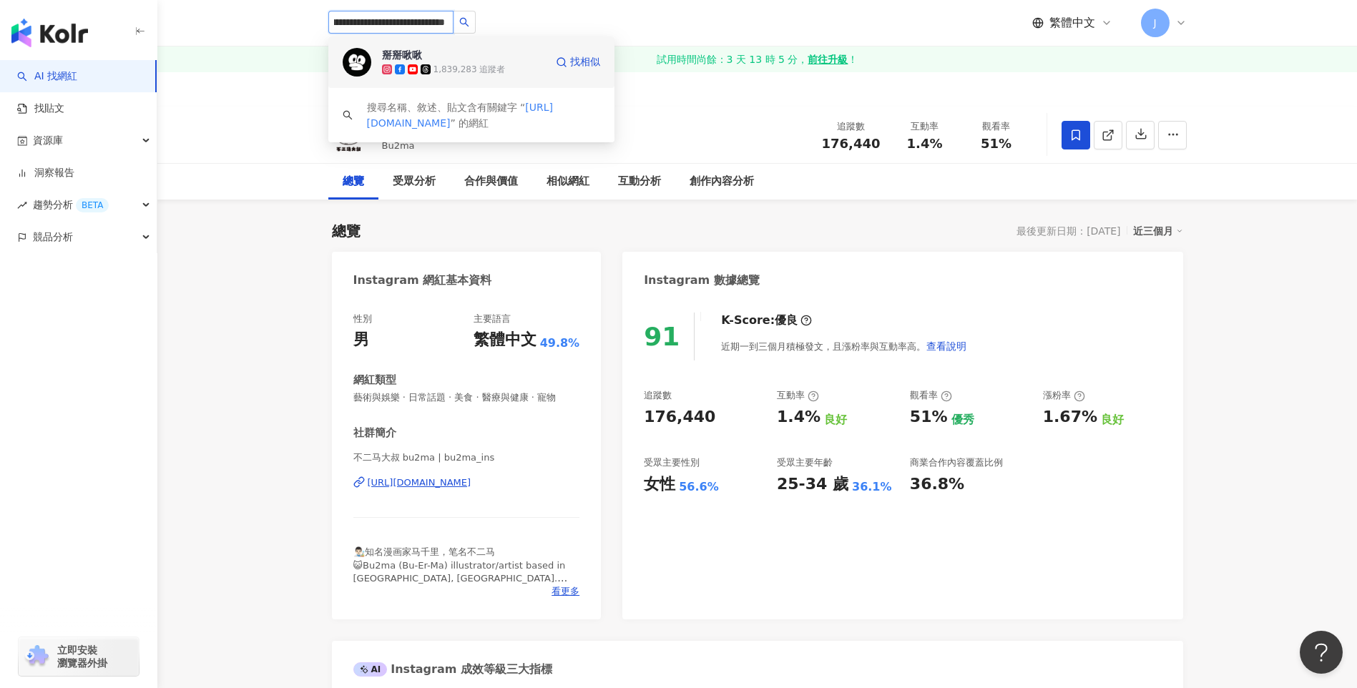
click at [482, 59] on div "掰掰啾啾 1,839,283 追蹤者" at bounding box center [463, 62] width 163 height 29
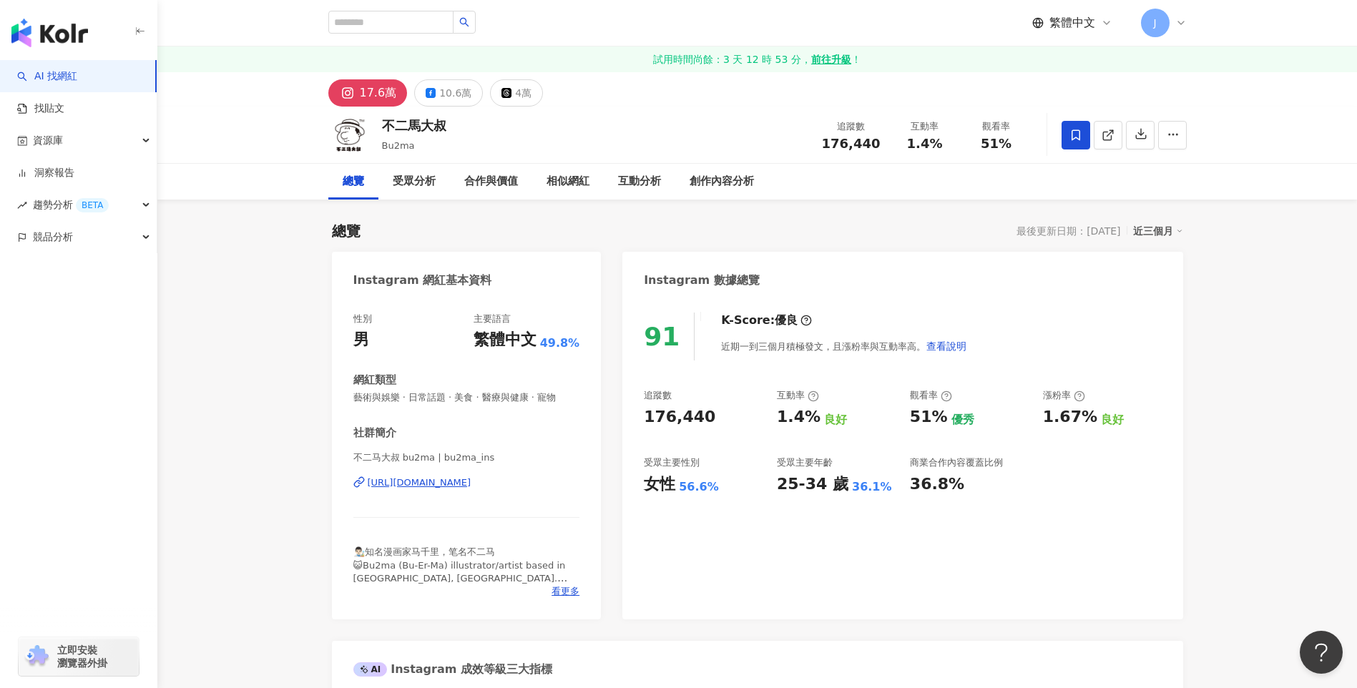
scroll to position [0, 0]
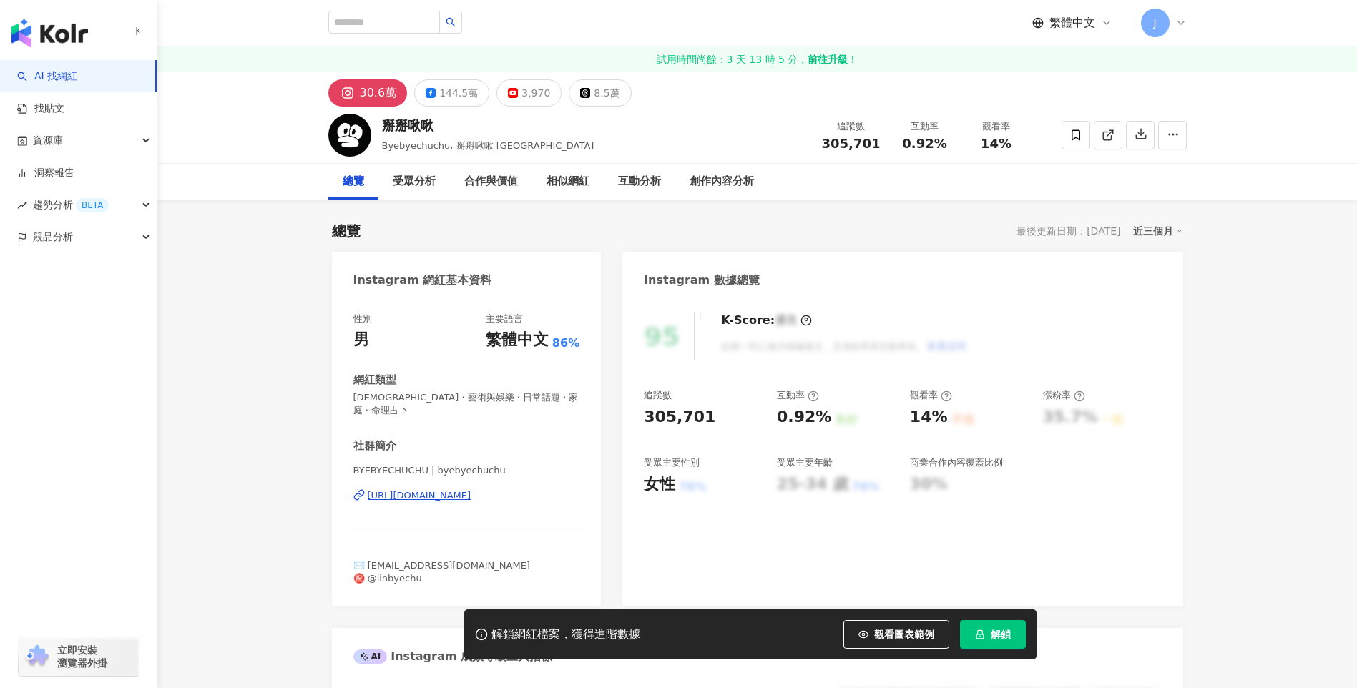
click at [979, 635] on icon "lock" at bounding box center [980, 634] width 8 height 9
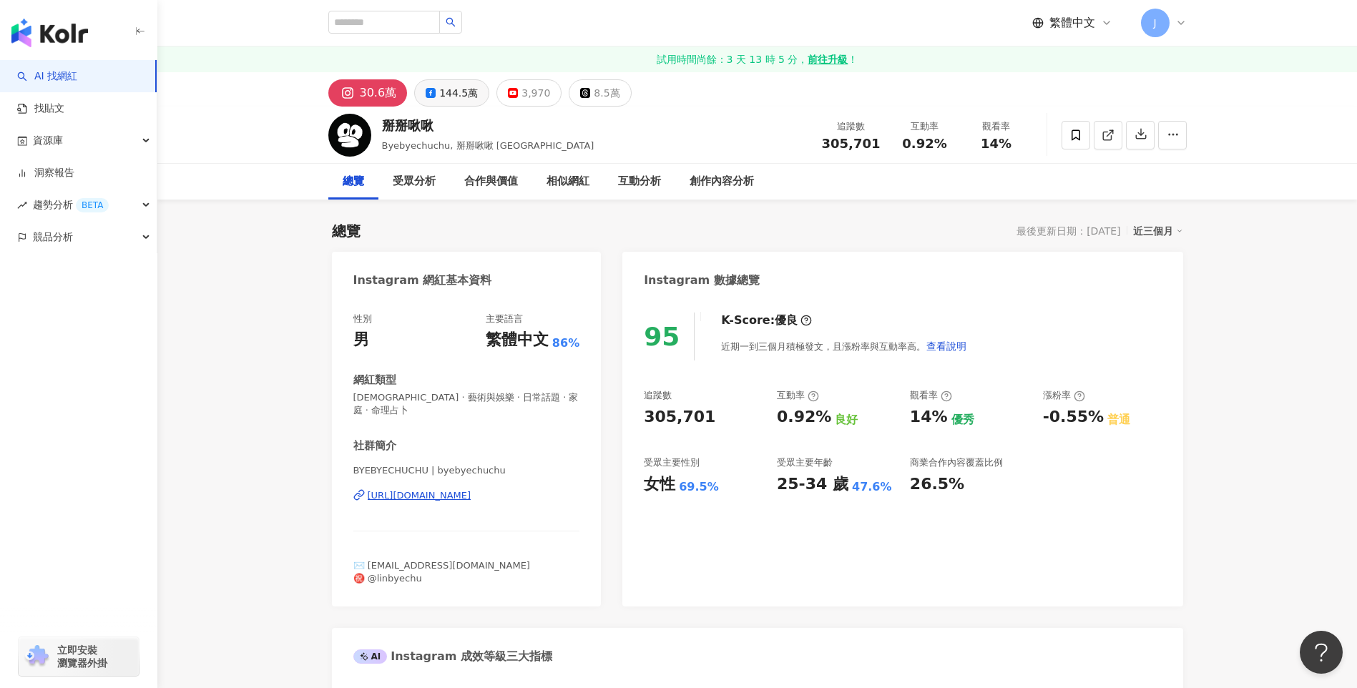
click at [445, 93] on div "144.5萬" at bounding box center [458, 93] width 39 height 20
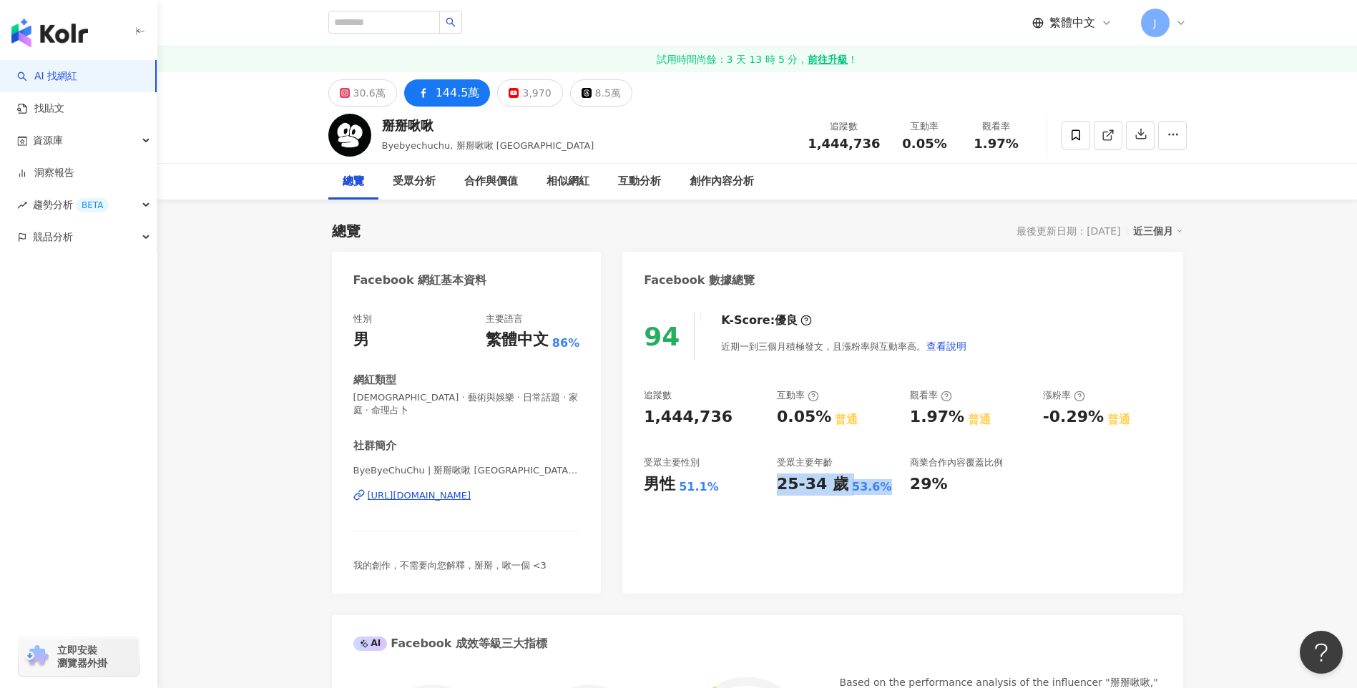
drag, startPoint x: 840, startPoint y: 482, endPoint x: 873, endPoint y: 482, distance: 32.2
click at [873, 482] on div "25-34 歲 53.6%" at bounding box center [836, 484] width 119 height 22
drag, startPoint x: 707, startPoint y: 481, endPoint x: 642, endPoint y: 483, distance: 64.4
click at [642, 483] on div "94 K-Score : 優良 近期一到三個月積極發文，且漲粉率與互動率高。 查看說明 追蹤數 1,444,736 互動率 0.05% 普通 觀看率 1.97…" at bounding box center [902, 445] width 560 height 295
click at [1076, 132] on icon at bounding box center [1075, 135] width 13 height 13
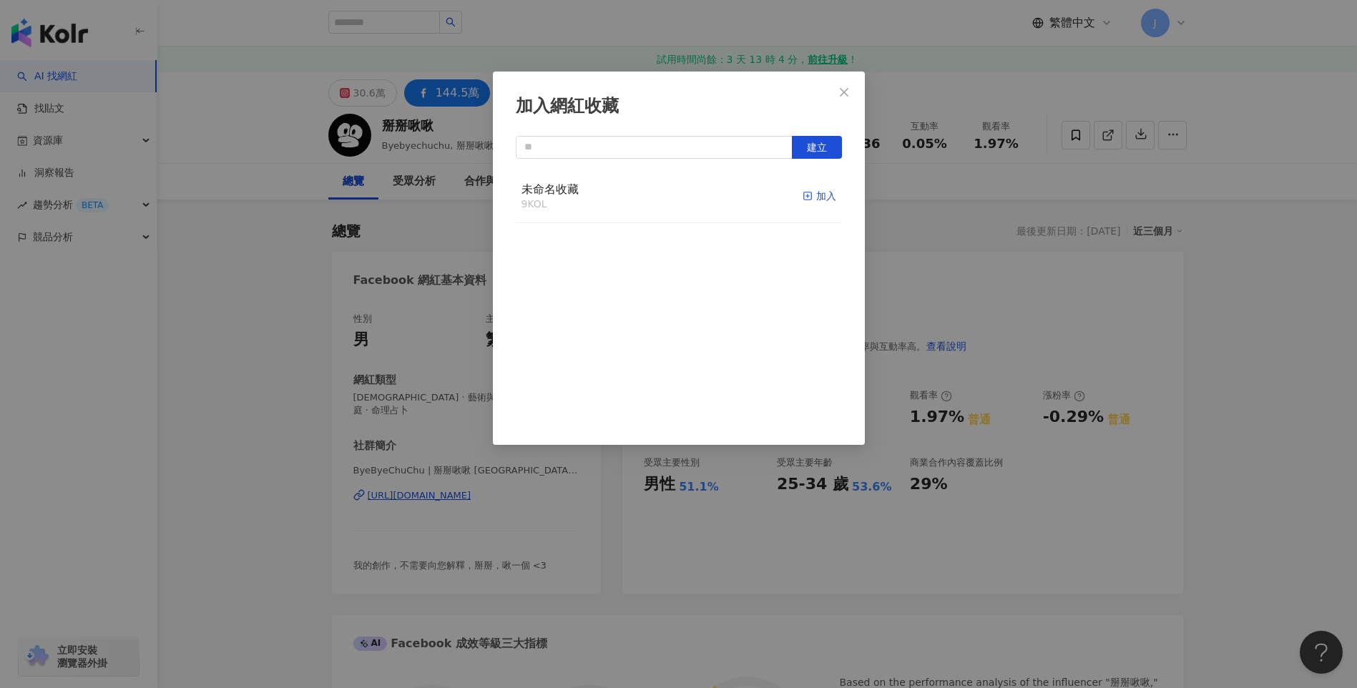
click at [811, 191] on div "加入" at bounding box center [819, 196] width 34 height 16
click at [843, 87] on icon "close" at bounding box center [843, 92] width 11 height 11
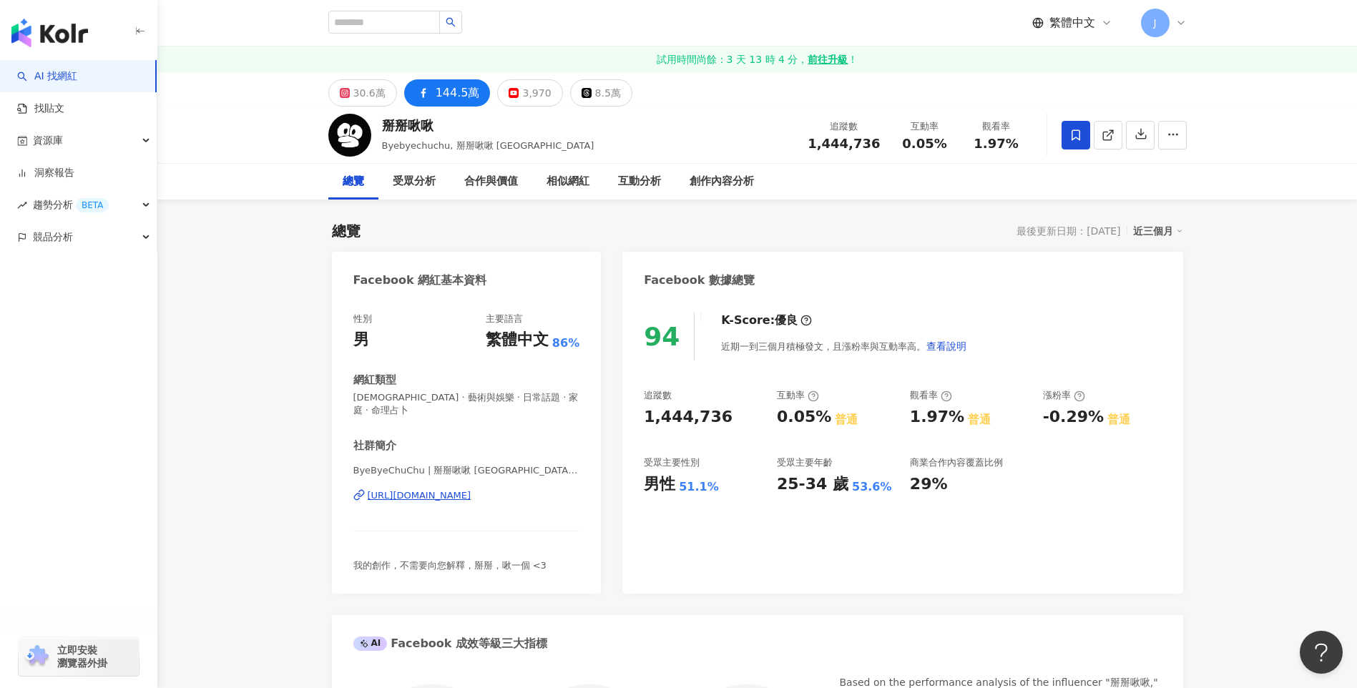
click at [382, 25] on div "加入網紅收藏 建立 未命名收藏 10 KOL 已加入" at bounding box center [678, 344] width 1357 height 688
click at [384, 21] on div "加入網紅收藏 建立 未命名收藏 10 KOL 已加入" at bounding box center [678, 344] width 1357 height 688
click at [358, 16] on input "search" at bounding box center [384, 22] width 112 height 23
paste input "**********"
type input "**********"
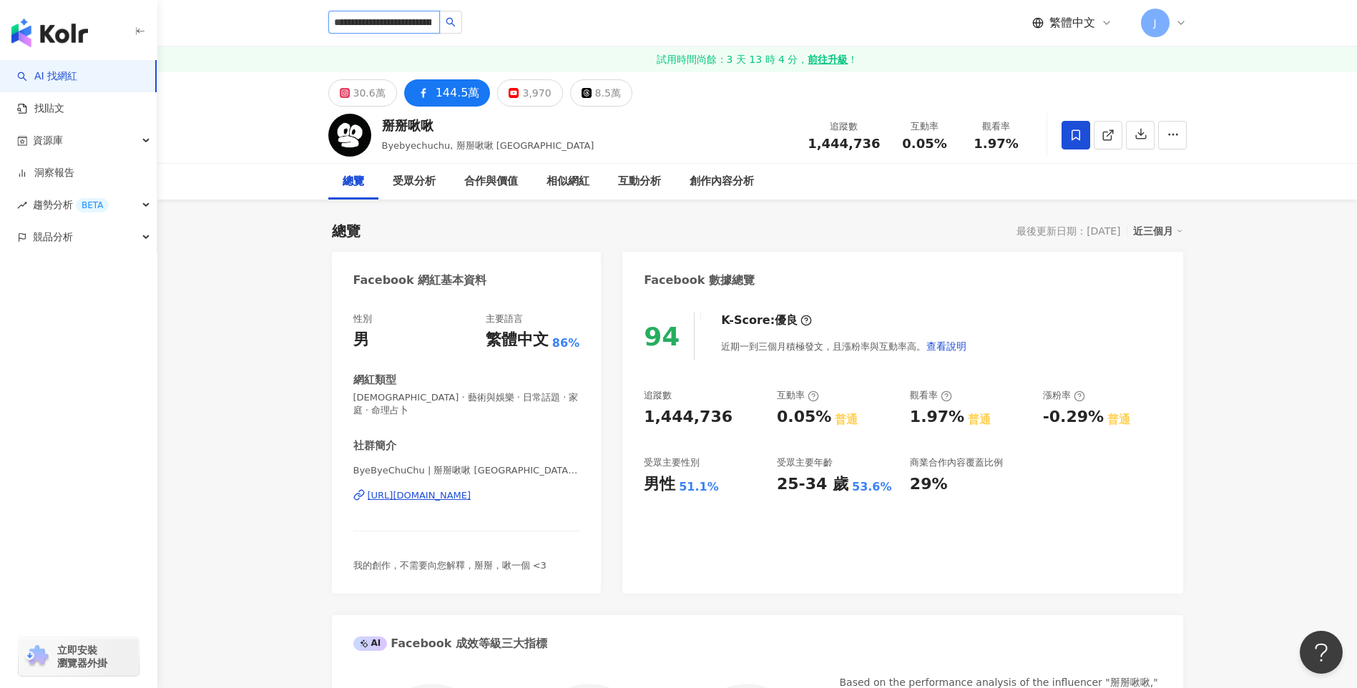
scroll to position [0, 43]
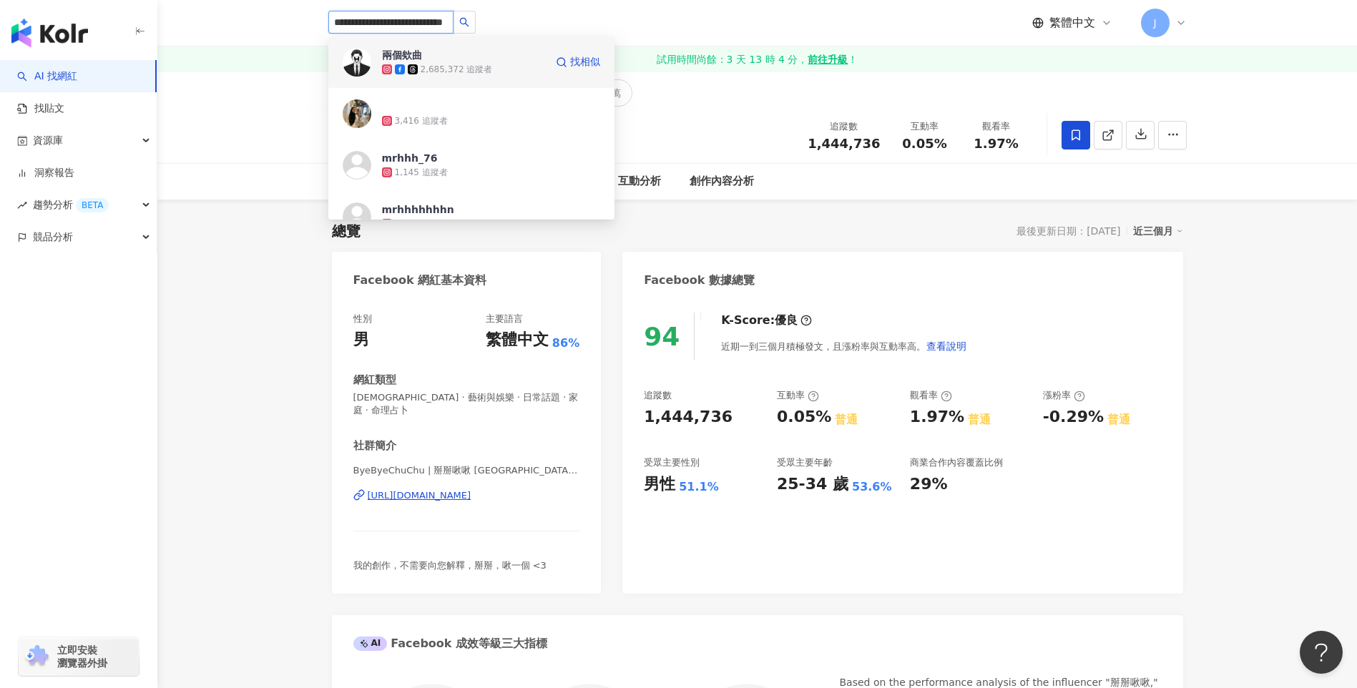
click at [397, 57] on div "兩個欸曲" at bounding box center [402, 55] width 40 height 14
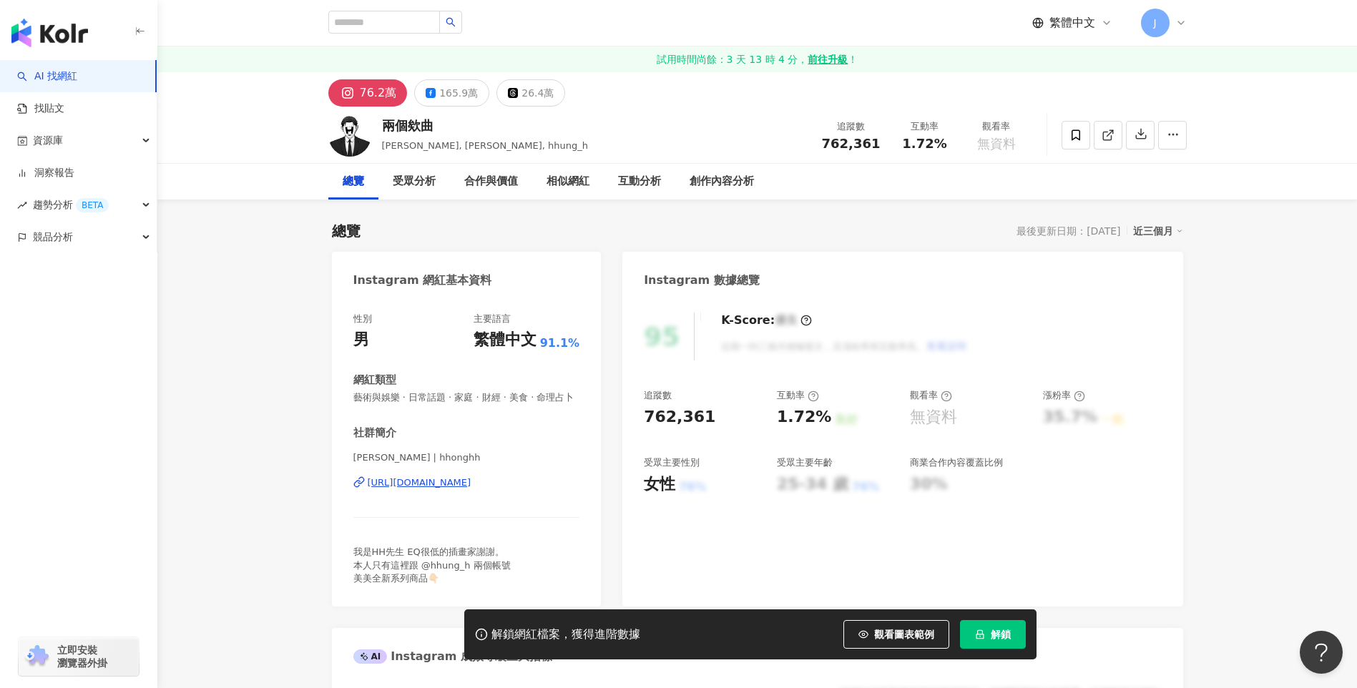
click at [1008, 637] on span "解鎖" at bounding box center [1001, 634] width 20 height 11
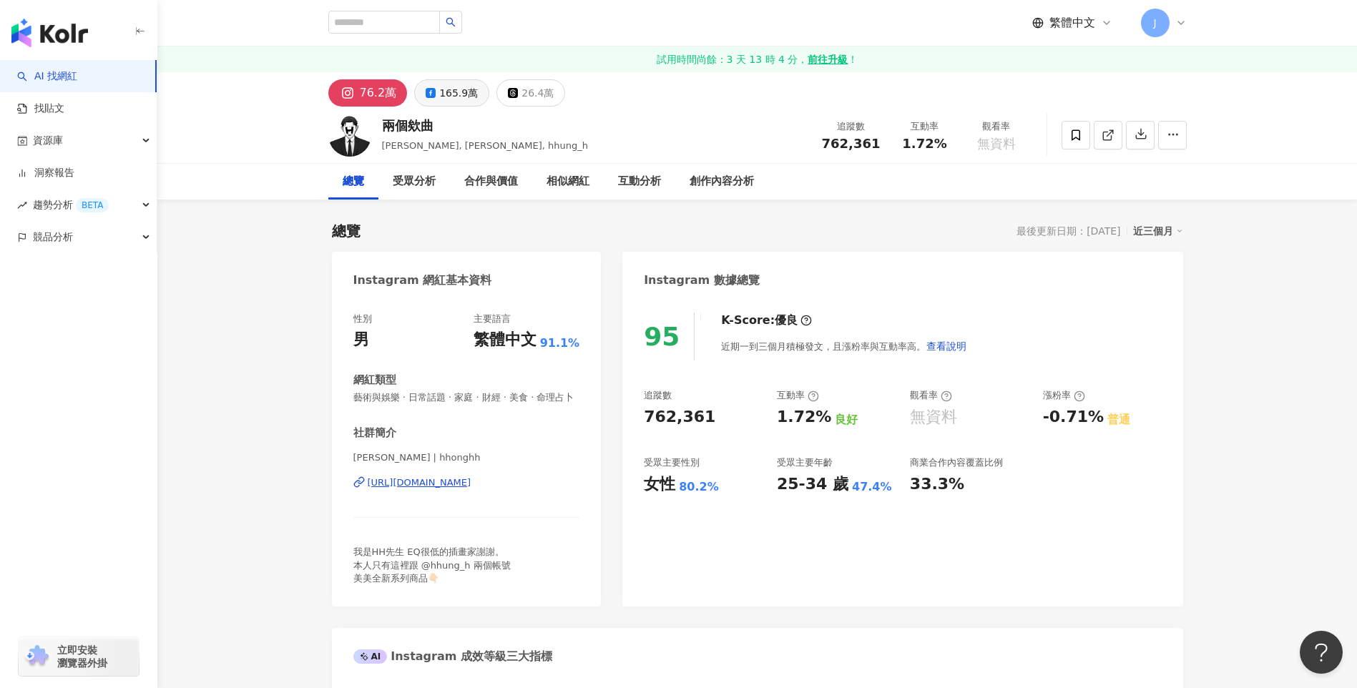
click at [458, 88] on div "165.9萬" at bounding box center [458, 93] width 39 height 20
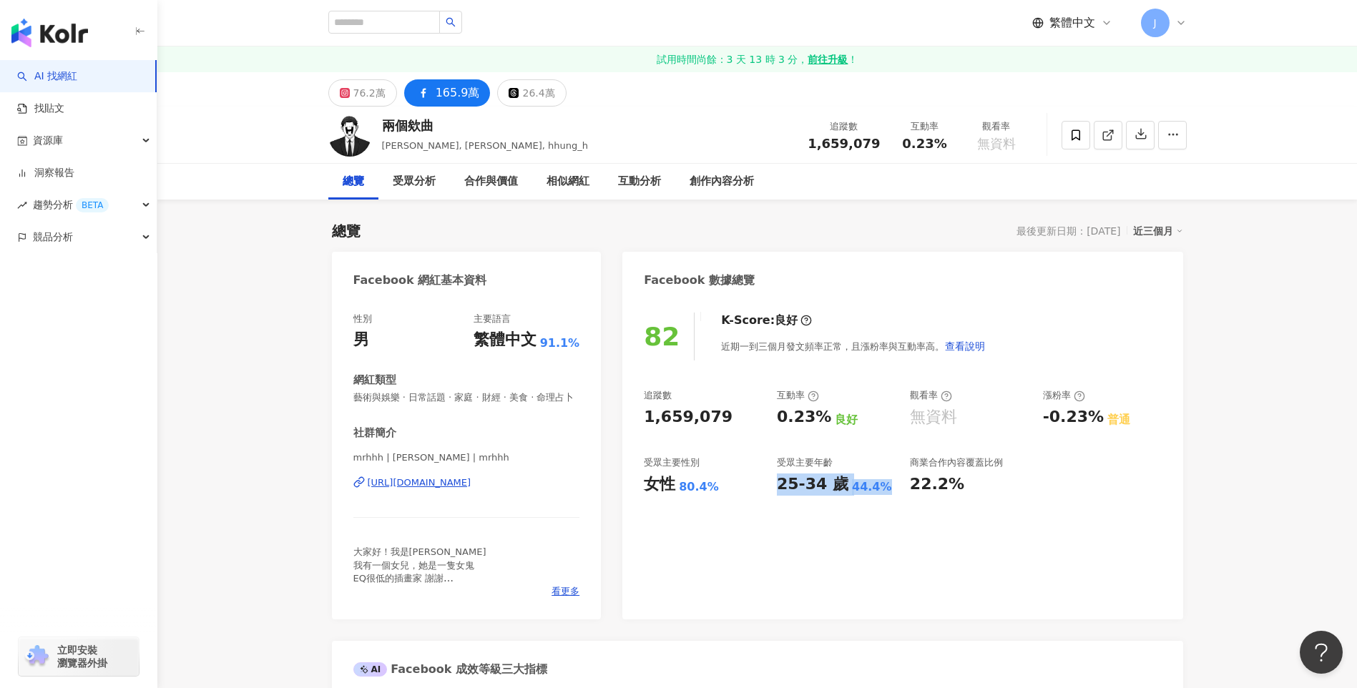
drag, startPoint x: 825, startPoint y: 486, endPoint x: 880, endPoint y: 488, distance: 55.1
click at [880, 488] on div "25-34 歲 44.4%" at bounding box center [836, 484] width 119 height 22
drag, startPoint x: 717, startPoint y: 487, endPoint x: 643, endPoint y: 462, distance: 77.8
click at [637, 479] on div "82 K-Score : 良好 近期一到三個月發文頻率正常，且漲粉率與互動率高。 查看說明 追蹤數 1,659,079 互動率 0.23% 良好 觀看率 無資…" at bounding box center [902, 458] width 560 height 321
copy div "女性 80.4%"
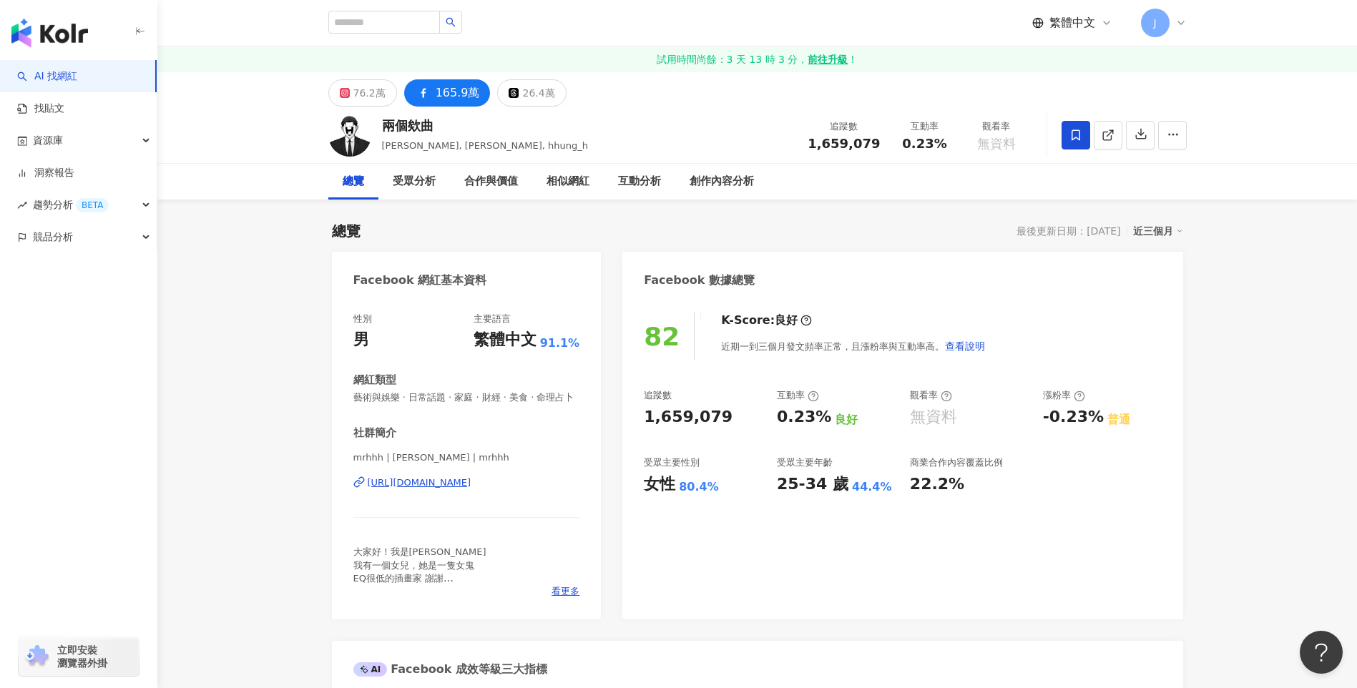
click at [1079, 137] on icon at bounding box center [1075, 134] width 9 height 11
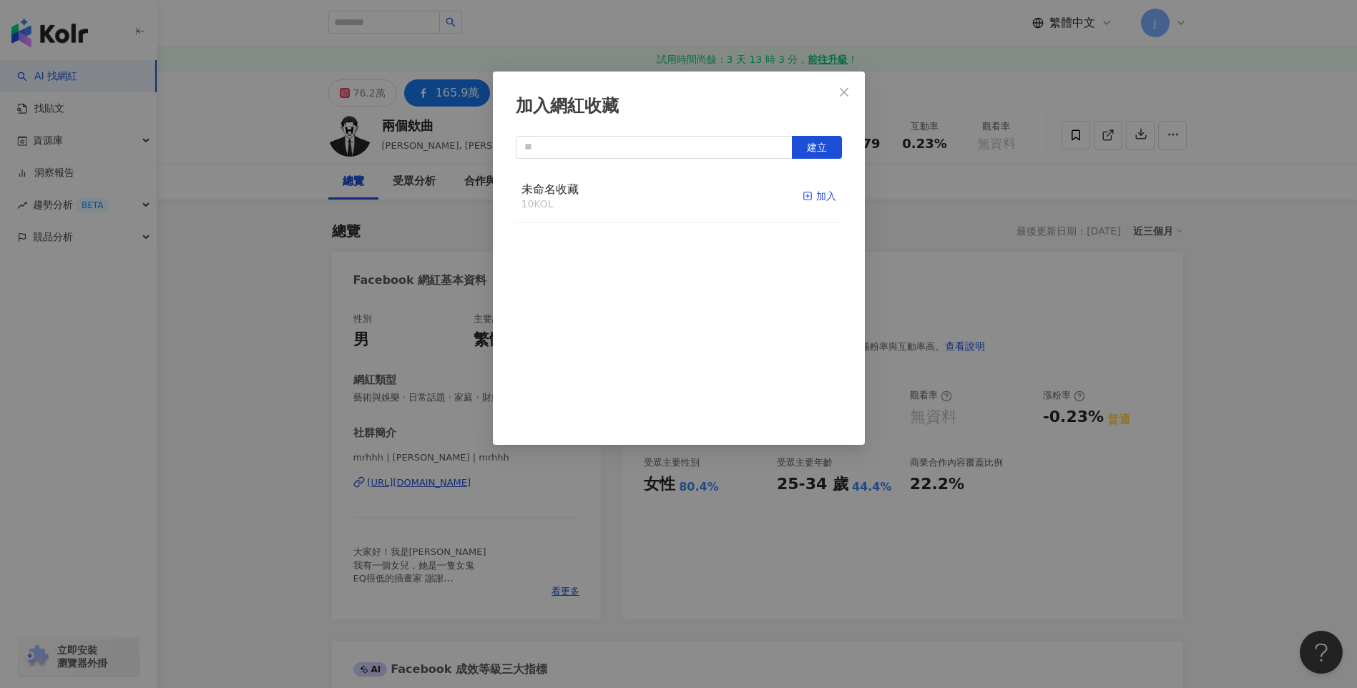
click at [810, 200] on div "加入" at bounding box center [819, 196] width 34 height 16
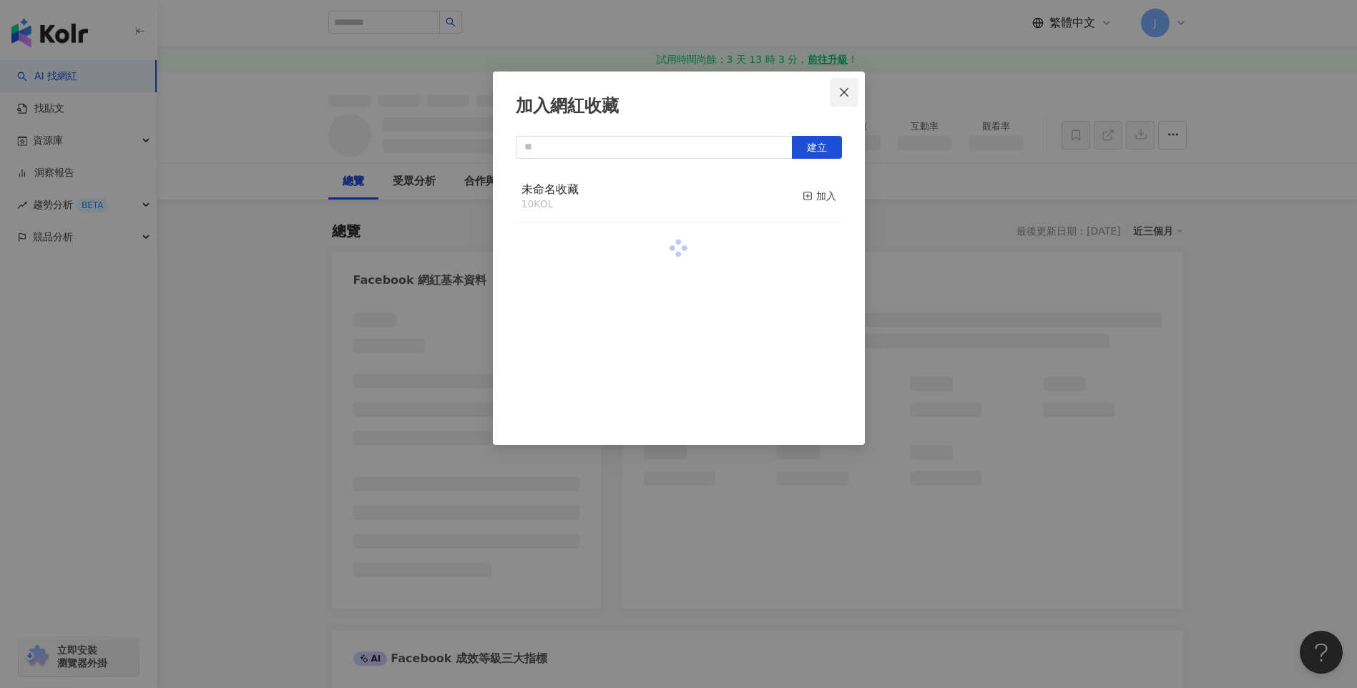
click at [843, 92] on icon "close" at bounding box center [844, 91] width 9 height 9
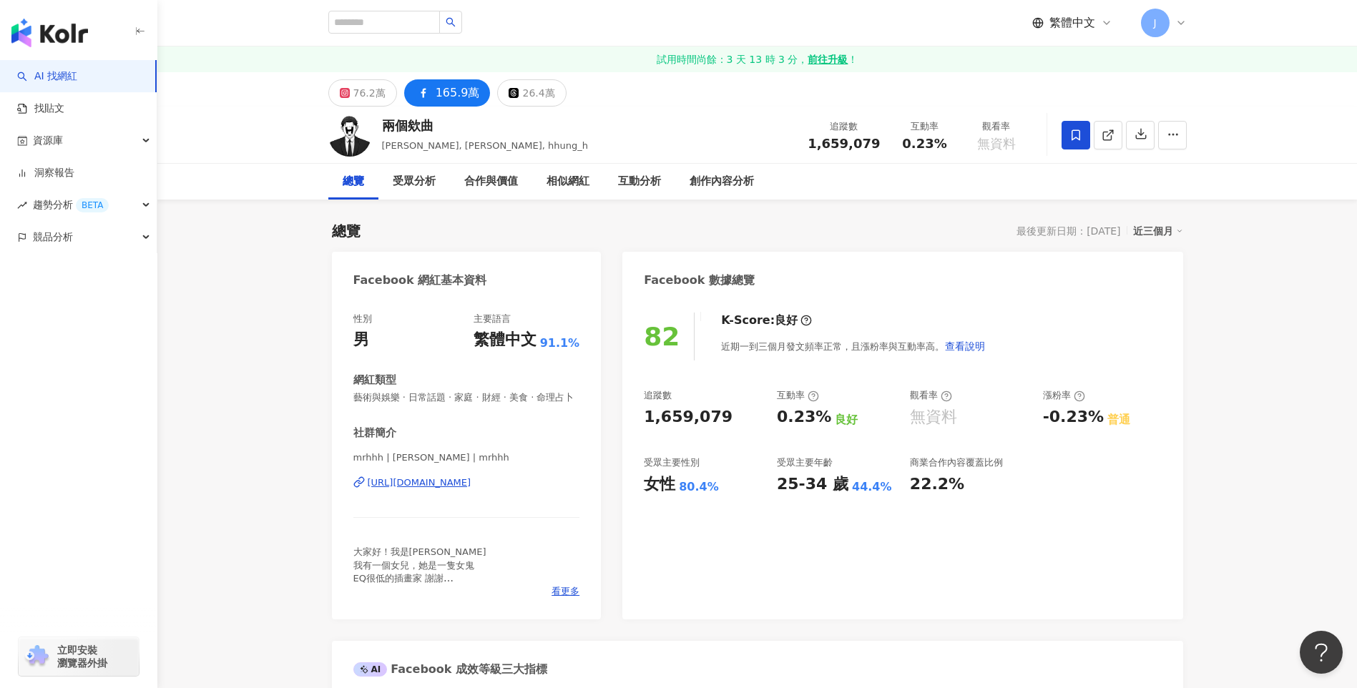
click at [390, 16] on div "加入網紅收藏 建立 未命名收藏 11 KOL 已加入" at bounding box center [678, 344] width 1357 height 688
click at [398, 14] on input "search" at bounding box center [384, 22] width 112 height 23
paste input "**********"
type input "**********"
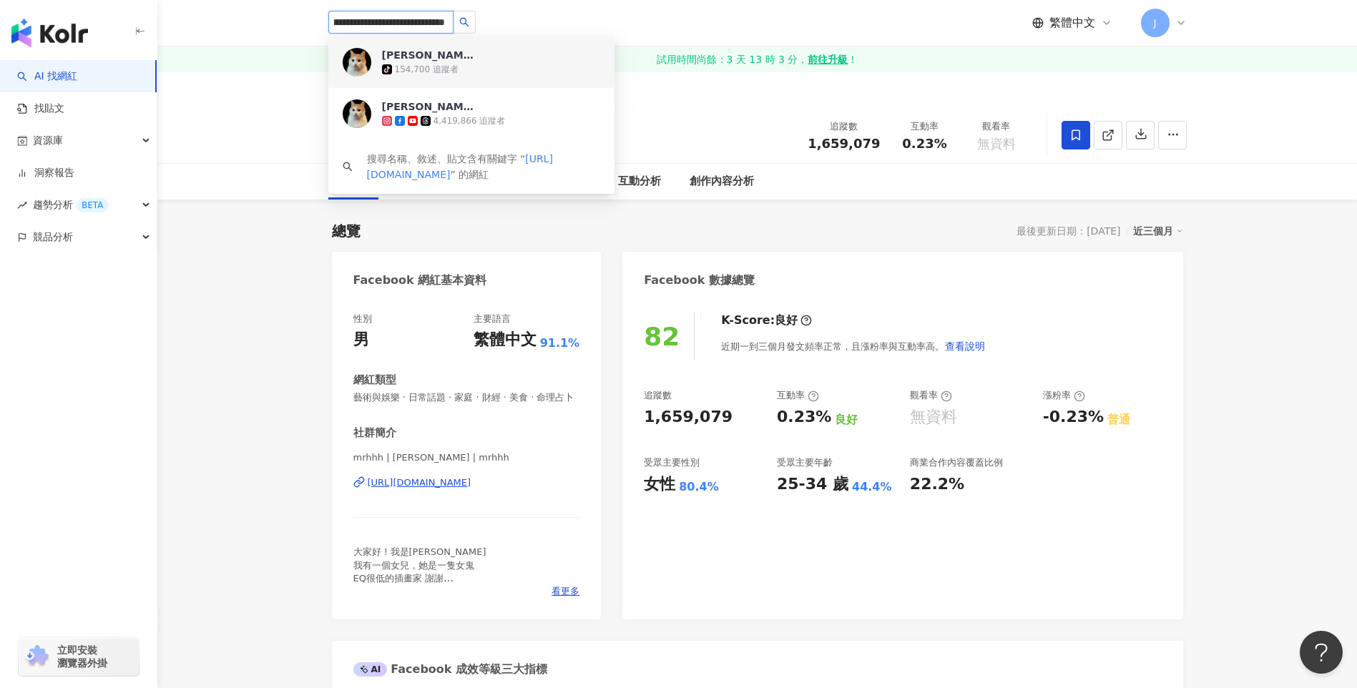
click at [447, 52] on div "黃阿瑪的後宮生活" at bounding box center [428, 55] width 93 height 14
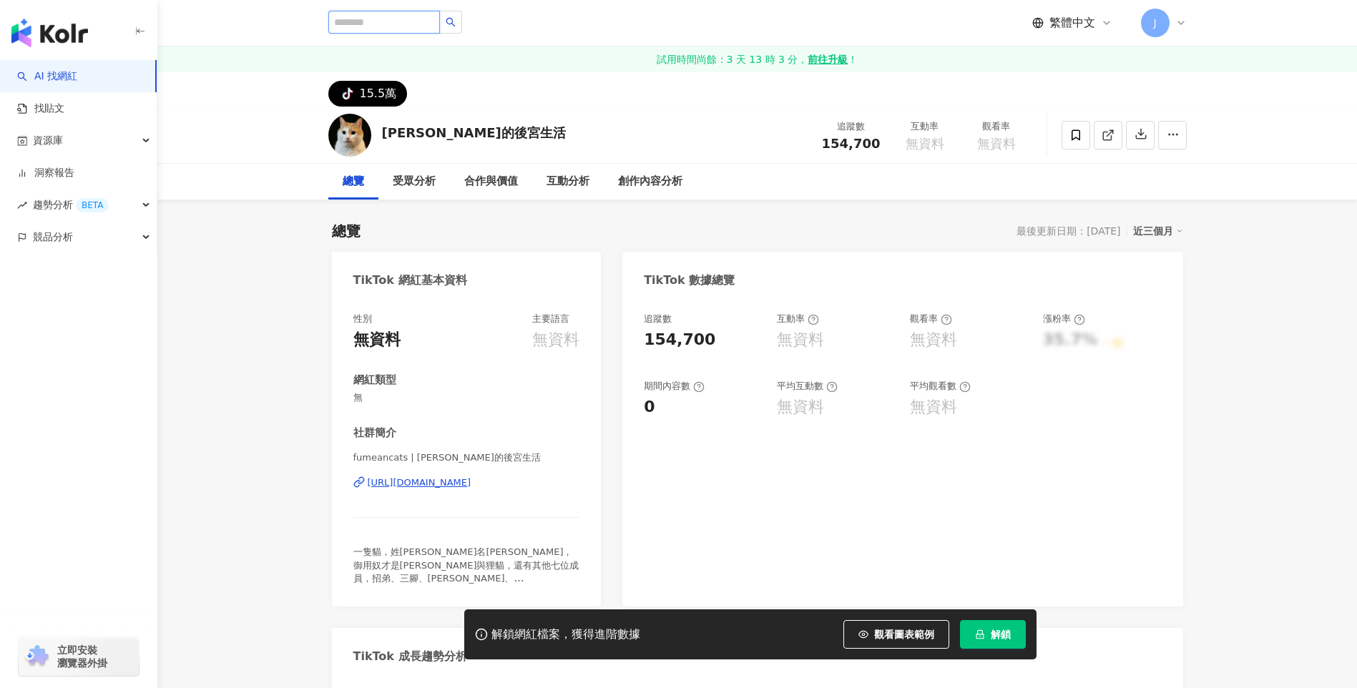
click at [425, 23] on input "search" at bounding box center [384, 22] width 112 height 23
paste input "**********"
type input "**********"
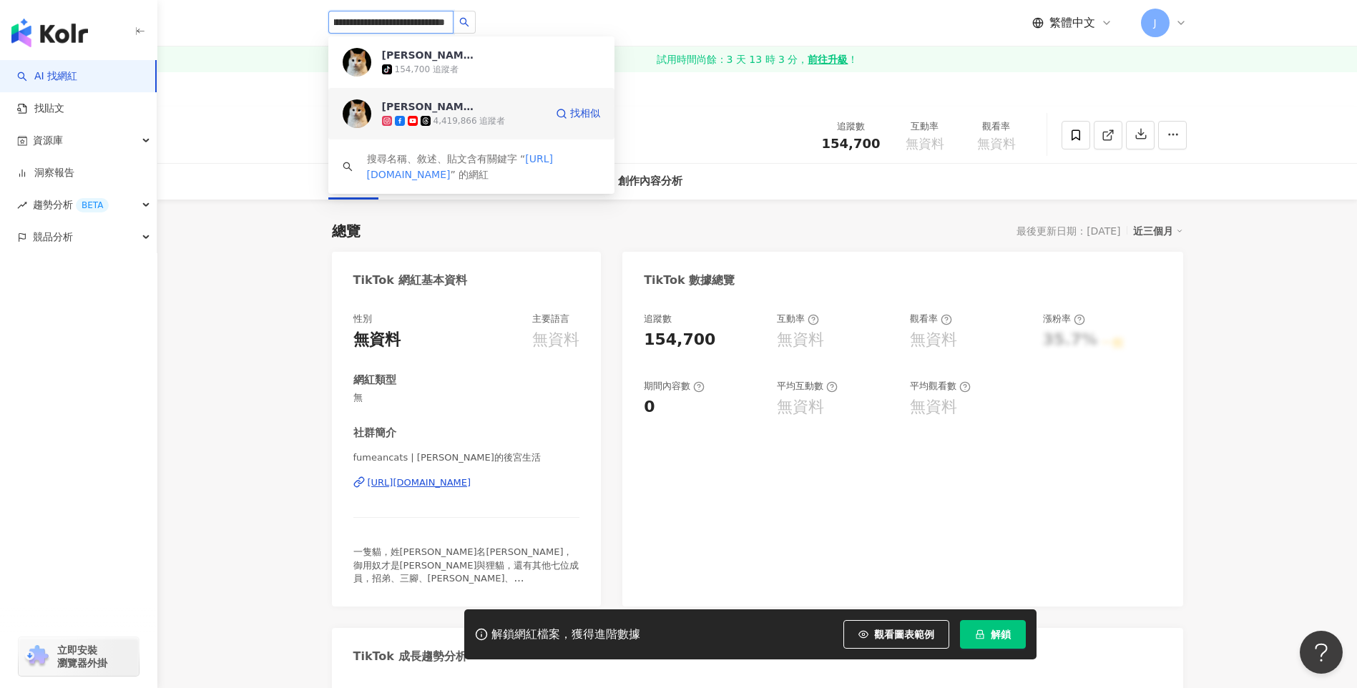
click at [431, 109] on div "[PERSON_NAME]的後宮生活" at bounding box center [428, 106] width 93 height 14
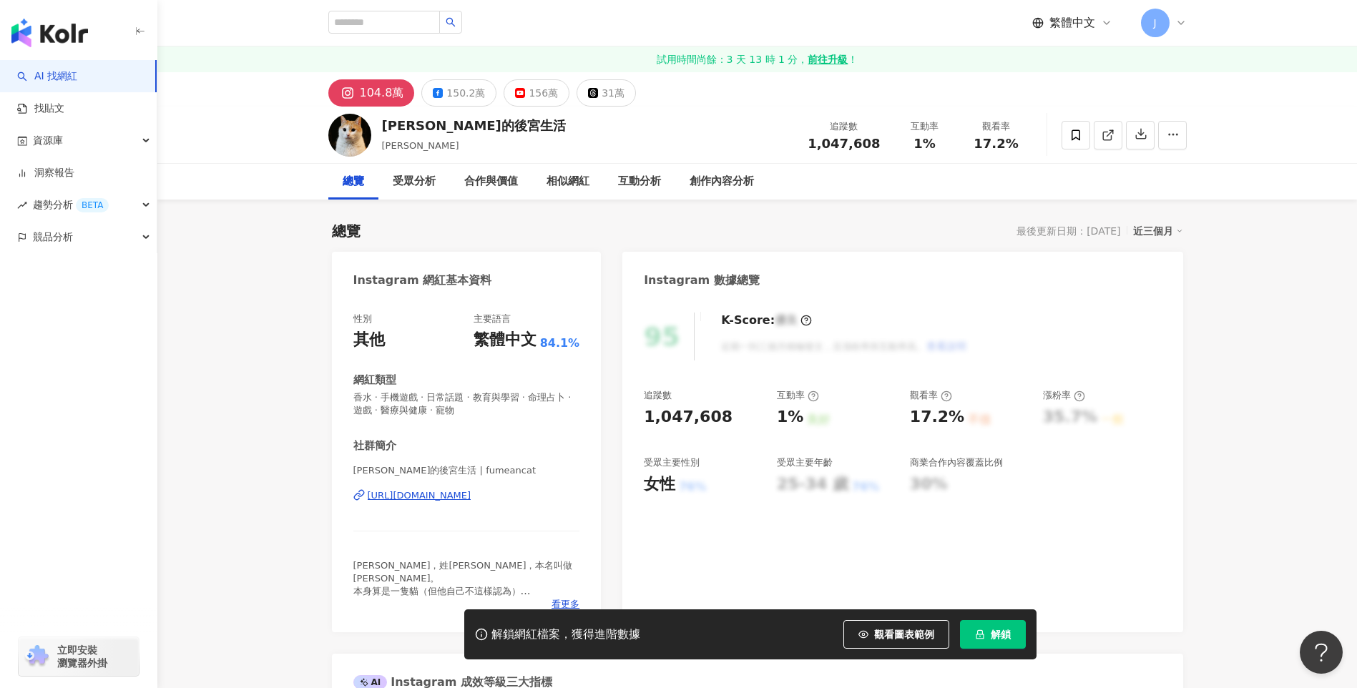
click at [1004, 637] on span "解鎖" at bounding box center [1001, 634] width 20 height 11
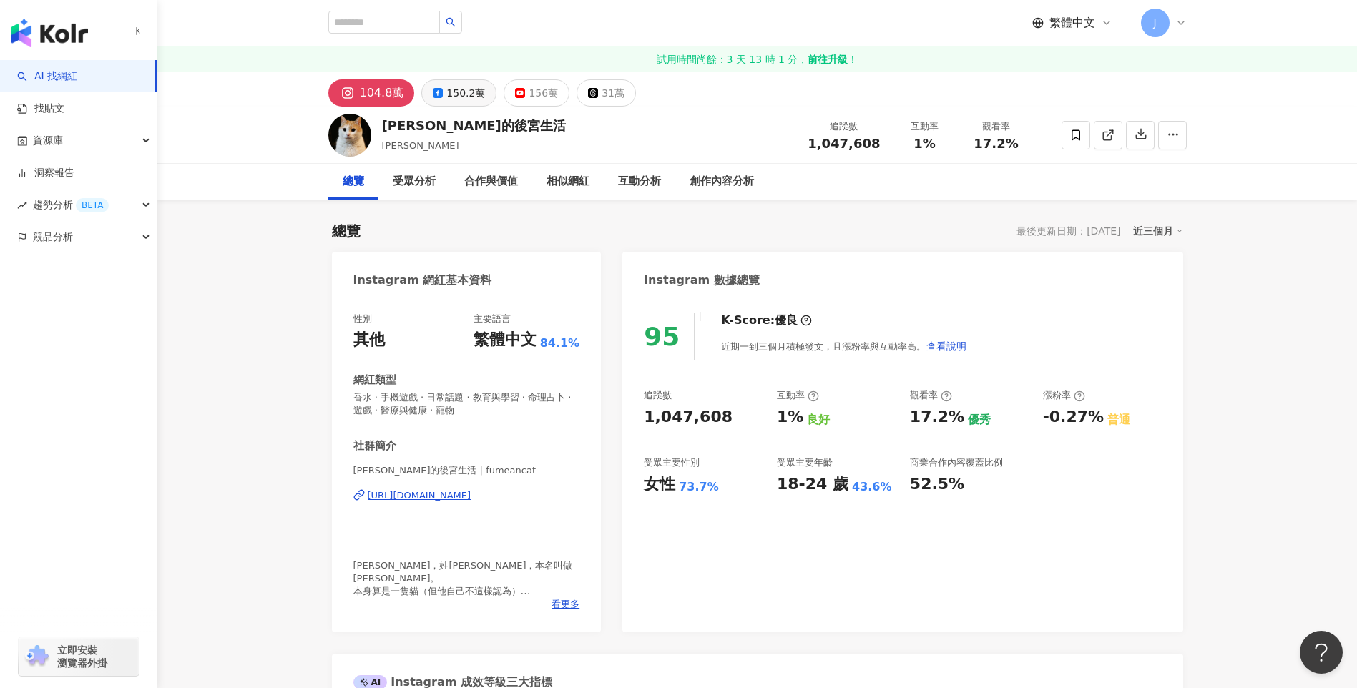
click at [458, 88] on div "150.2萬" at bounding box center [465, 93] width 39 height 20
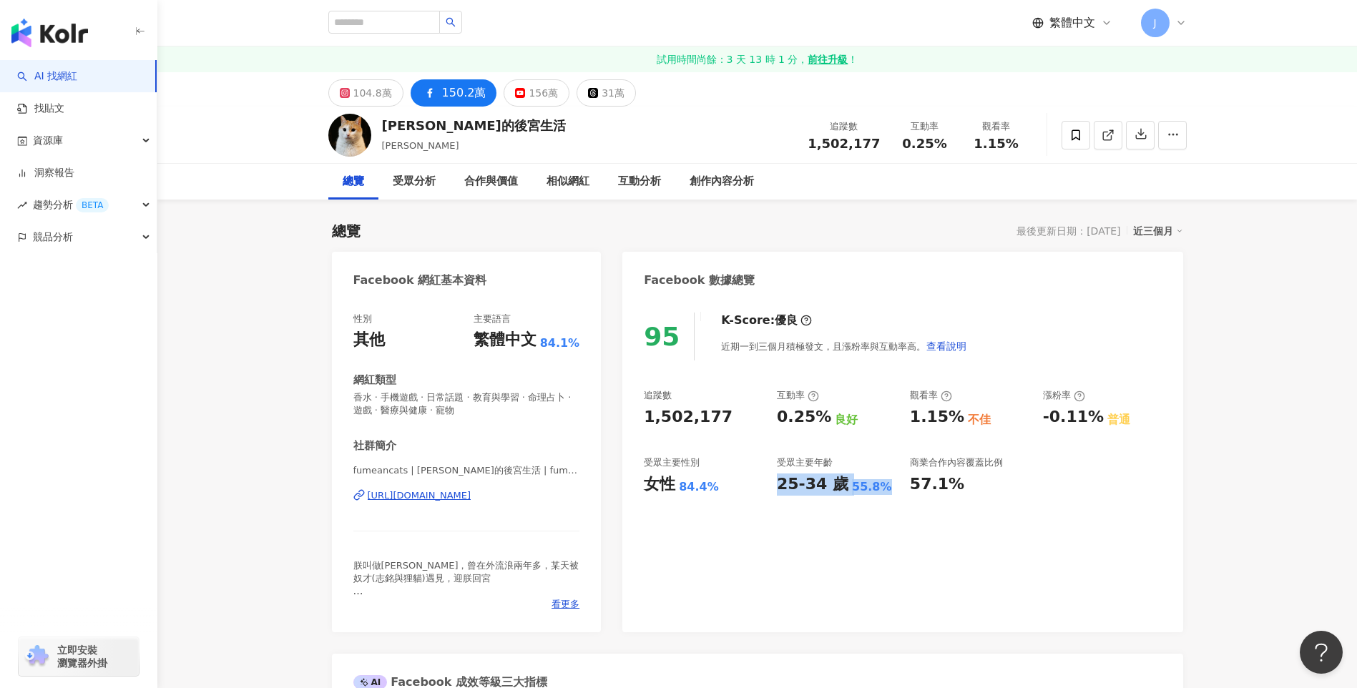
drag, startPoint x: 778, startPoint y: 483, endPoint x: 877, endPoint y: 488, distance: 98.8
click at [877, 488] on div "25-34 歲 55.8%" at bounding box center [836, 484] width 119 height 22
drag, startPoint x: 709, startPoint y: 491, endPoint x: 626, endPoint y: 491, distance: 83.0
click at [626, 491] on div "95 K-Score : 優良 近期一到三個月積極發文，且漲粉率與互動率高。 查看說明 追蹤數 1,502,177 互動率 0.25% 良好 觀看率 1.15…" at bounding box center [902, 465] width 560 height 334
copy div "女性 84.4%"
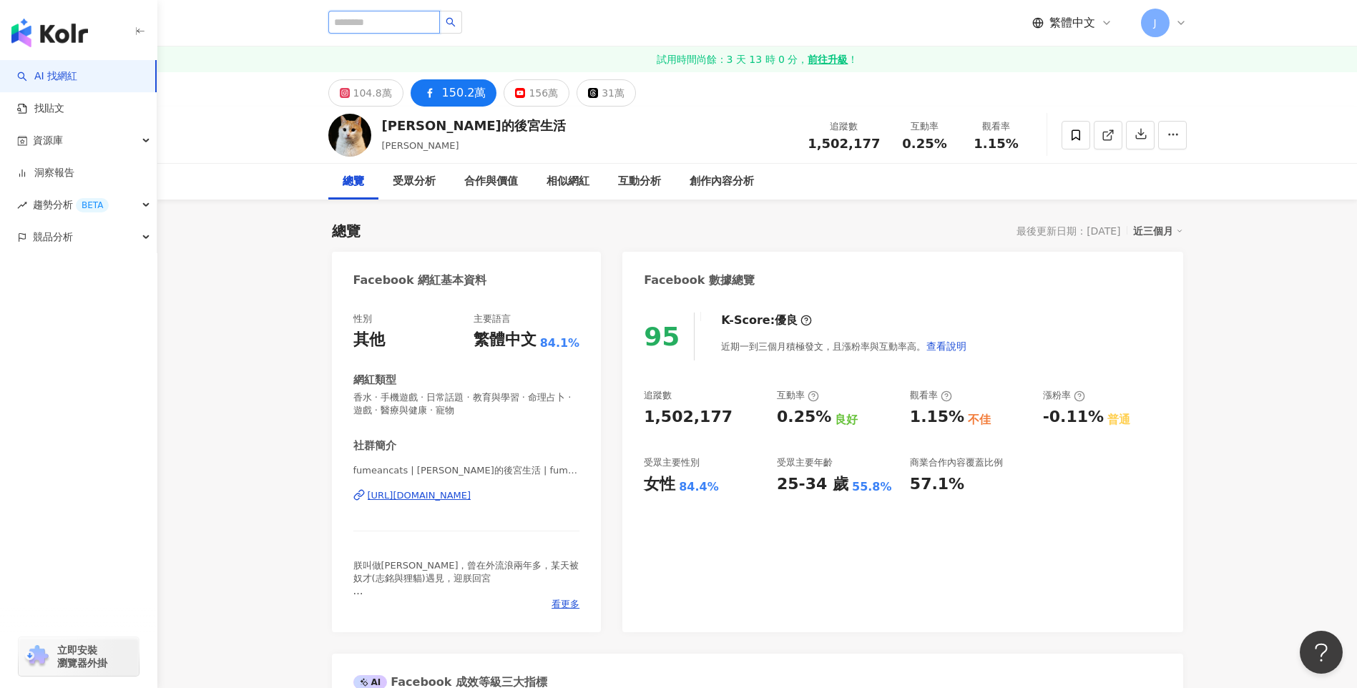
click at [361, 17] on input "search" at bounding box center [384, 22] width 112 height 23
paste input "**********"
type input "**********"
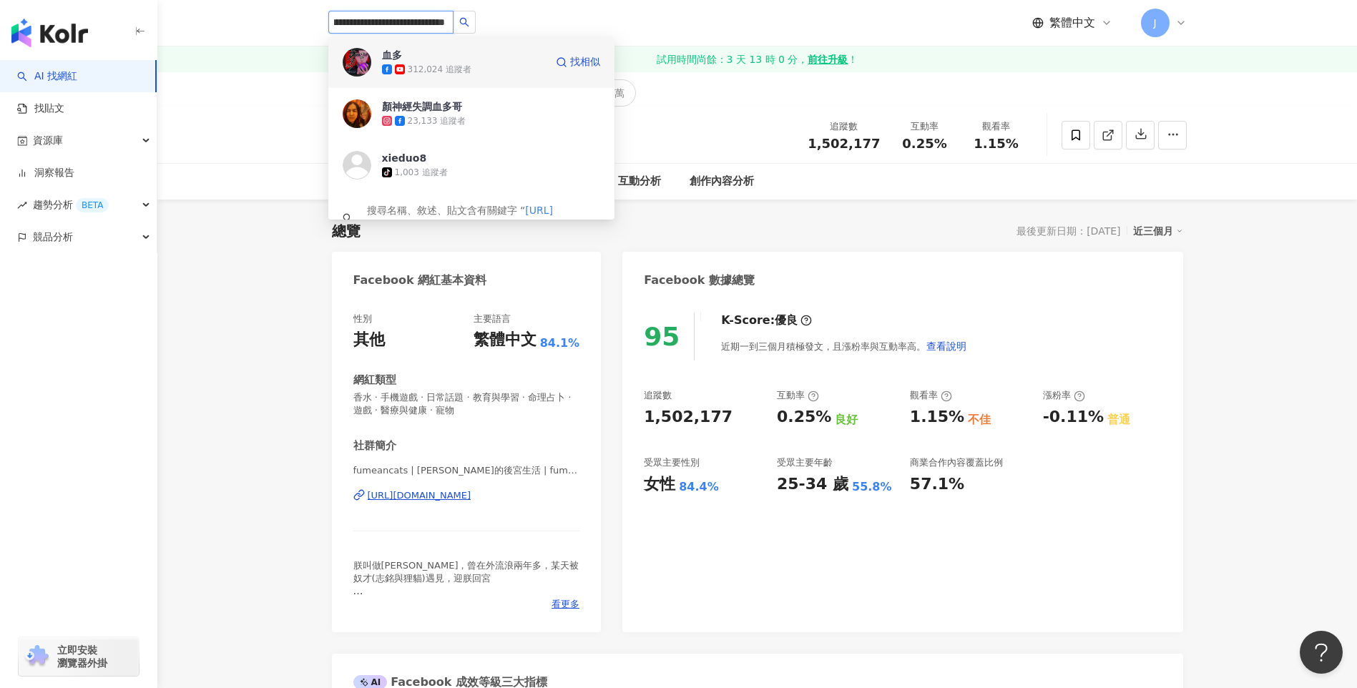
click at [469, 68] on div "312,024 追蹤者" at bounding box center [463, 69] width 163 height 14
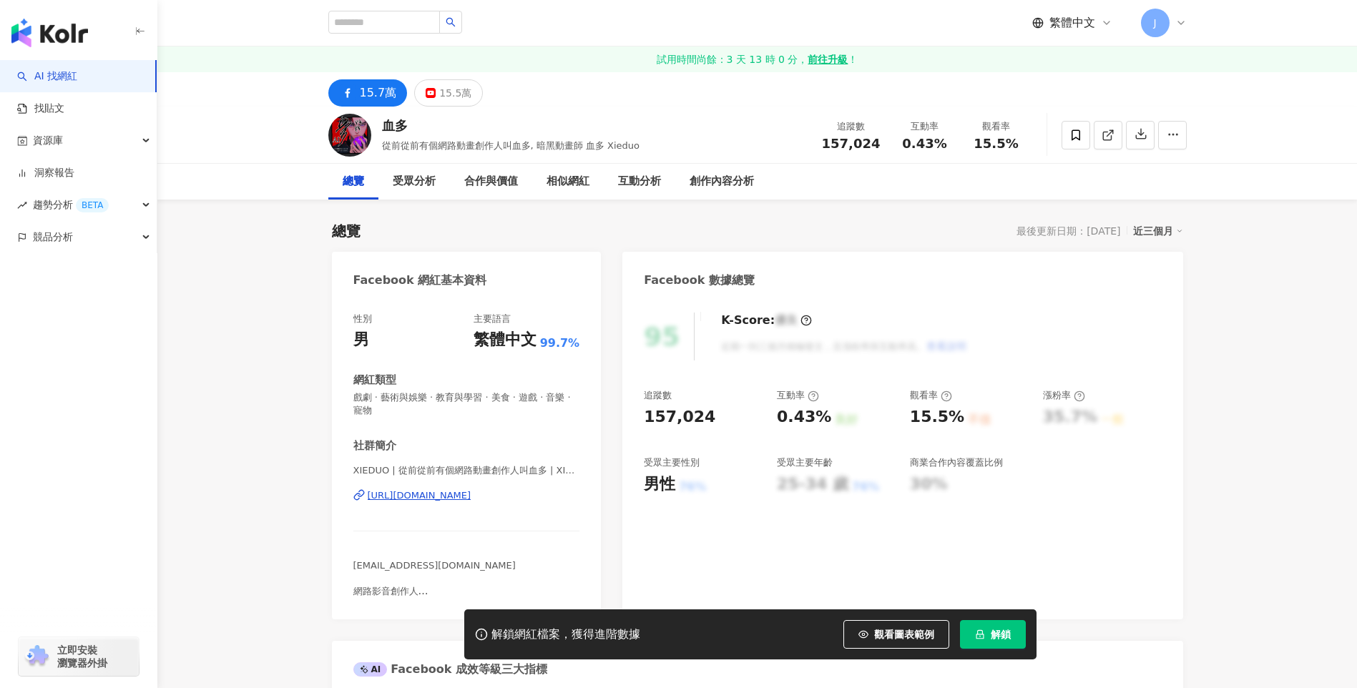
click at [979, 635] on icon "lock" at bounding box center [980, 634] width 8 height 9
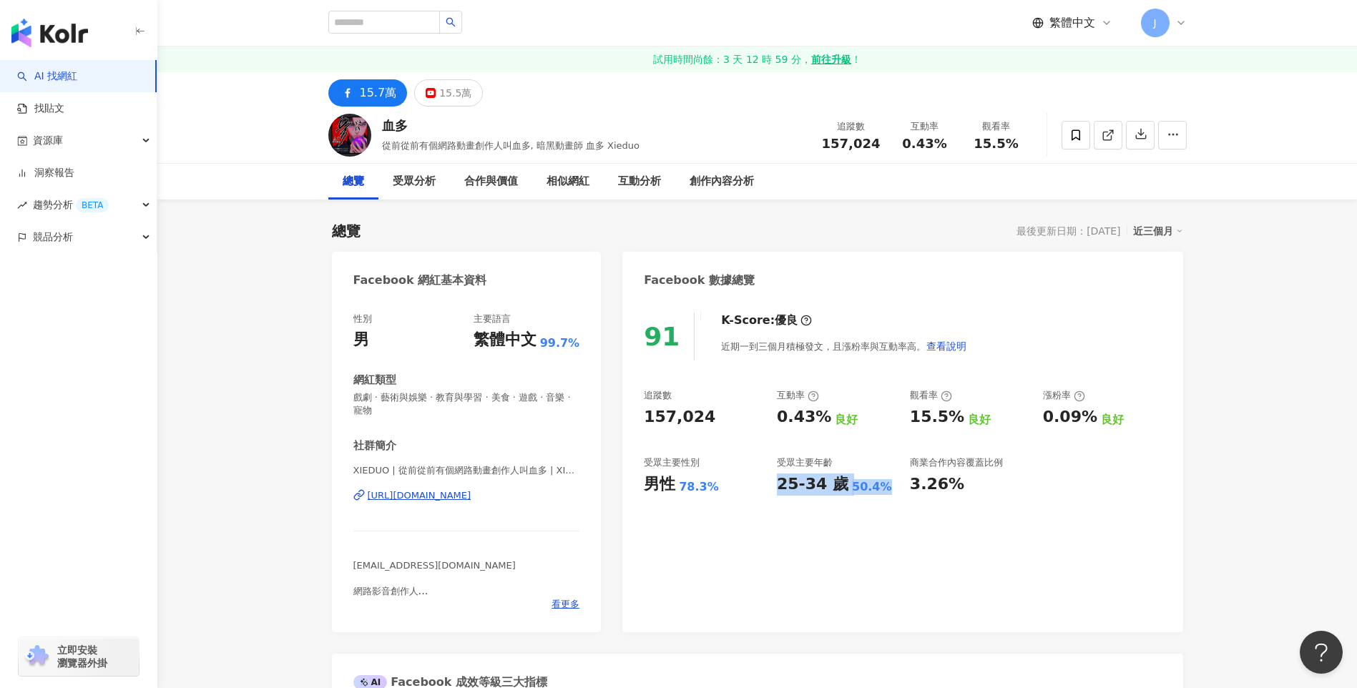
drag, startPoint x: 777, startPoint y: 489, endPoint x: 878, endPoint y: 483, distance: 101.0
click at [878, 483] on div "25-34 歲 50.4%" at bounding box center [836, 484] width 119 height 22
copy div "25-34 歲 50.4%"
drag, startPoint x: 646, startPoint y: 480, endPoint x: 742, endPoint y: 494, distance: 97.6
click at [742, 494] on div "男性 78.3%" at bounding box center [703, 484] width 119 height 22
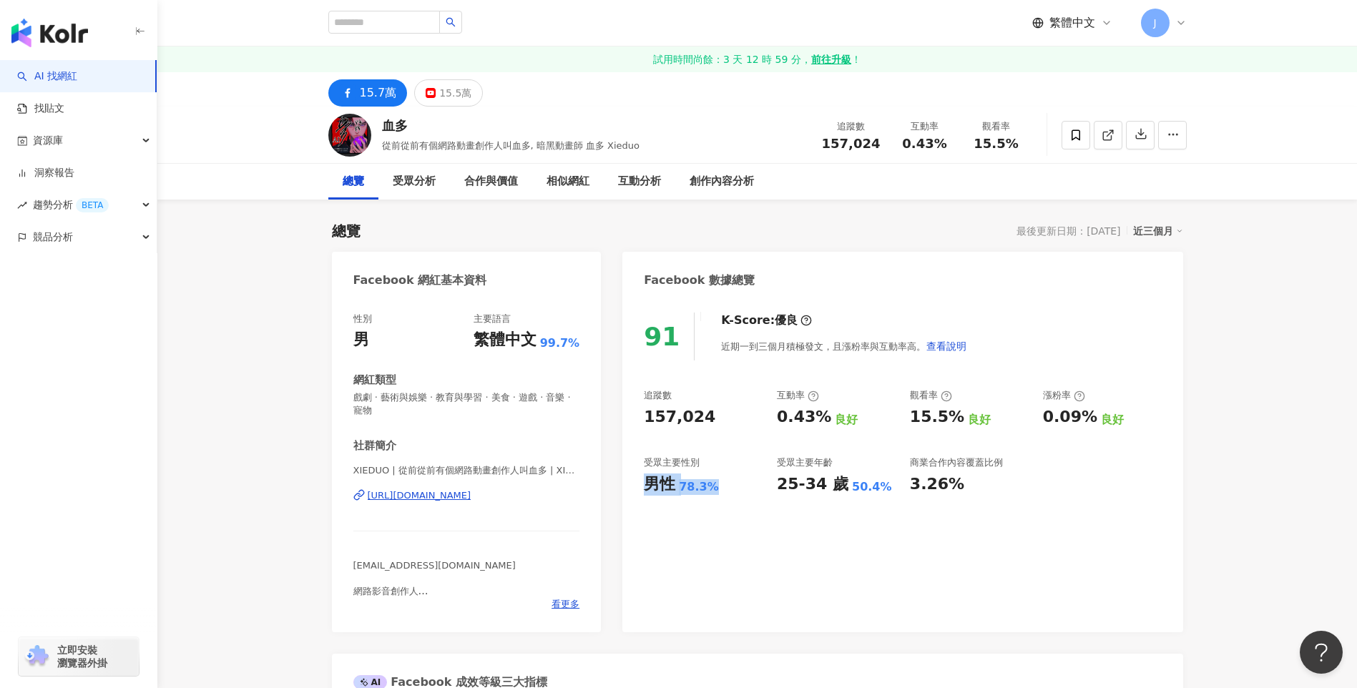
copy div "男性 78.3%"
click at [1078, 145] on span at bounding box center [1075, 135] width 29 height 29
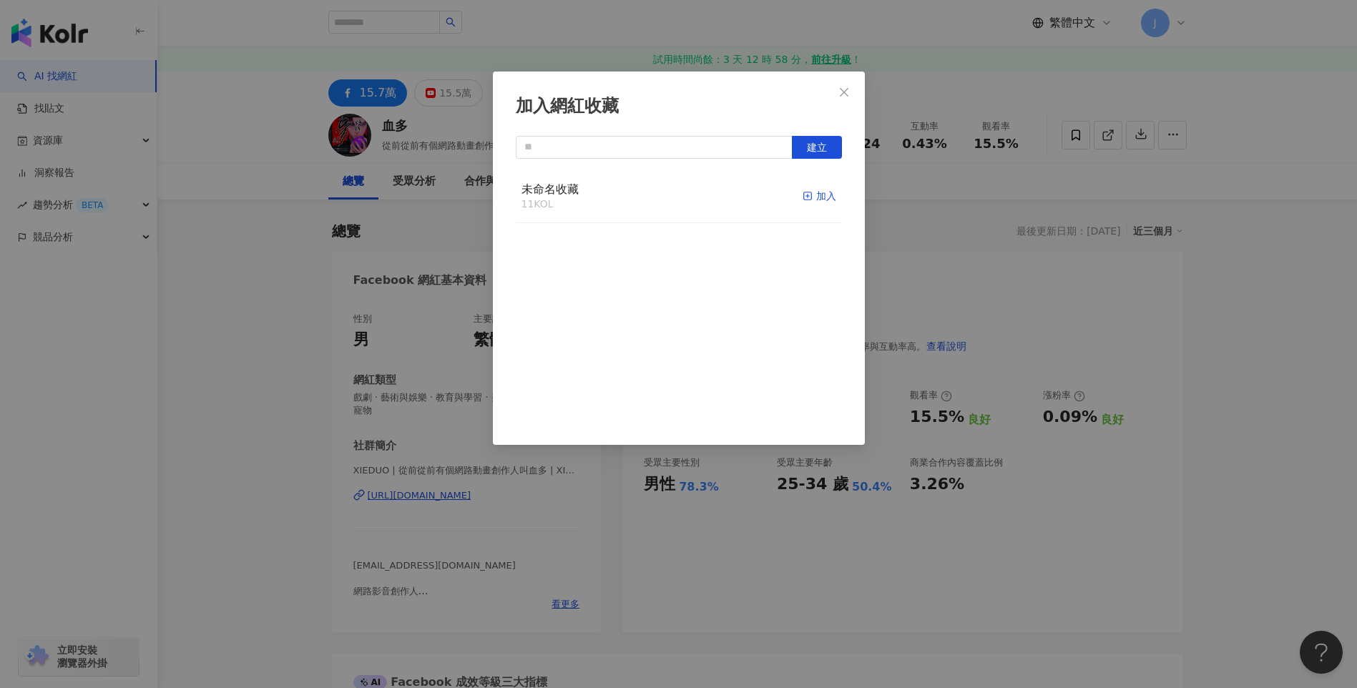
click at [815, 196] on div "加入" at bounding box center [819, 196] width 34 height 16
click at [852, 92] on span "Close" at bounding box center [844, 92] width 29 height 11
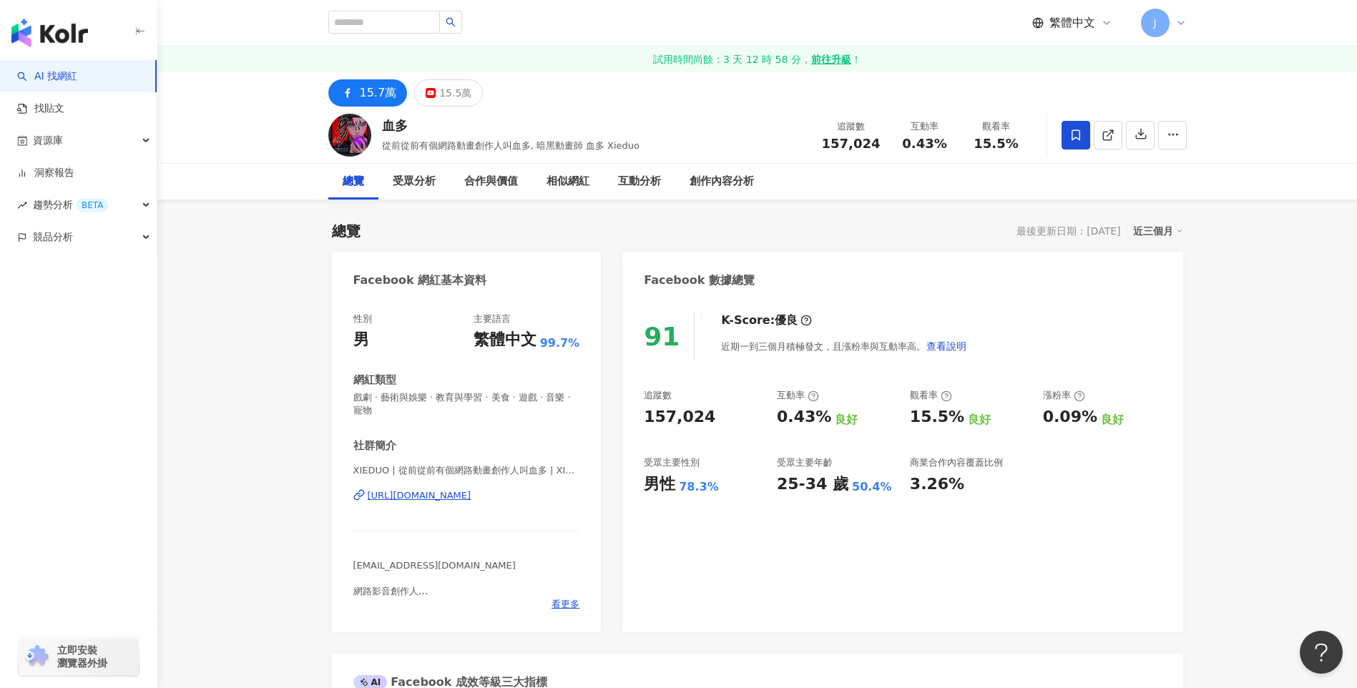
click at [403, 29] on div "加入網紅收藏 建立 未命名收藏 12 KOL 已加入" at bounding box center [678, 344] width 1357 height 688
click at [403, 15] on input "search" at bounding box center [384, 22] width 112 height 23
paste input "**********"
type input "**********"
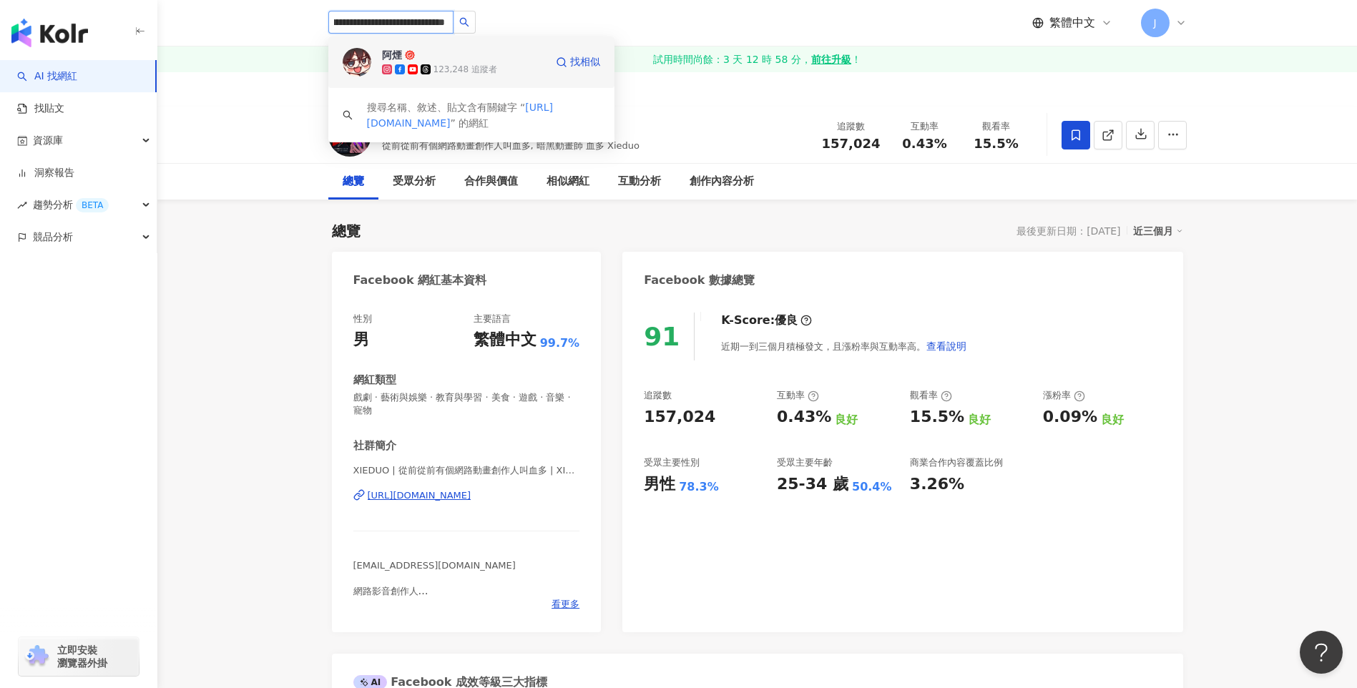
click at [430, 65] on icon at bounding box center [426, 69] width 10 height 10
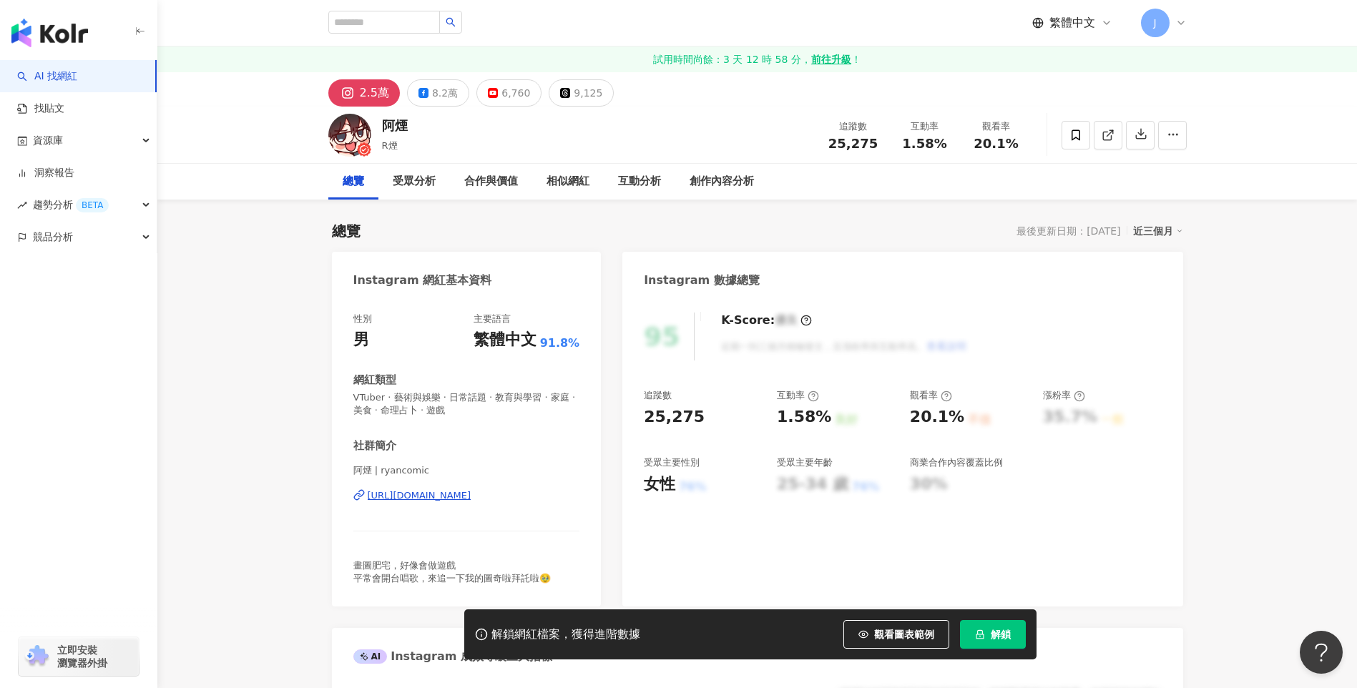
click at [988, 629] on button "解鎖" at bounding box center [993, 634] width 66 height 29
click at [1076, 134] on icon at bounding box center [1075, 135] width 13 height 13
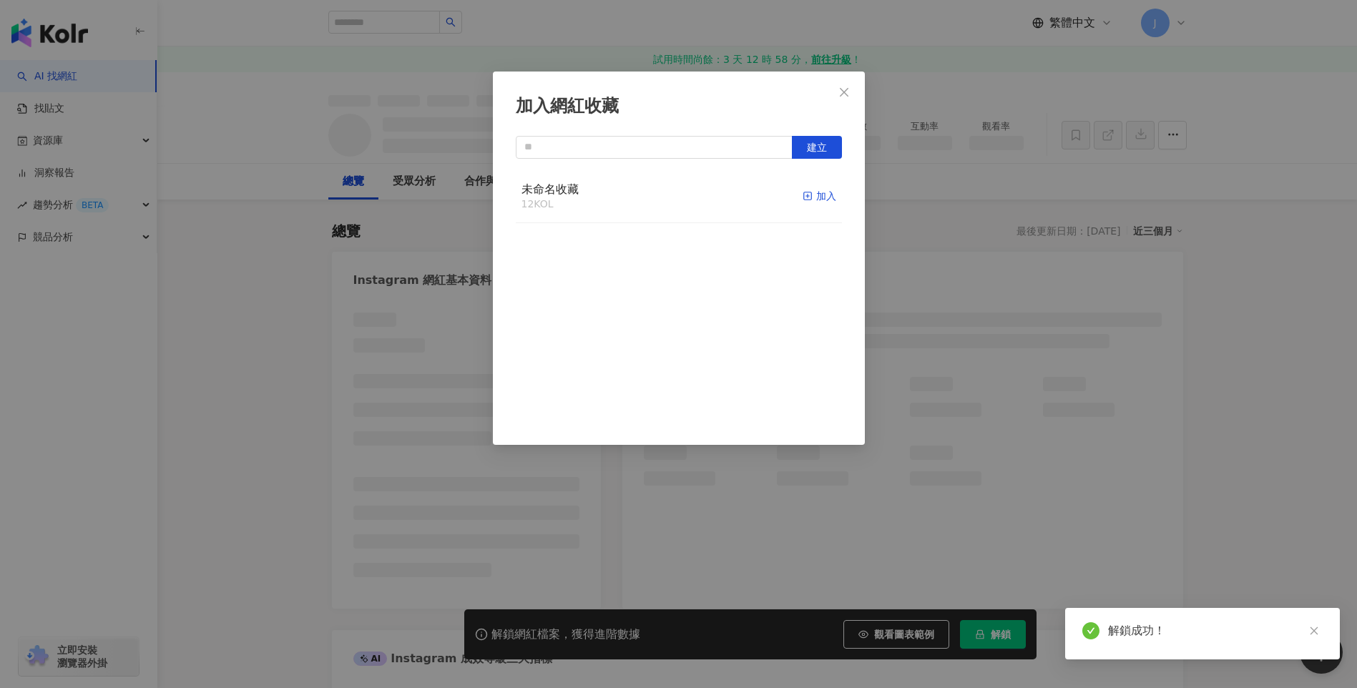
click at [815, 197] on div "加入" at bounding box center [819, 196] width 34 height 16
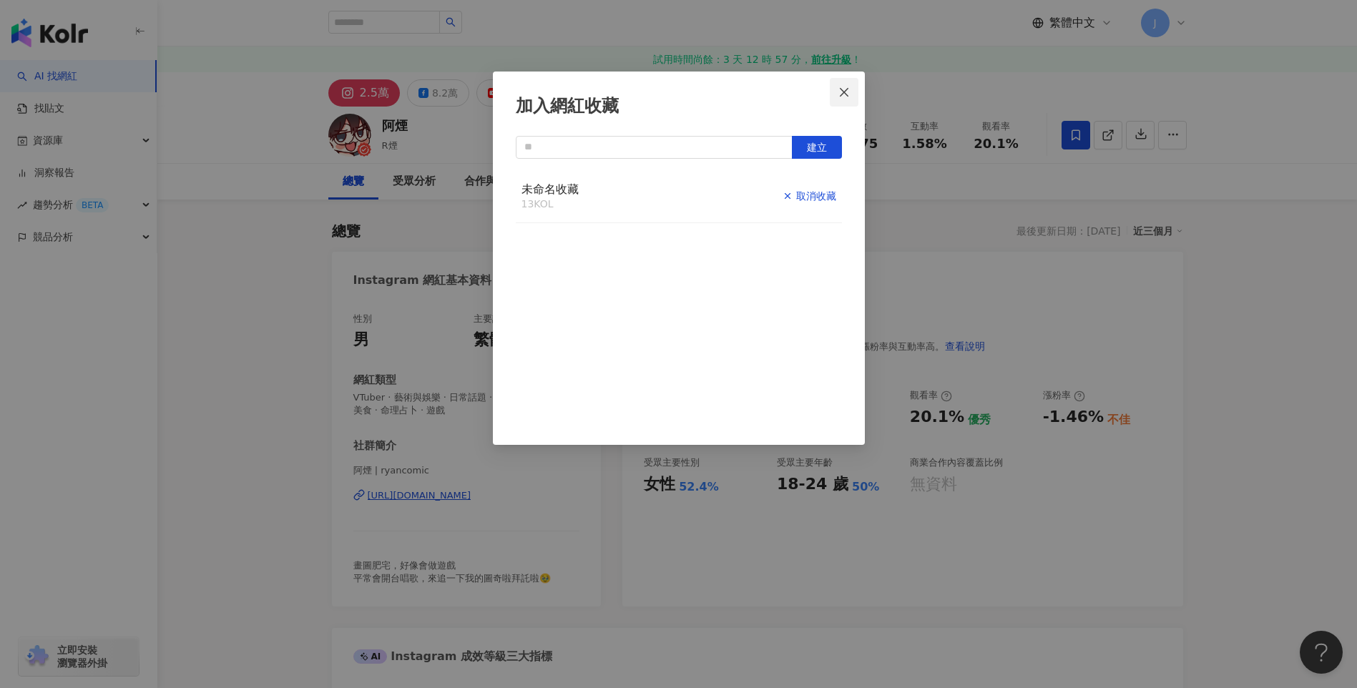
click at [844, 91] on icon "close" at bounding box center [843, 92] width 11 height 11
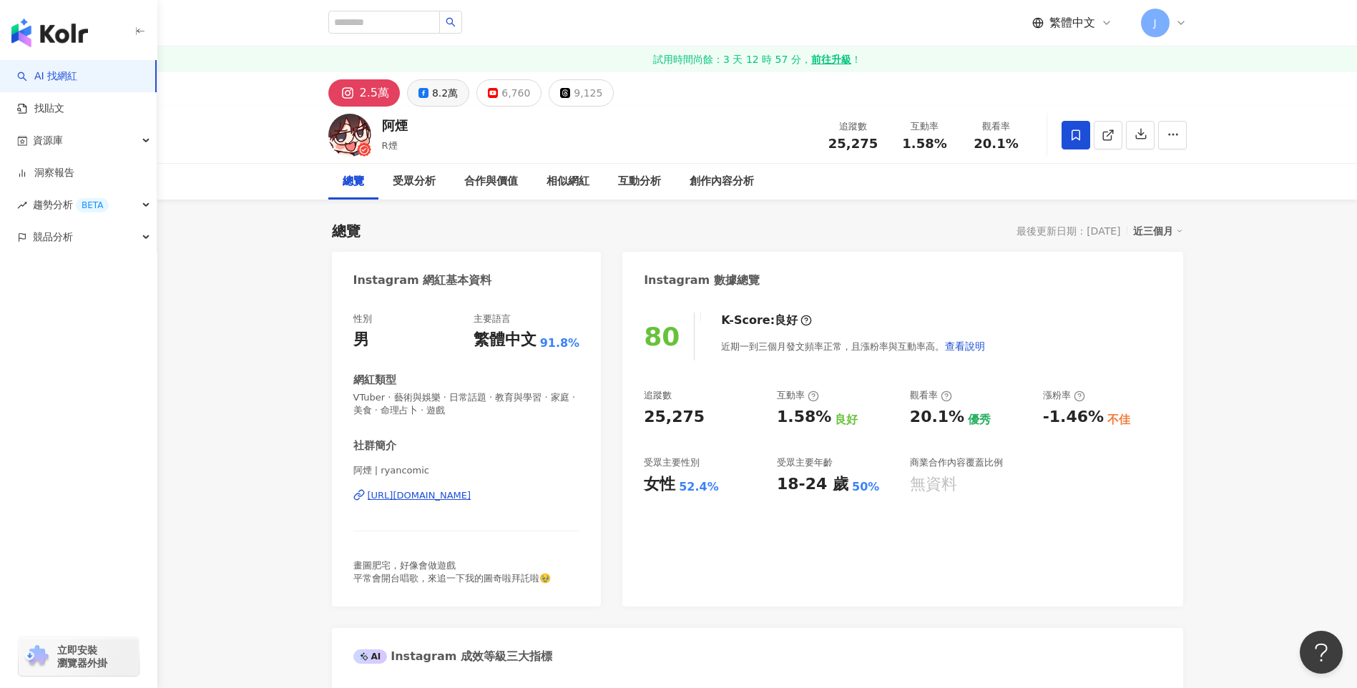
click at [438, 94] on div "8.2萬" at bounding box center [445, 93] width 26 height 20
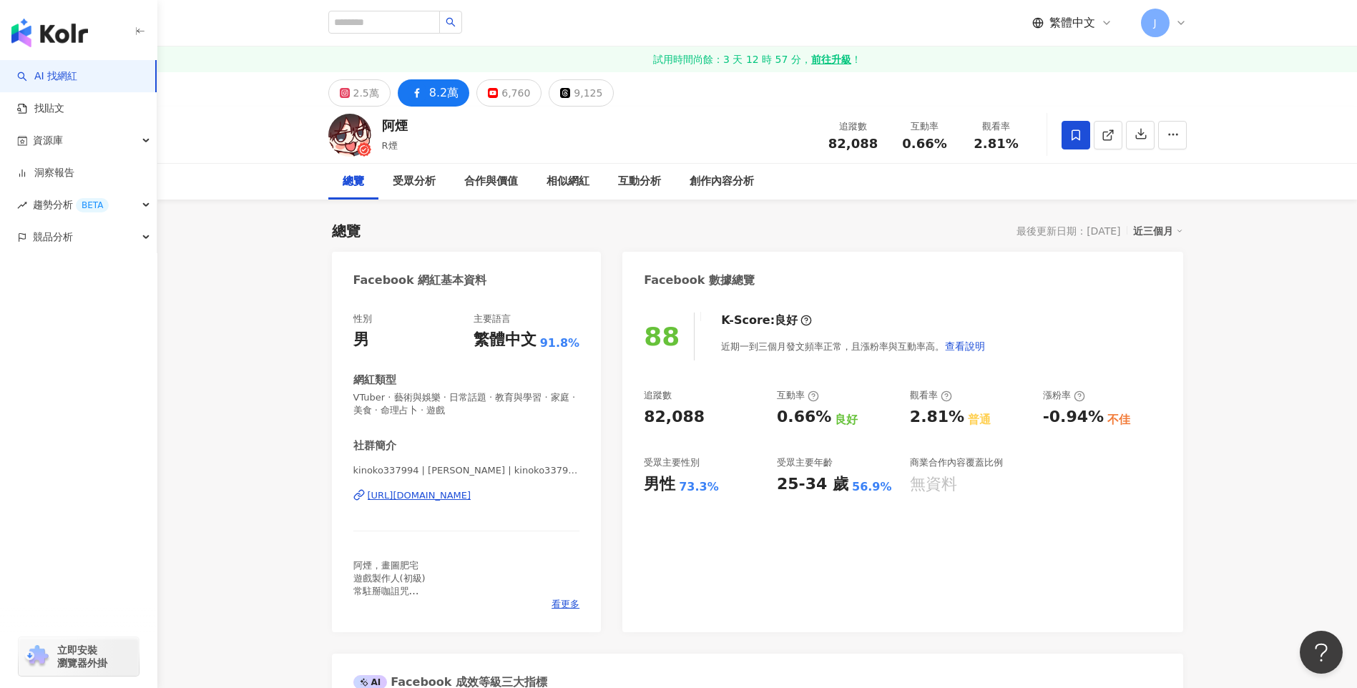
drag, startPoint x: 873, startPoint y: 486, endPoint x: 345, endPoint y: 687, distance: 564.1
click at [878, 486] on div "25-34 歲 56.9%" at bounding box center [836, 484] width 119 height 22
drag, startPoint x: 709, startPoint y: 483, endPoint x: 642, endPoint y: 485, distance: 68.0
click at [642, 485] on div "88 K-Score : 良好 近期一到三個月發文頻率正常，且漲粉率與互動率高。 查看說明 追蹤數 82,088 互動率 0.66% 良好 觀看率 2.81%…" at bounding box center [902, 465] width 560 height 334
copy div "男性 73.3%"
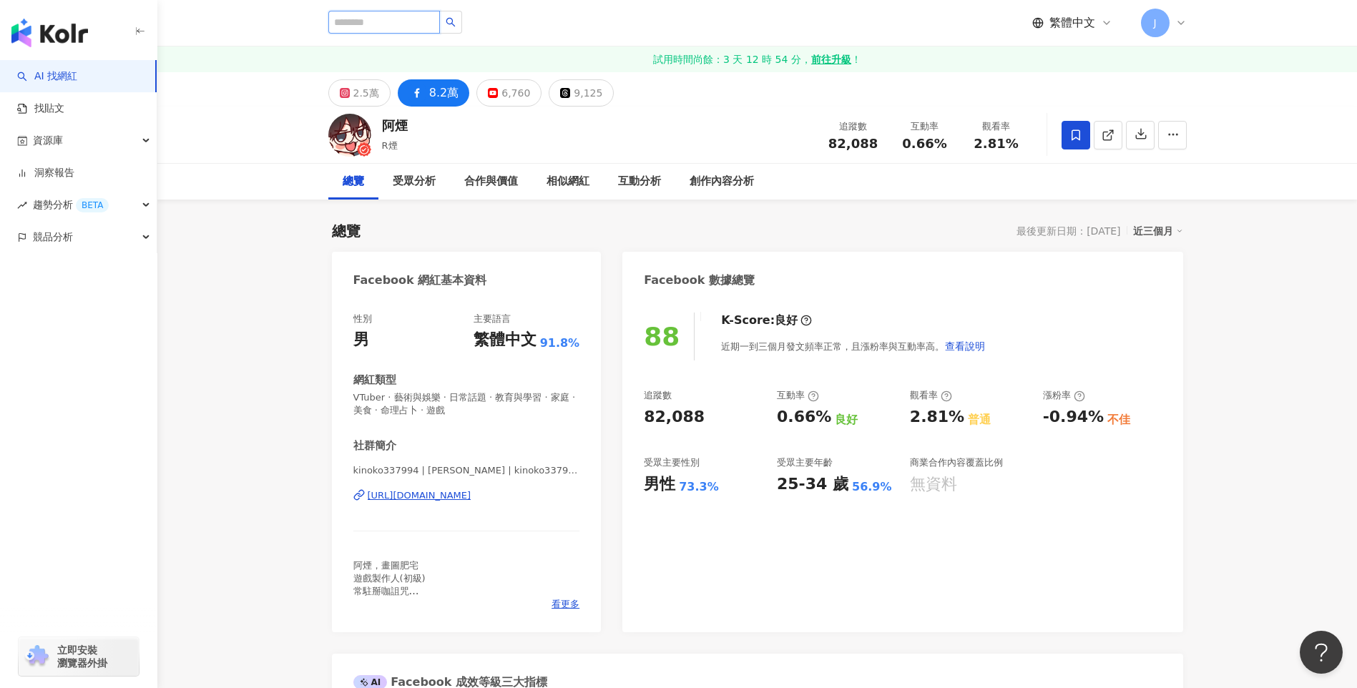
click at [412, 23] on input "search" at bounding box center [384, 22] width 112 height 23
paste input "**********"
type input "**********"
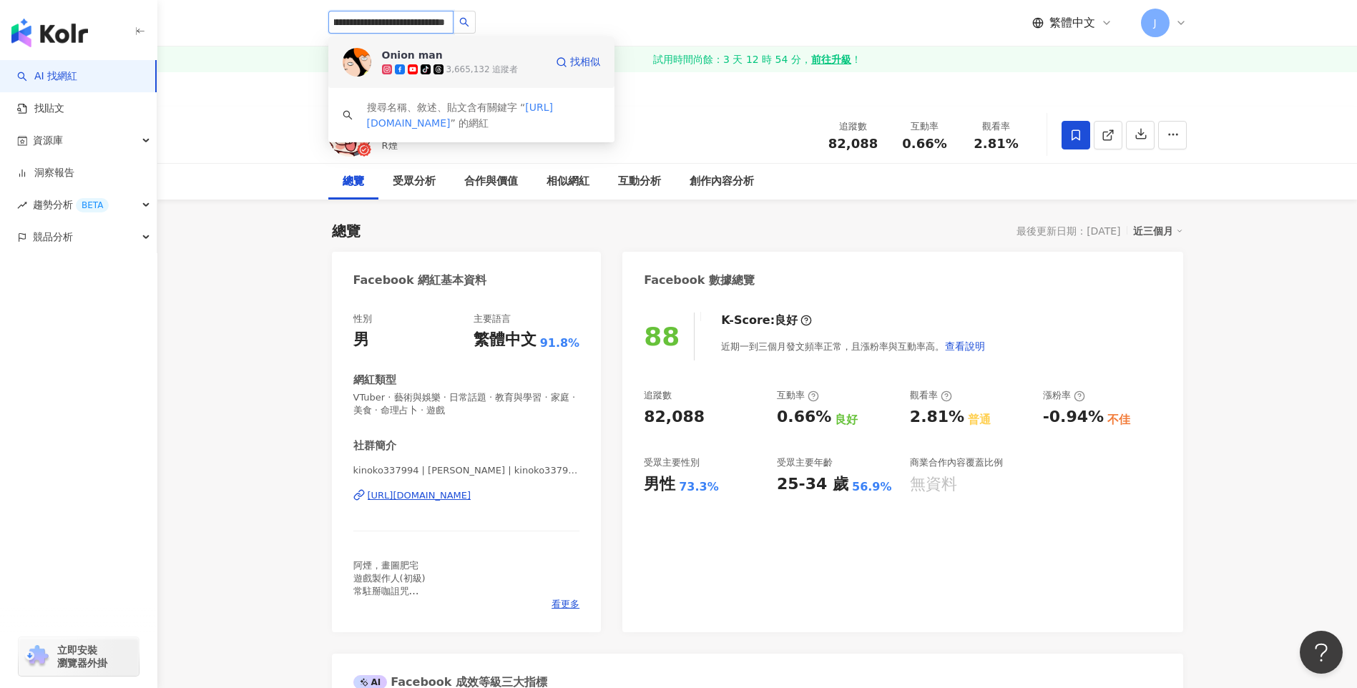
click at [408, 59] on div "Onion man" at bounding box center [412, 55] width 61 height 14
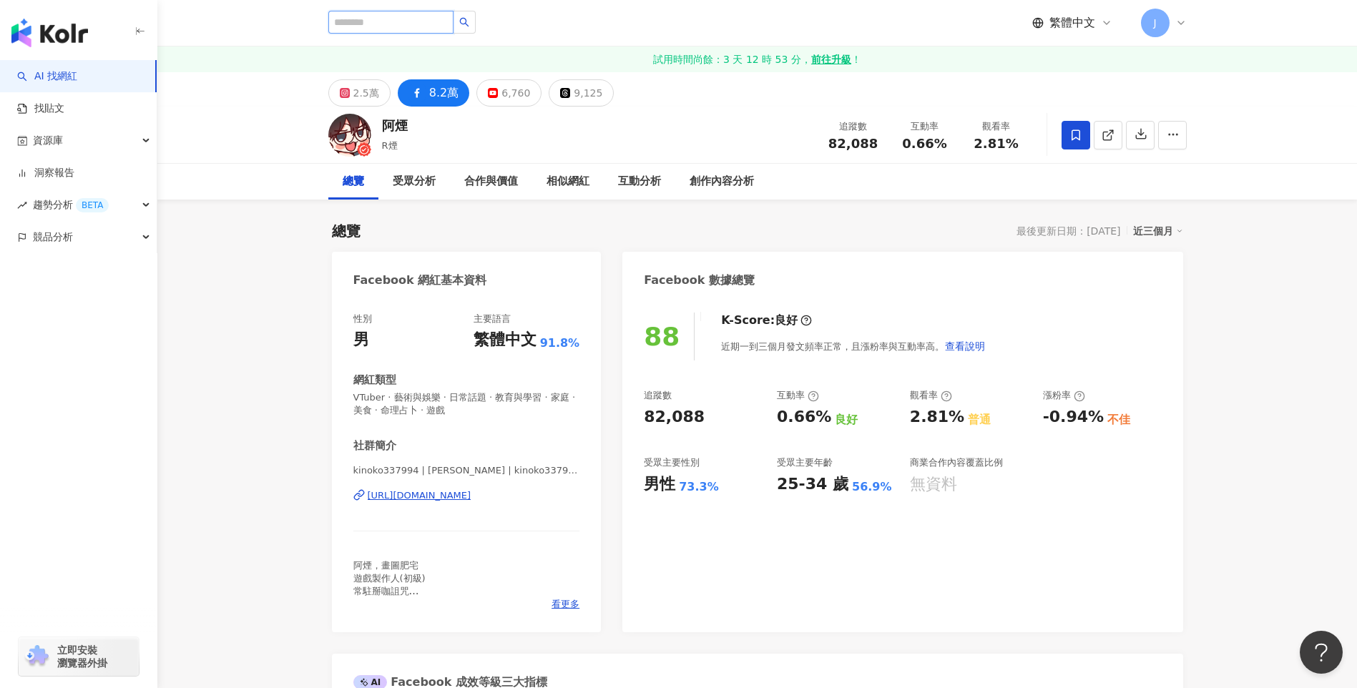
scroll to position [0, 0]
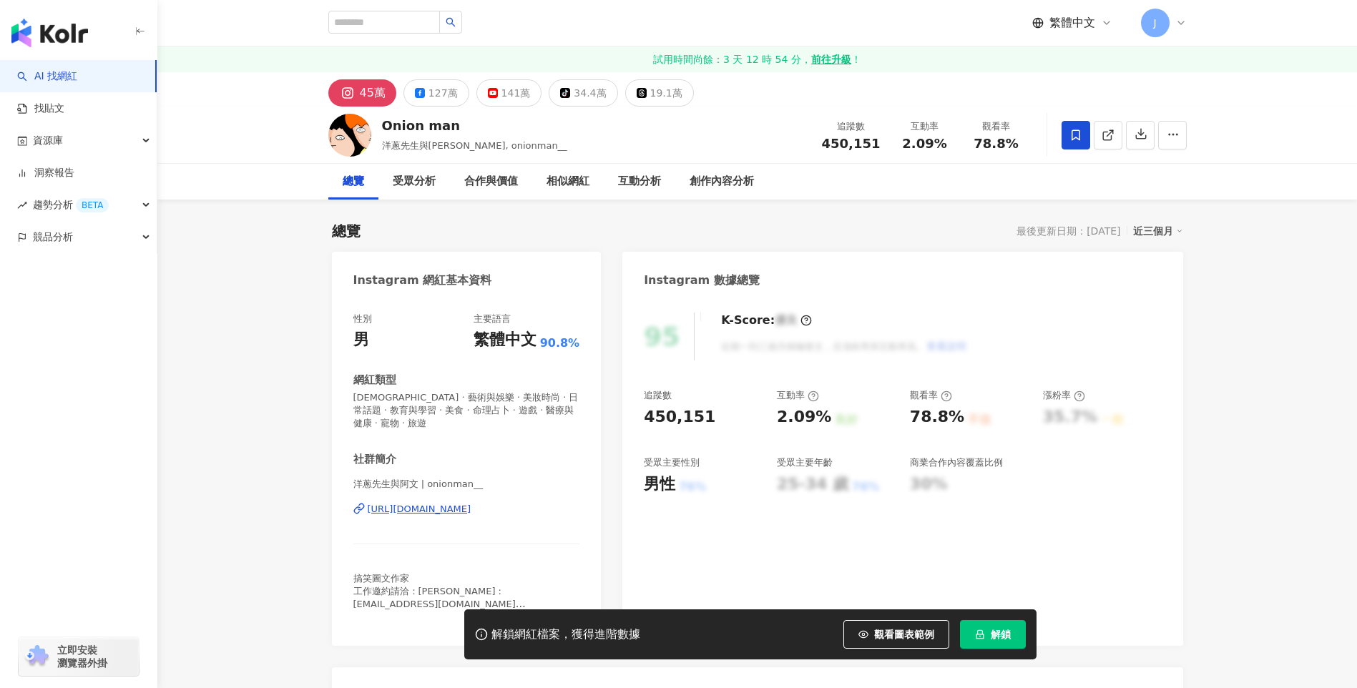
click at [1074, 137] on icon at bounding box center [1075, 135] width 13 height 13
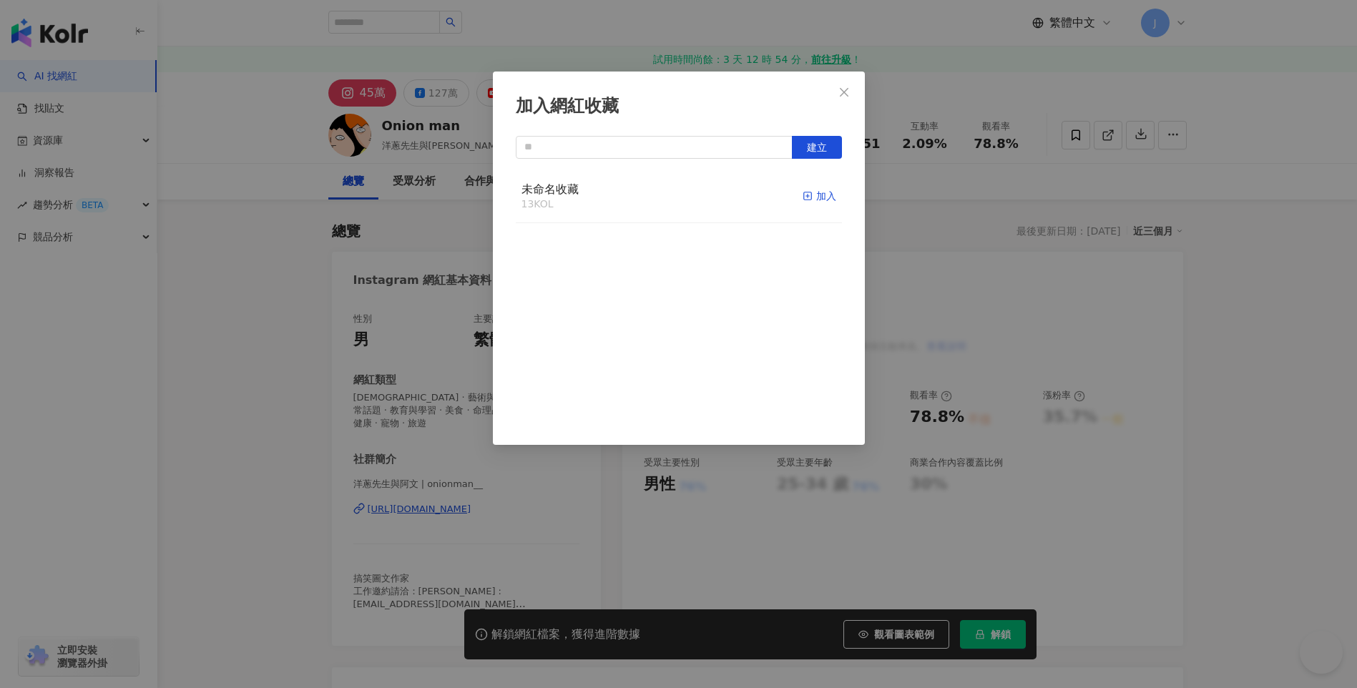
click at [813, 197] on div "加入" at bounding box center [819, 196] width 34 height 16
click at [838, 92] on icon "close" at bounding box center [843, 92] width 11 height 11
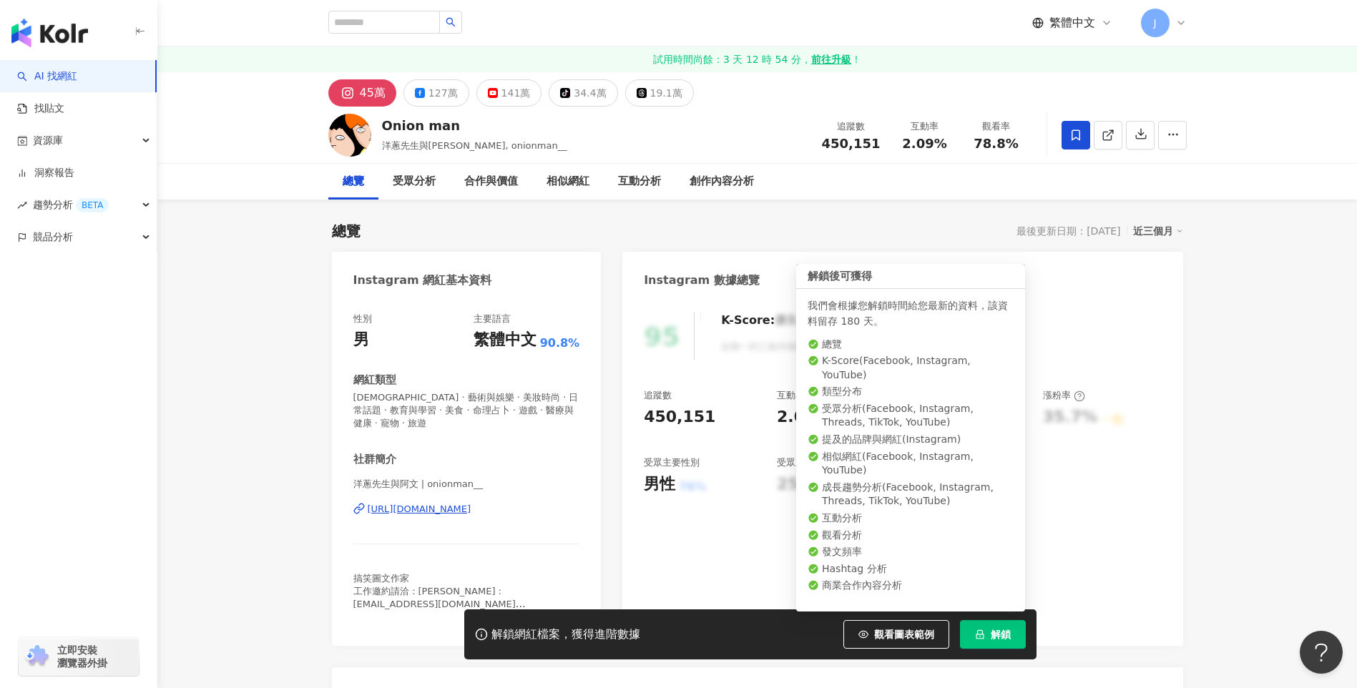
click at [993, 632] on span "解鎖" at bounding box center [1001, 634] width 20 height 11
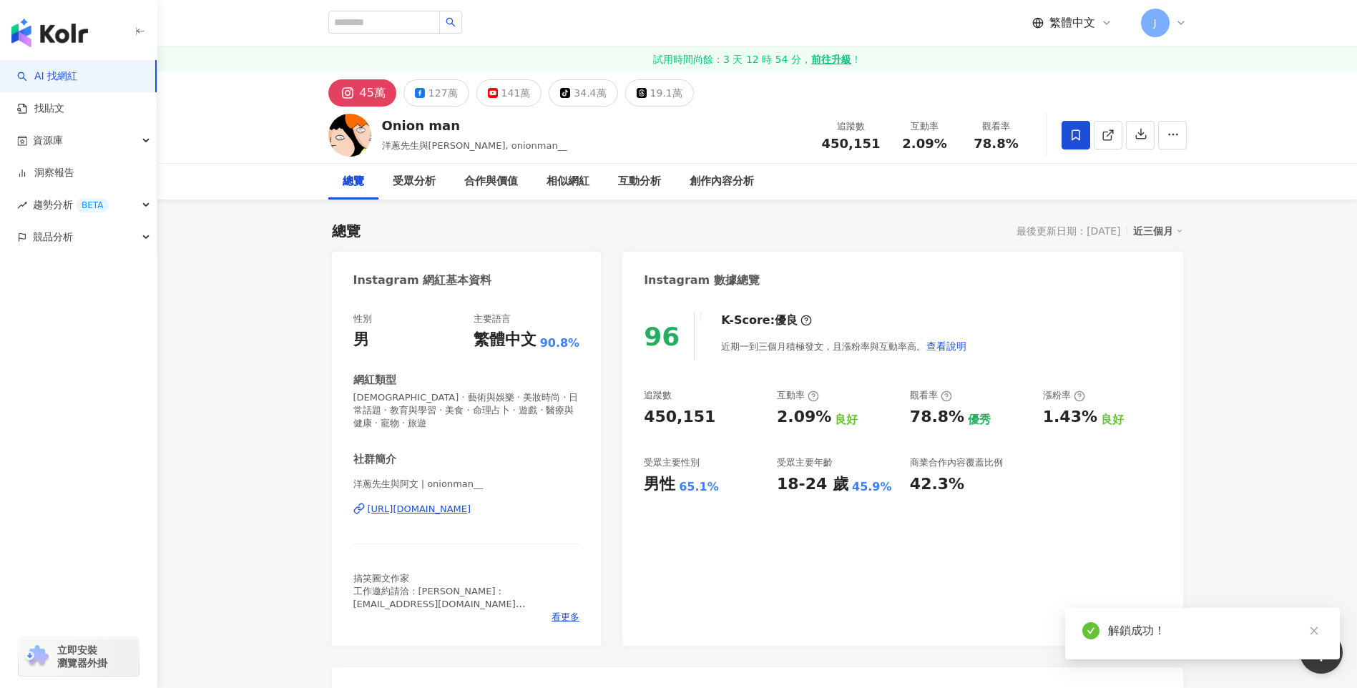
click at [865, 486] on div "18-24 歲 45.9%" at bounding box center [836, 484] width 119 height 22
click at [771, 488] on div "追蹤數 450,151 互動率 2.09% 良好 觀看率 78.8% 優秀 漲粉率 1.43% 良好 受眾主要性別 男性 65.1% 受眾主要年齡 18-24…" at bounding box center [902, 442] width 517 height 106
drag, startPoint x: 777, startPoint y: 486, endPoint x: 884, endPoint y: 491, distance: 106.7
click at [884, 491] on div "18-24 歲 45.9%" at bounding box center [836, 484] width 119 height 22
click at [449, 93] on div "127萬" at bounding box center [442, 93] width 29 height 20
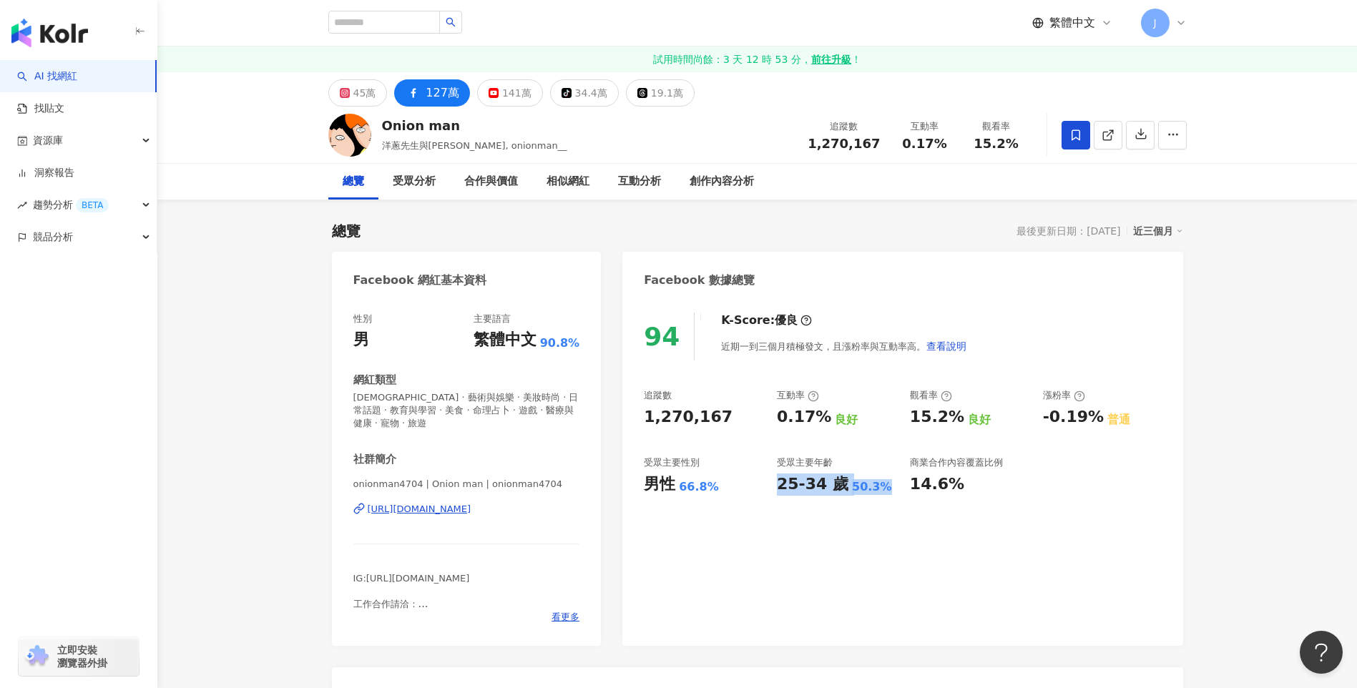
click at [790, 487] on div "25-34 歲" at bounding box center [813, 484] width 72 height 22
drag, startPoint x: 863, startPoint y: 488, endPoint x: 559, endPoint y: 181, distance: 431.9
click at [885, 491] on div "25-34 歲 50.3%" at bounding box center [836, 484] width 119 height 22
drag, startPoint x: 709, startPoint y: 483, endPoint x: 647, endPoint y: 481, distance: 62.3
click at [647, 481] on div "男性 66.8%" at bounding box center [703, 484] width 119 height 22
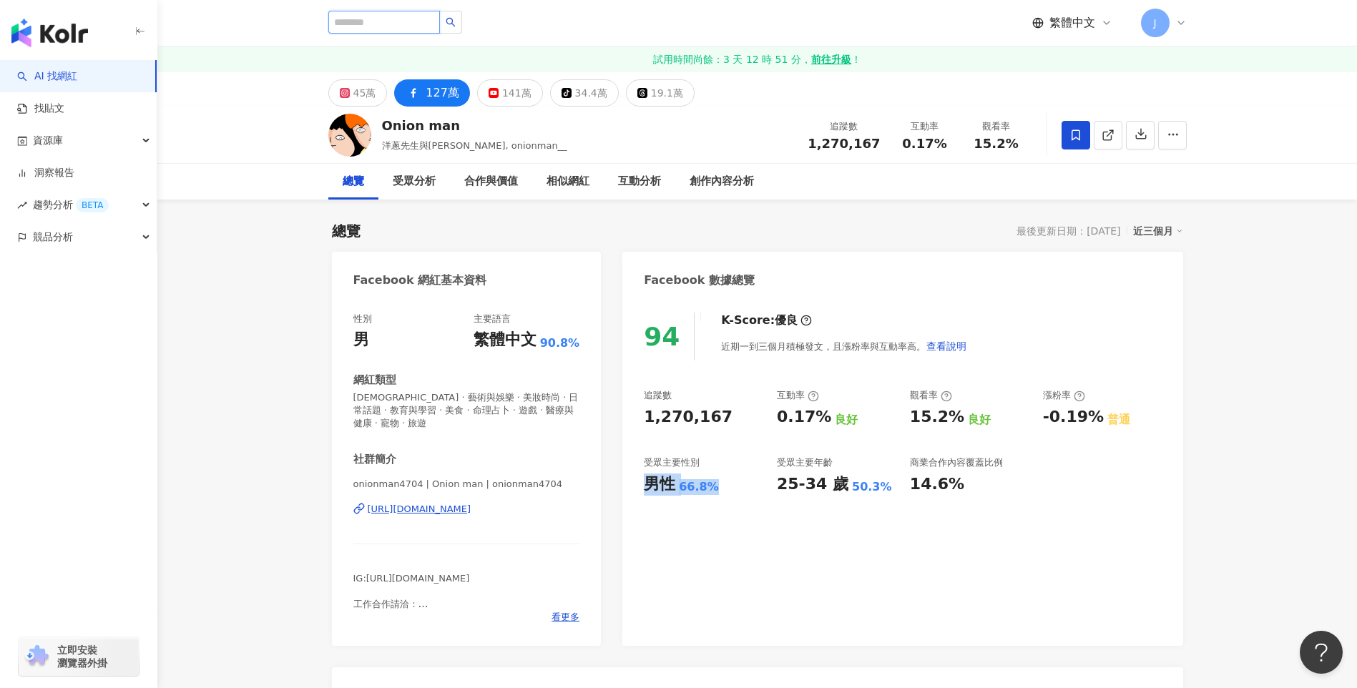
click at [411, 21] on input "search" at bounding box center [384, 22] width 112 height 23
paste input "**********"
type input "**********"
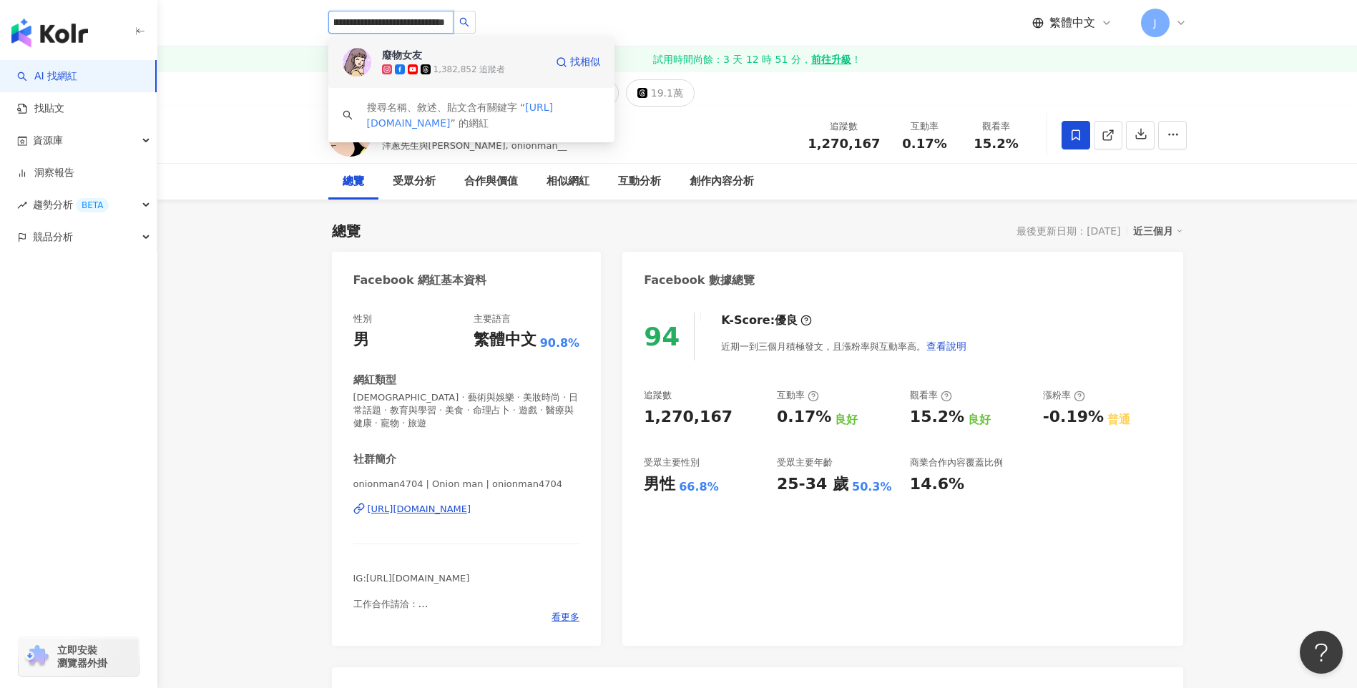
click at [506, 65] on div "1,382,852 追蹤者" at bounding box center [463, 69] width 163 height 14
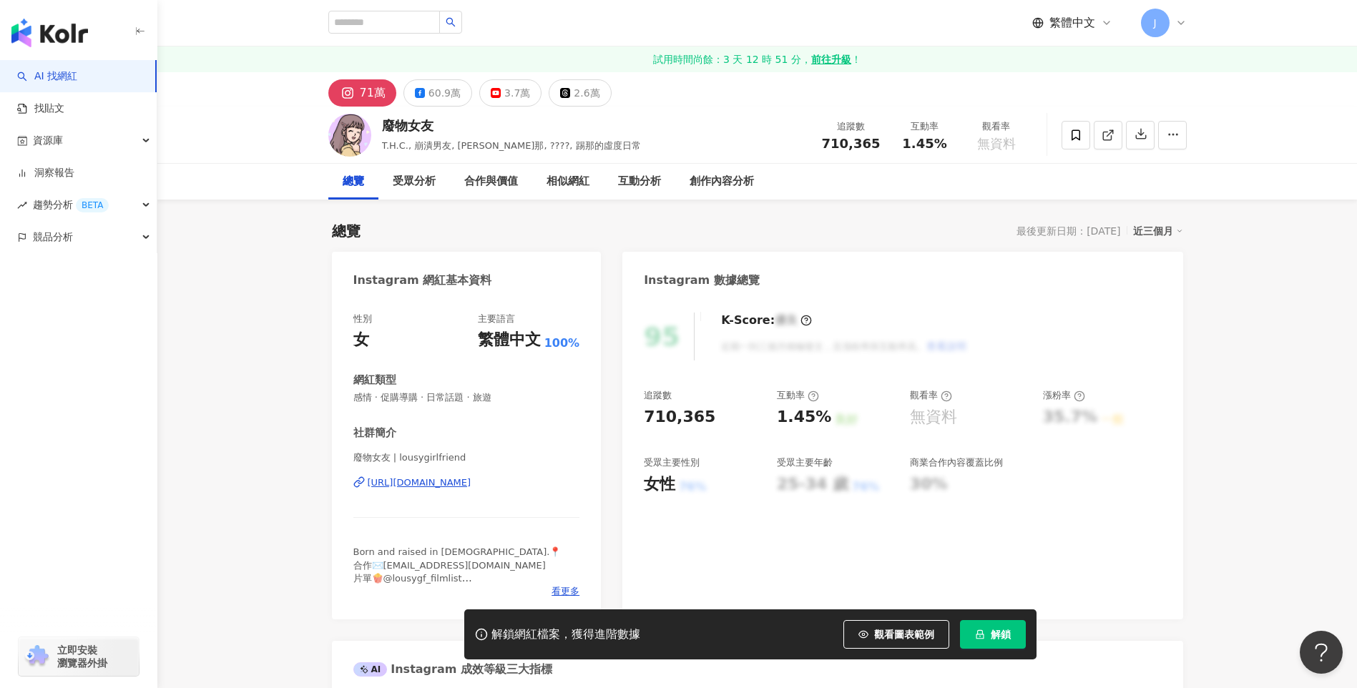
click at [976, 634] on icon "lock" at bounding box center [980, 634] width 8 height 9
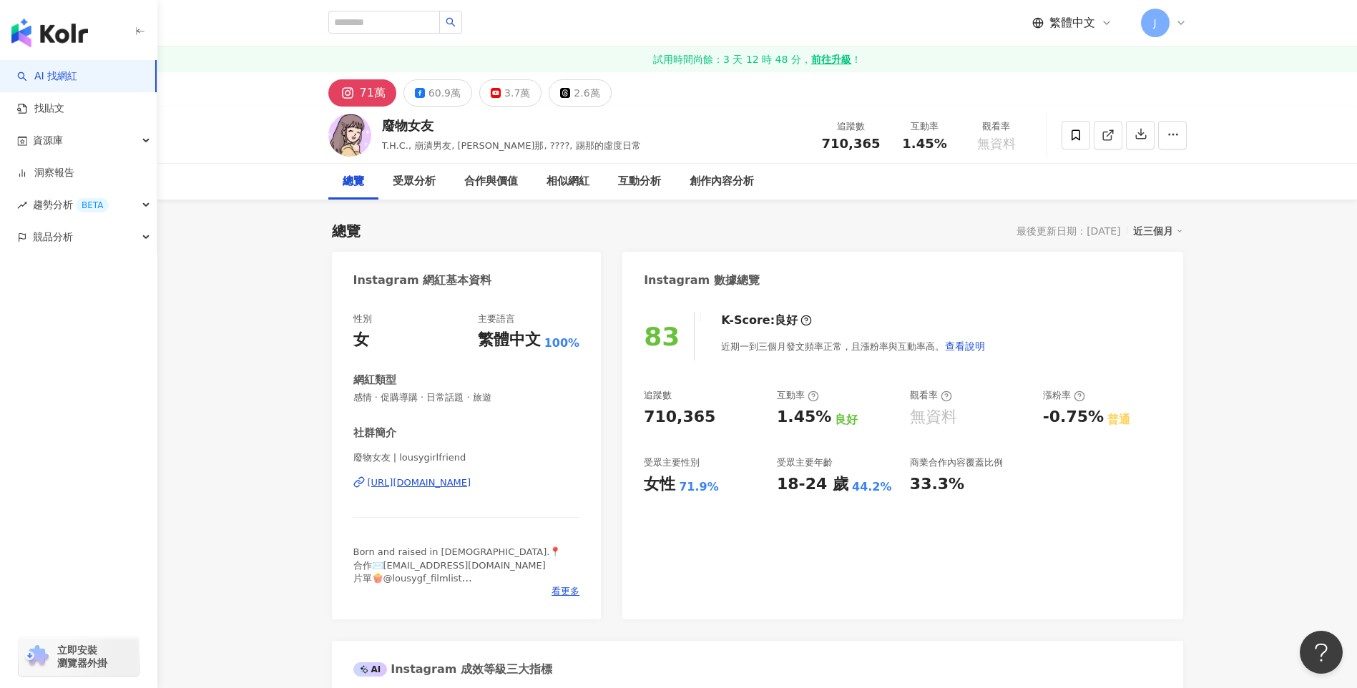
click at [774, 482] on div "追蹤數 710,365 互動率 1.45% 良好 觀看率 無資料 漲粉率 -0.75% 普通 受眾主要性別 女性 71.9% 受眾主要年齡 18-24 歲 4…" at bounding box center [902, 442] width 517 height 106
click at [422, 95] on icon at bounding box center [420, 93] width 10 height 10
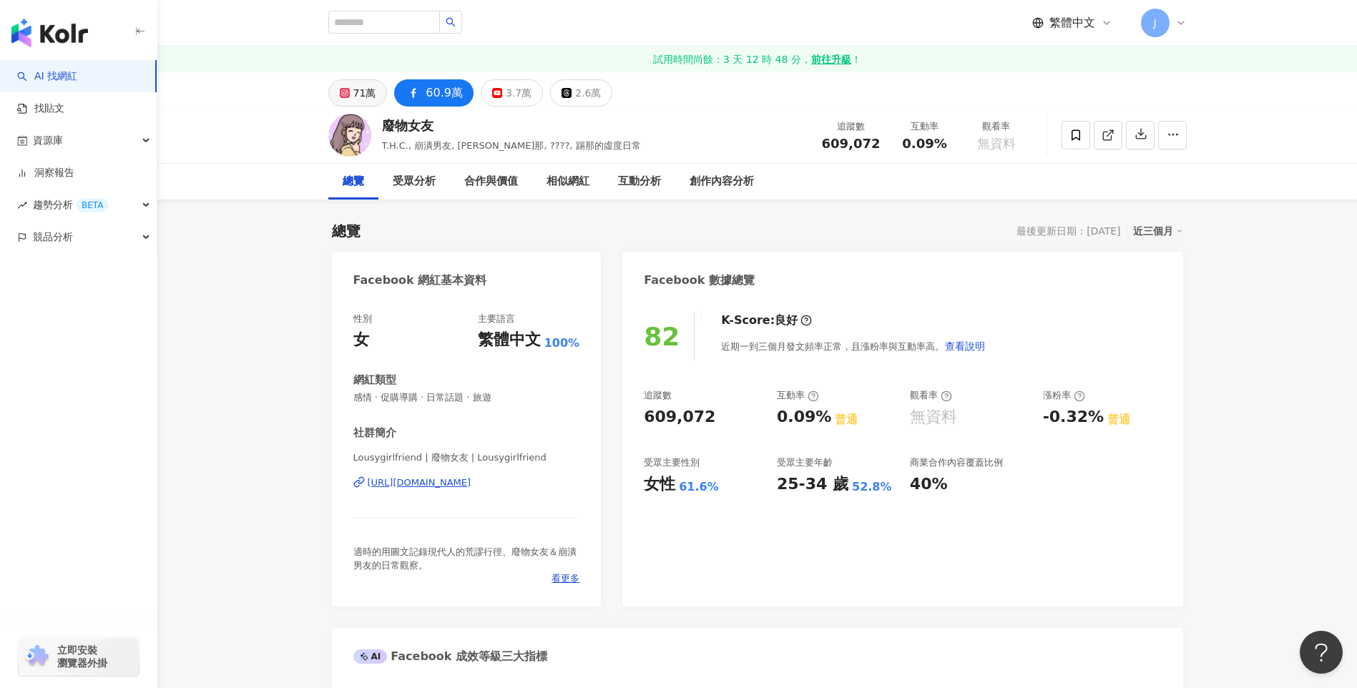
click at [363, 89] on div "71萬" at bounding box center [364, 93] width 23 height 20
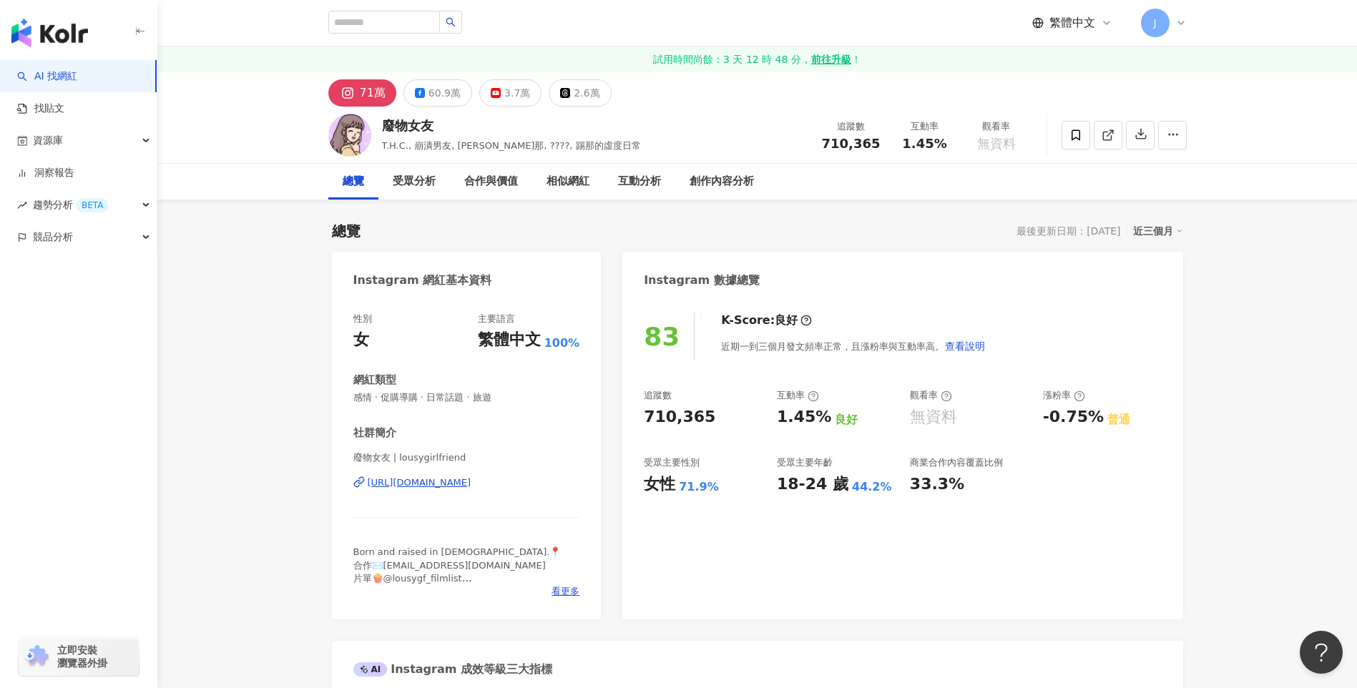
drag, startPoint x: 781, startPoint y: 486, endPoint x: 496, endPoint y: 687, distance: 349.4
click at [876, 492] on div "18-24 歲 44.2%" at bounding box center [836, 484] width 119 height 22
drag, startPoint x: 643, startPoint y: 483, endPoint x: 711, endPoint y: 484, distance: 68.0
click at [711, 484] on div "83 K-Score : 良好 近期一到三個月發文頻率正常，且漲粉率與互動率高。 查看說明 追蹤數 710,365 互動率 1.45% 良好 觀看率 無資料 …" at bounding box center [902, 458] width 560 height 321
copy div "女性 71.9%"
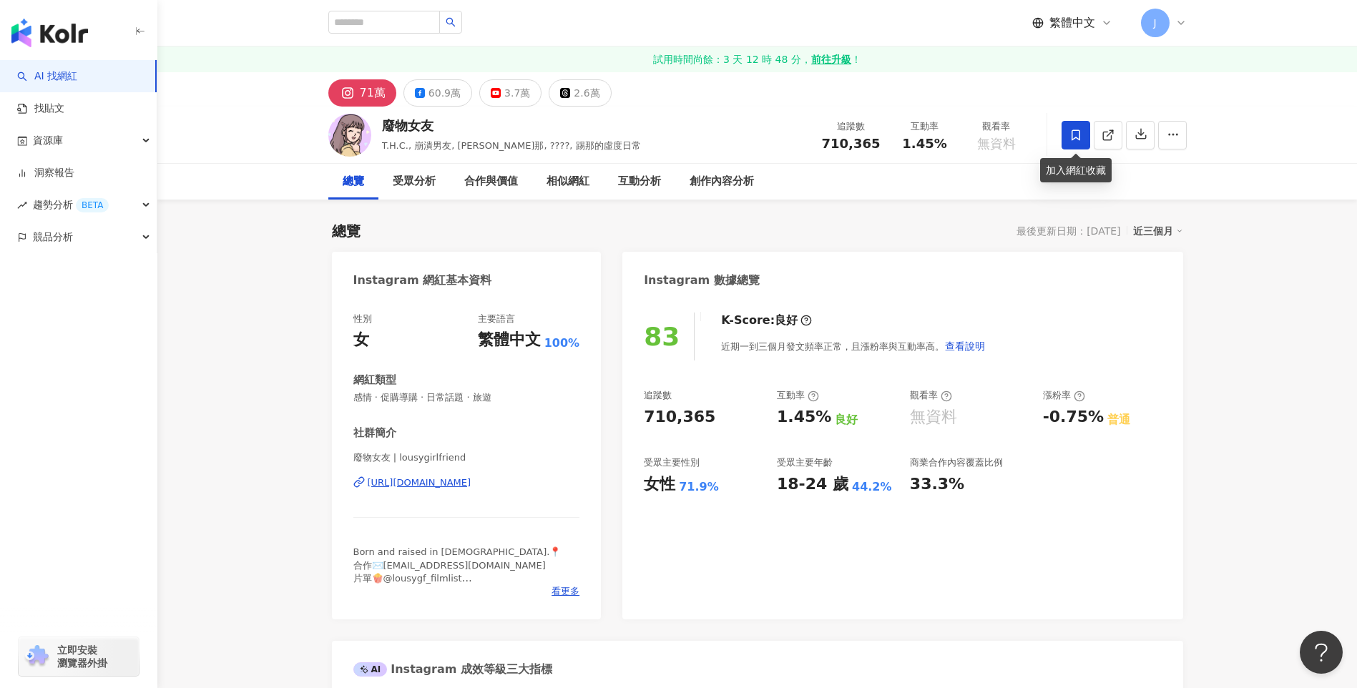
click at [1082, 139] on span at bounding box center [1075, 135] width 29 height 29
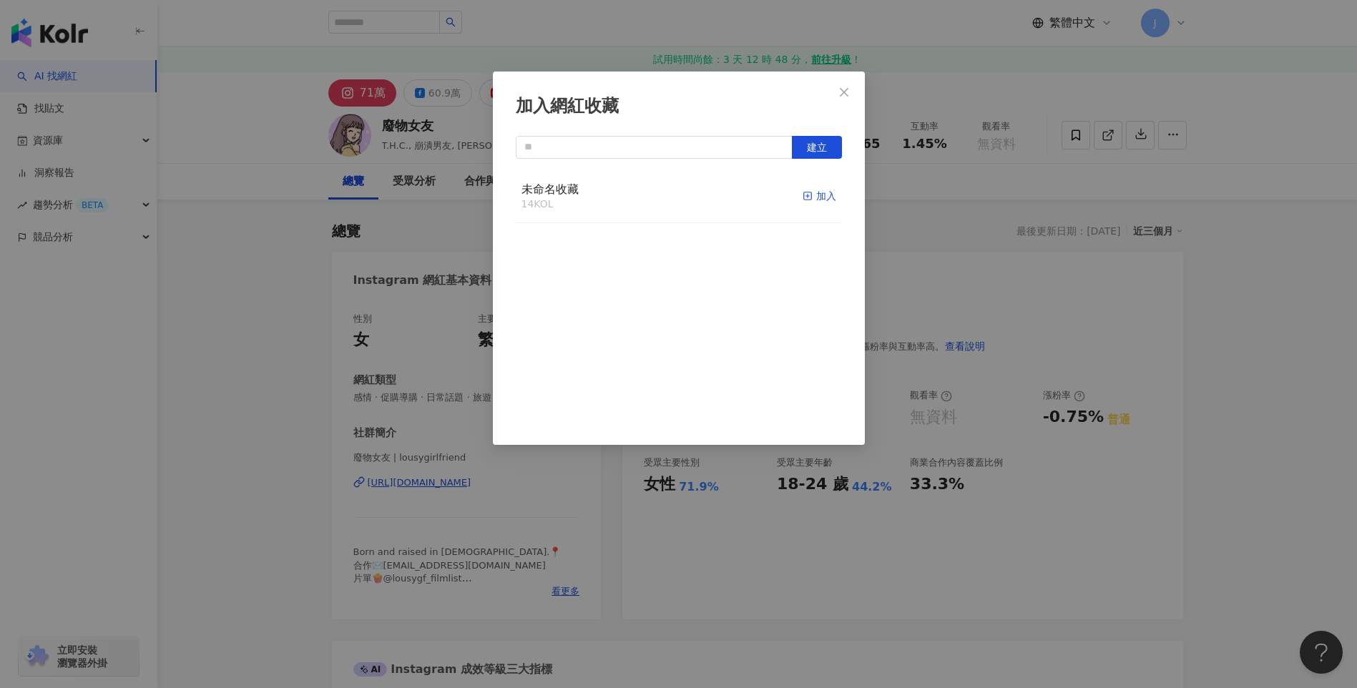
click at [818, 196] on div "加入" at bounding box center [819, 196] width 34 height 16
click at [843, 90] on icon "close" at bounding box center [844, 91] width 9 height 9
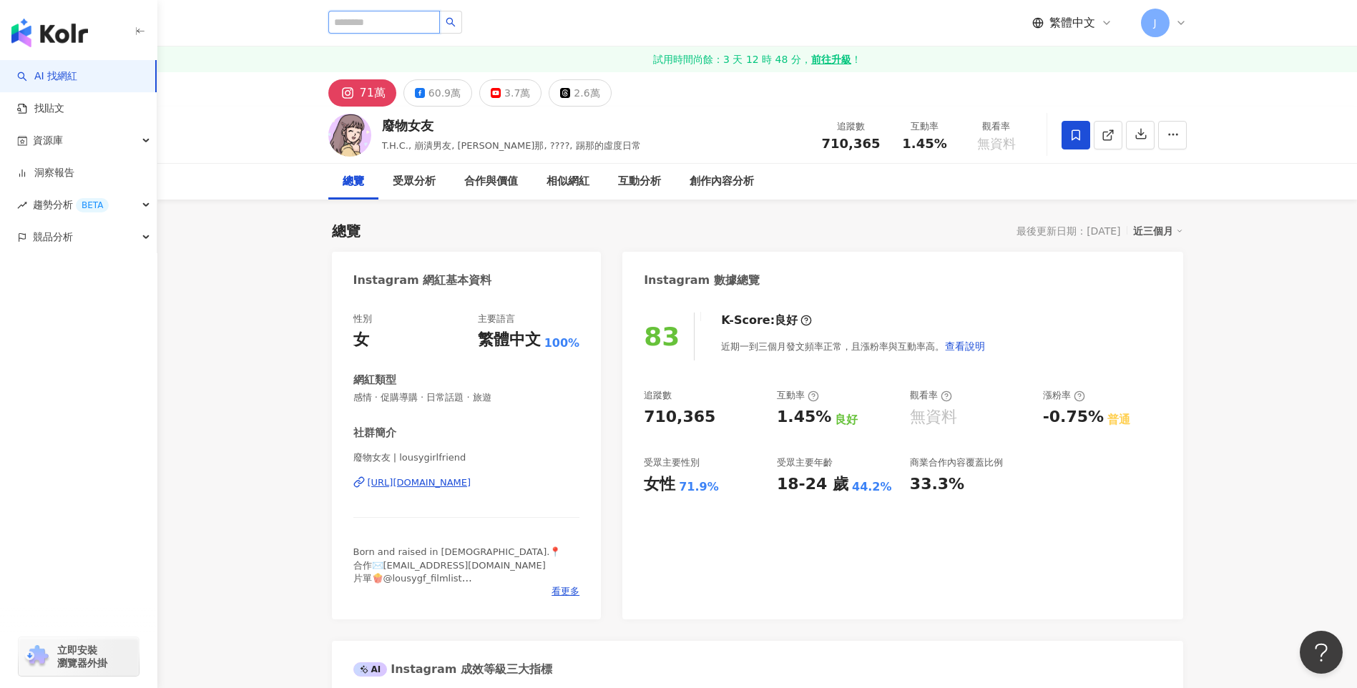
click at [414, 26] on input "search" at bounding box center [384, 22] width 112 height 23
paste input "**********"
type input "**********"
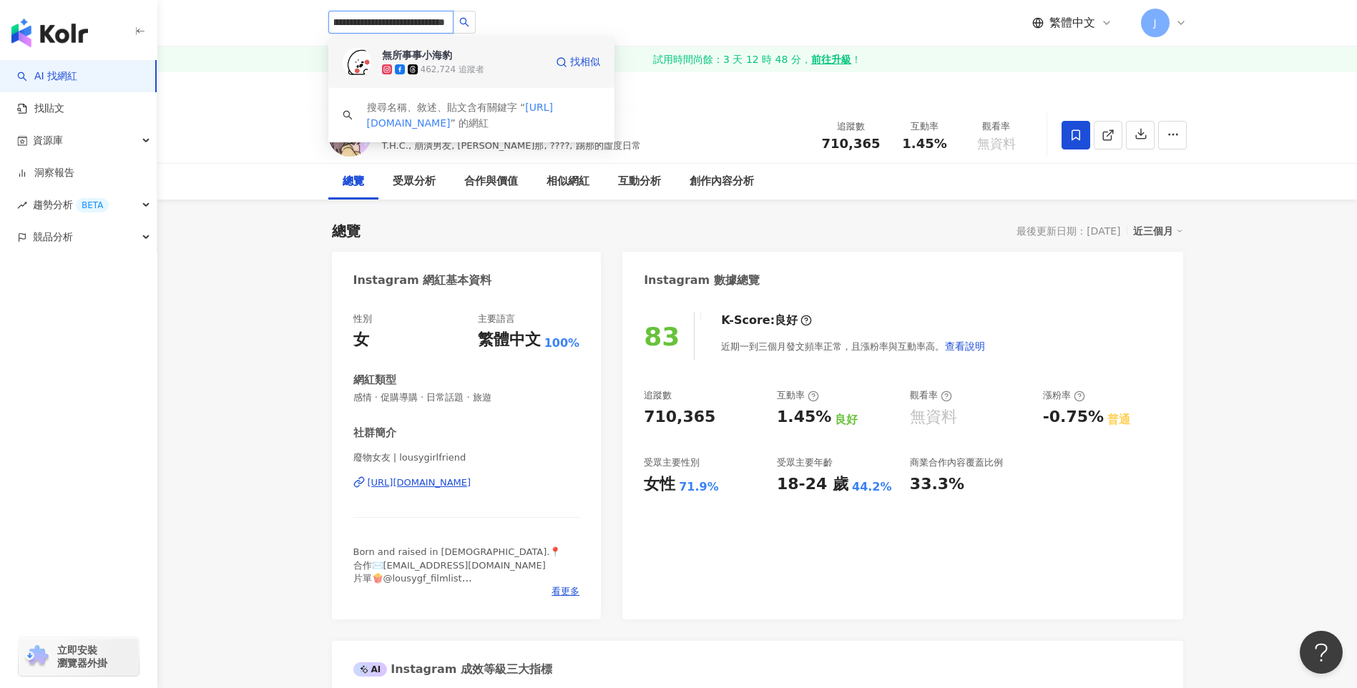
click at [417, 57] on div "無所事事小海豹" at bounding box center [417, 55] width 70 height 14
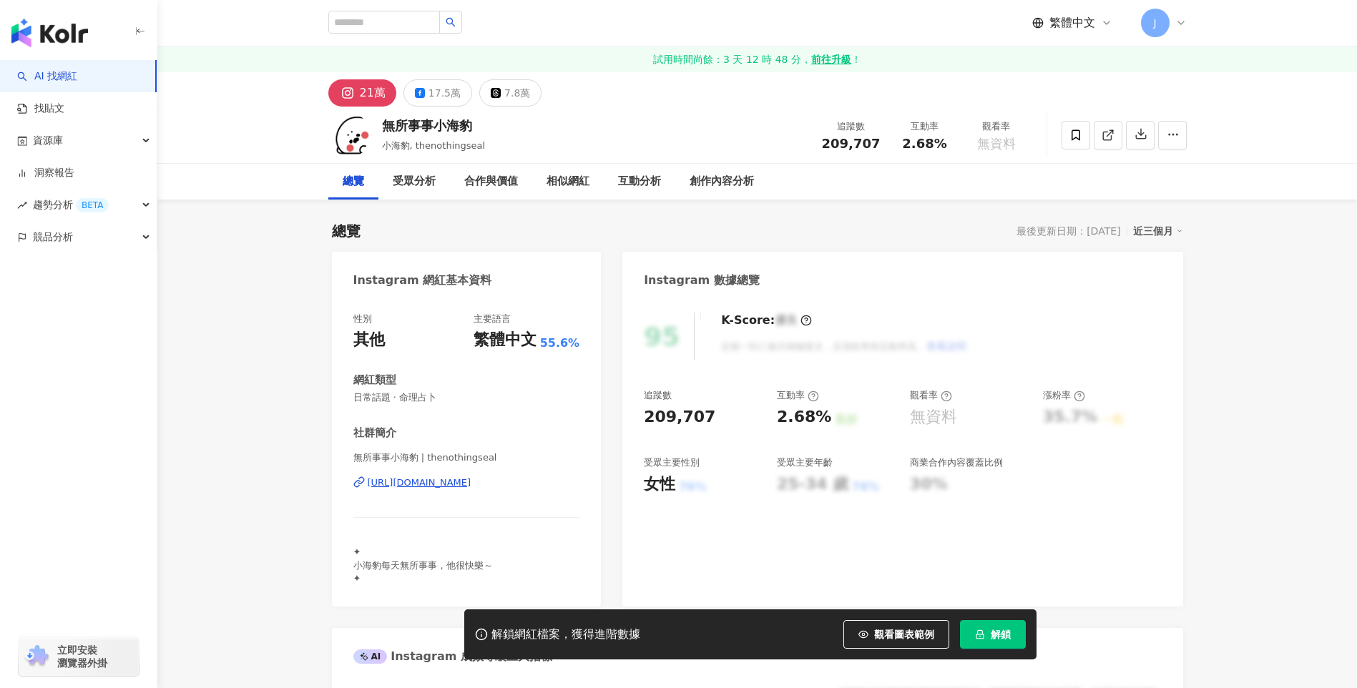
click at [993, 634] on span "解鎖" at bounding box center [1001, 634] width 20 height 11
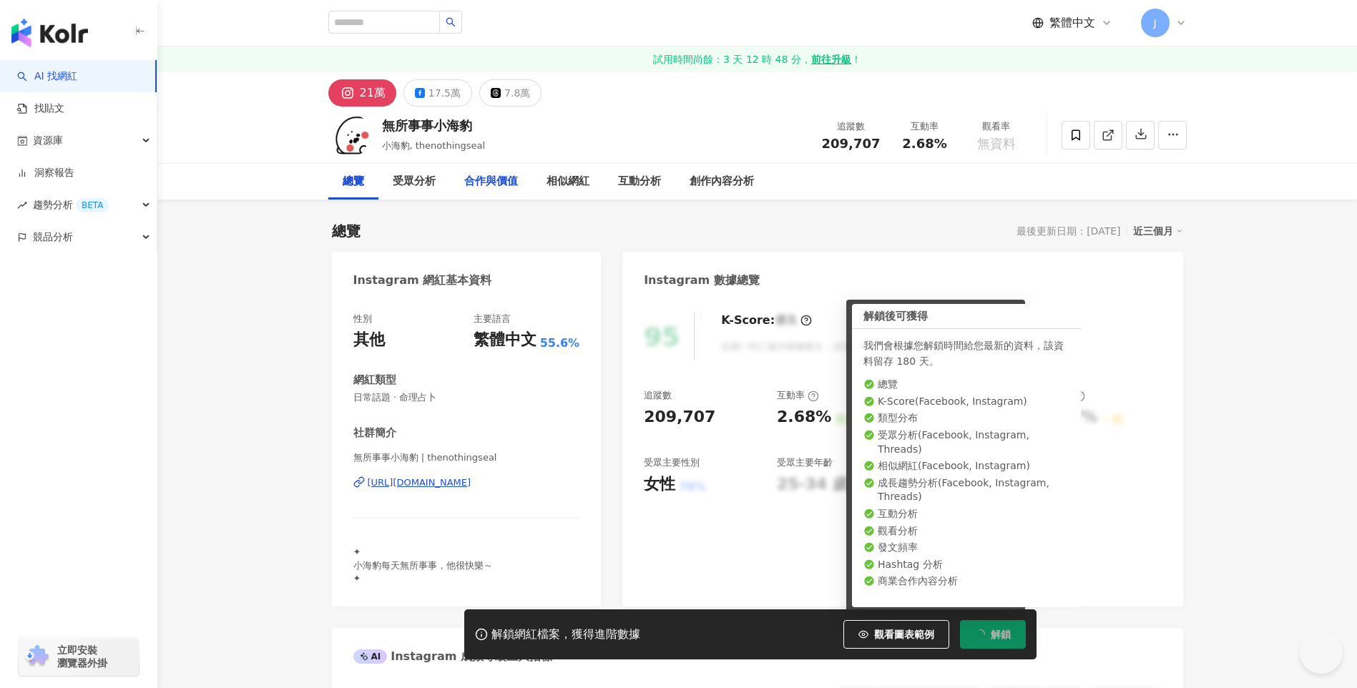
drag, startPoint x: 384, startPoint y: 124, endPoint x: 466, endPoint y: 173, distance: 95.6
click at [488, 127] on div "無所事事小海豹 小海豹, thenothingseal 追蹤數 209,707 互動率 2.68% 觀看率 無資料" at bounding box center [757, 135] width 915 height 57
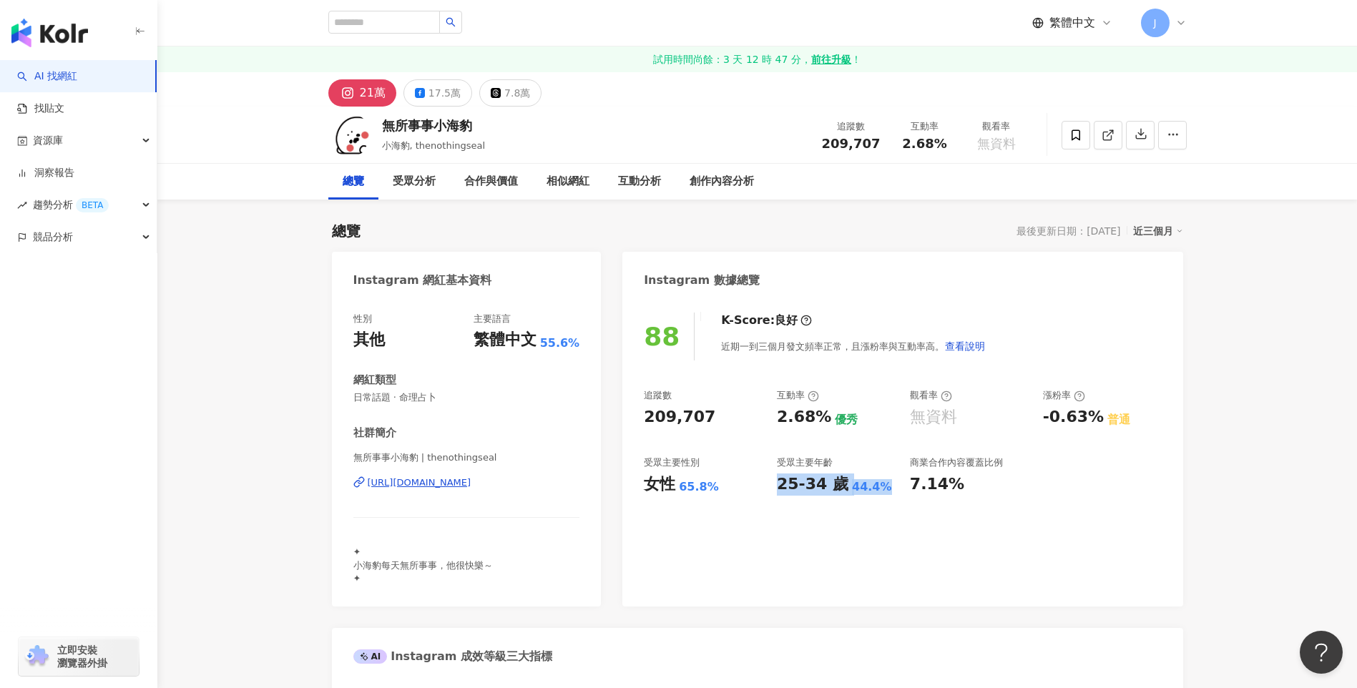
drag, startPoint x: 825, startPoint y: 480, endPoint x: 885, endPoint y: 482, distance: 60.8
click at [885, 482] on div "25-34 歲 44.4%" at bounding box center [836, 484] width 119 height 22
drag, startPoint x: 711, startPoint y: 488, endPoint x: 647, endPoint y: 489, distance: 64.4
click at [647, 489] on div "女性 65.8%" at bounding box center [703, 484] width 119 height 22
copy div "女性 65.8%"
